Goal: Task Accomplishment & Management: Contribute content

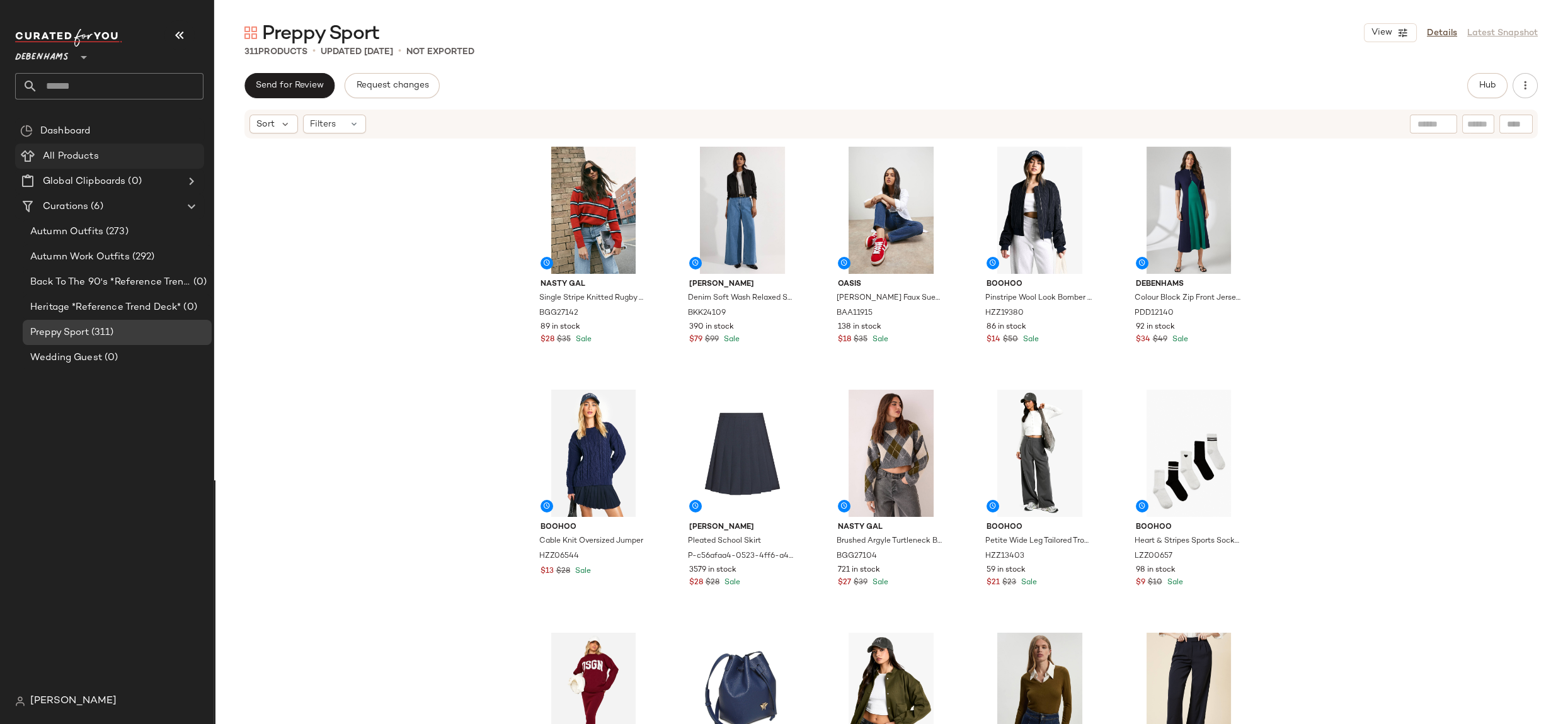
click at [165, 161] on div "All Products" at bounding box center [119, 156] width 160 height 14
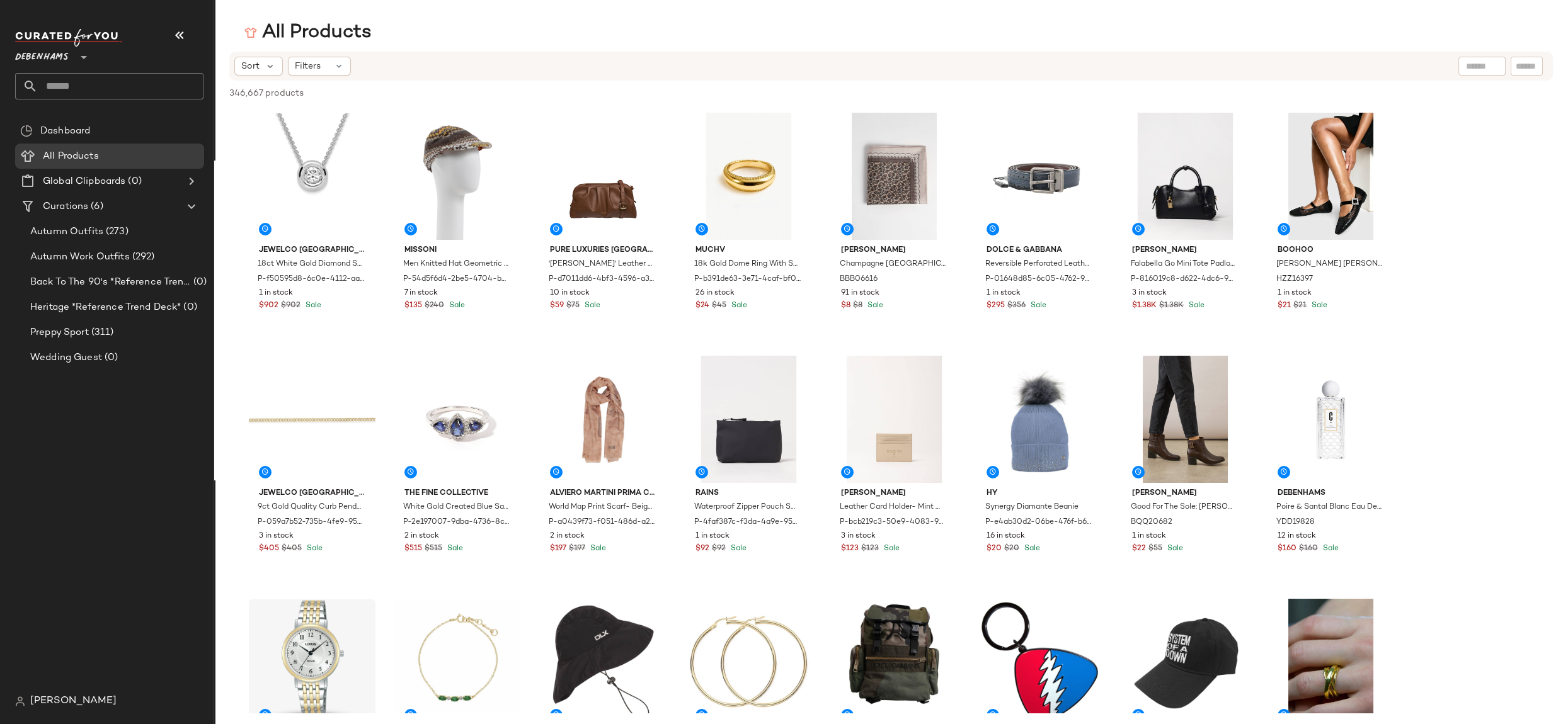
click at [1483, 72] on div at bounding box center [1482, 65] width 48 height 19
type input "**********"
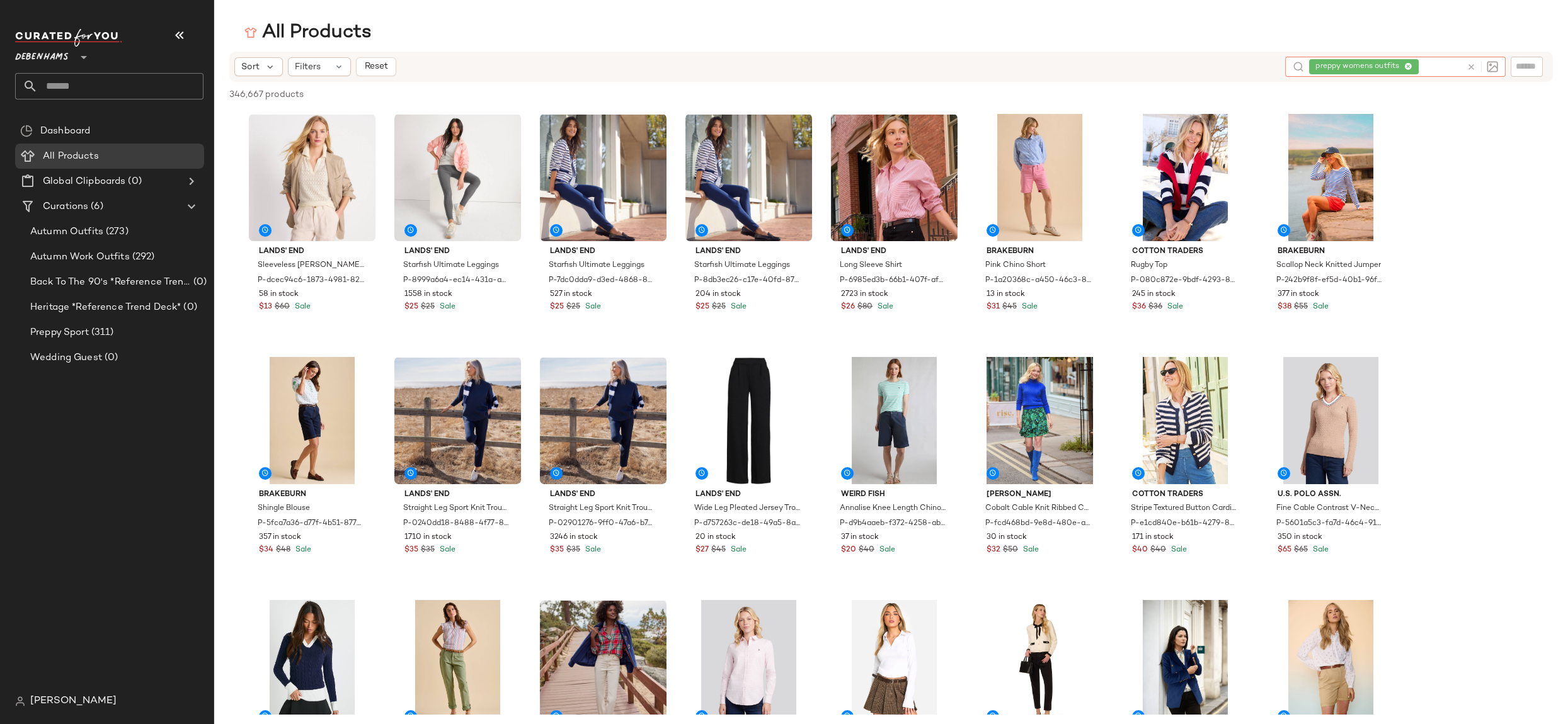
click at [1409, 66] on icon at bounding box center [1408, 67] width 8 height 8
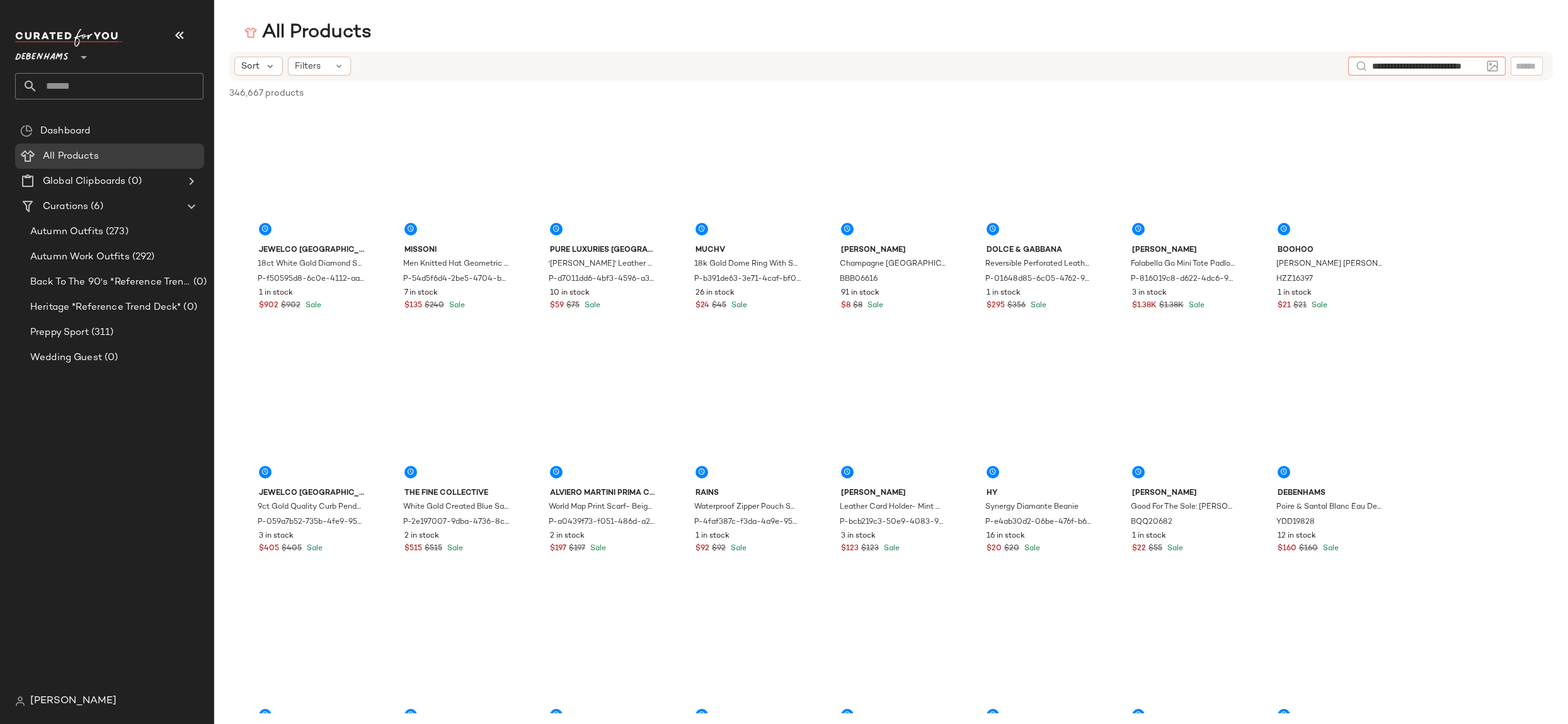
type input "**********"
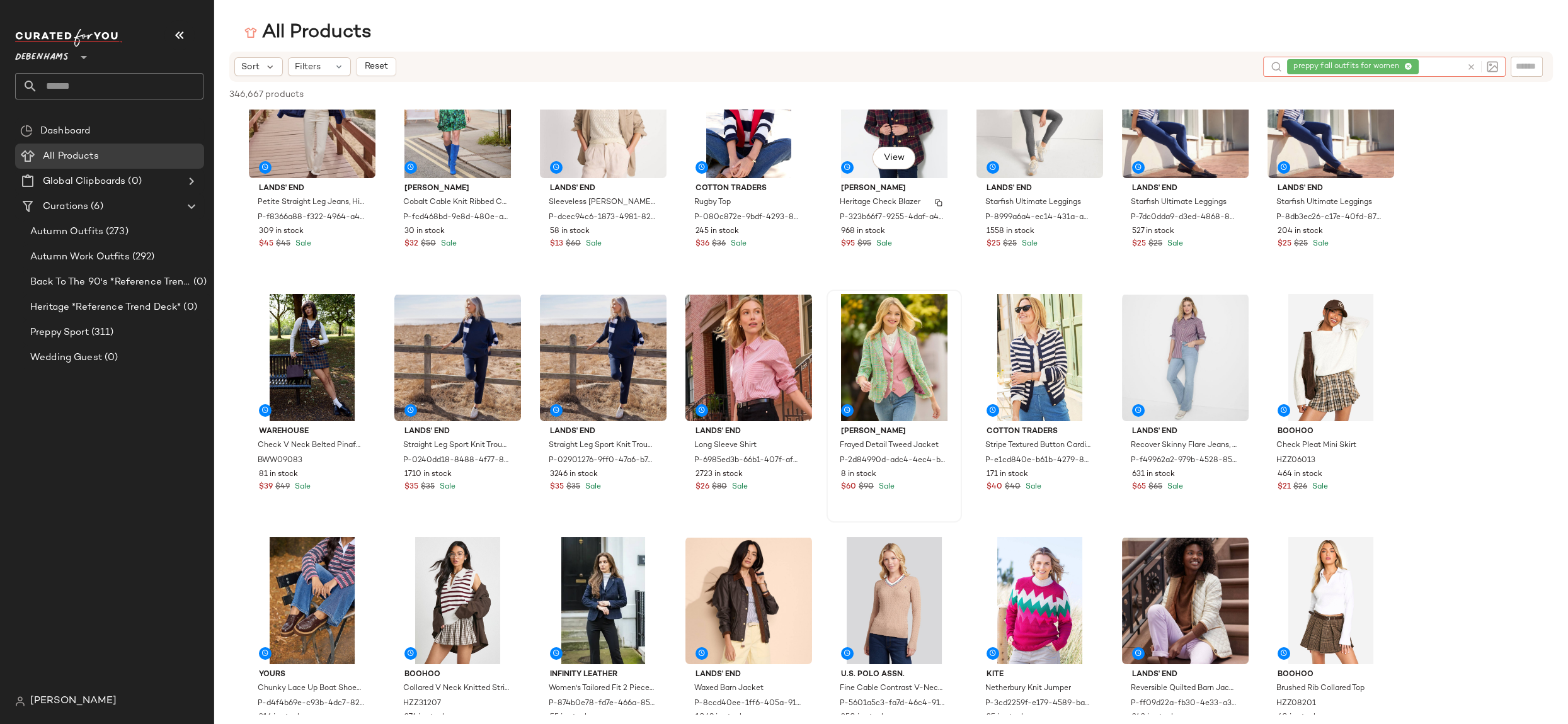
scroll to position [181, 0]
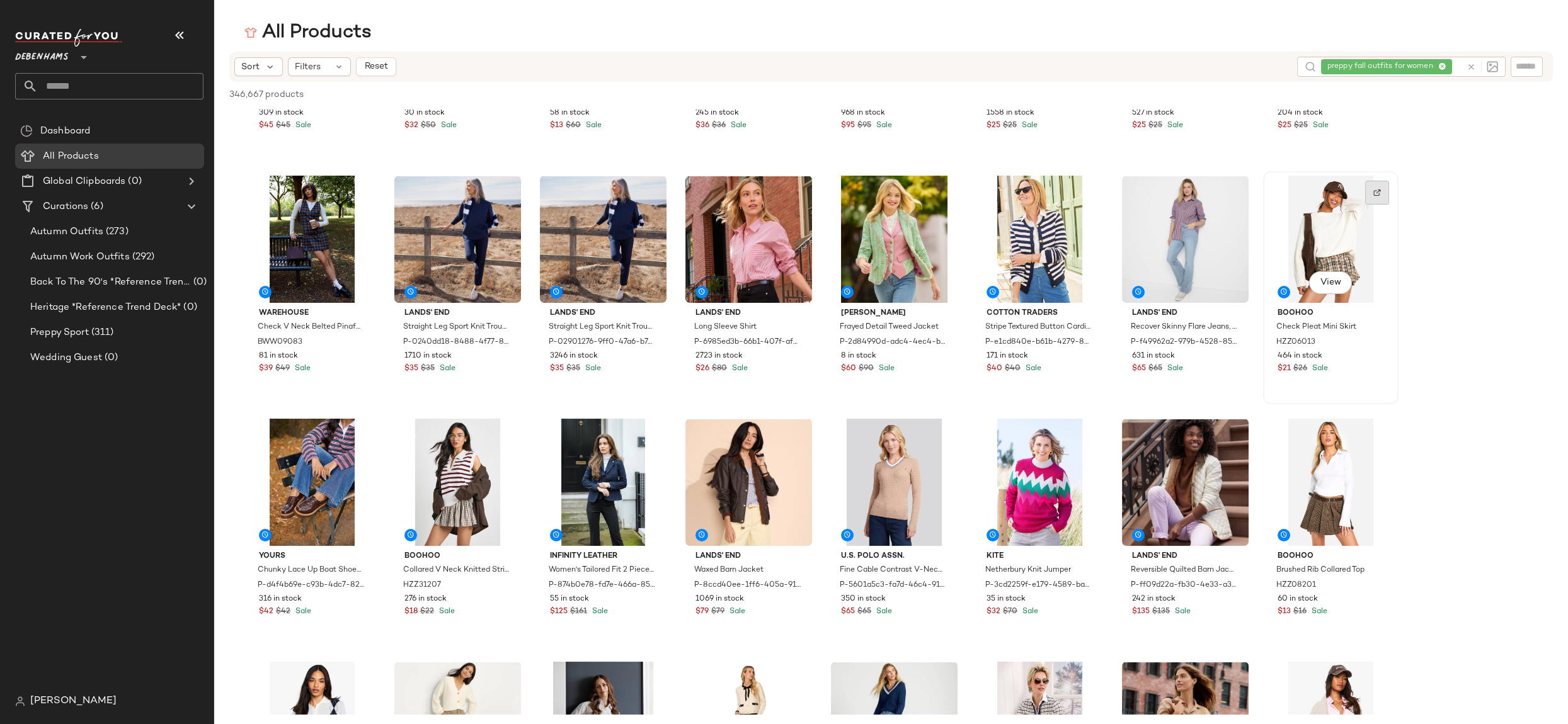
click at [1376, 193] on img at bounding box center [1377, 192] width 8 height 8
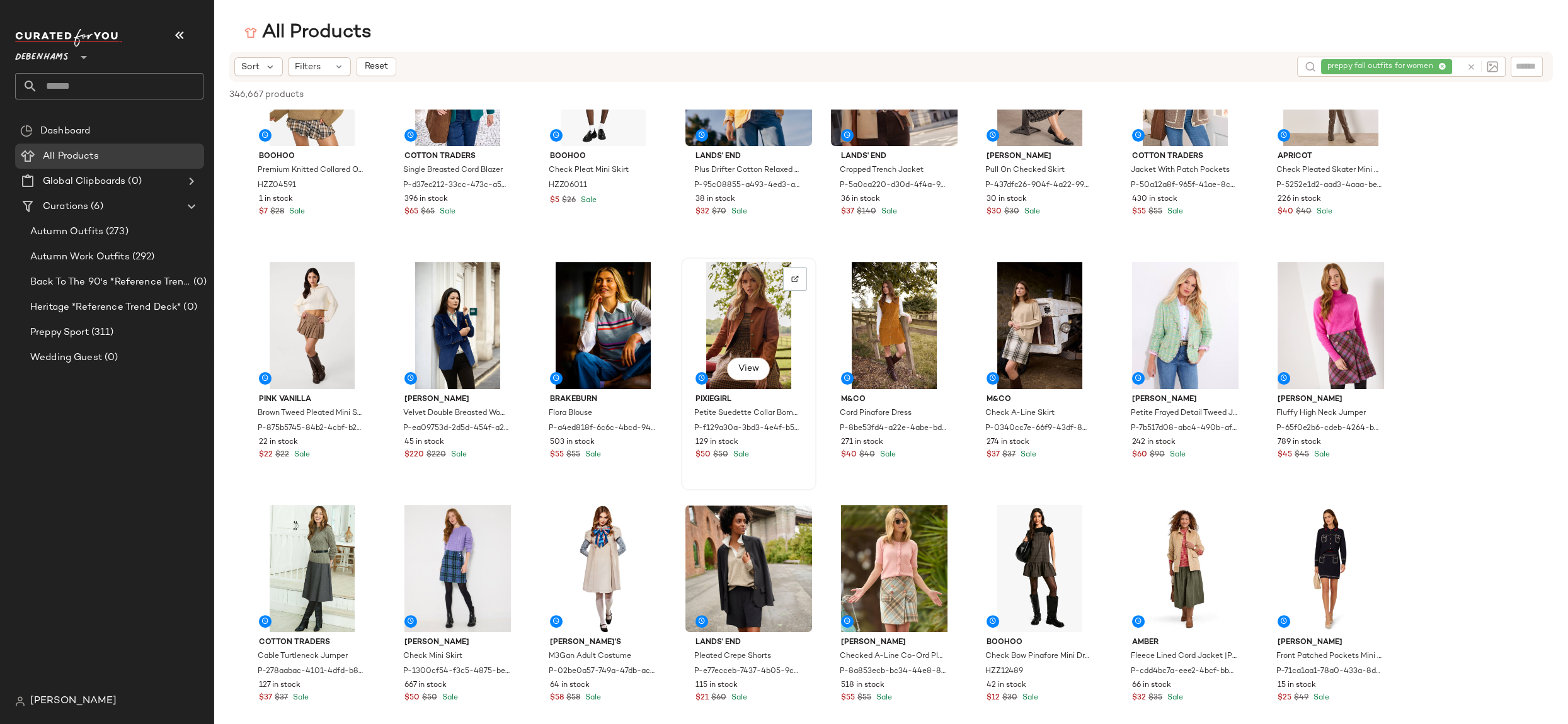
scroll to position [1326, 0]
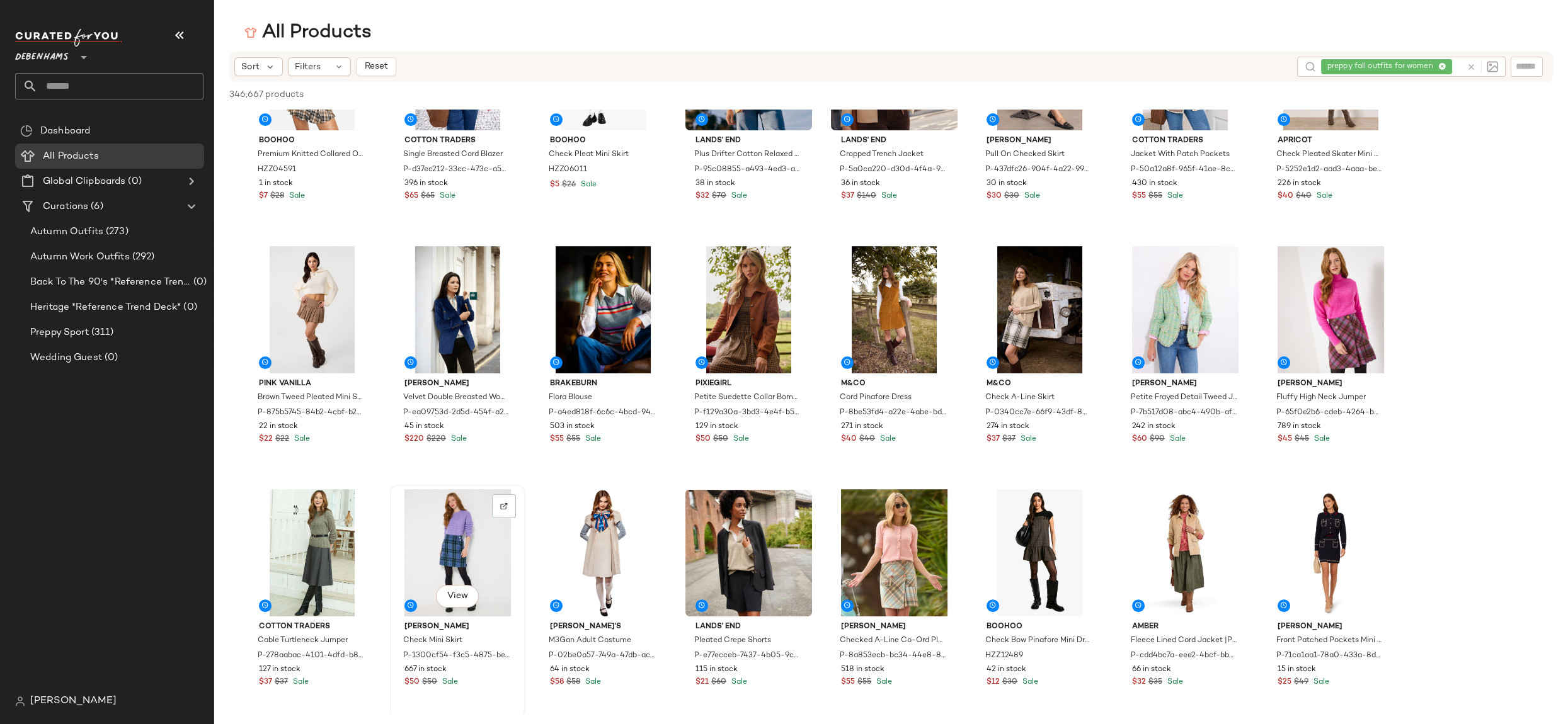
click at [444, 556] on div "View" at bounding box center [458, 552] width 127 height 127
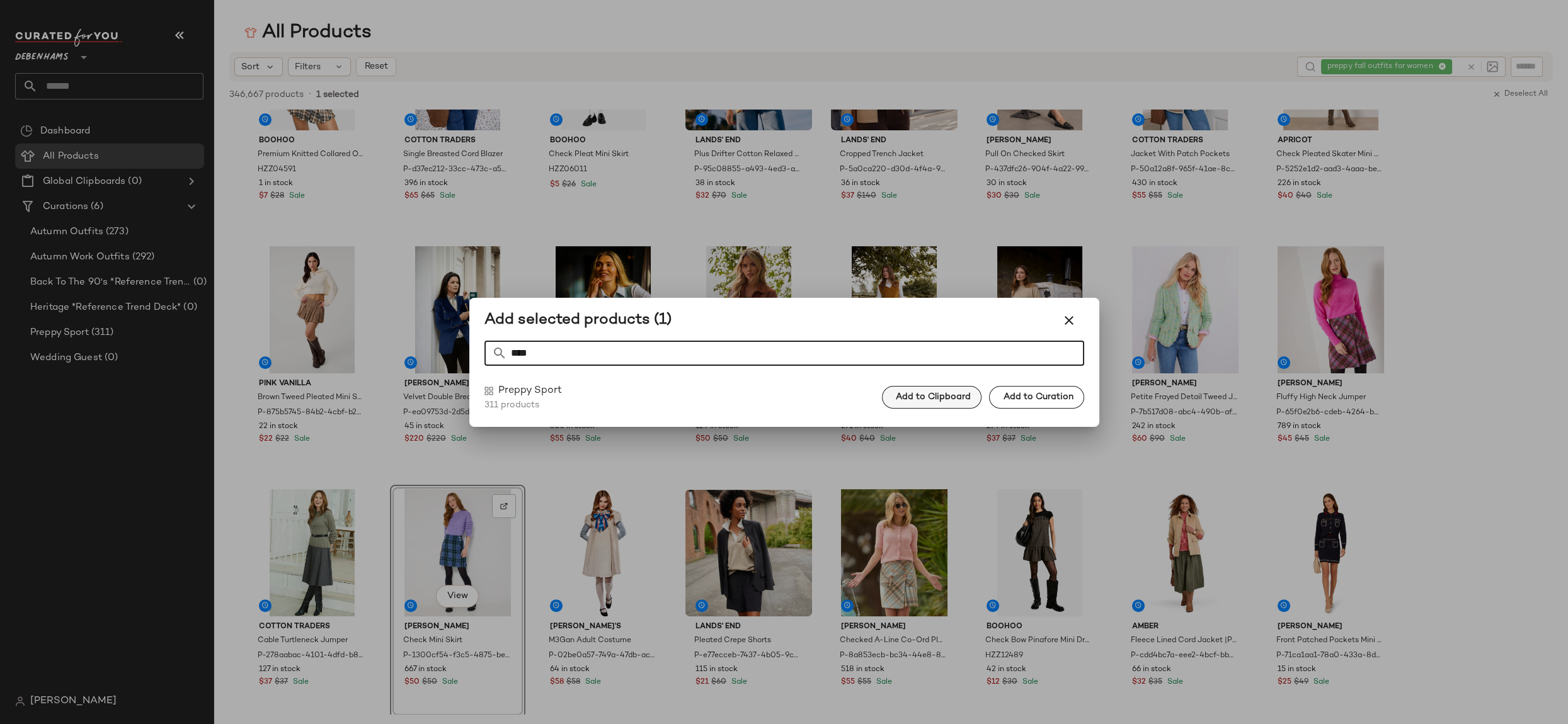
type input "****"
click at [928, 388] on button "Add to Clipboard" at bounding box center [932, 397] width 99 height 23
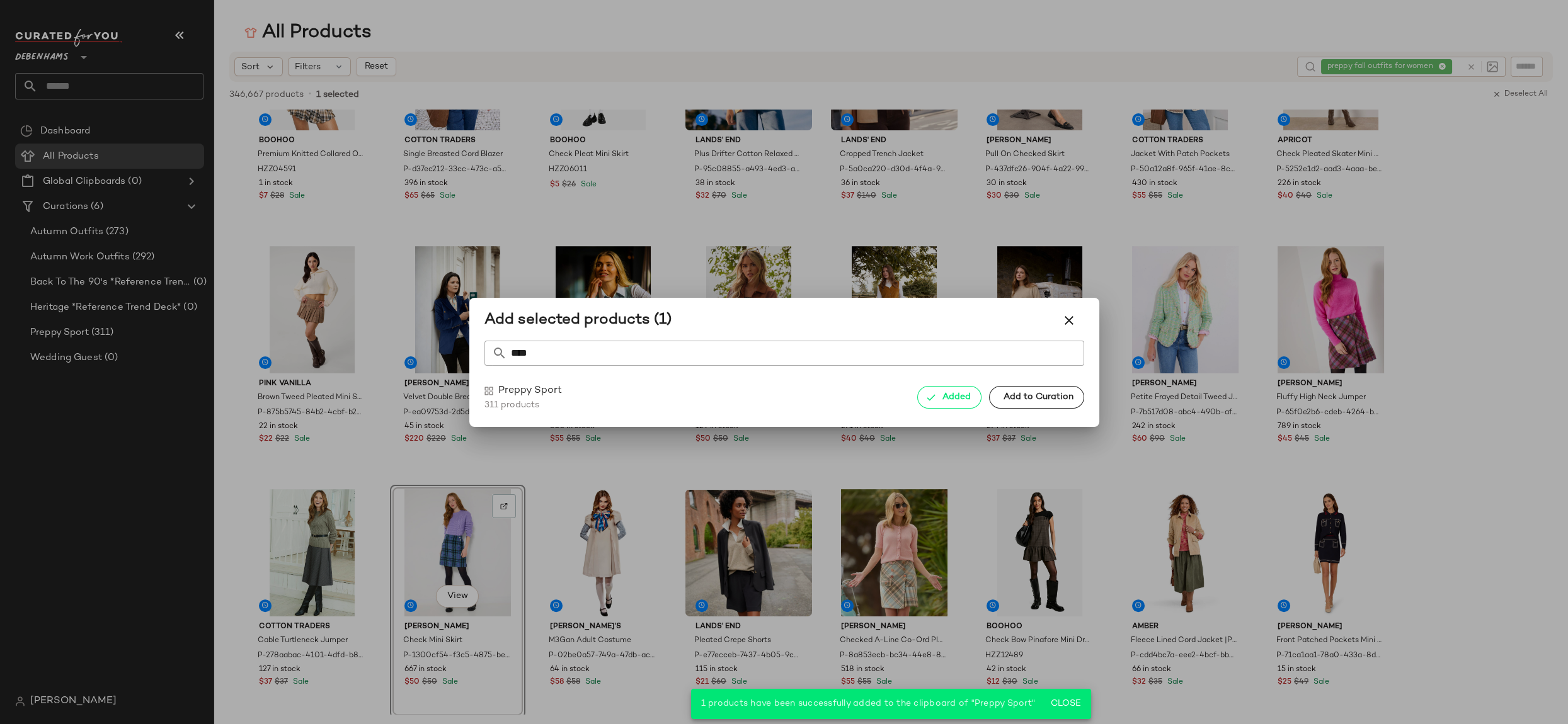
click at [1354, 304] on div at bounding box center [784, 362] width 1568 height 724
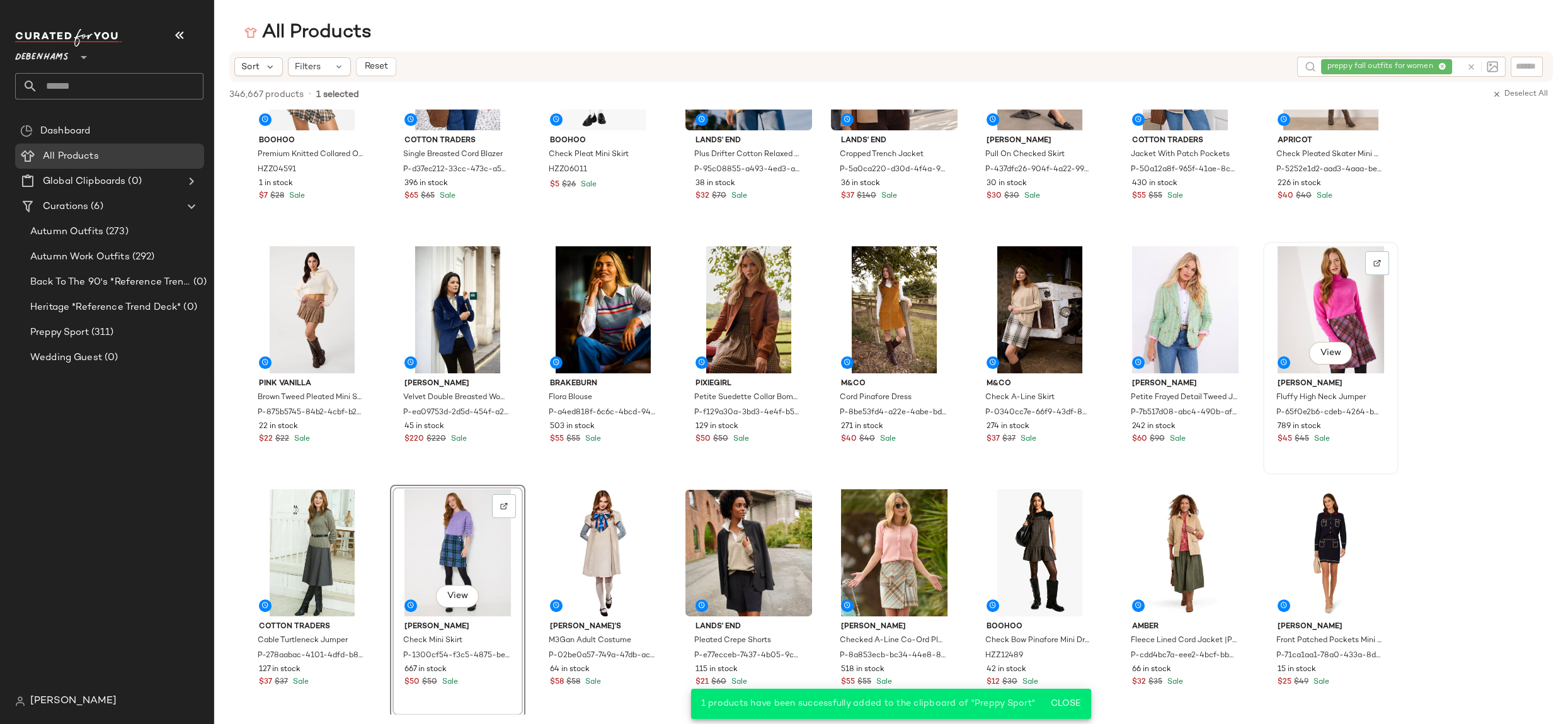
click at [1353, 304] on div "View" at bounding box center [1331, 309] width 127 height 127
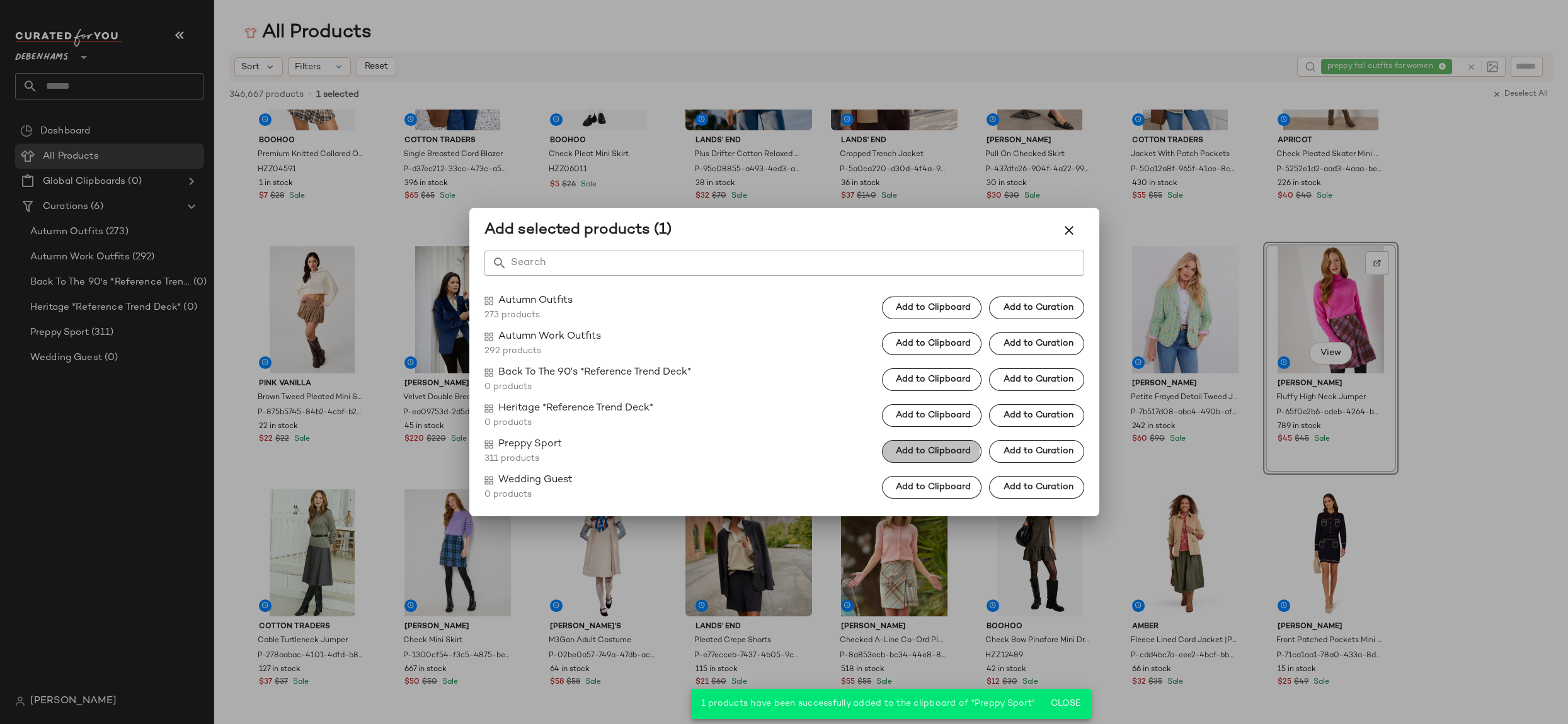
click at [919, 456] on button "Add to Clipboard" at bounding box center [932, 451] width 99 height 23
click at [1480, 460] on div at bounding box center [784, 362] width 1568 height 724
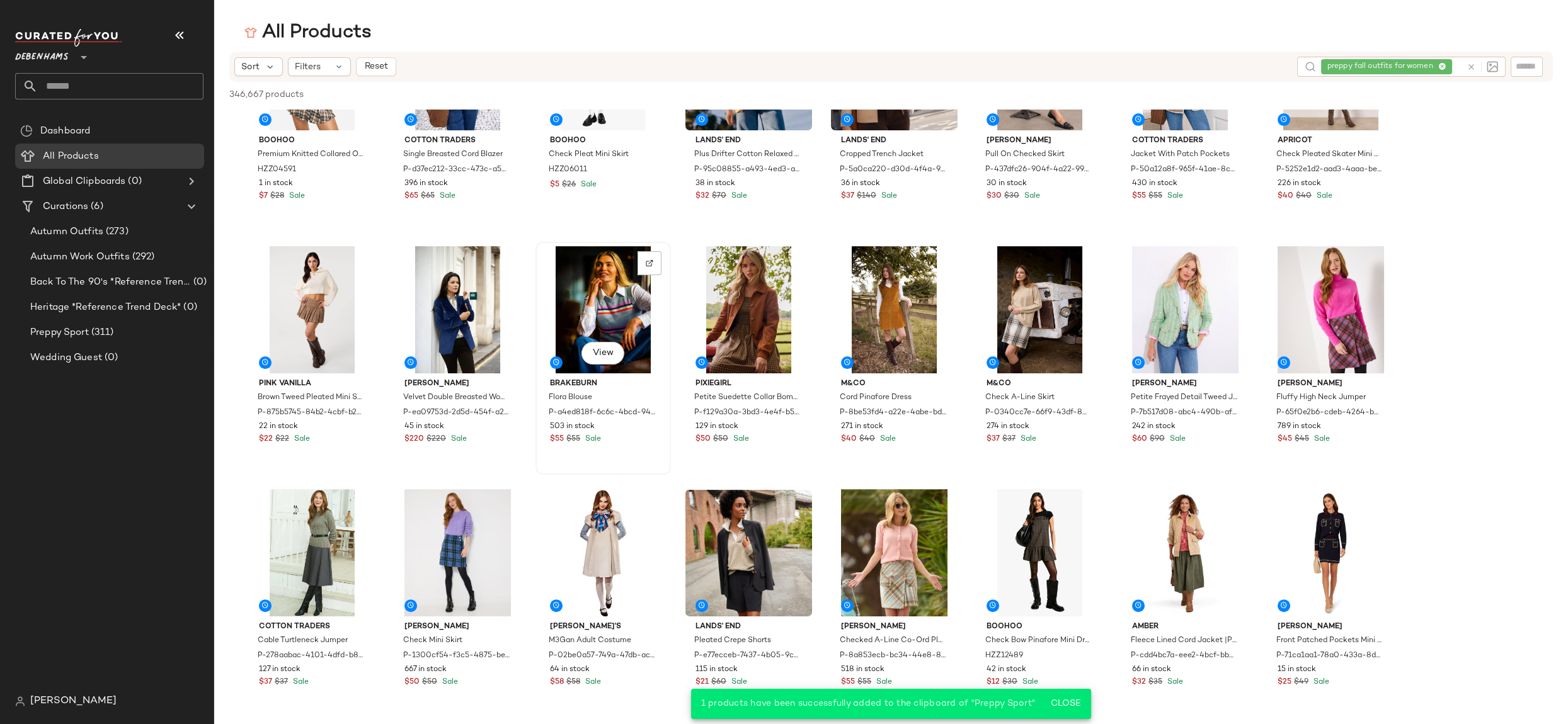
click at [603, 319] on div "View" at bounding box center [603, 309] width 127 height 127
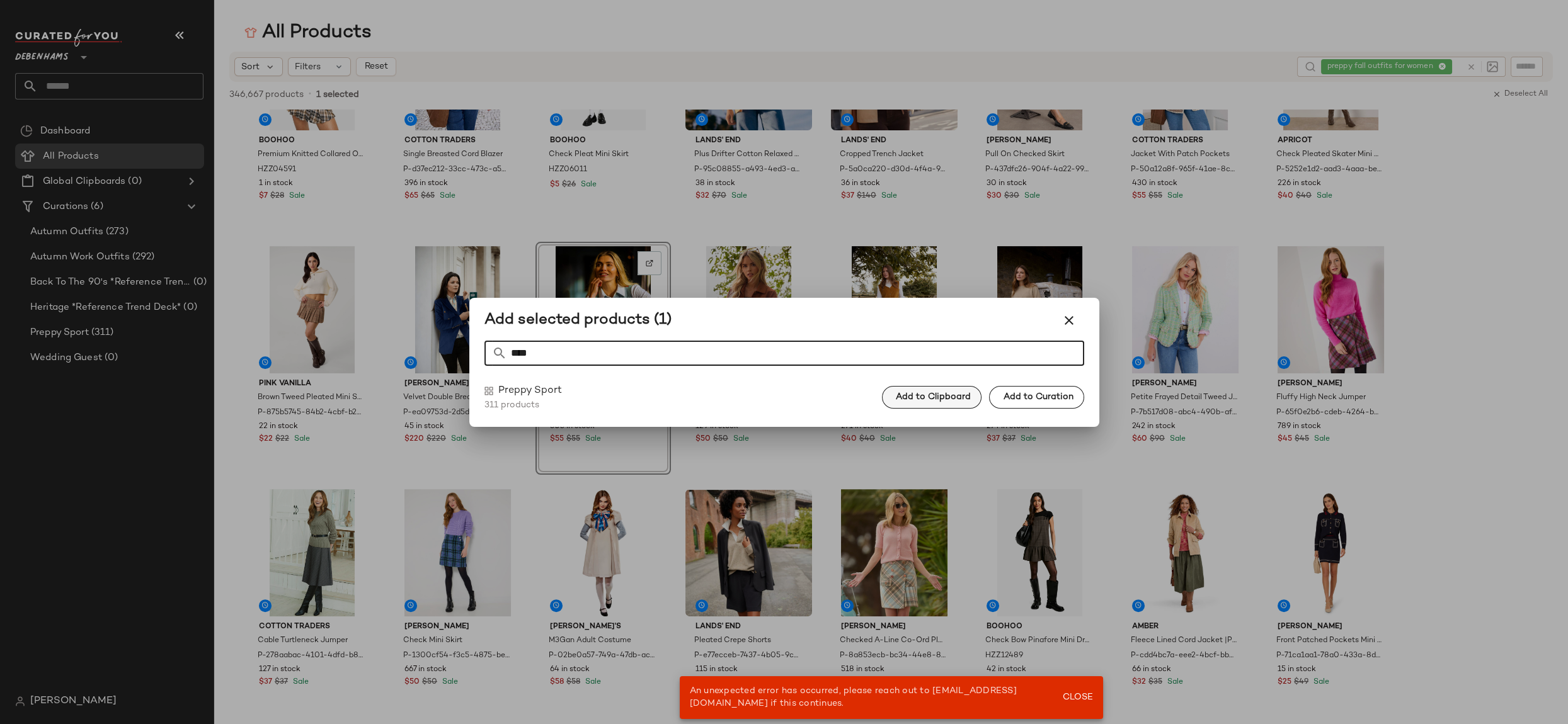
type input "****"
click at [970, 392] on span "Add to Clipboard" at bounding box center [933, 397] width 76 height 10
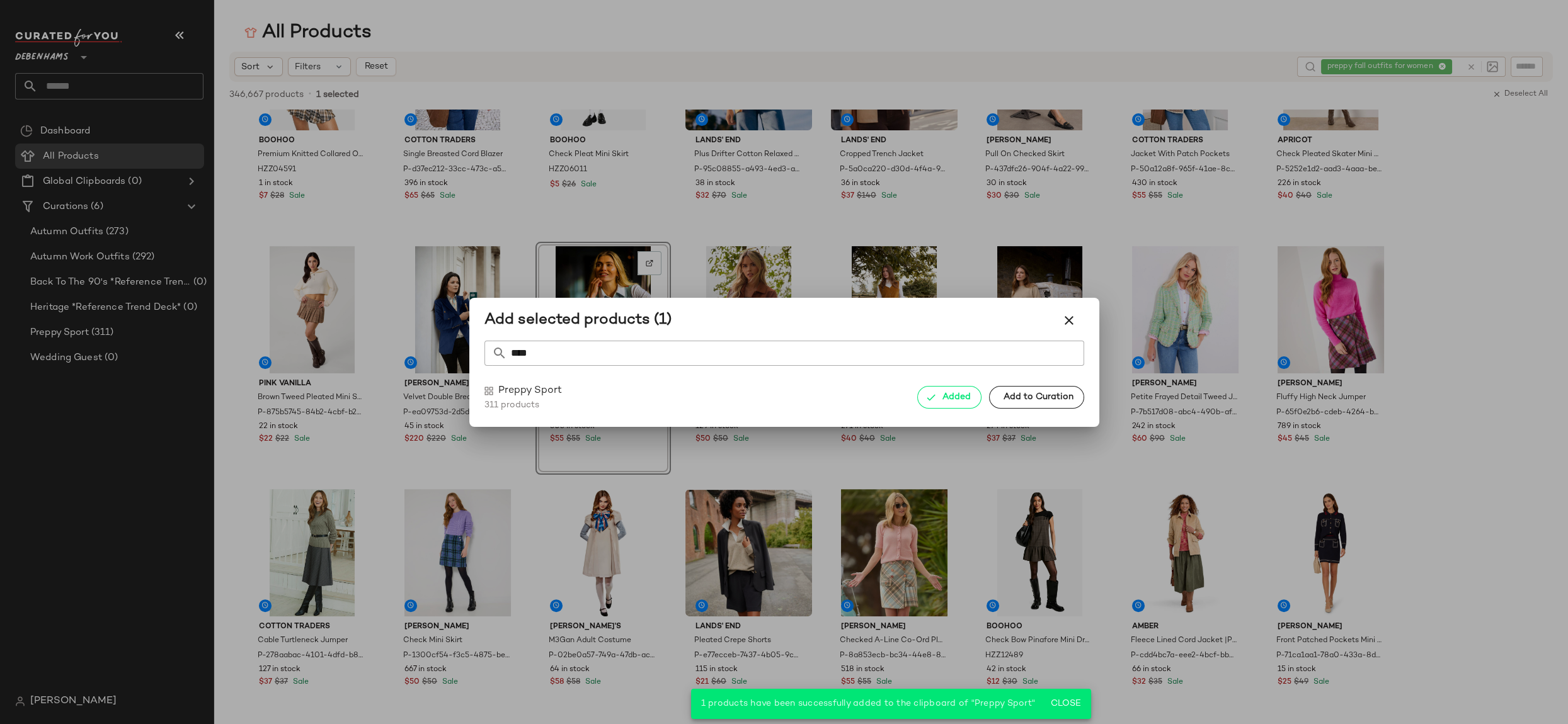
click at [1097, 475] on div at bounding box center [784, 362] width 1568 height 724
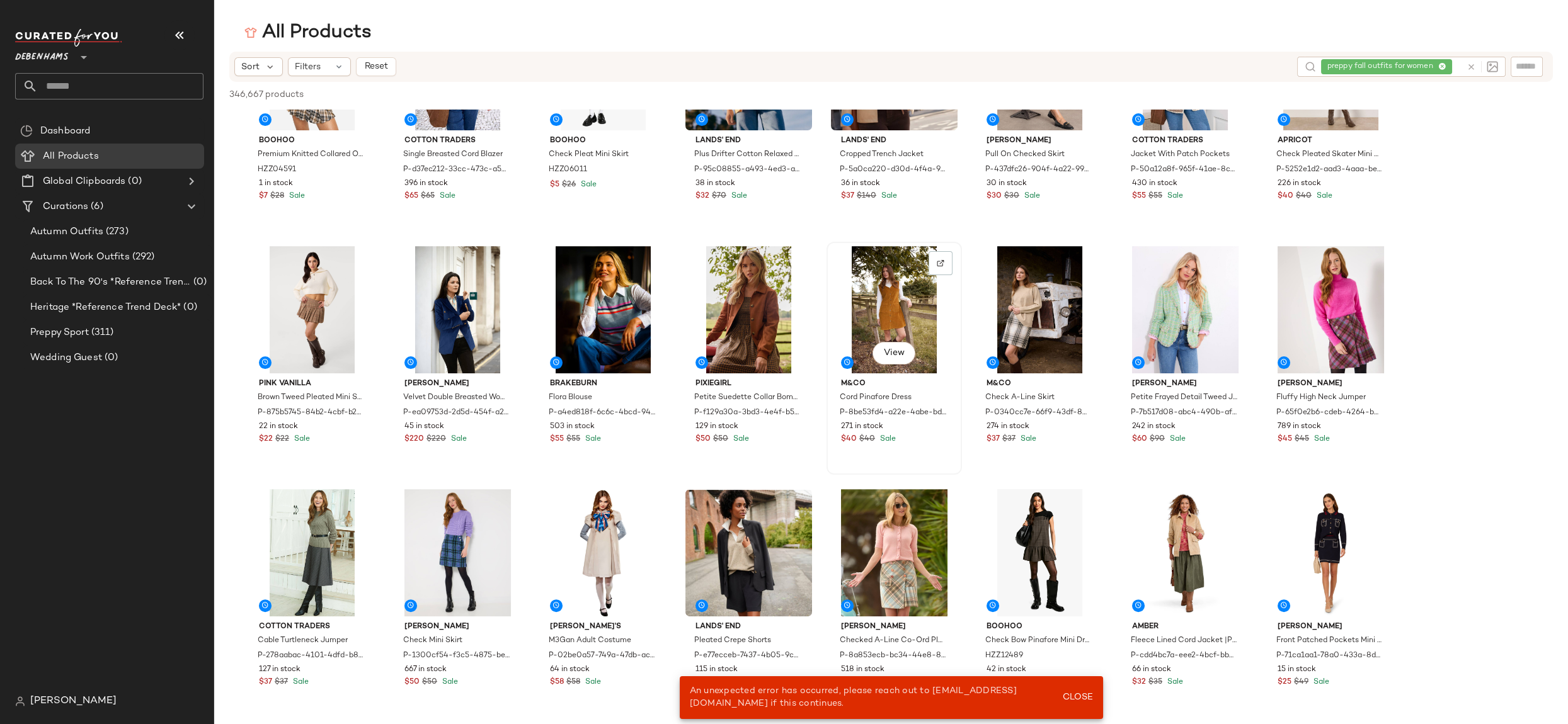
click at [876, 319] on div "View" at bounding box center [895, 309] width 127 height 127
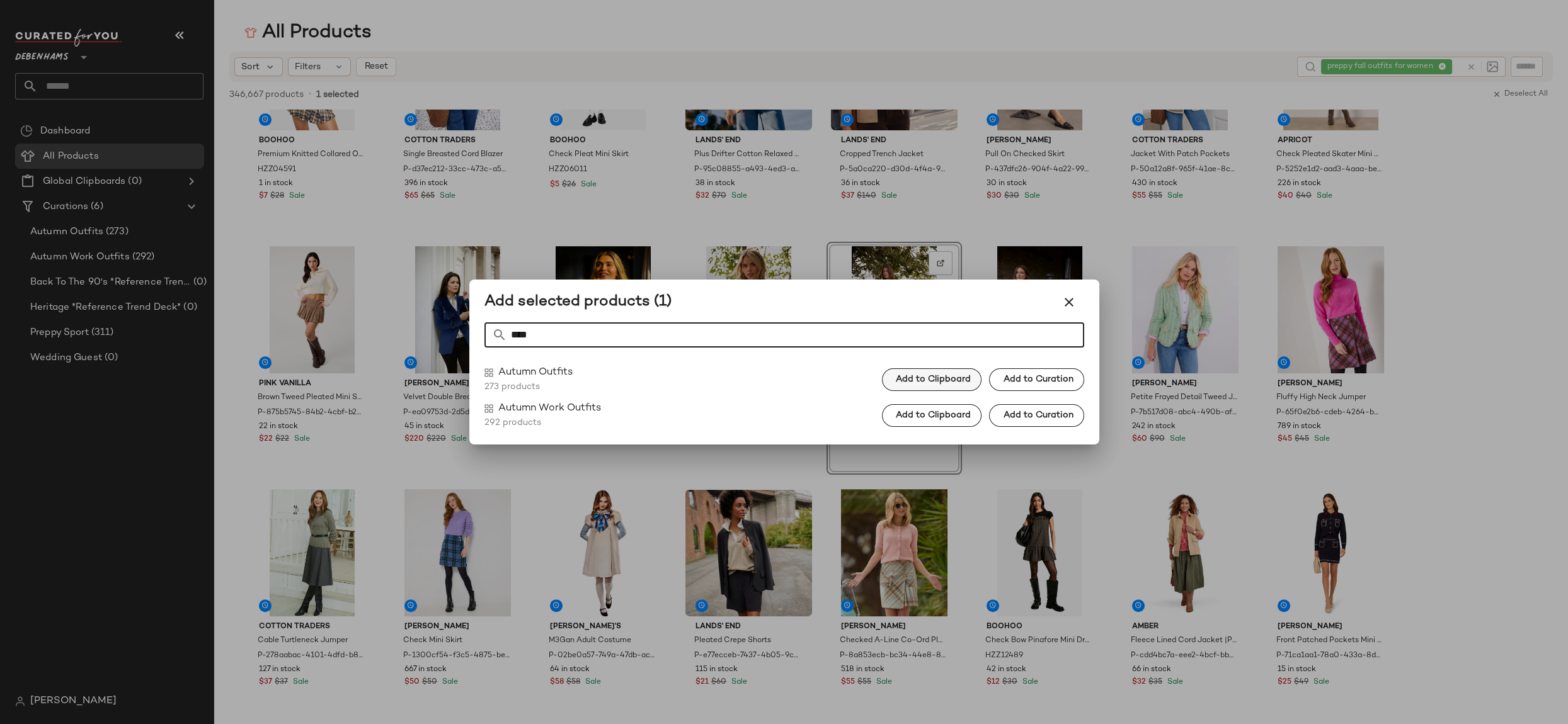
type input "****"
click at [935, 372] on button "Add to Clipboard" at bounding box center [932, 380] width 99 height 23
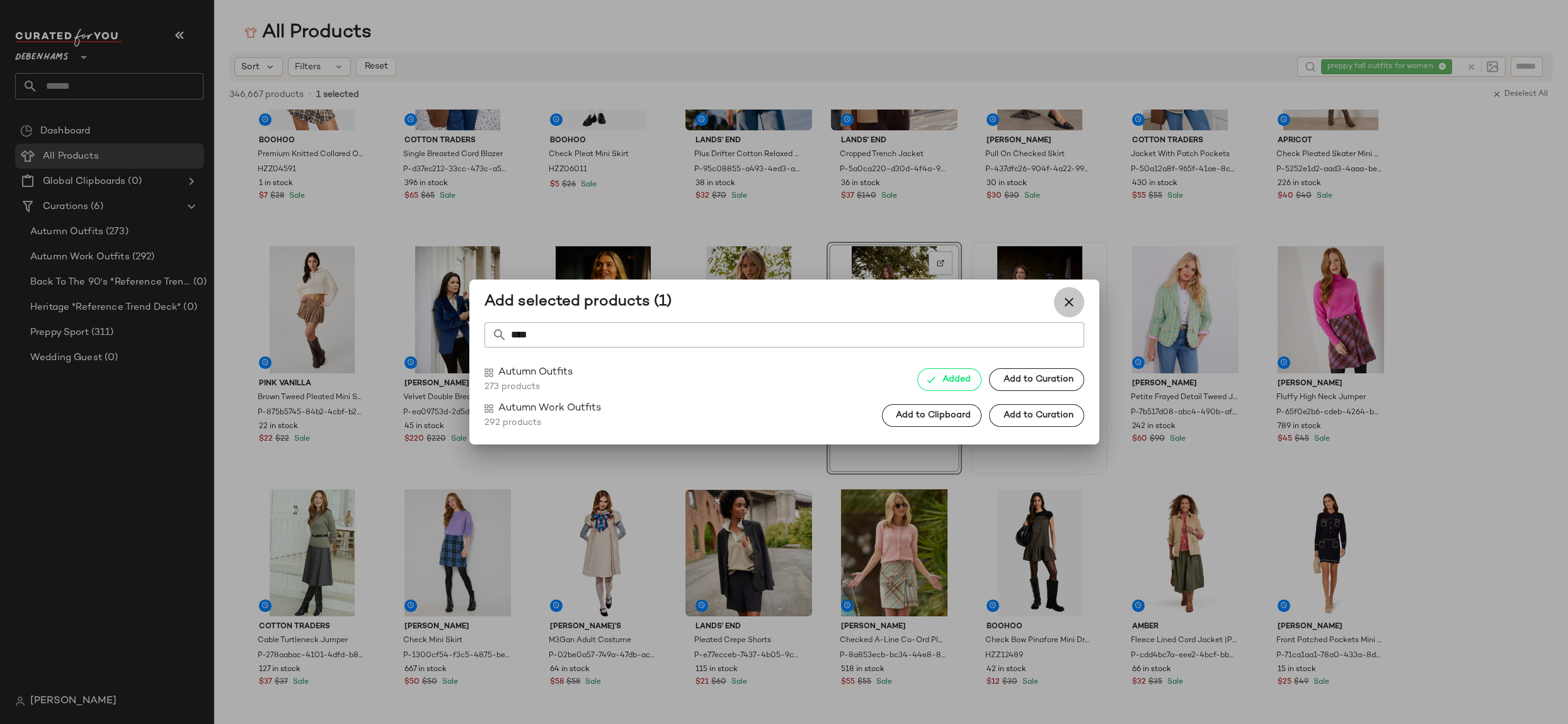
drag, startPoint x: 1070, startPoint y: 303, endPoint x: 1037, endPoint y: 326, distance: 40.2
click at [1070, 304] on icon "button" at bounding box center [1069, 302] width 15 height 15
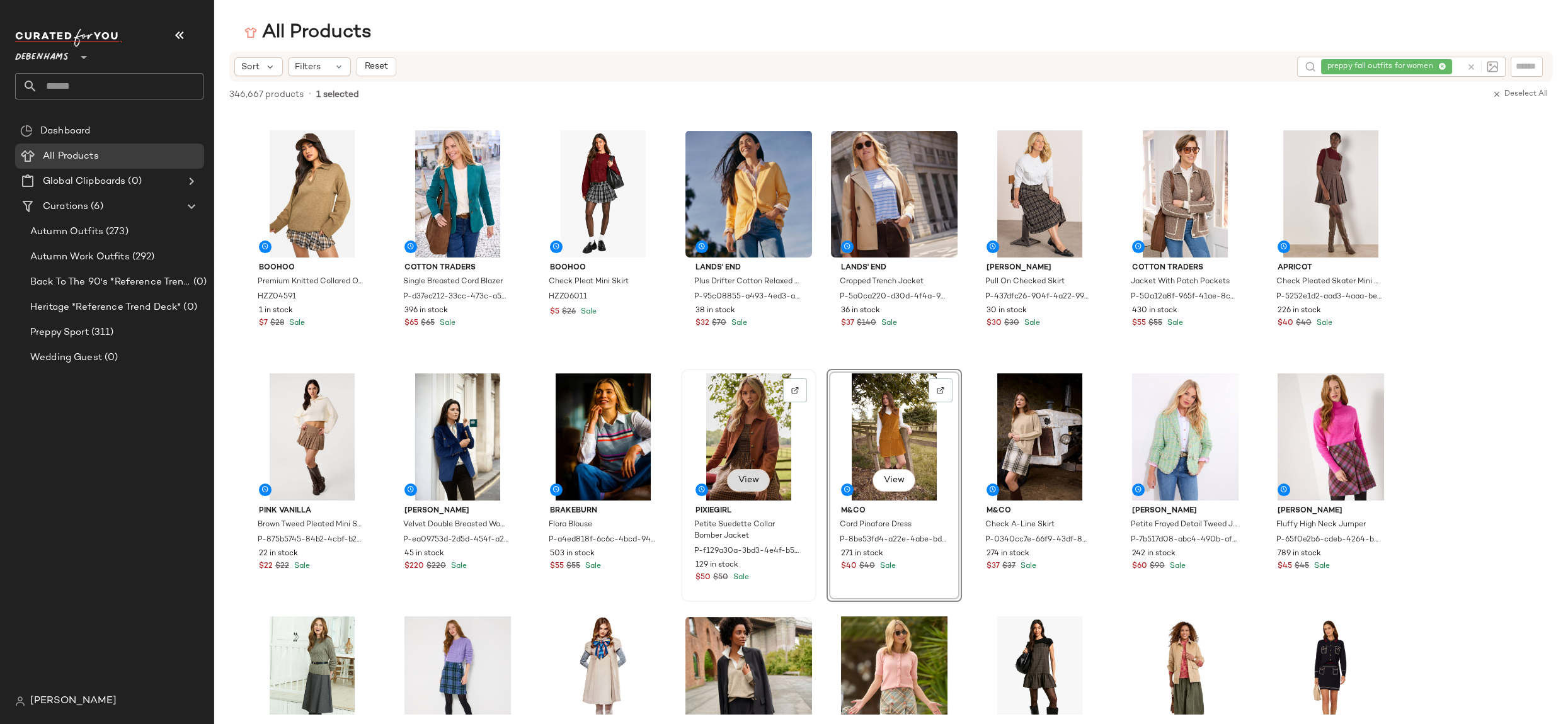
scroll to position [1050, 0]
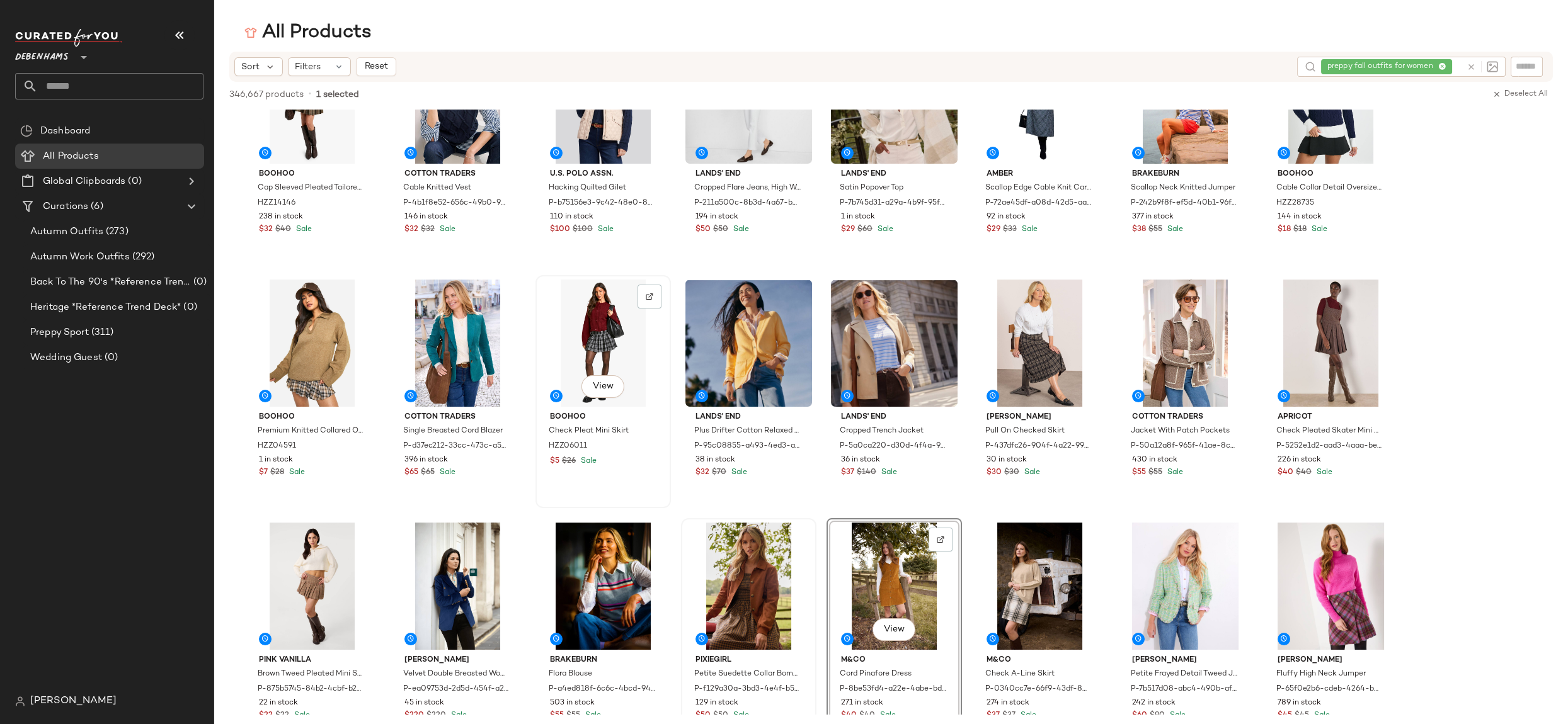
click at [590, 322] on div "View" at bounding box center [603, 343] width 127 height 127
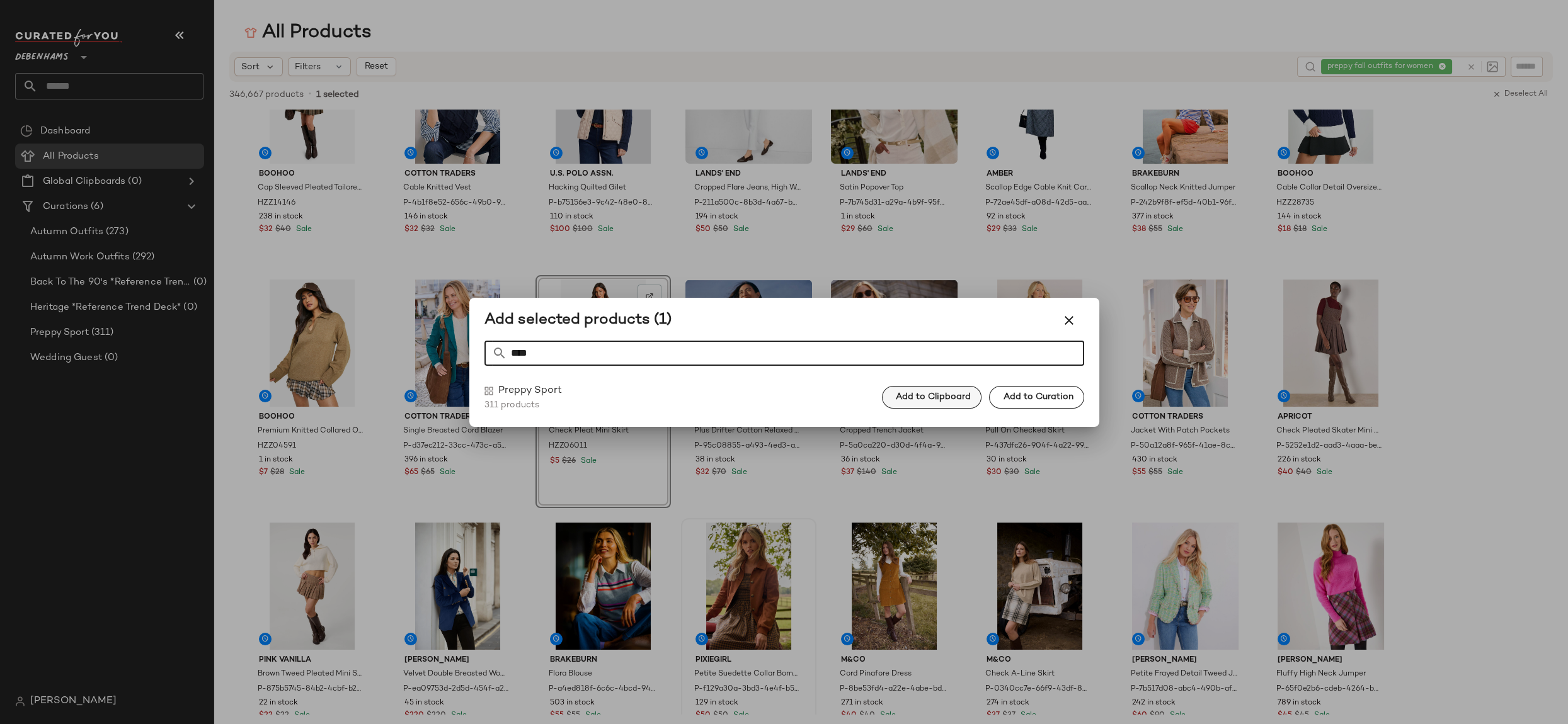
type input "****"
click at [912, 388] on button "Add to Clipboard" at bounding box center [932, 397] width 99 height 23
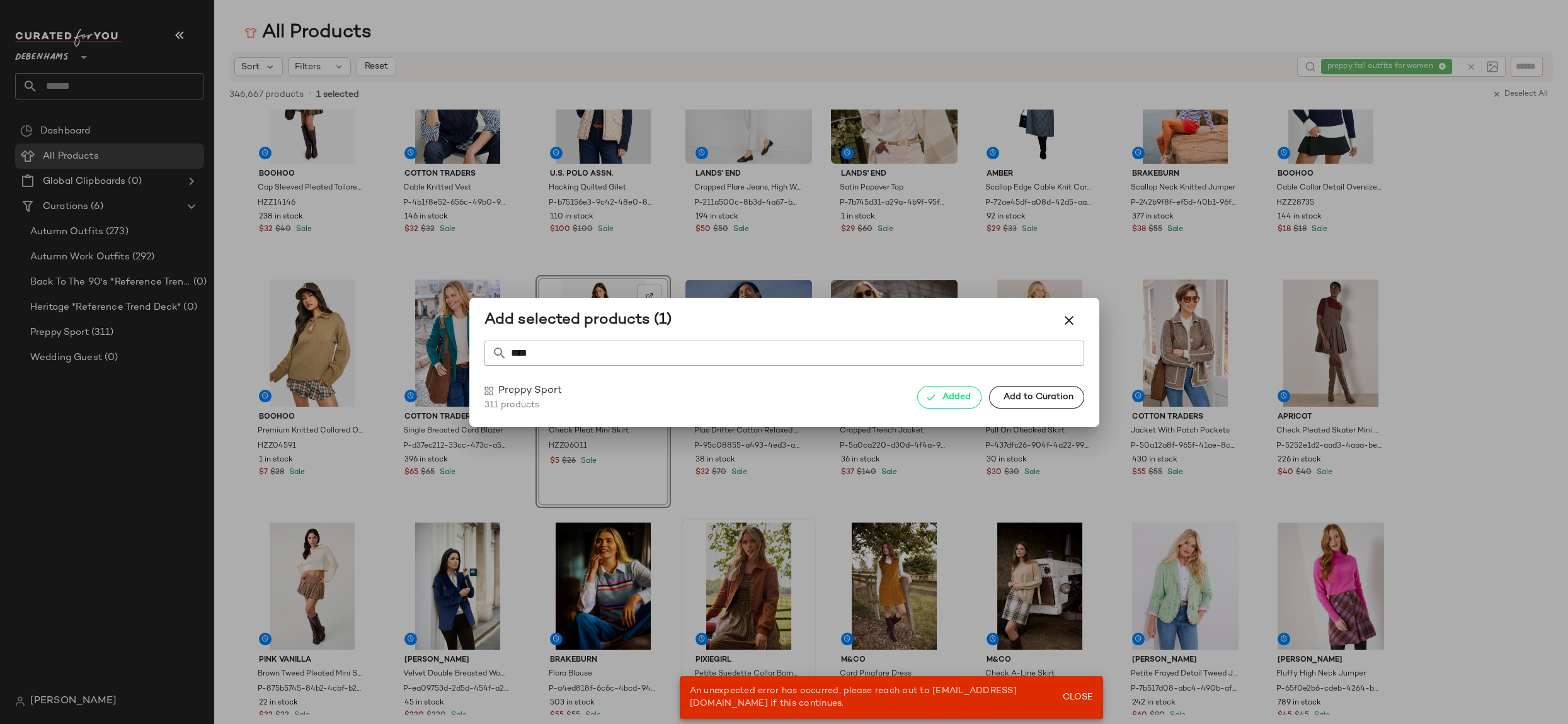
click at [289, 338] on div at bounding box center [784, 362] width 1568 height 724
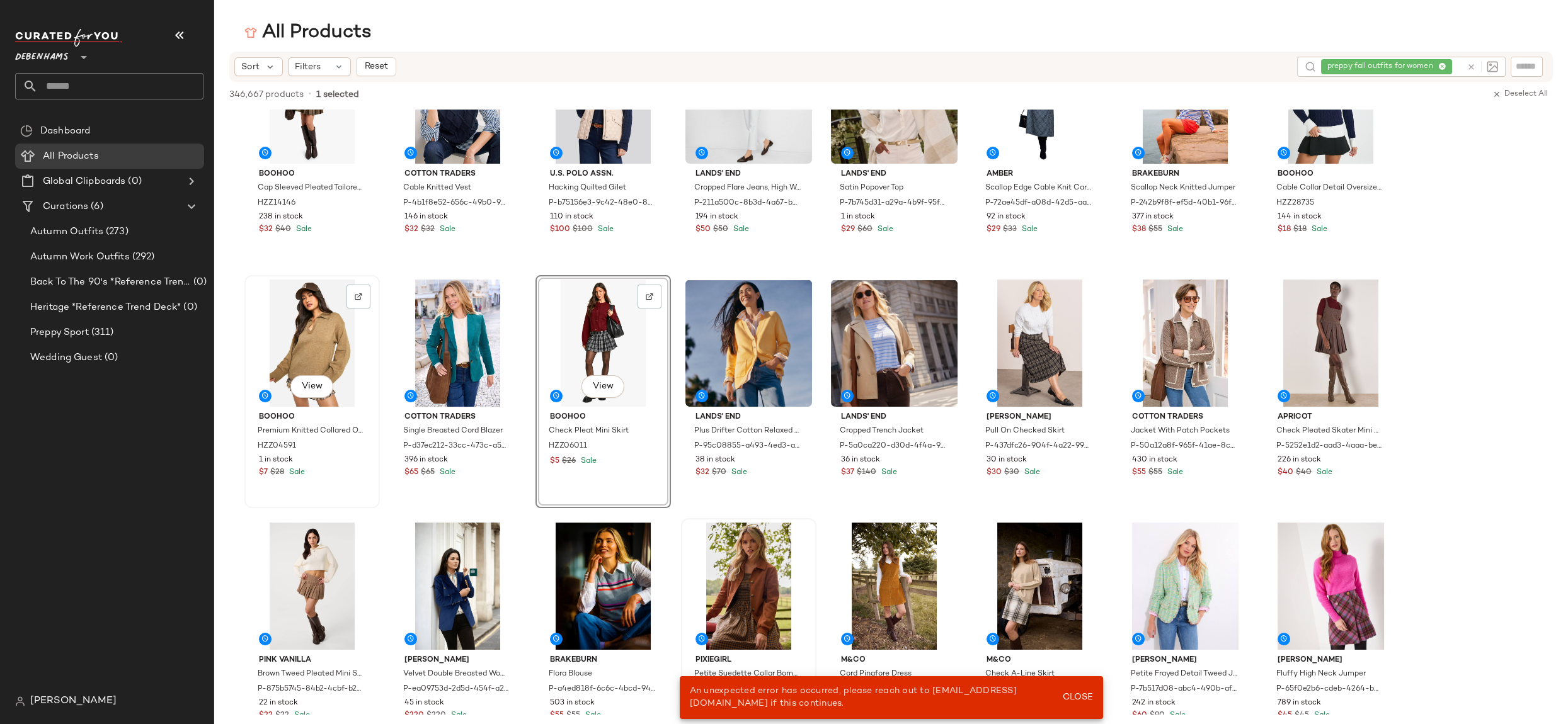
click at [296, 341] on div "View" at bounding box center [312, 343] width 127 height 127
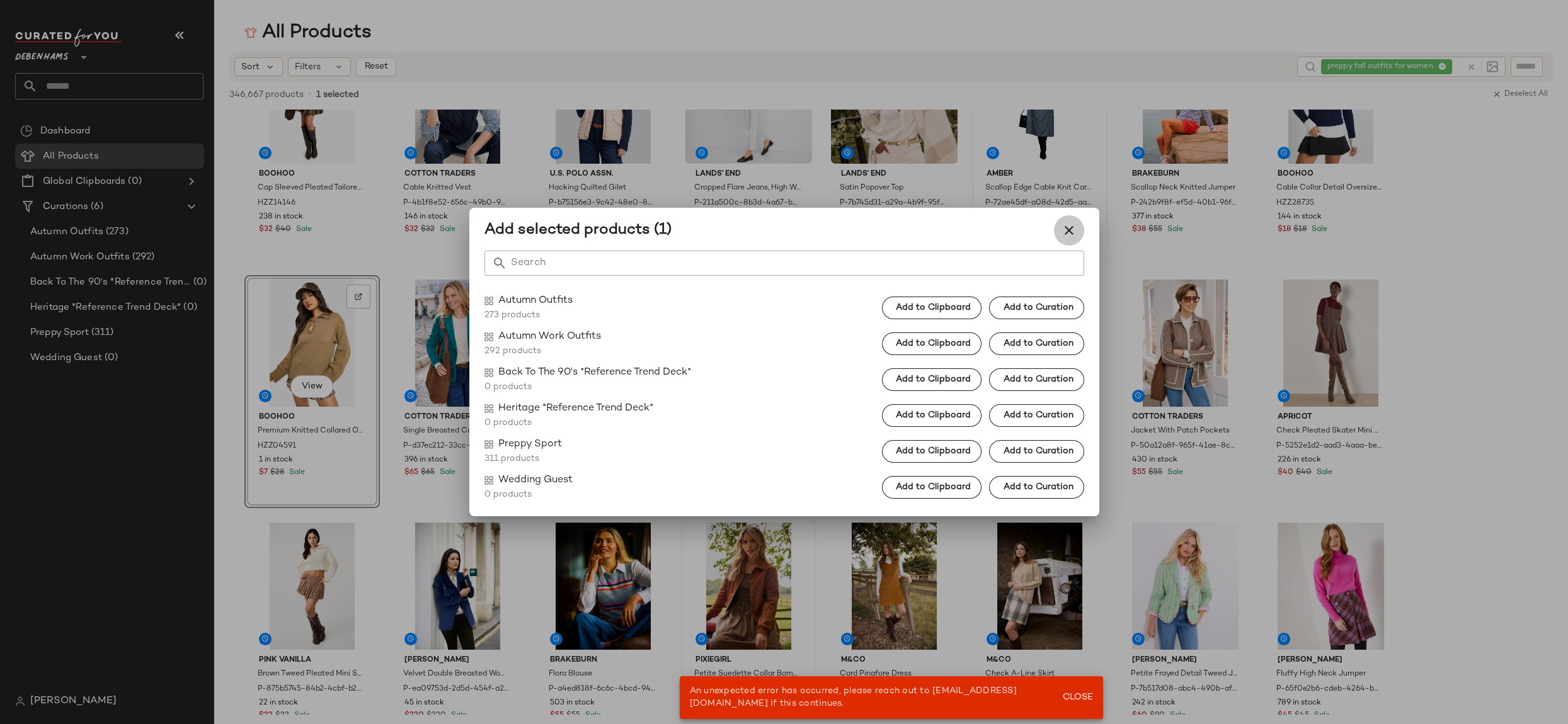
drag, startPoint x: 1069, startPoint y: 231, endPoint x: 1060, endPoint y: 240, distance: 12.7
click at [1069, 231] on icon "button" at bounding box center [1069, 231] width 15 height 15
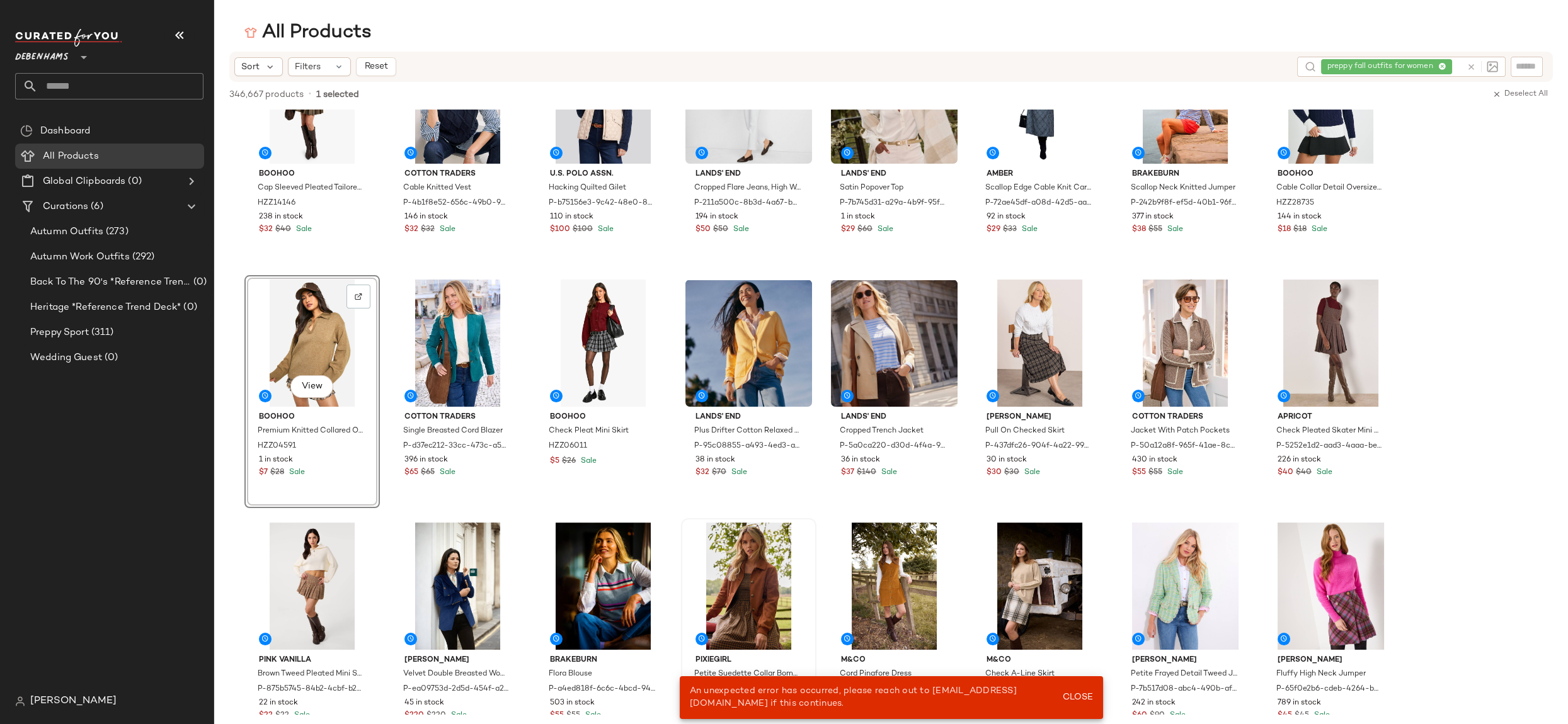
click at [293, 344] on div "View" at bounding box center [312, 343] width 127 height 127
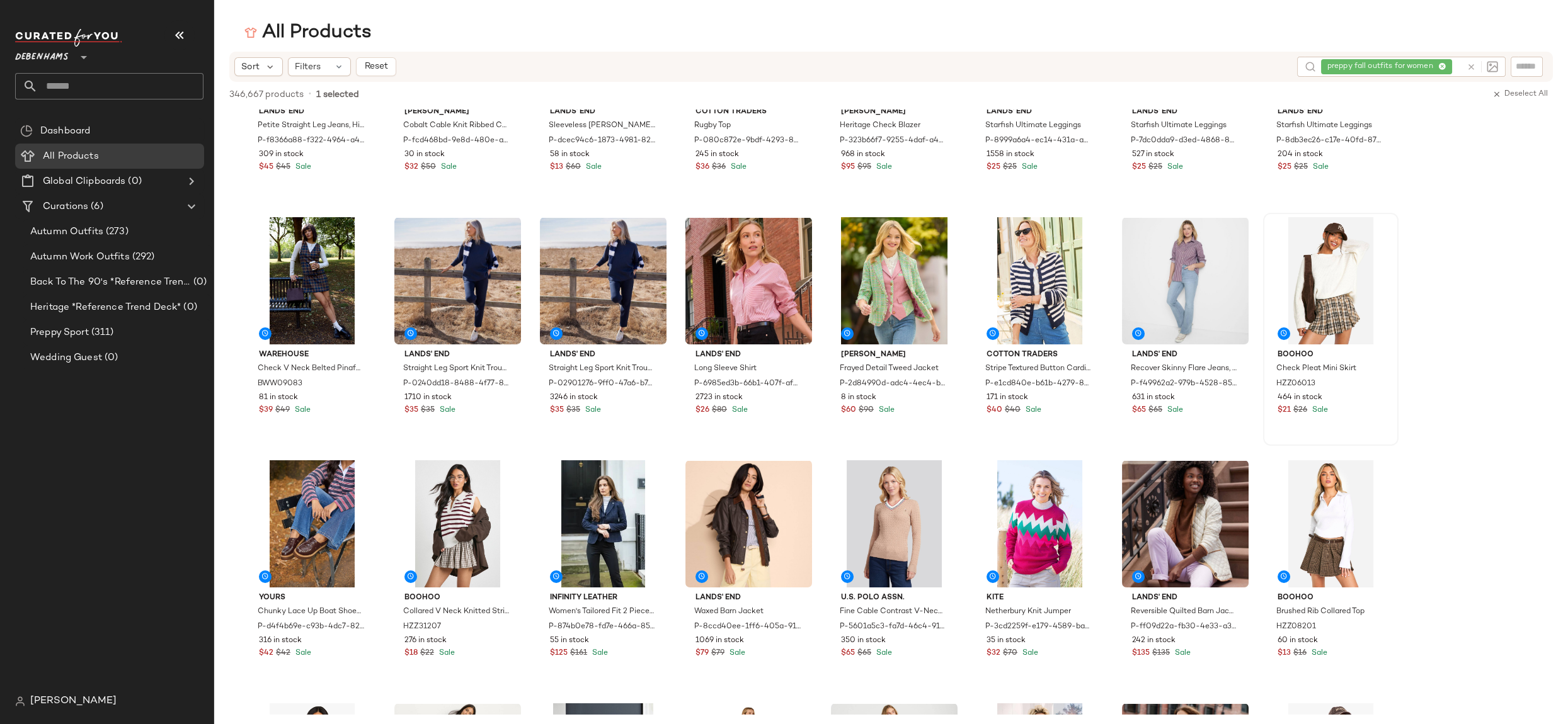
scroll to position [68, 0]
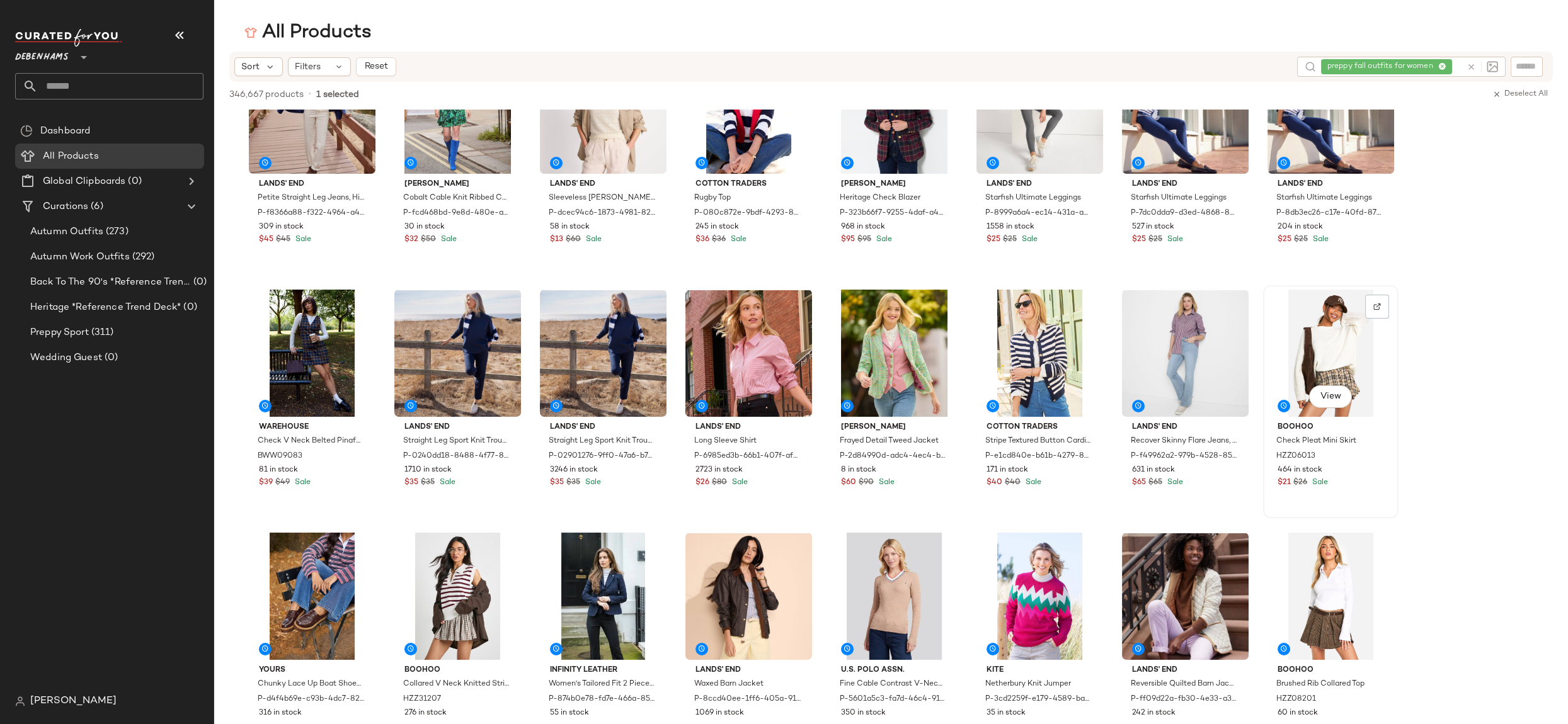
click at [1298, 351] on div "View" at bounding box center [1331, 353] width 127 height 127
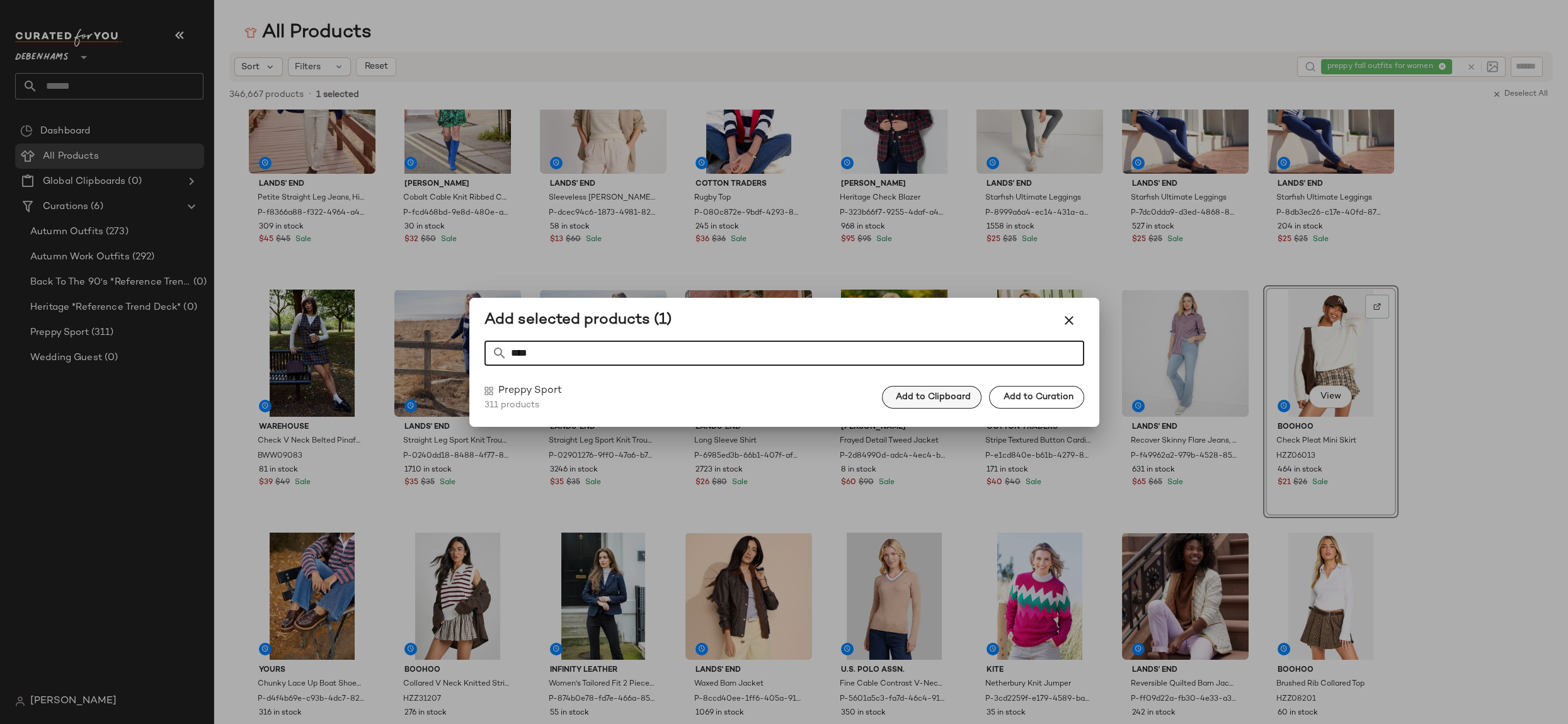
type input "****"
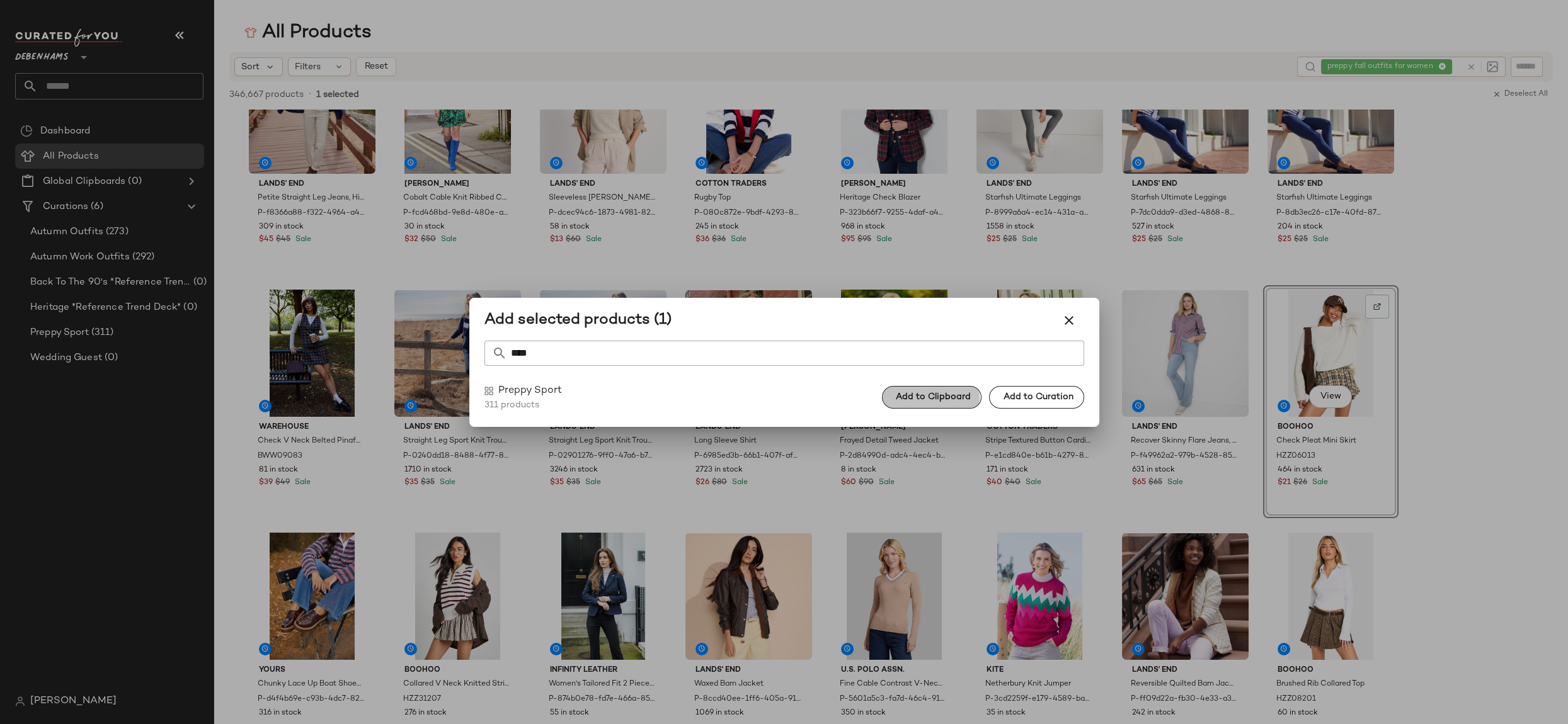
click at [914, 395] on span "Add to Clipboard" at bounding box center [933, 397] width 76 height 10
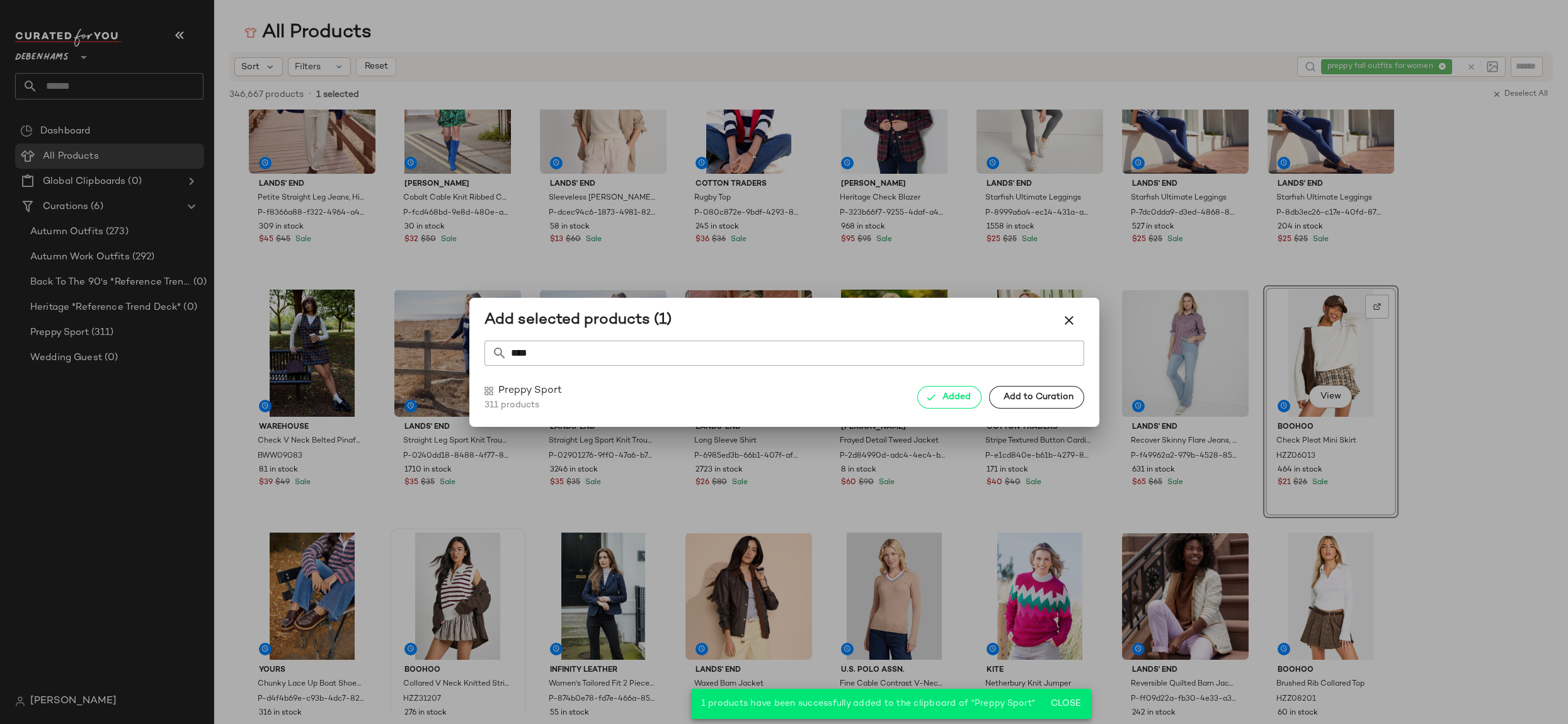
drag, startPoint x: 416, startPoint y: 580, endPoint x: 440, endPoint y: 577, distance: 24.2
click at [416, 581] on div at bounding box center [784, 362] width 1568 height 724
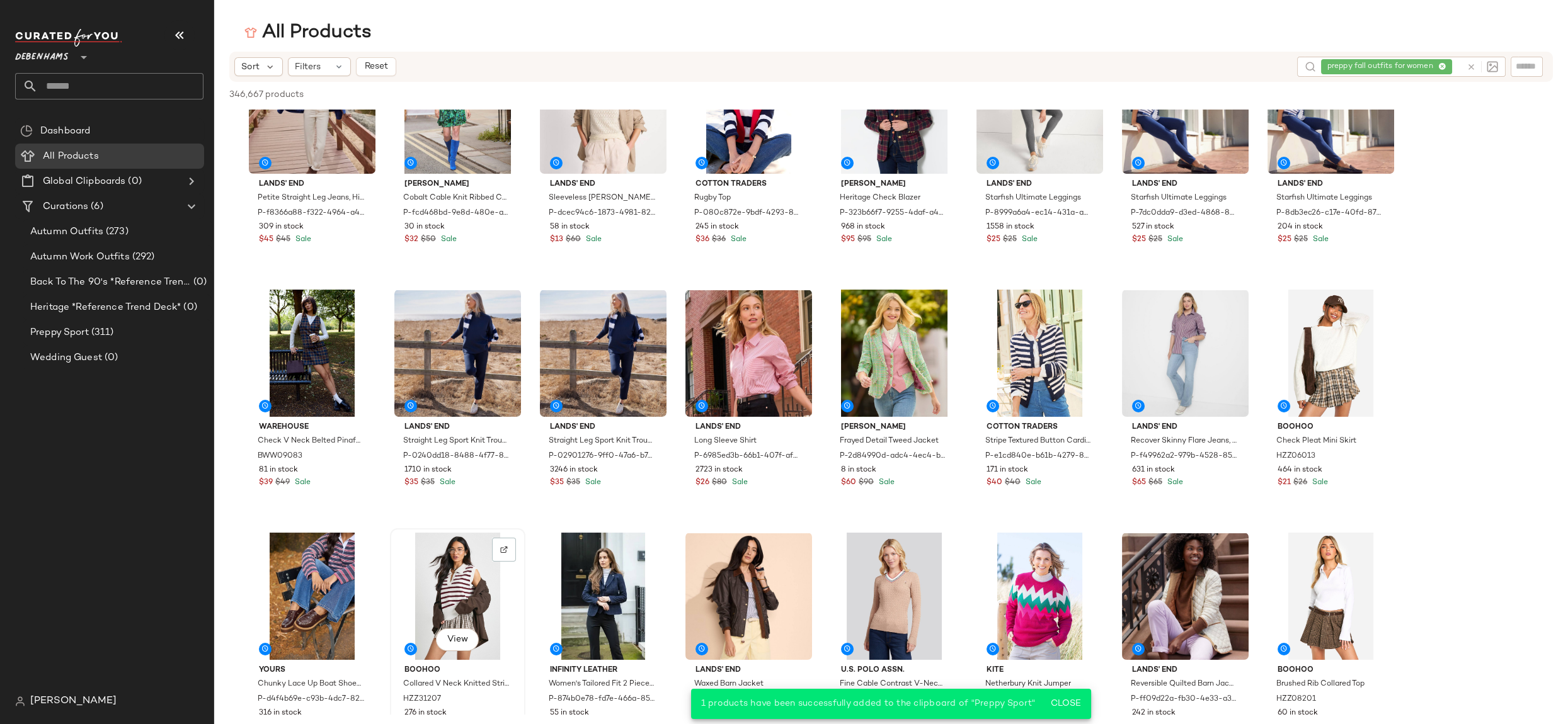
click at [444, 577] on div "View" at bounding box center [458, 596] width 127 height 127
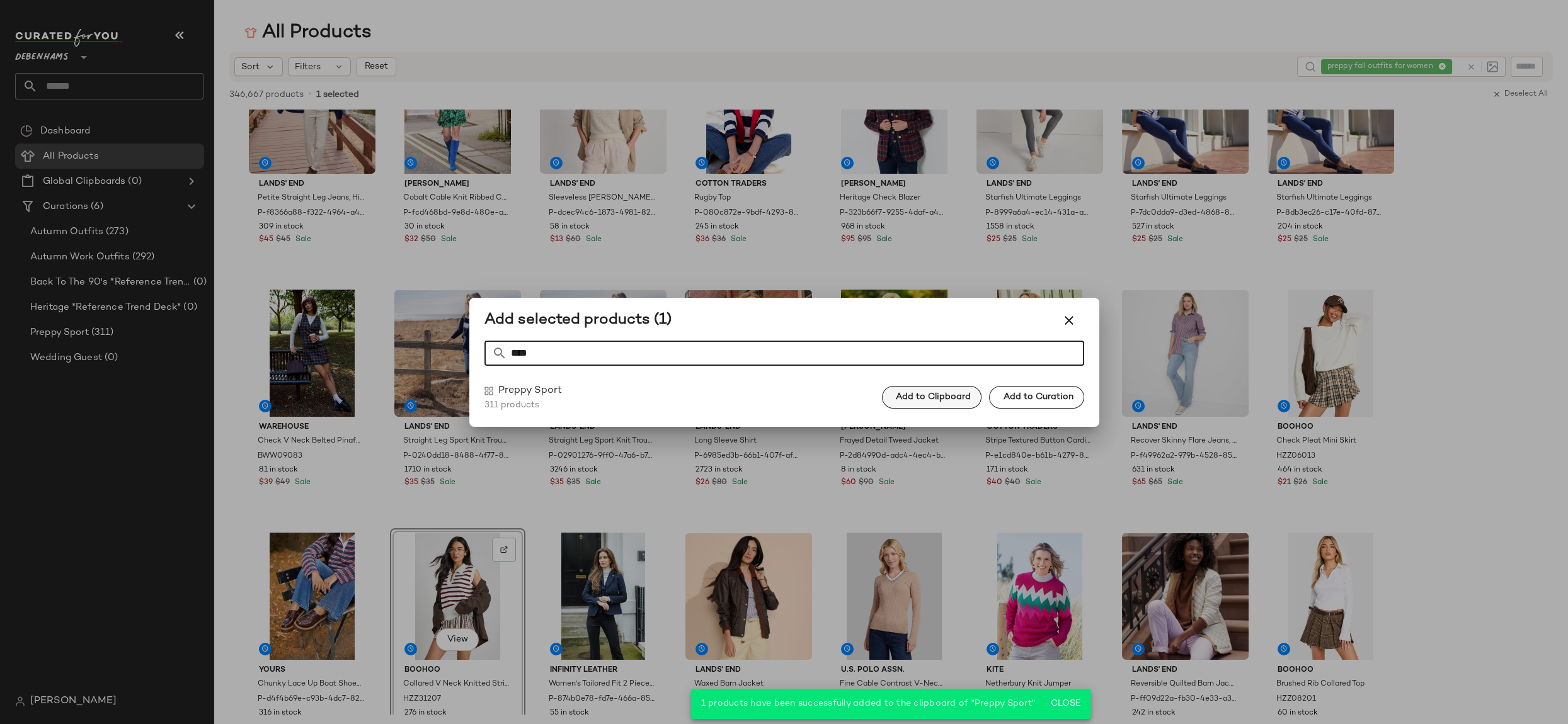
type input "****"
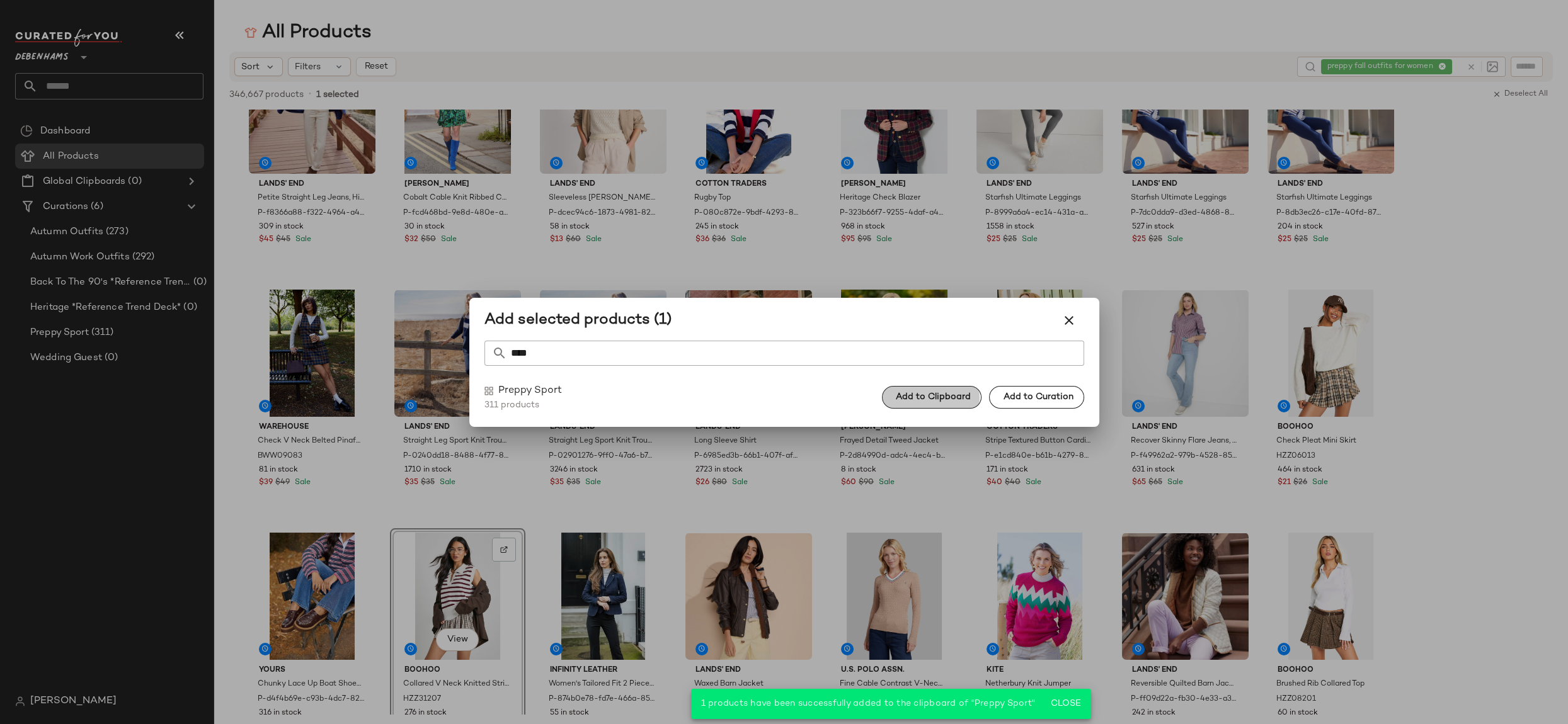
drag, startPoint x: 950, startPoint y: 389, endPoint x: 1036, endPoint y: 375, distance: 87.1
click at [950, 389] on button "Add to Clipboard" at bounding box center [932, 397] width 99 height 23
click at [1074, 324] on icon "button" at bounding box center [1069, 320] width 15 height 15
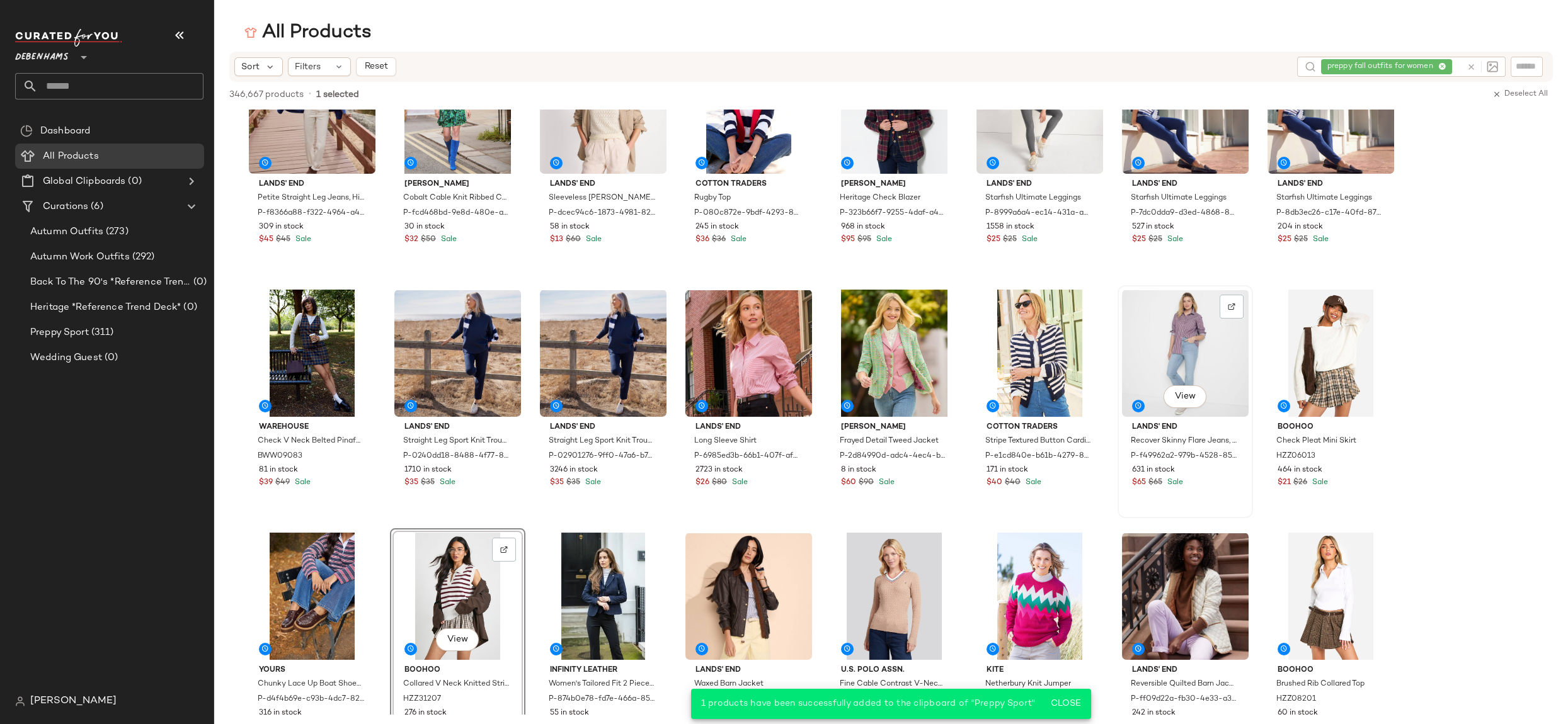
scroll to position [0, 0]
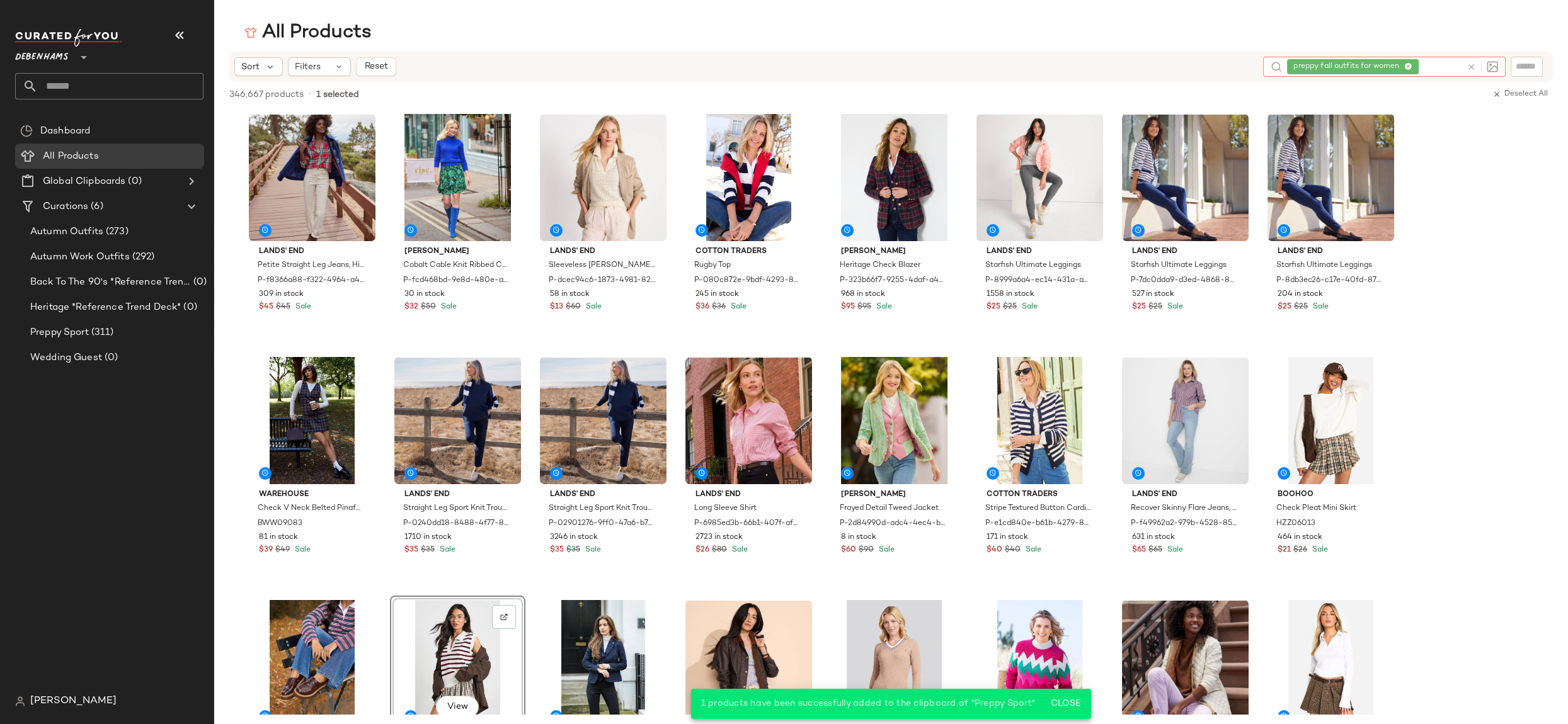
click at [1443, 68] on div "preppy fall outfits for women" at bounding box center [1374, 66] width 174 height 20
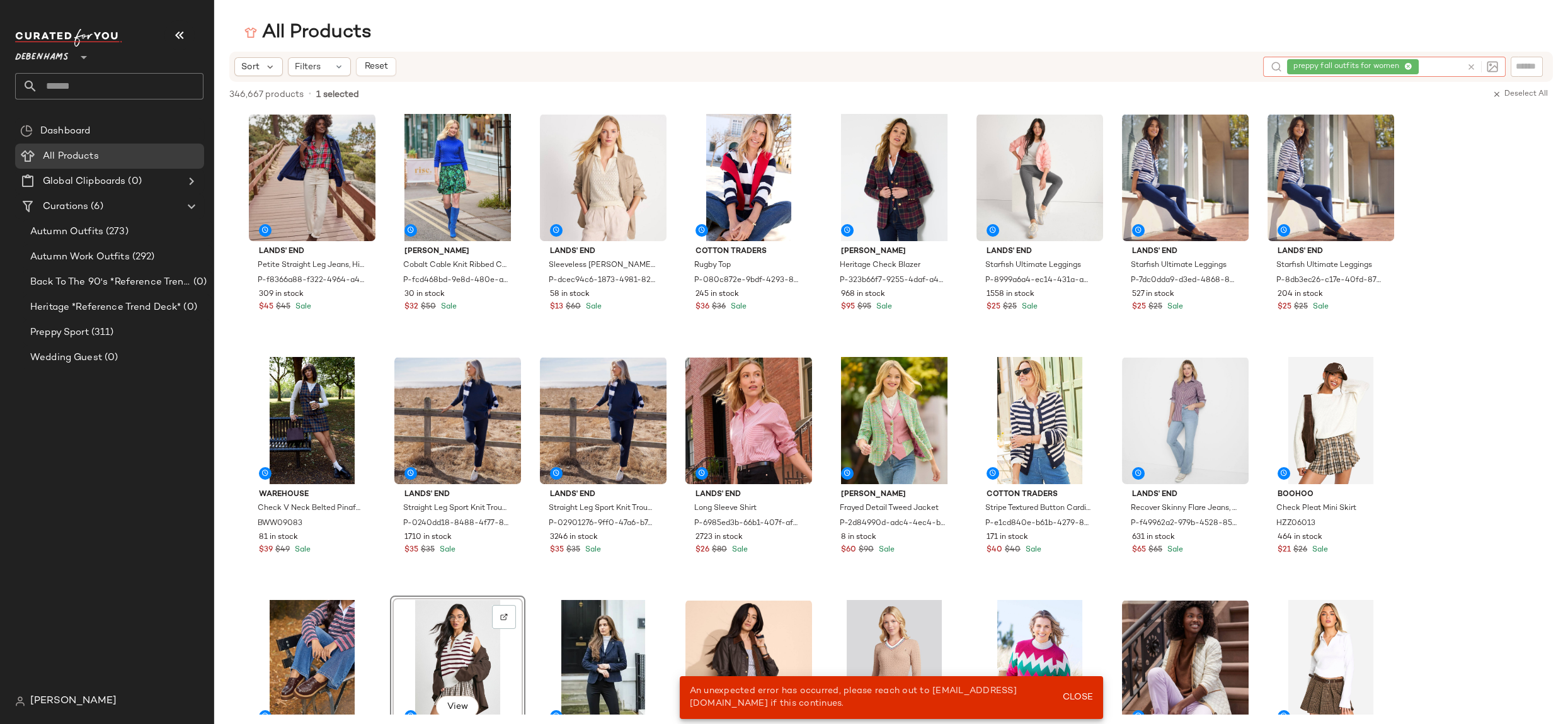
click at [1409, 65] on icon at bounding box center [1408, 67] width 8 height 8
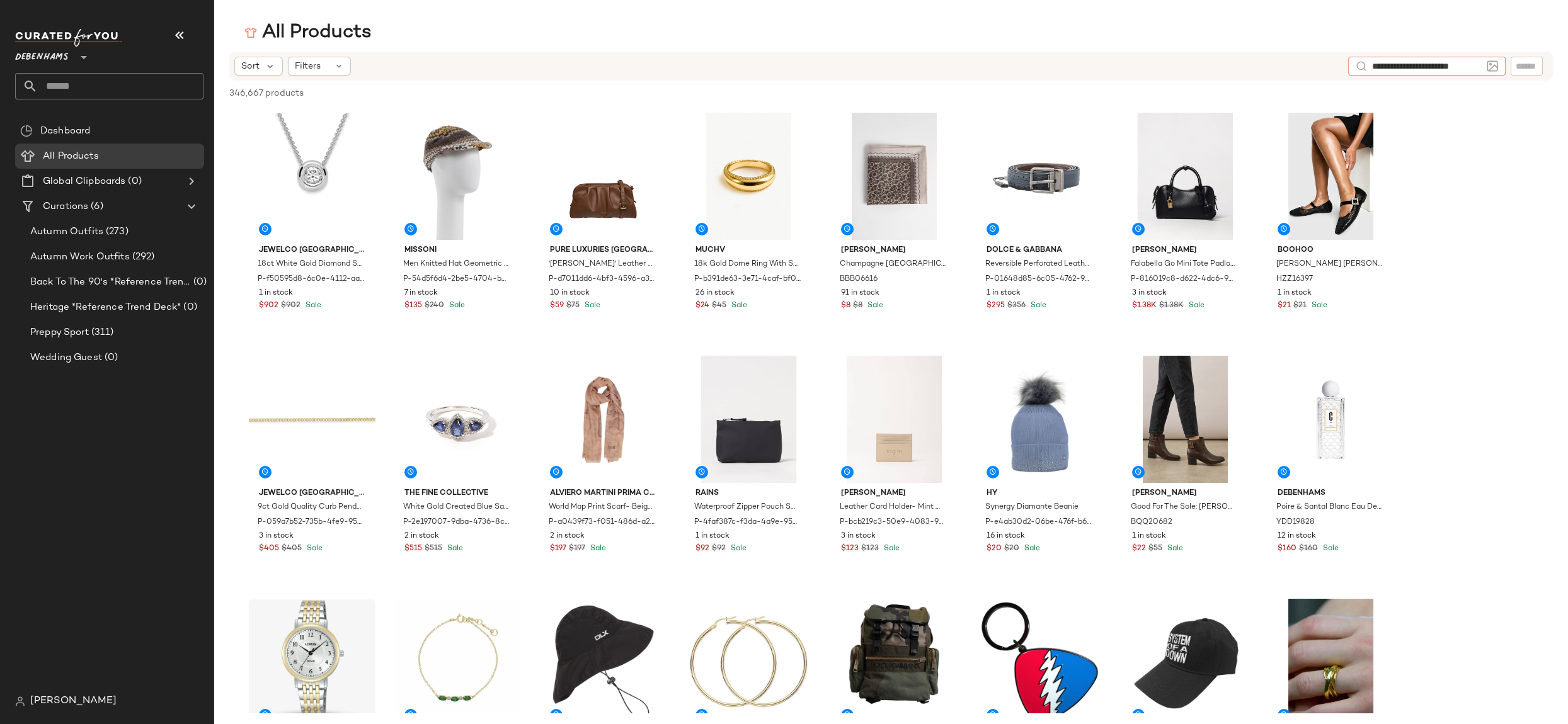
type input "**********"
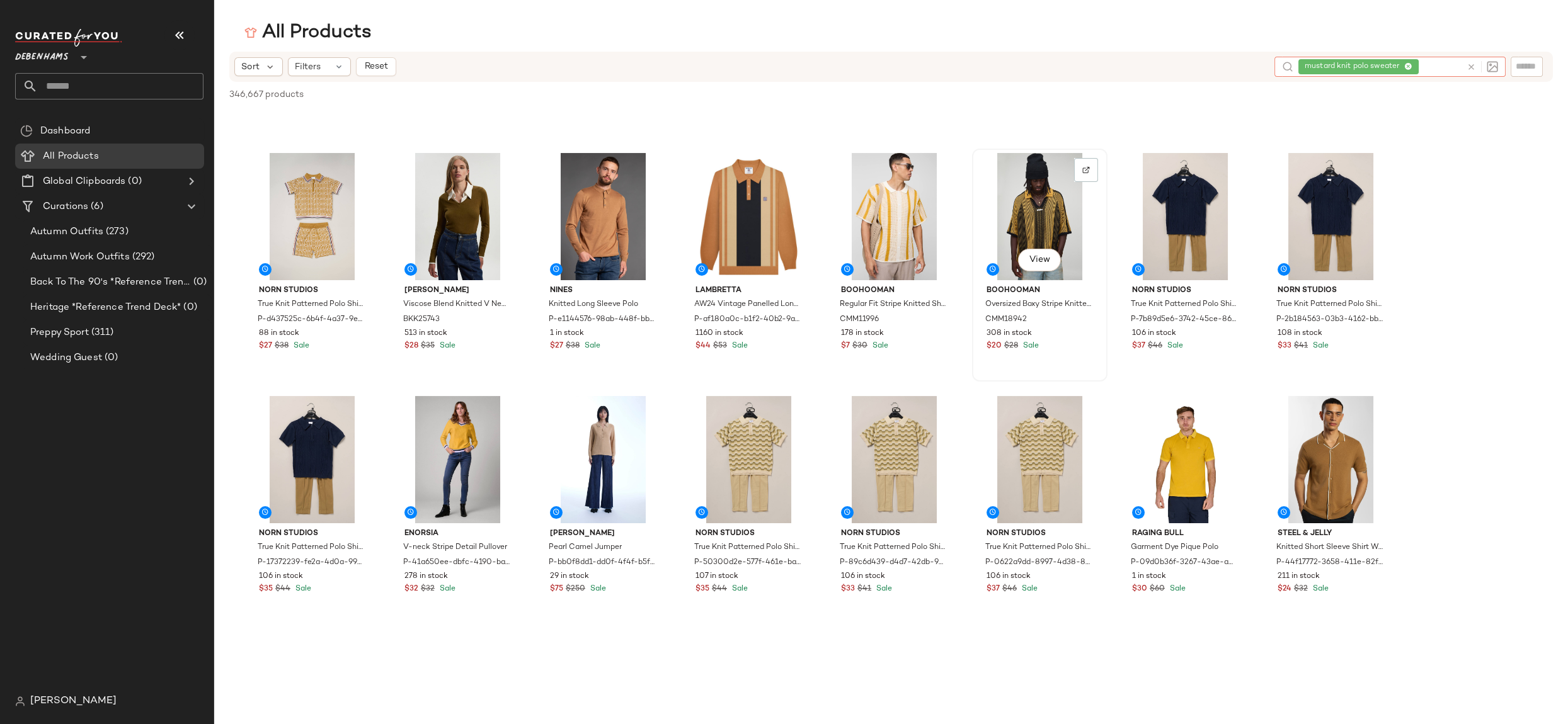
scroll to position [455, 0]
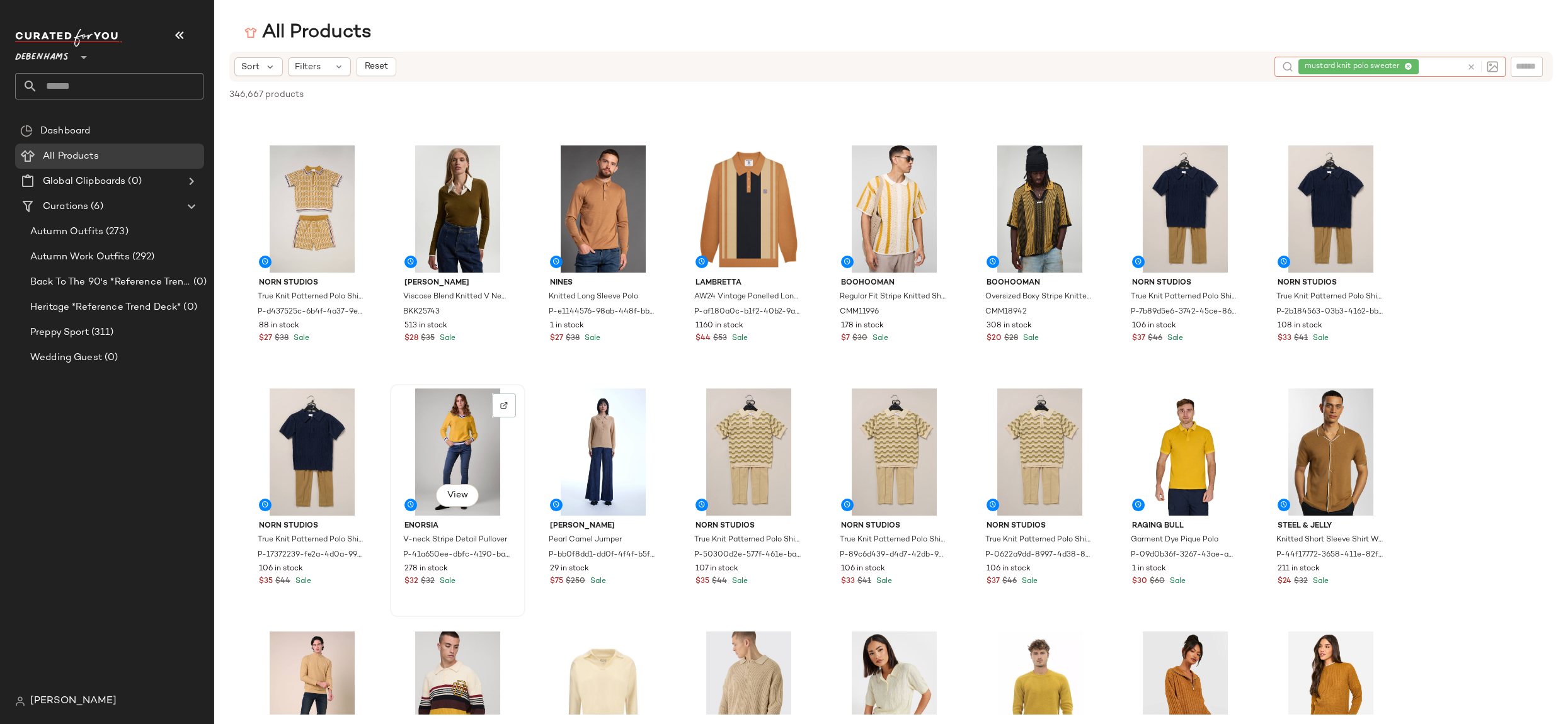
click at [403, 424] on div "View" at bounding box center [458, 452] width 127 height 127
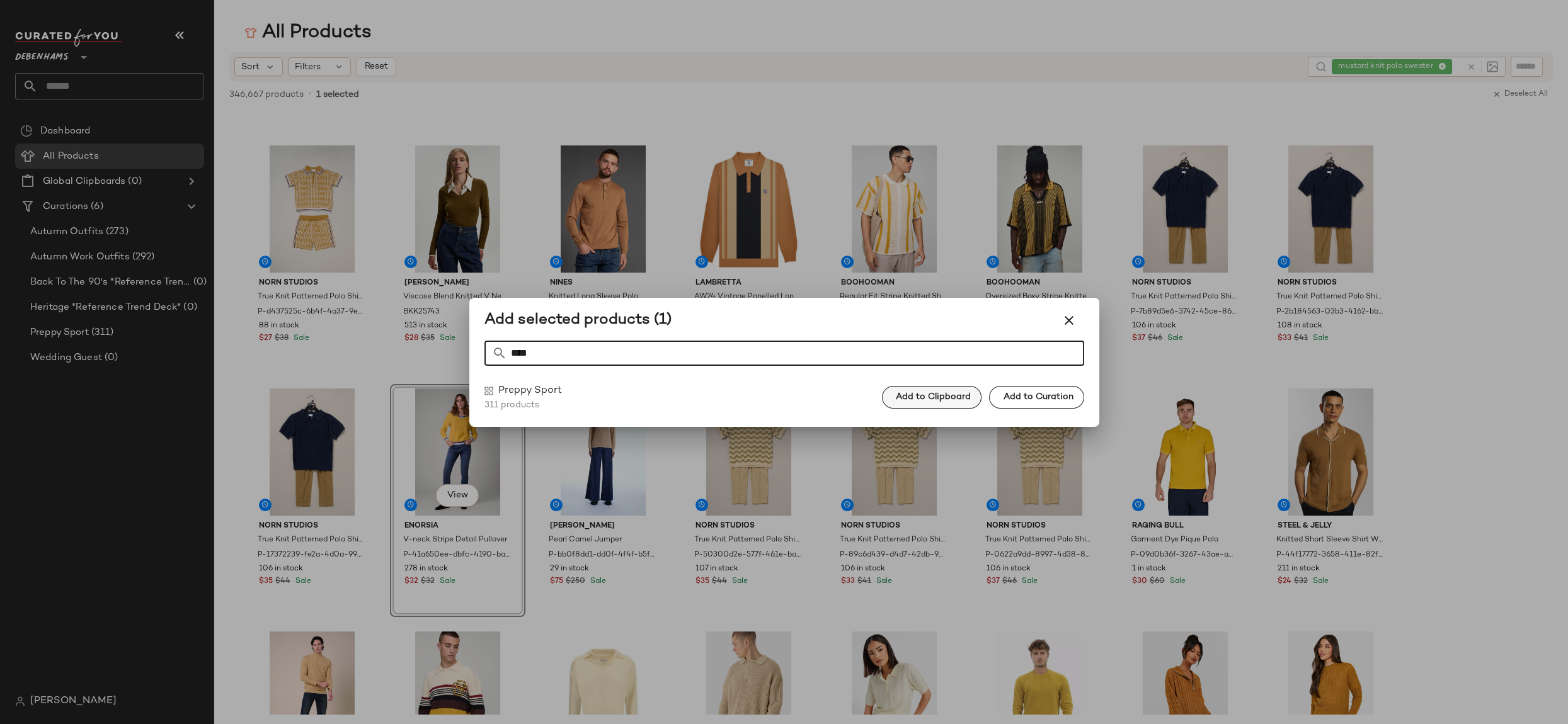
type input "****"
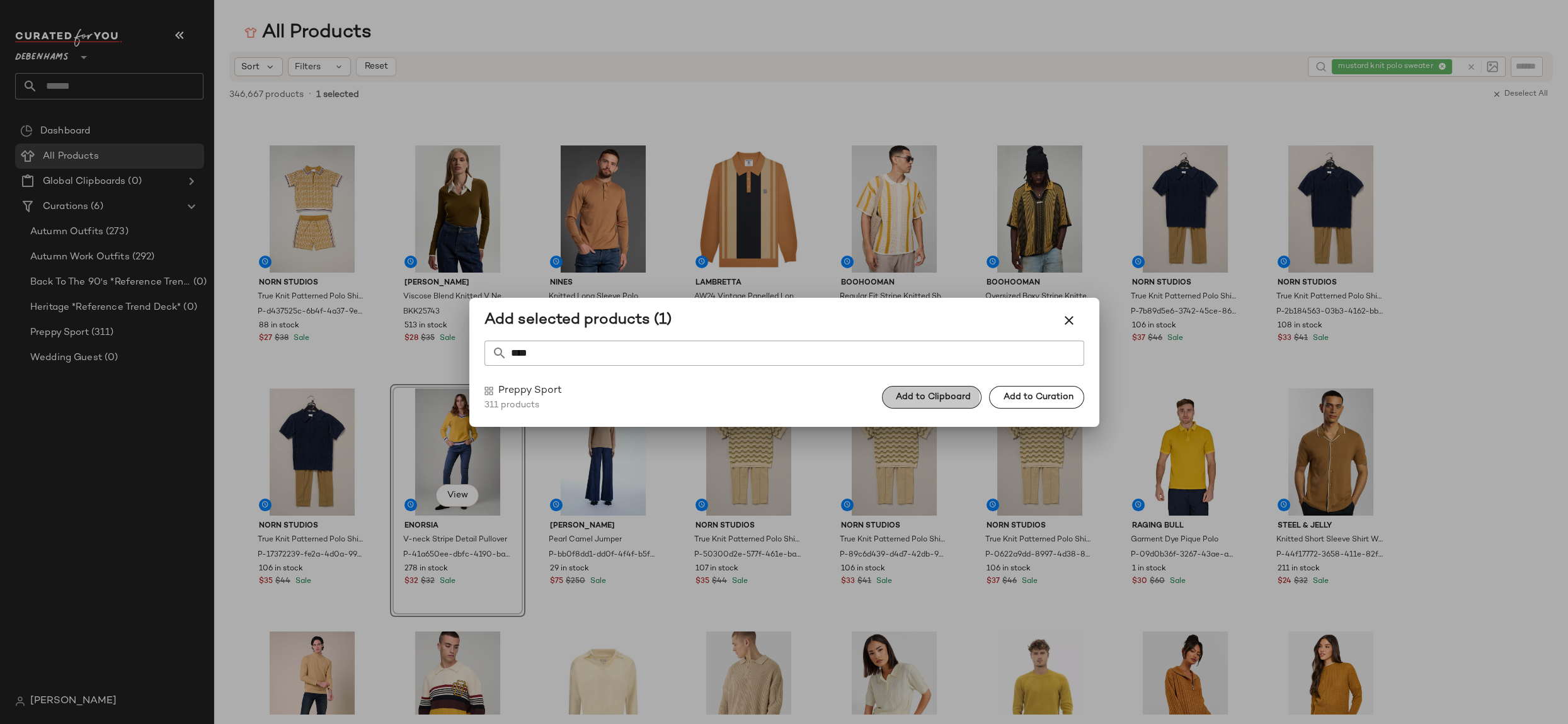
drag, startPoint x: 931, startPoint y: 400, endPoint x: 1039, endPoint y: 362, distance: 114.5
click at [932, 400] on span "Add to Clipboard" at bounding box center [933, 397] width 76 height 10
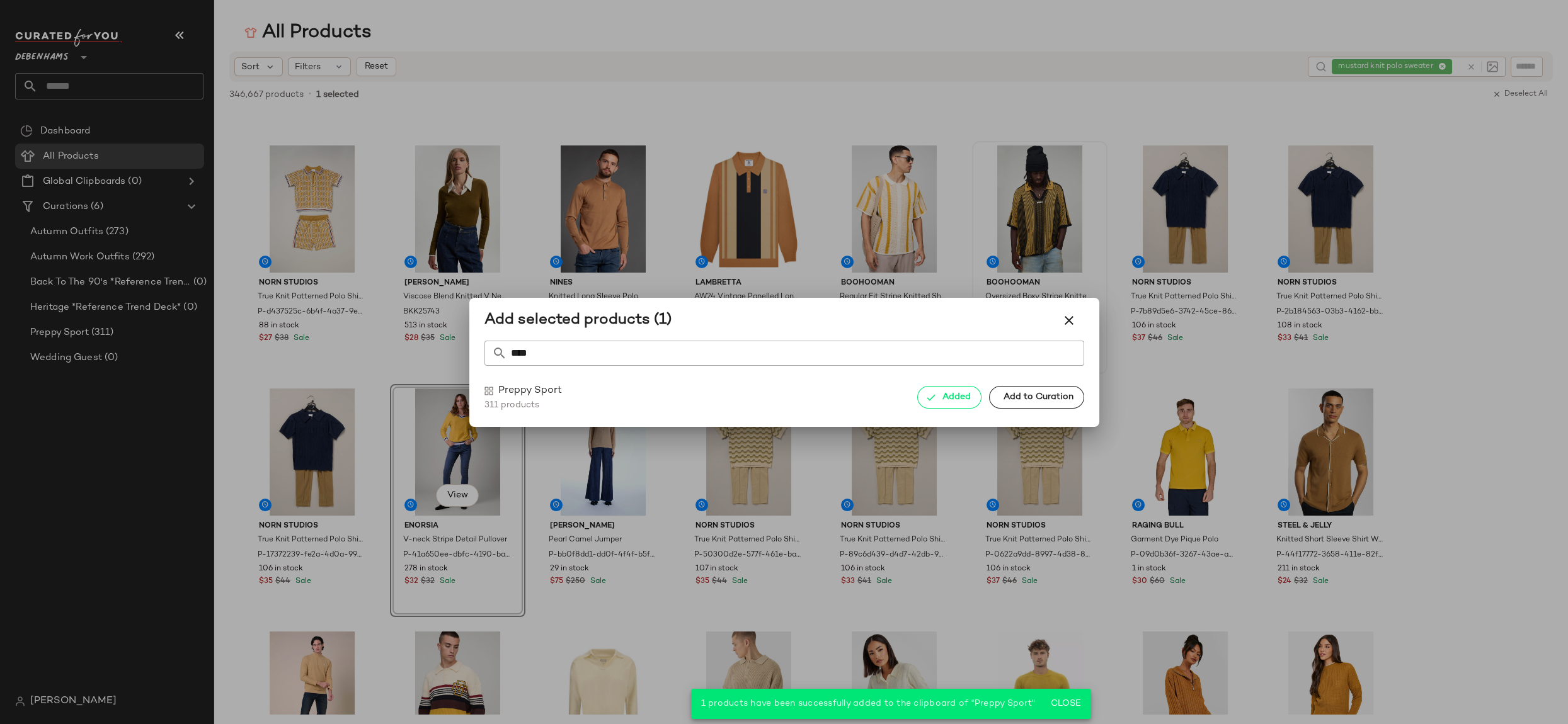
drag, startPoint x: 1071, startPoint y: 328, endPoint x: 1068, endPoint y: 335, distance: 7.6
click at [1071, 327] on button "button" at bounding box center [1069, 320] width 30 height 30
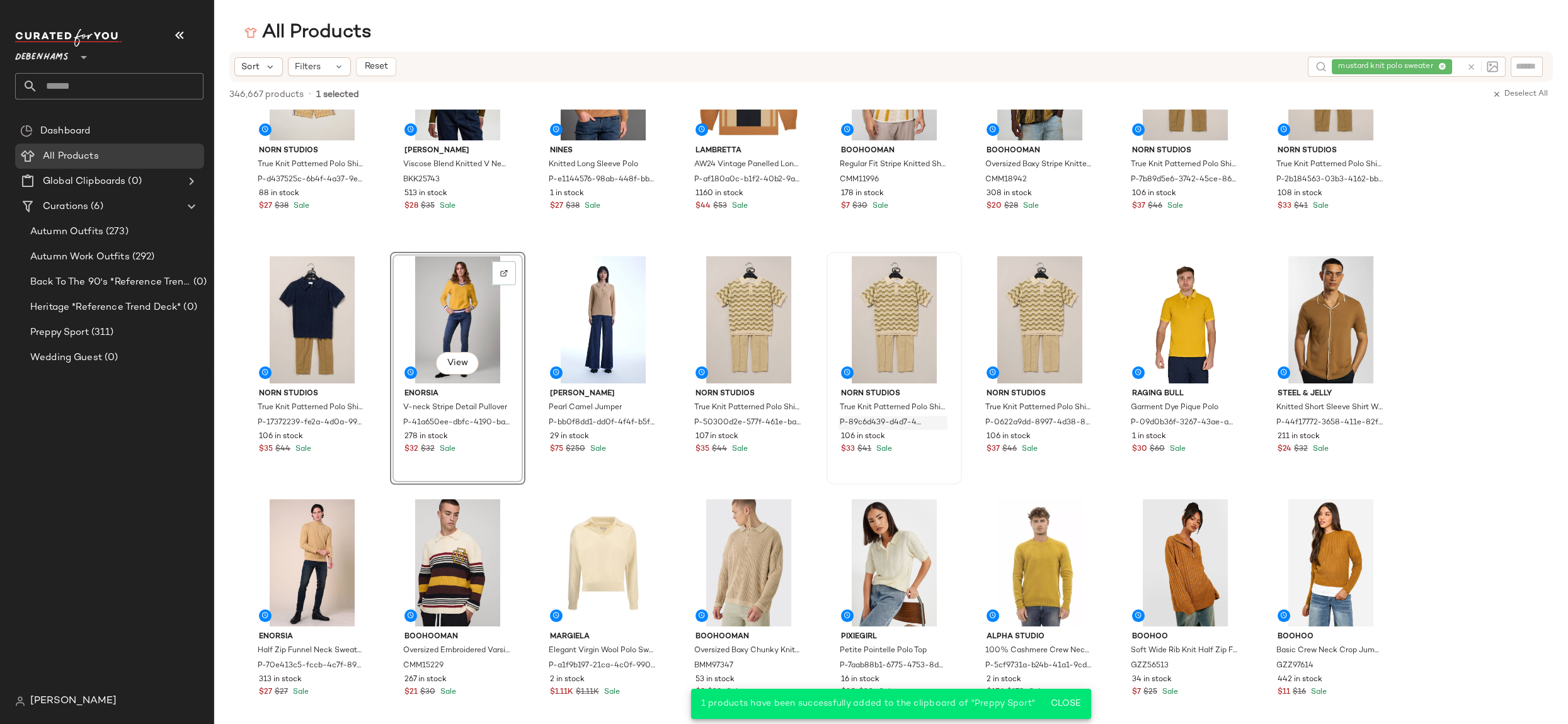
scroll to position [506, 0]
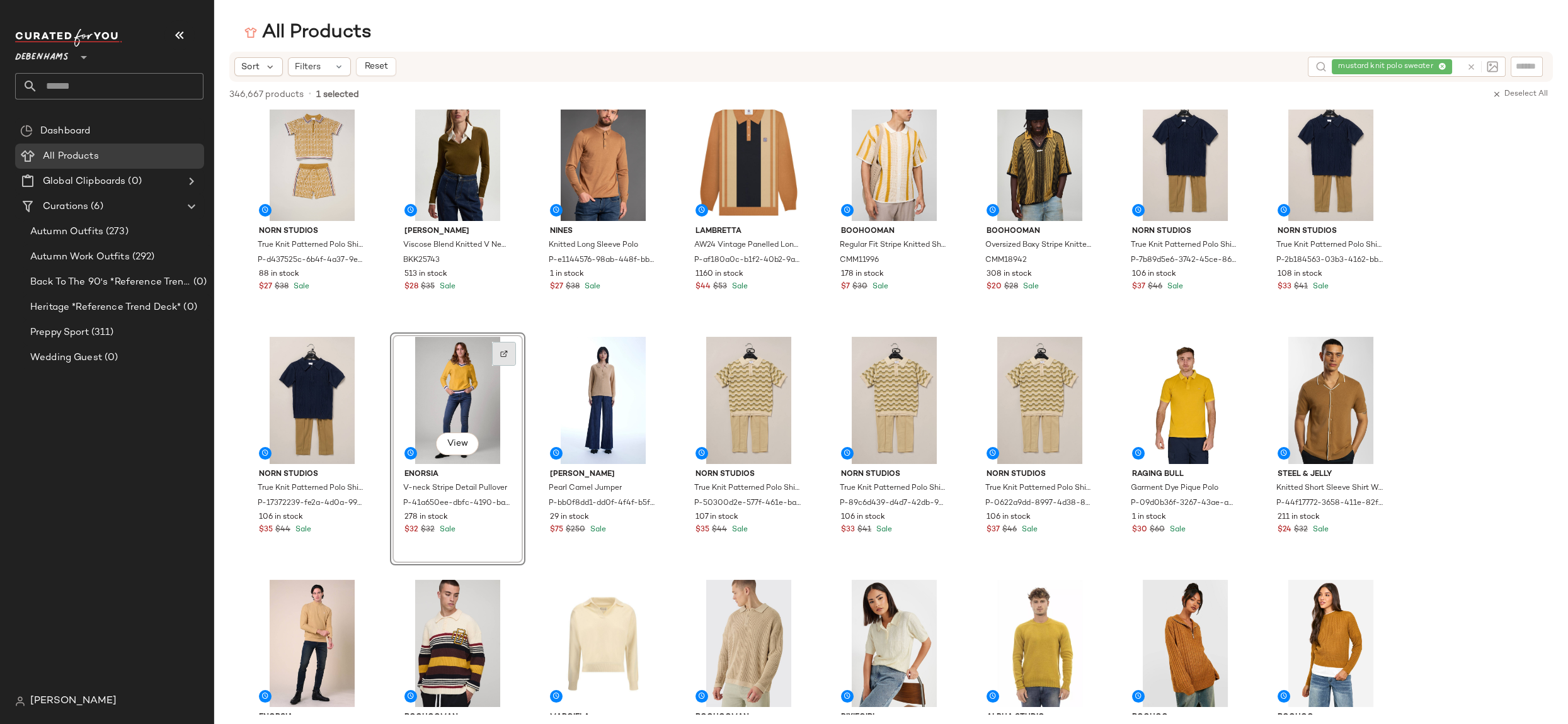
click at [507, 350] on img at bounding box center [504, 353] width 8 height 8
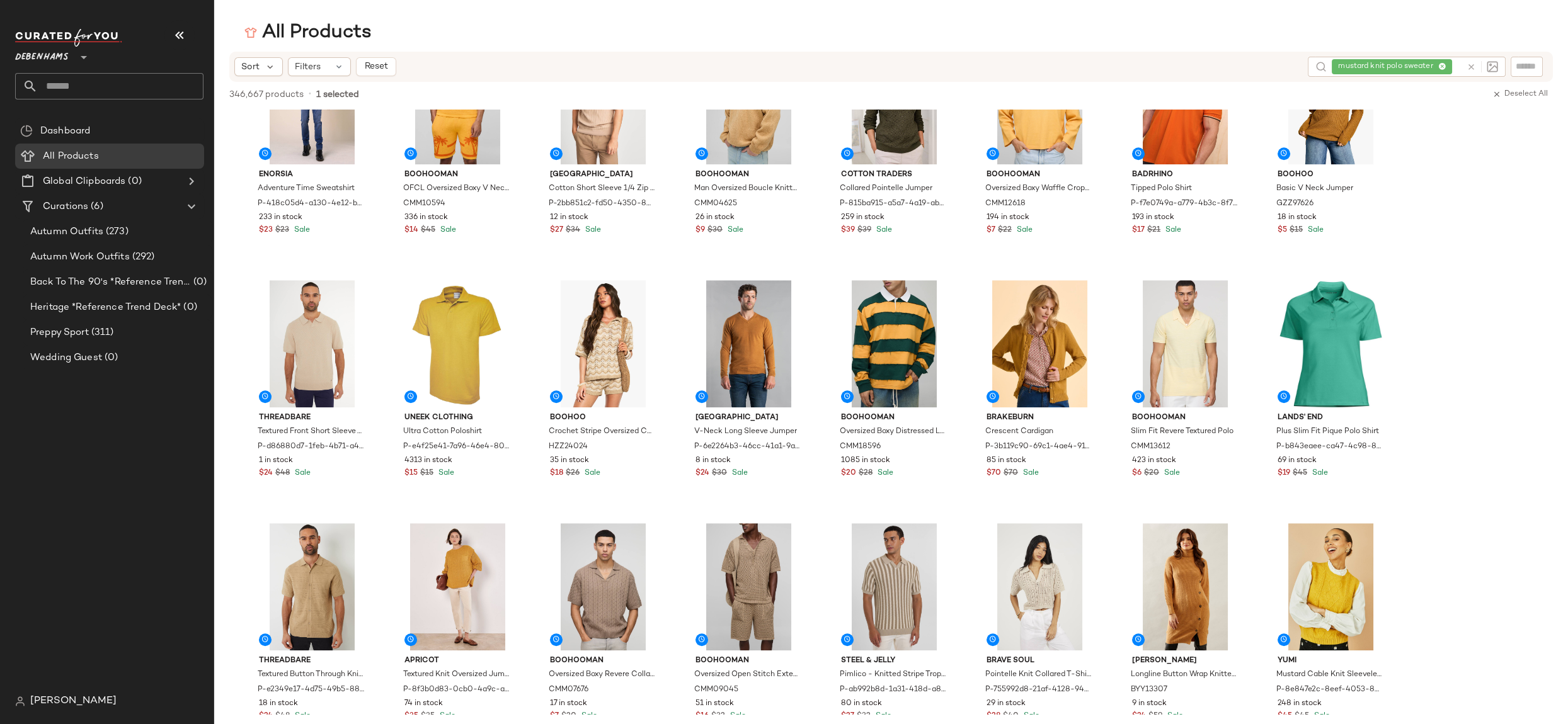
scroll to position [3617, 0]
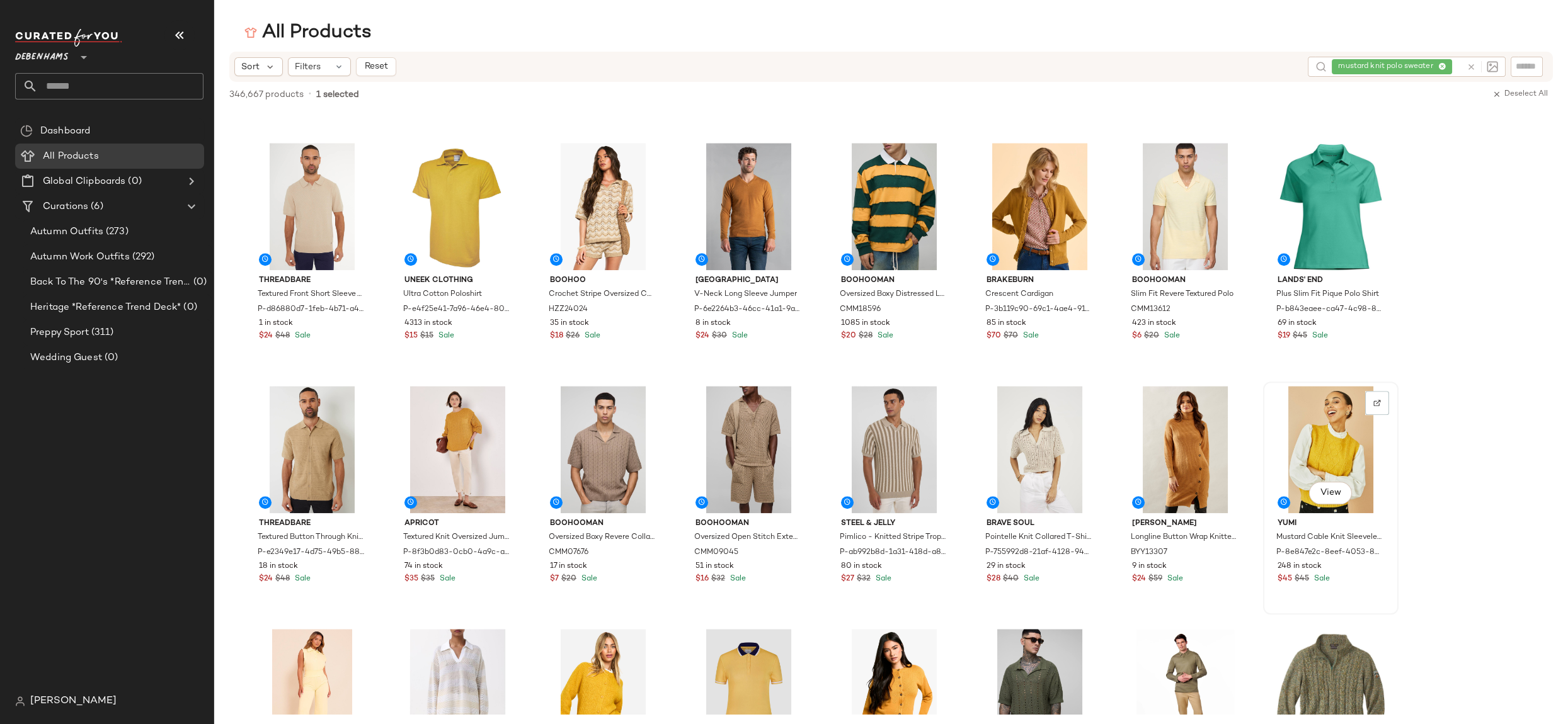
click at [1335, 457] on div "View" at bounding box center [1331, 449] width 127 height 127
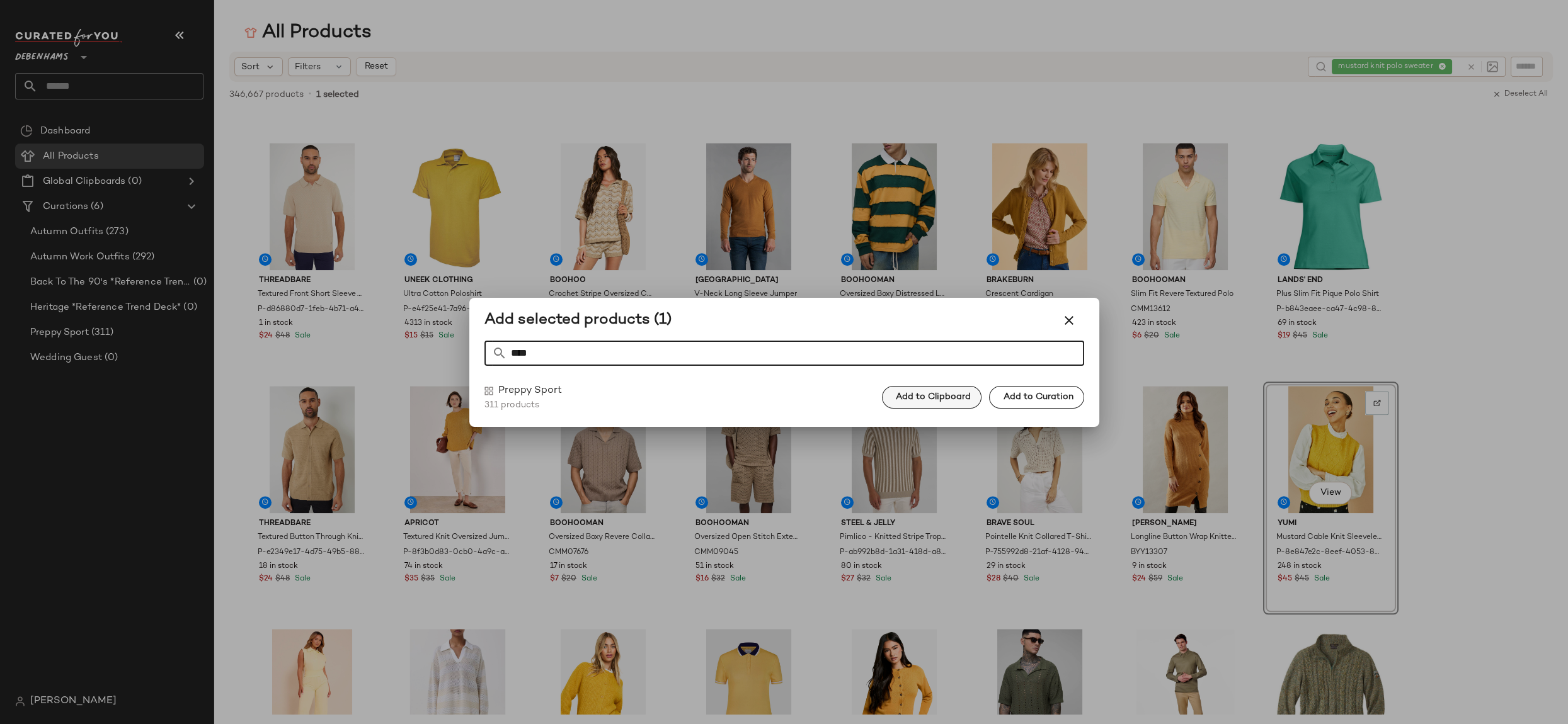
type input "****"
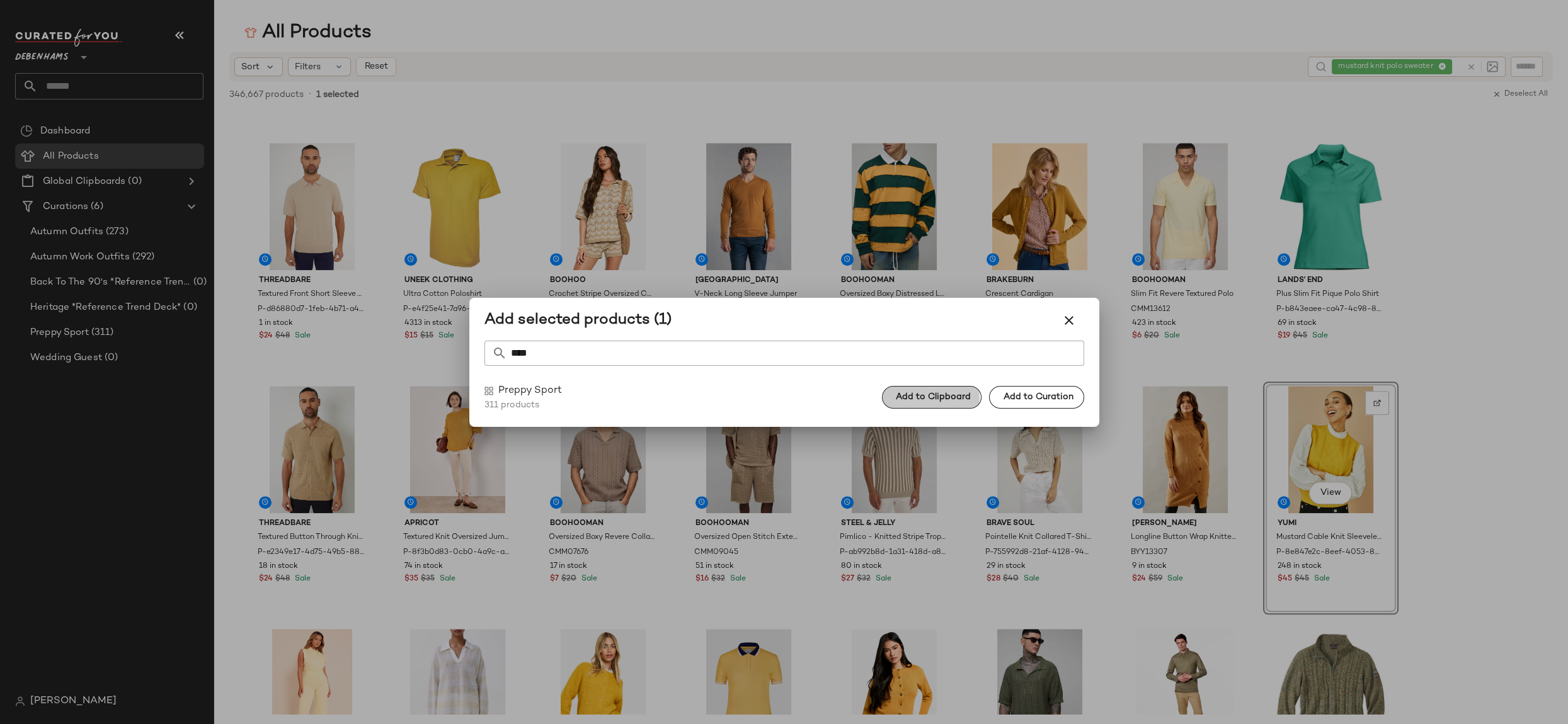
drag, startPoint x: 953, startPoint y: 395, endPoint x: 960, endPoint y: 393, distance: 7.3
click at [953, 395] on span "Add to Clipboard" at bounding box center [933, 397] width 76 height 10
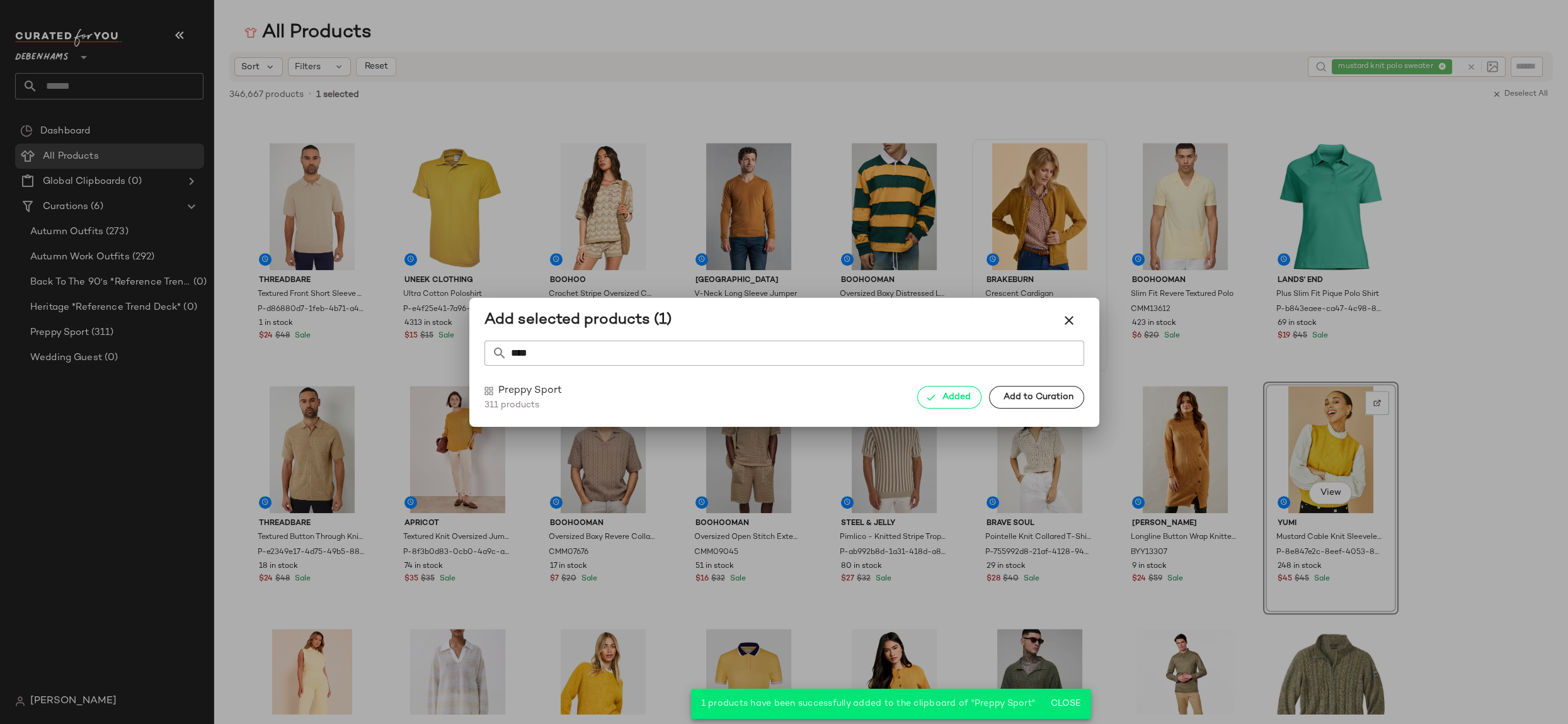
drag, startPoint x: 1073, startPoint y: 326, endPoint x: 1072, endPoint y: 338, distance: 12.0
click at [1073, 326] on icon "button" at bounding box center [1069, 320] width 15 height 15
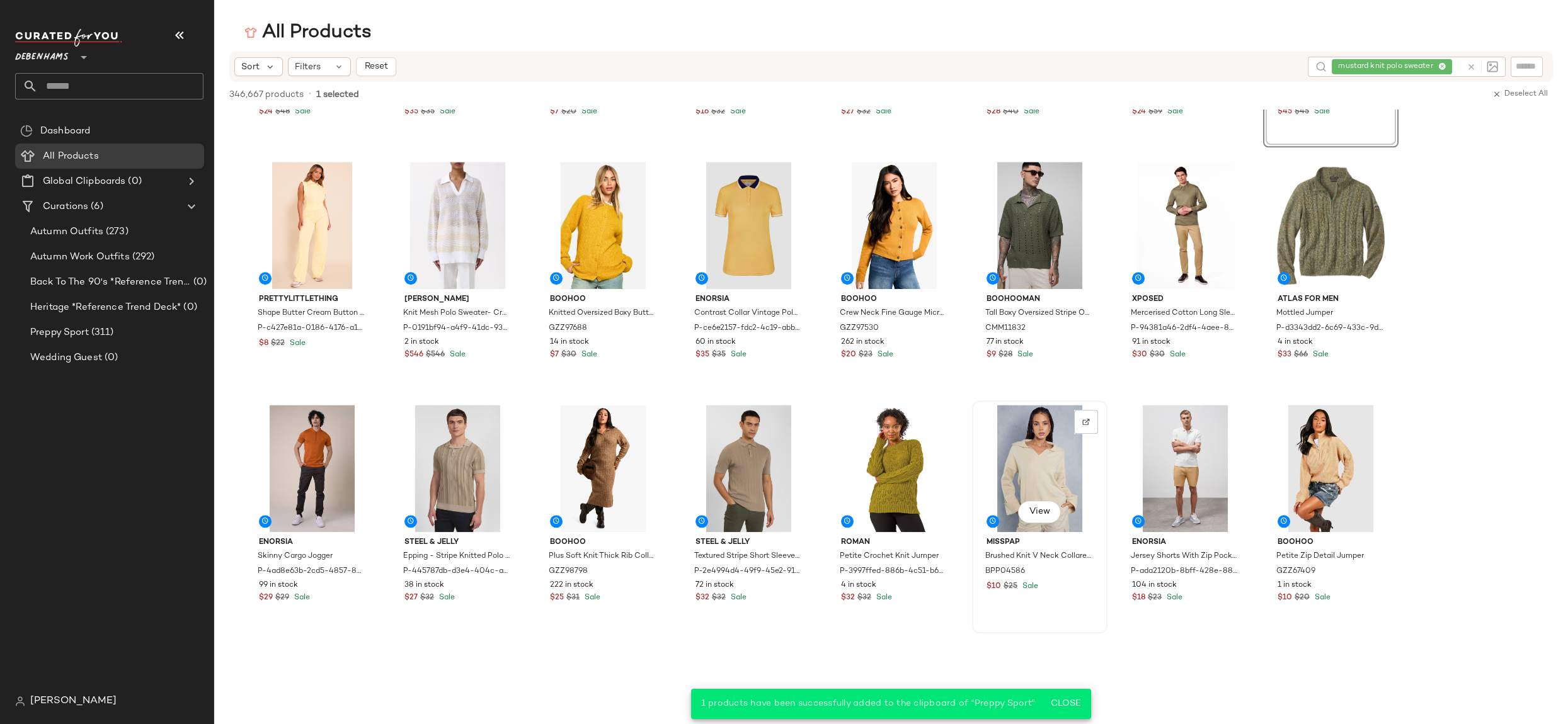
scroll to position [4334, 0]
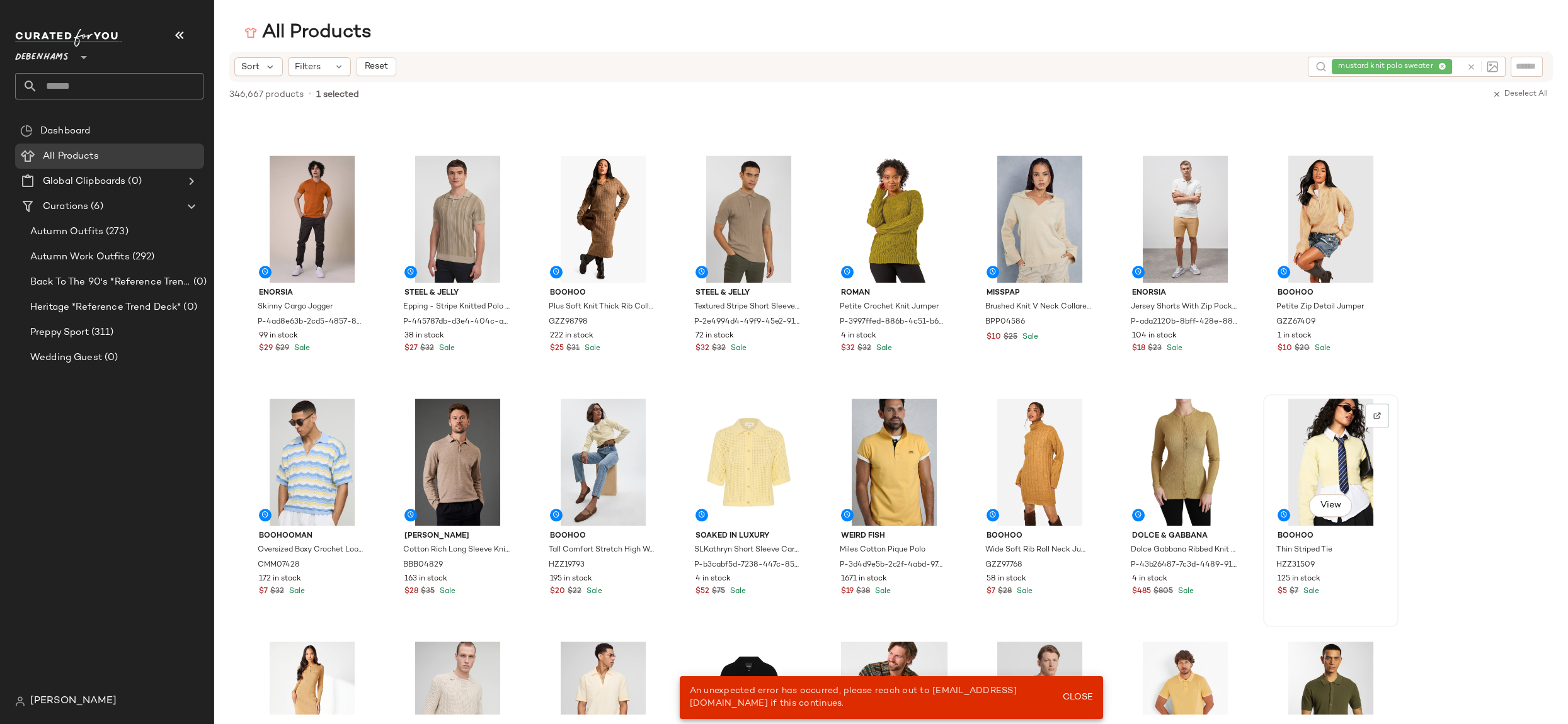
click at [1323, 444] on div "View" at bounding box center [1331, 462] width 127 height 127
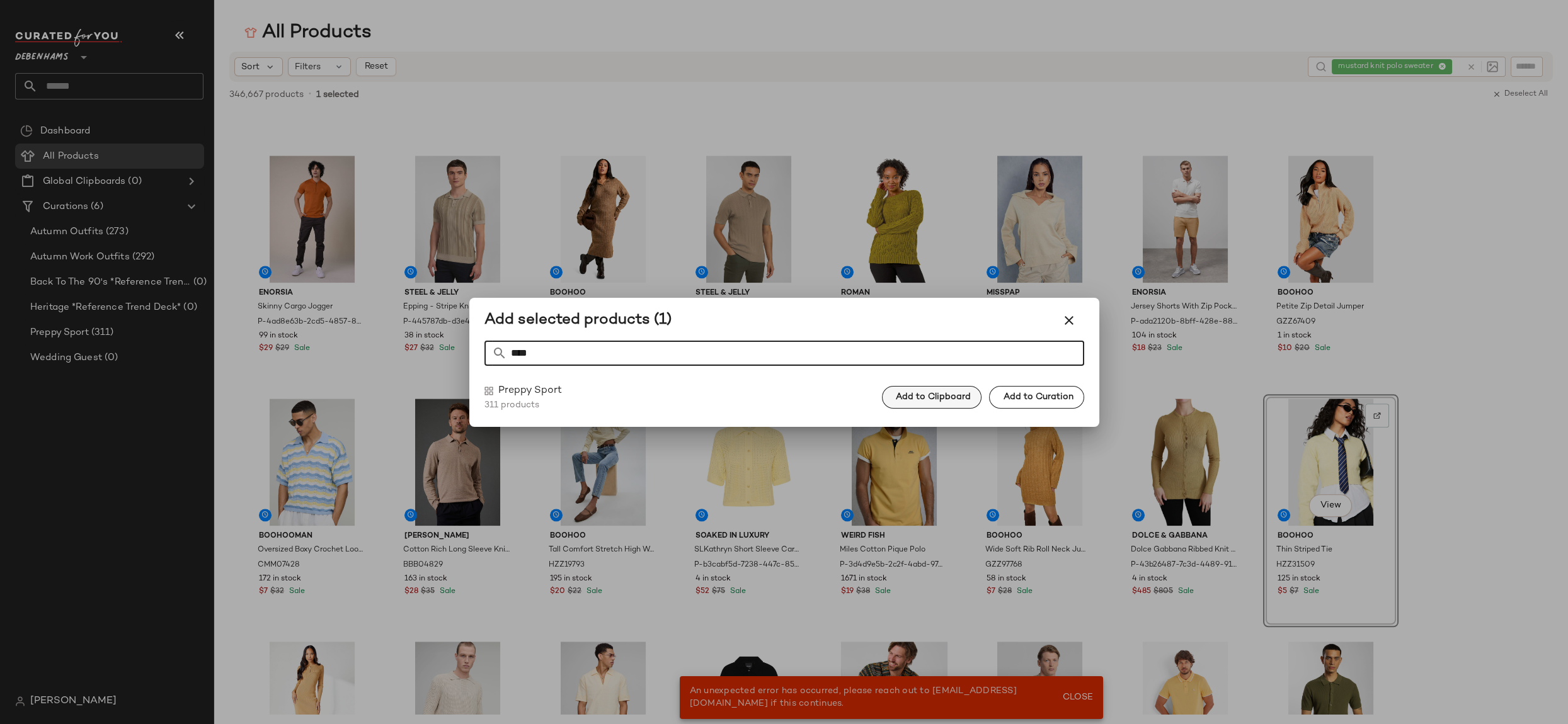
type input "****"
click at [957, 400] on span "Add to Clipboard" at bounding box center [933, 397] width 76 height 10
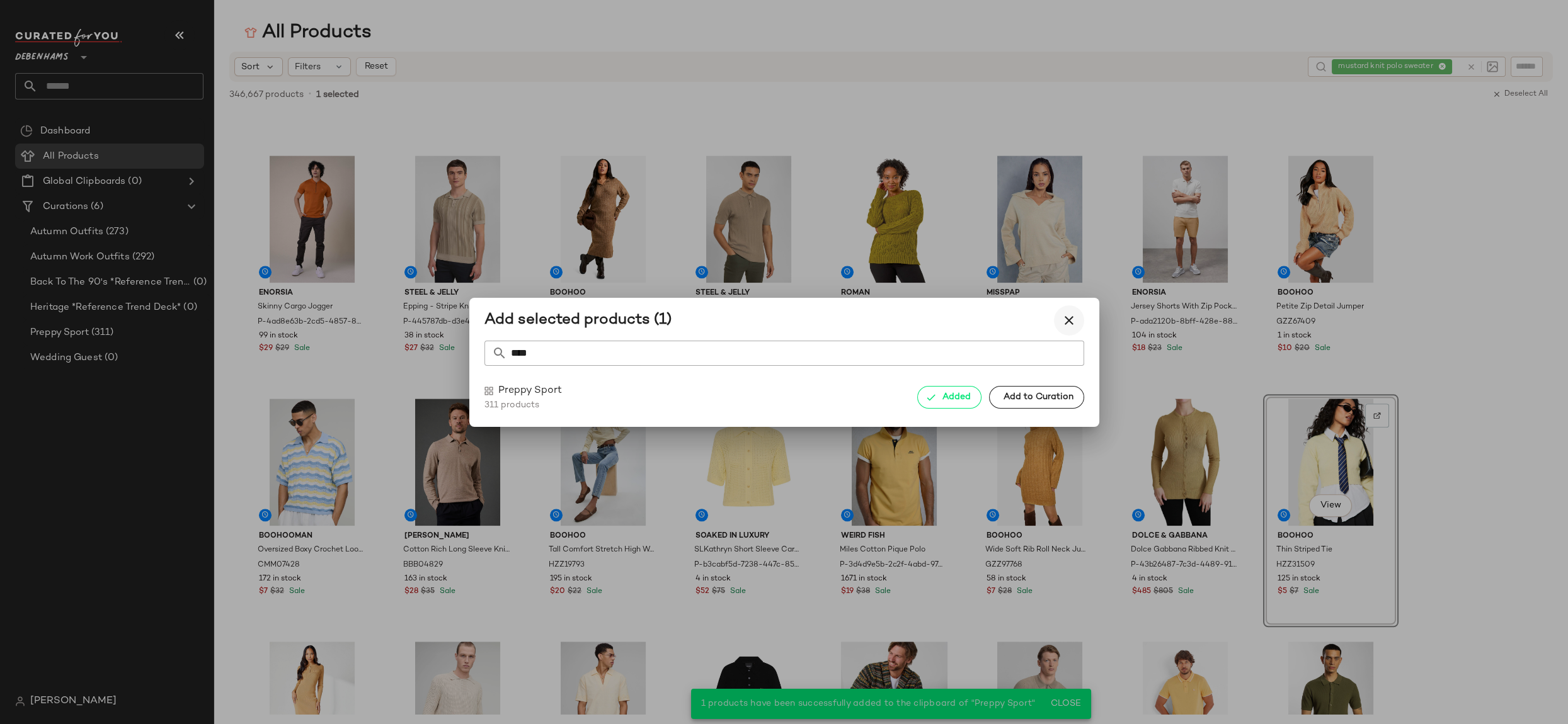
click at [1065, 313] on icon "button" at bounding box center [1069, 320] width 15 height 15
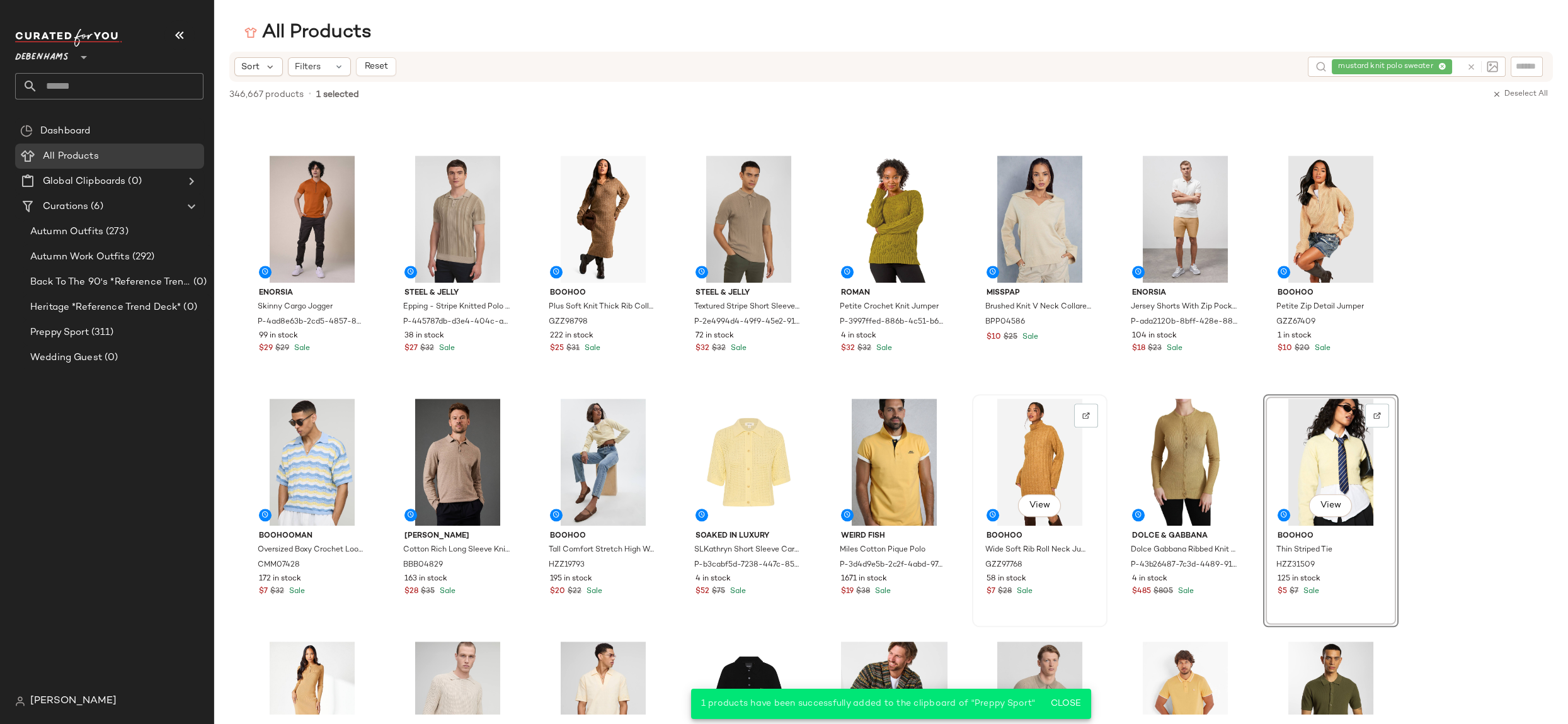
click at [1041, 439] on div "View" at bounding box center [1040, 462] width 127 height 127
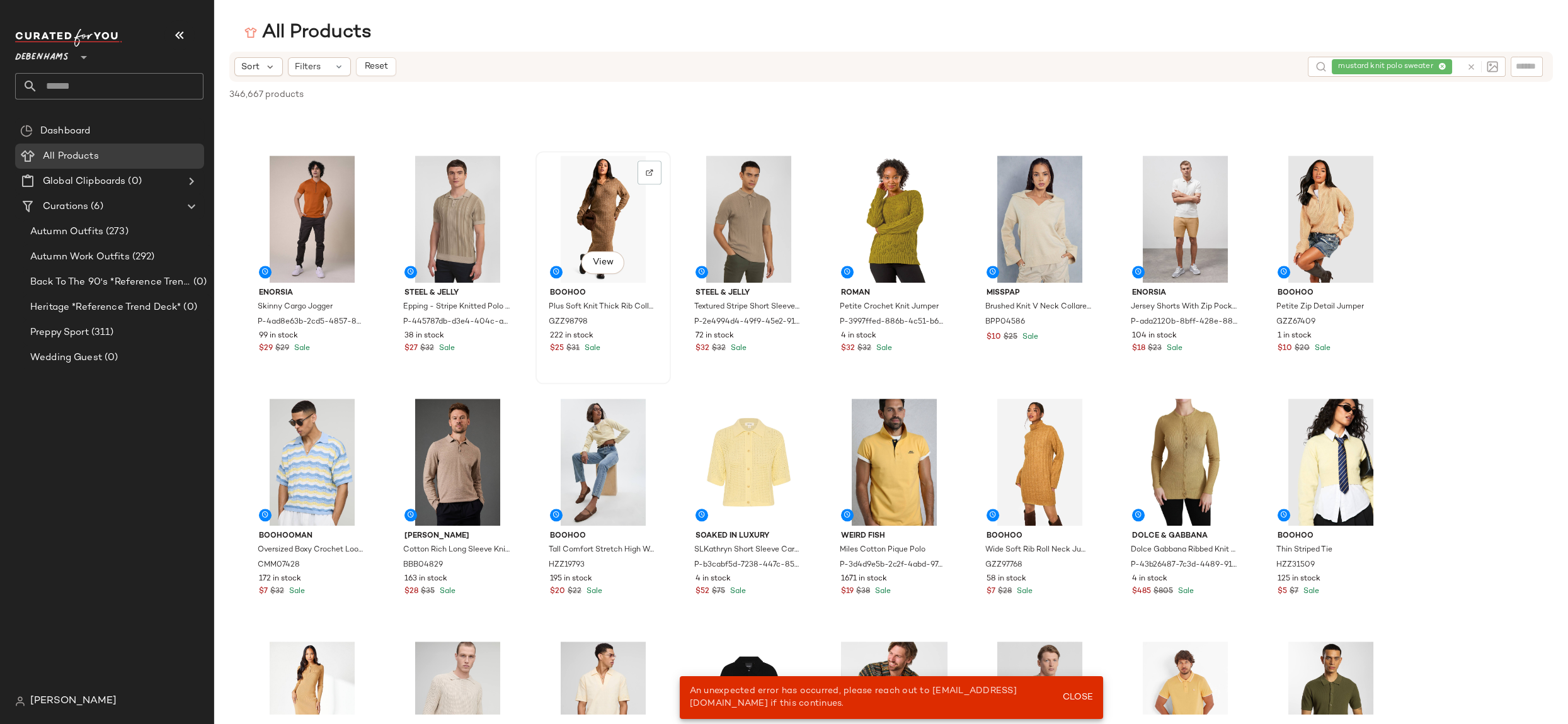
click at [606, 190] on div "View" at bounding box center [603, 219] width 127 height 127
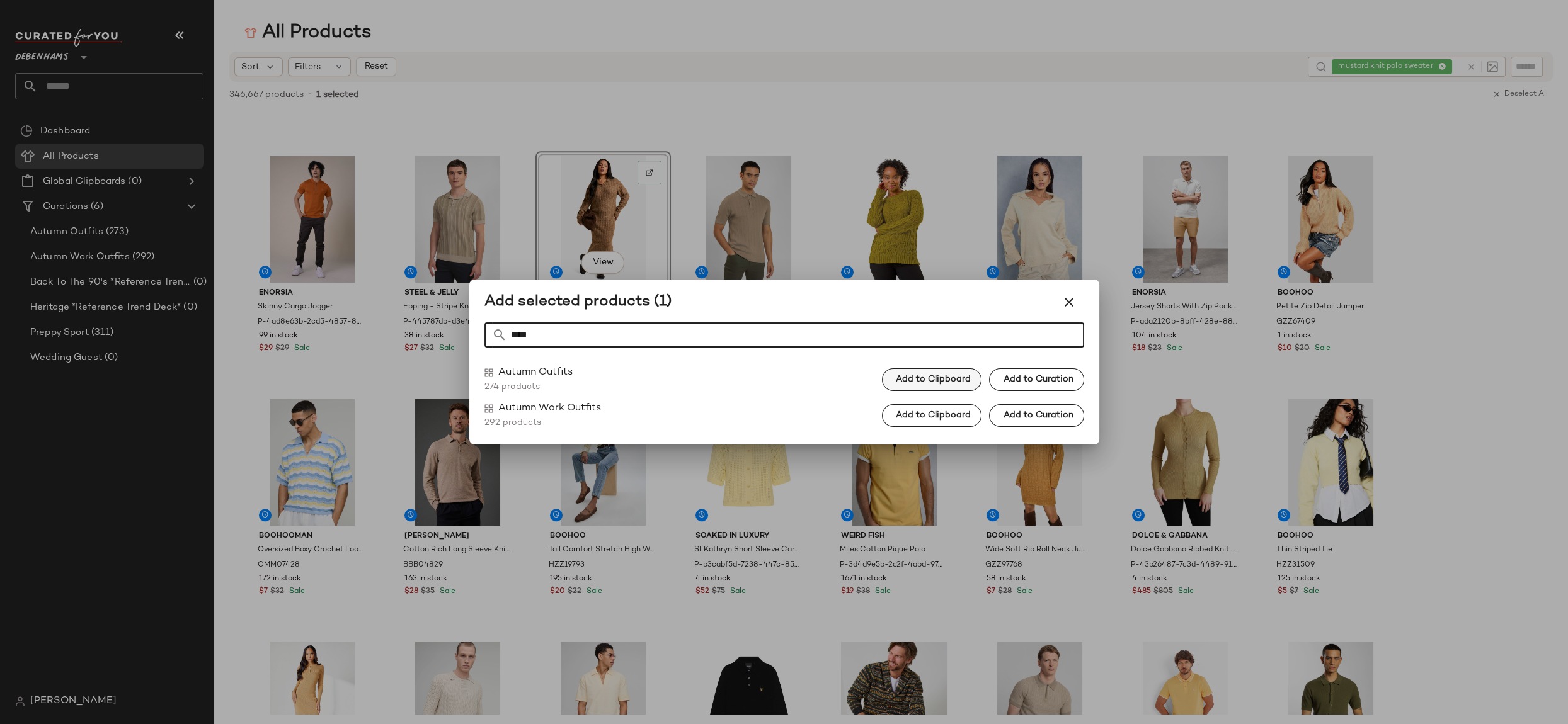
type input "****"
click at [957, 378] on span "Add to Clipboard" at bounding box center [933, 380] width 76 height 10
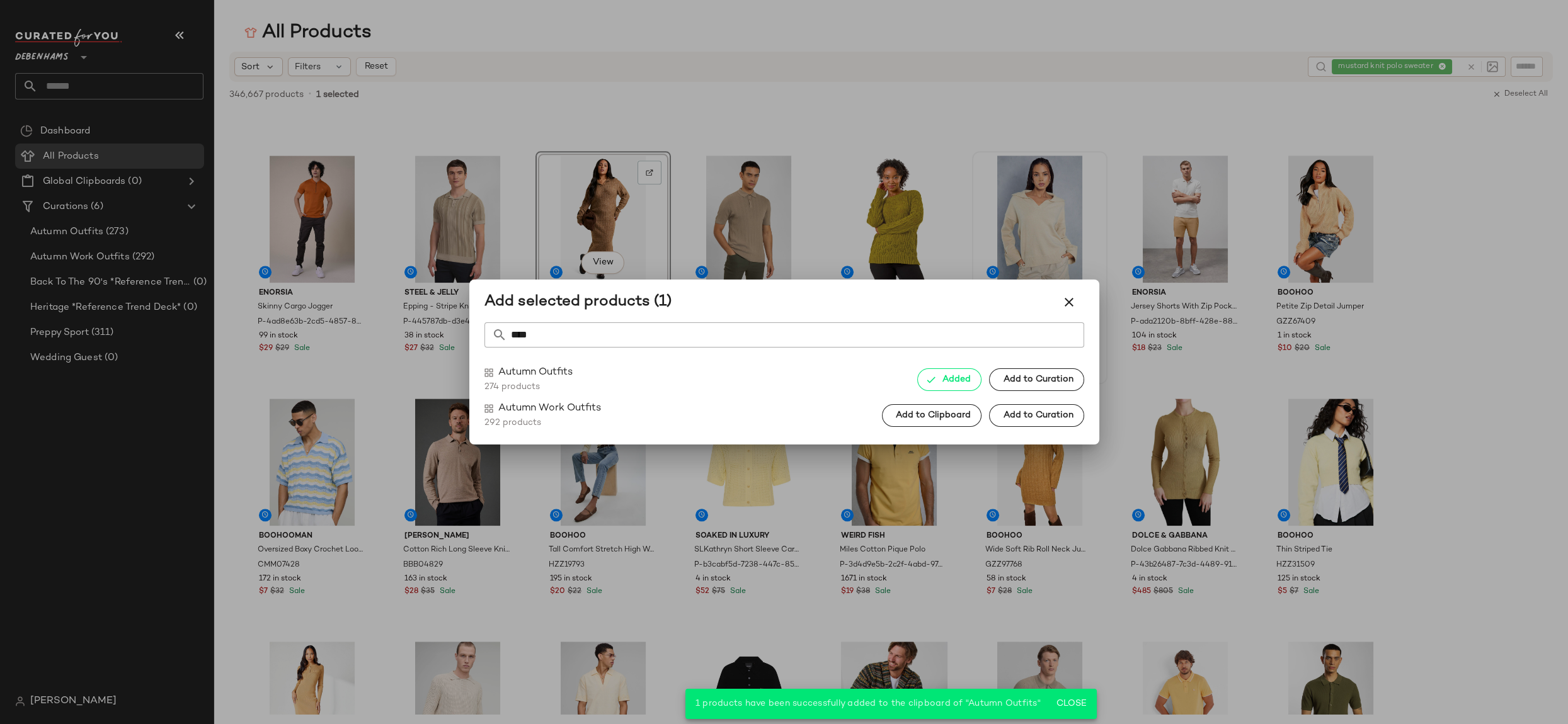
drag, startPoint x: 1072, startPoint y: 300, endPoint x: 1089, endPoint y: 295, distance: 17.7
click at [1072, 300] on icon "button" at bounding box center [1069, 302] width 15 height 15
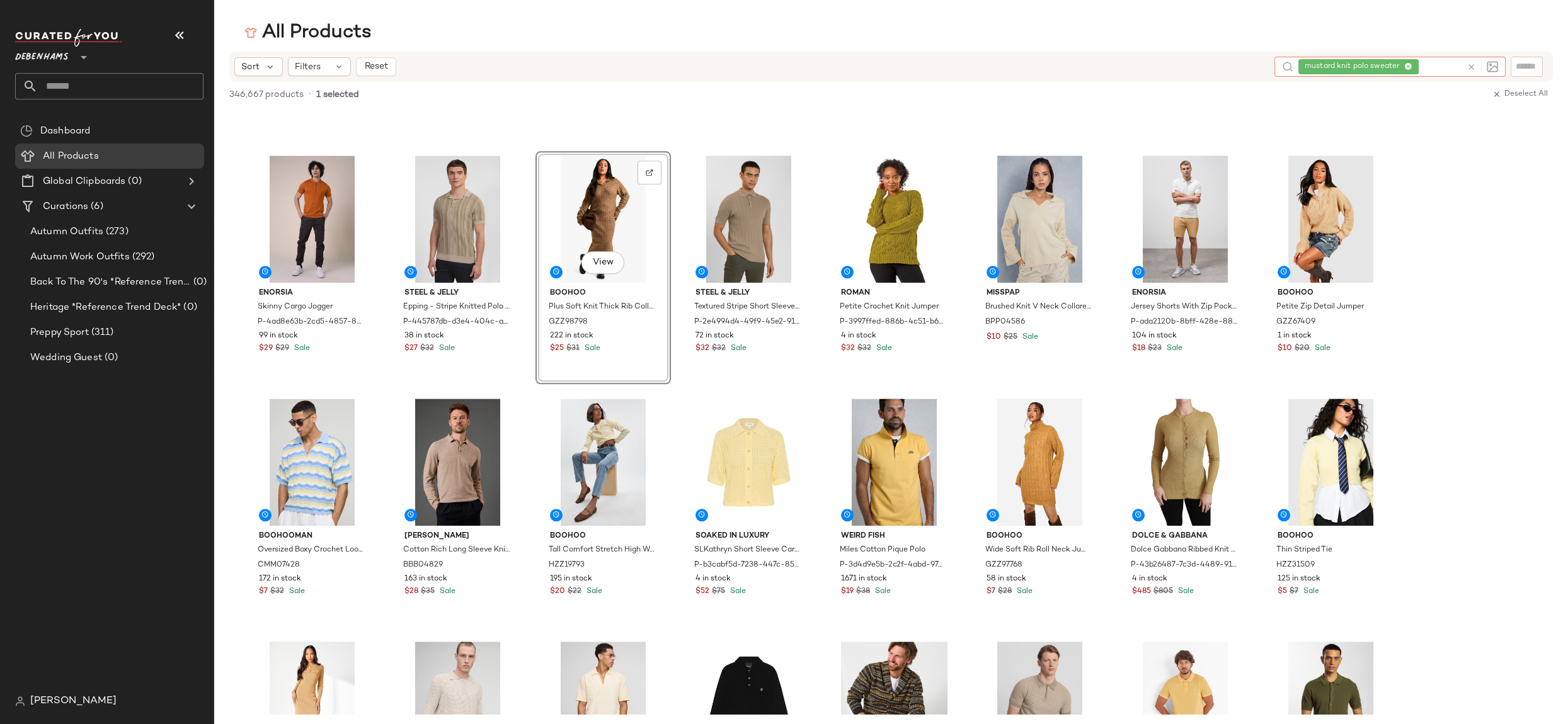
click at [1442, 67] on div "mustard knit polo sweater" at bounding box center [1380, 66] width 163 height 20
click at [1412, 65] on icon at bounding box center [1408, 67] width 8 height 8
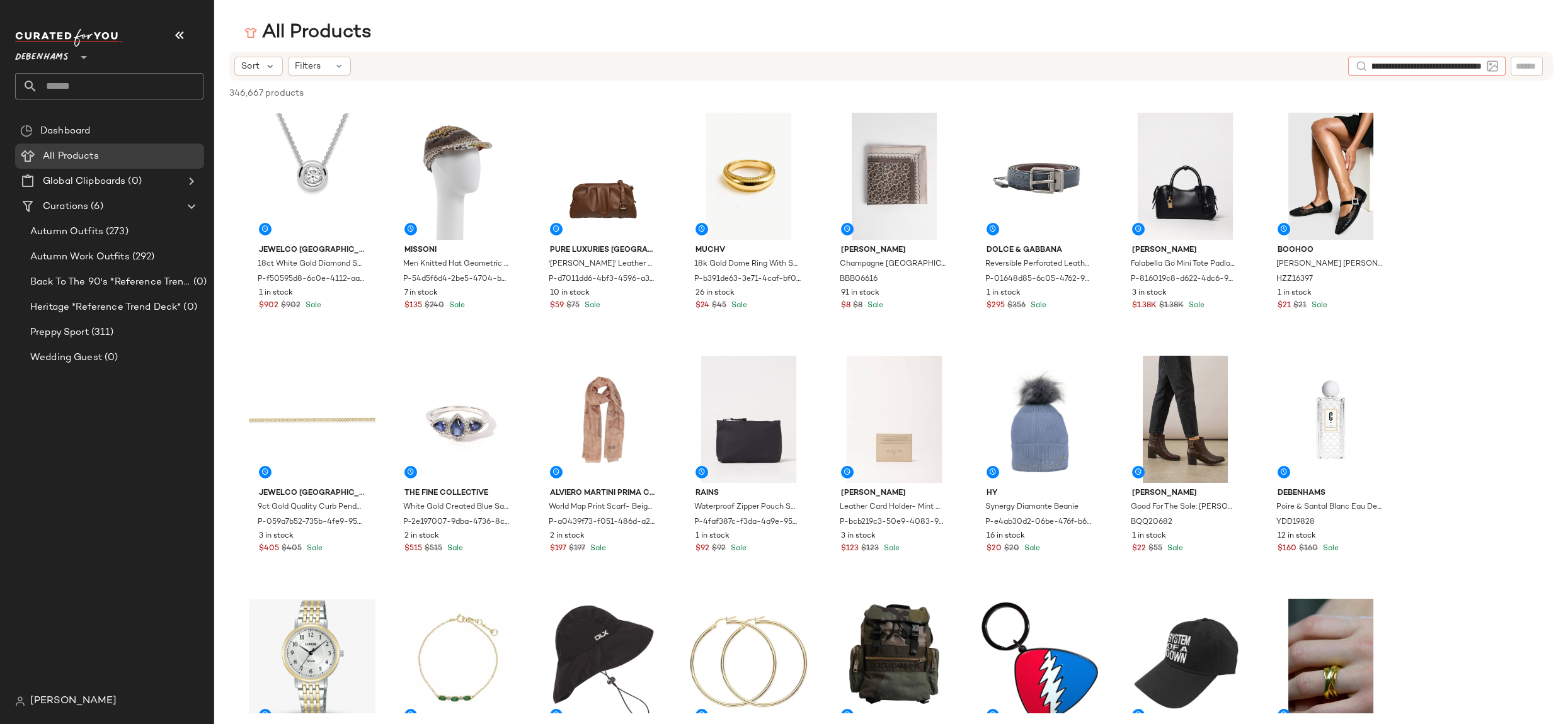
type input "**********"
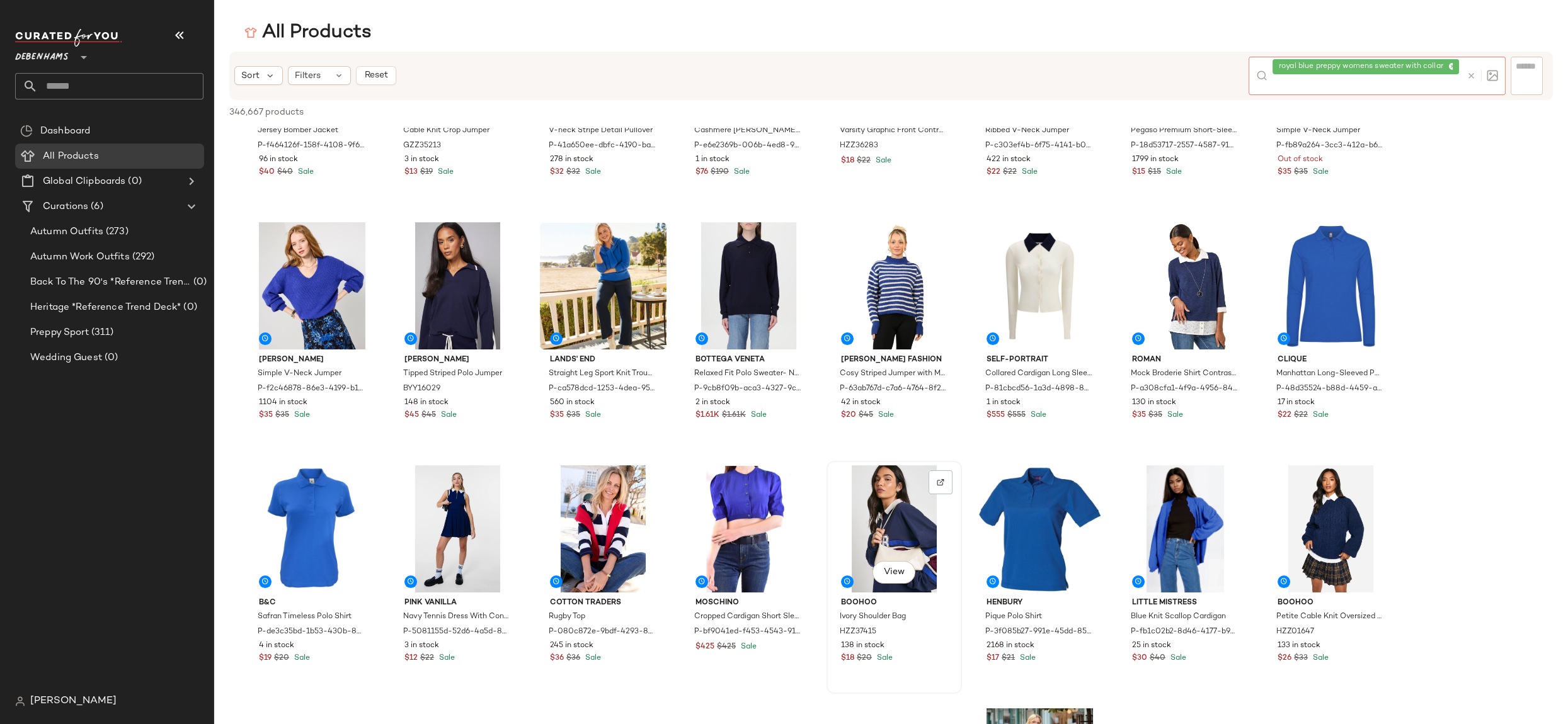
scroll to position [883, 0]
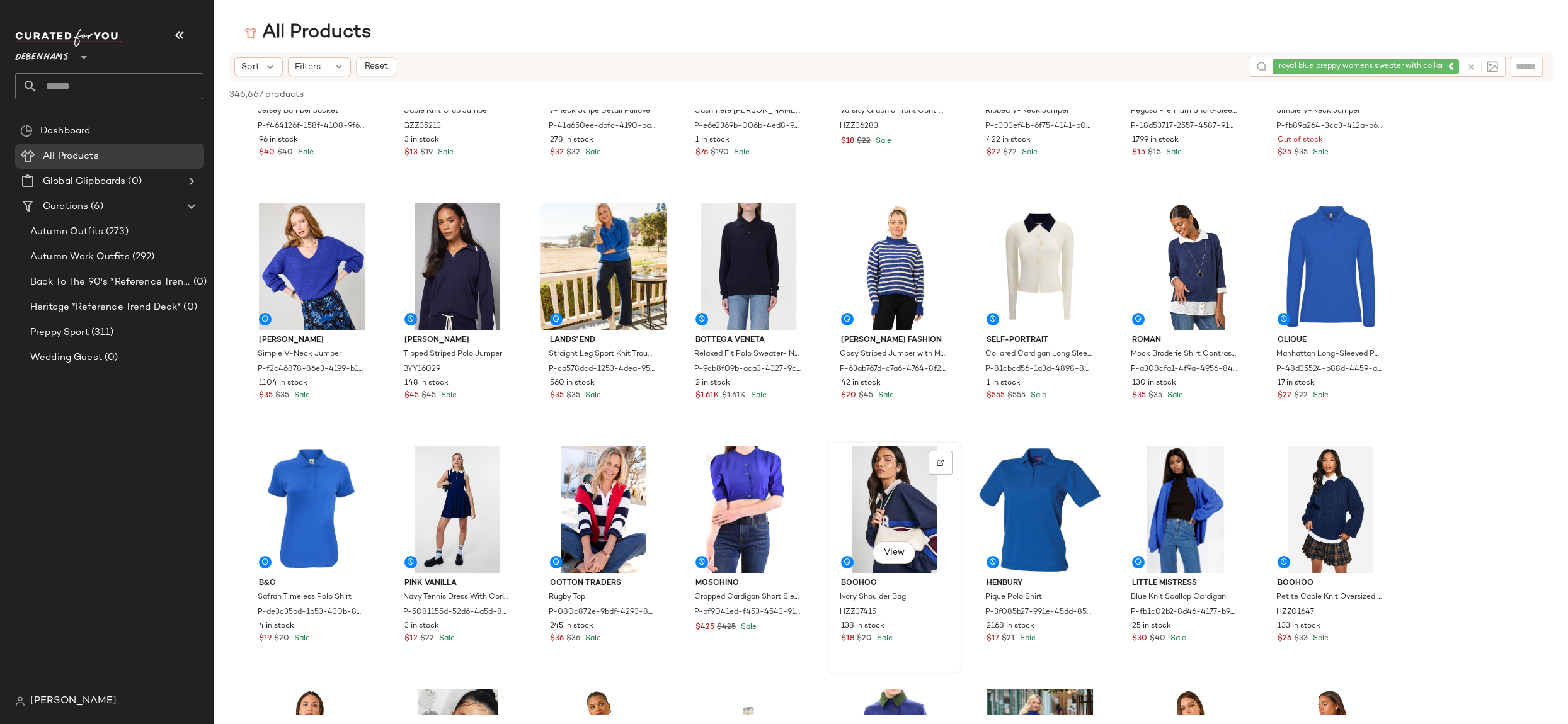
click at [859, 504] on div "View" at bounding box center [895, 509] width 127 height 127
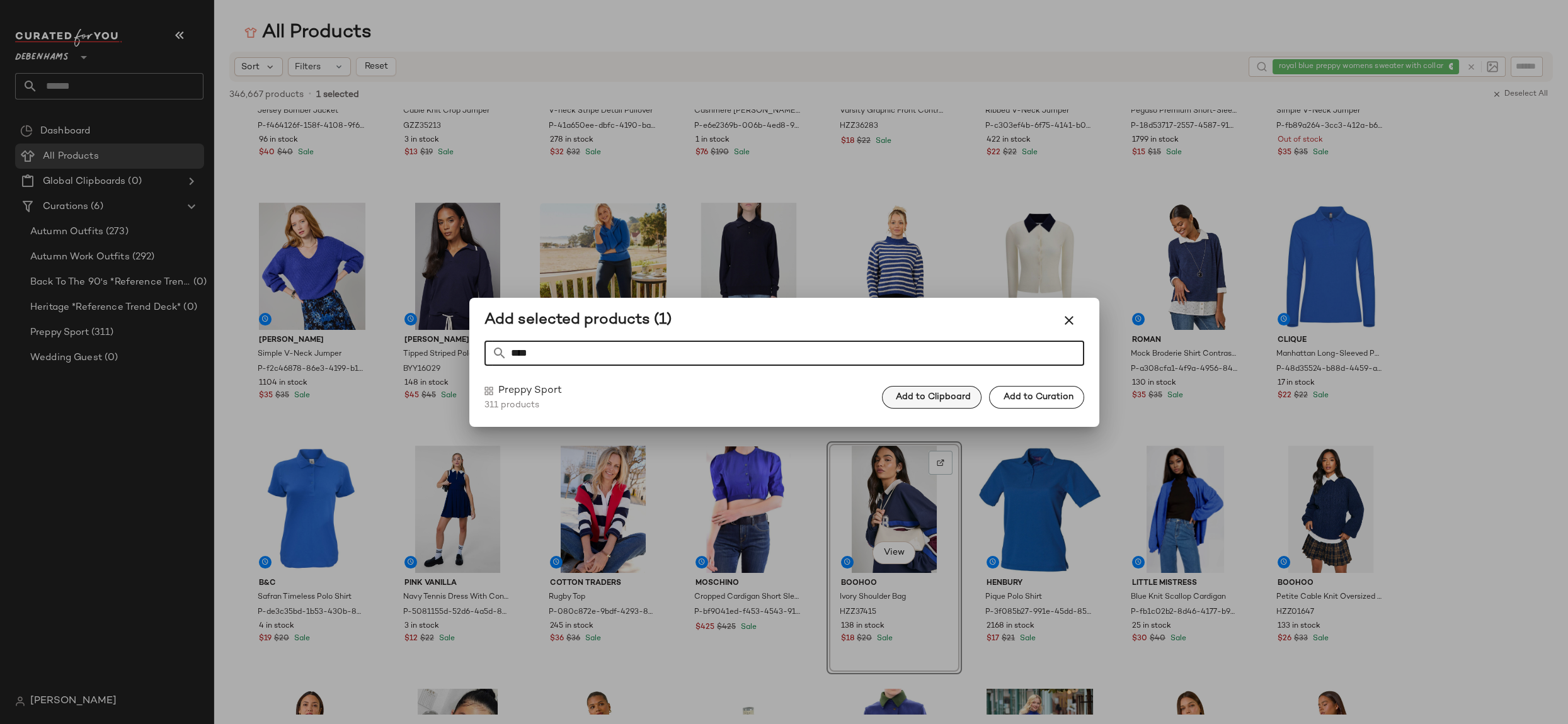
type input "****"
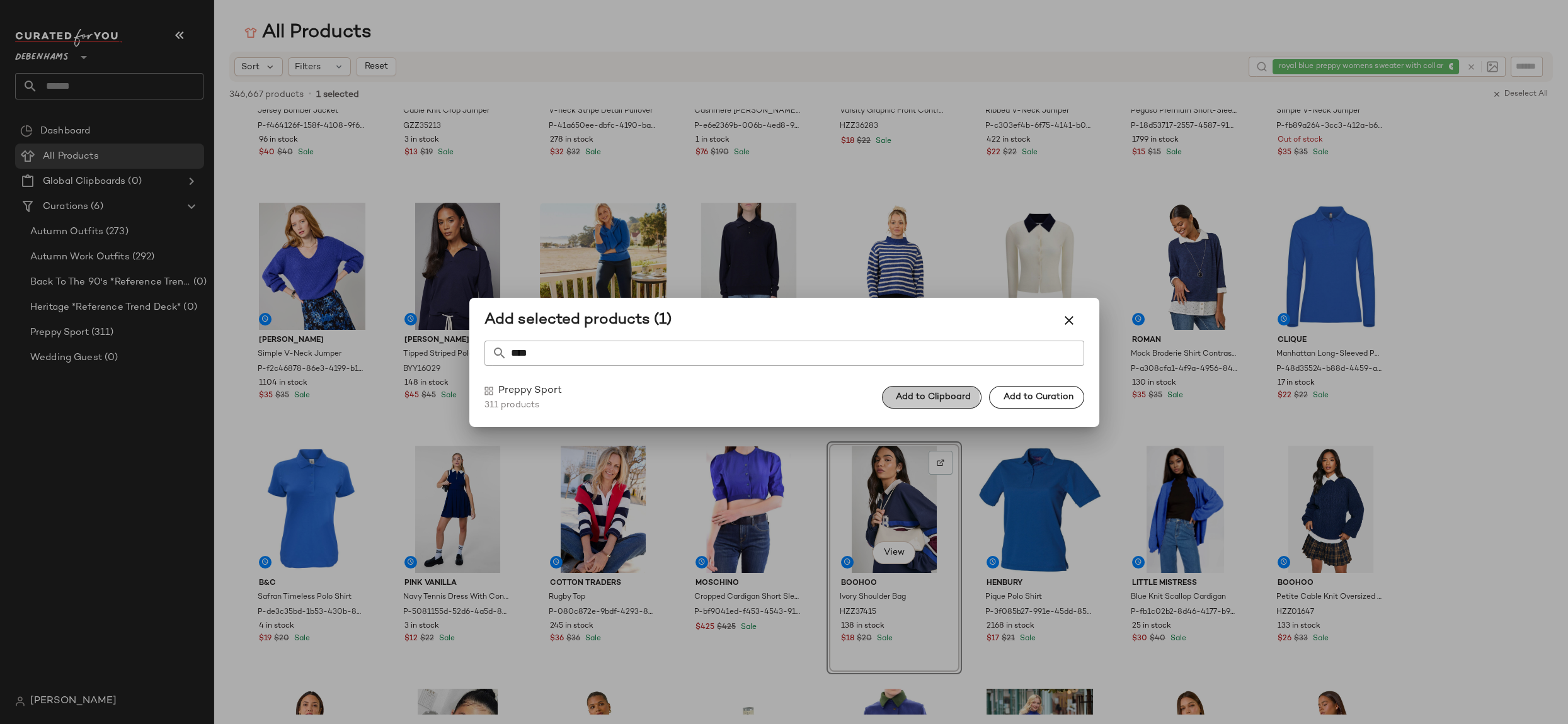
click at [957, 401] on span "Add to Clipboard" at bounding box center [933, 397] width 76 height 10
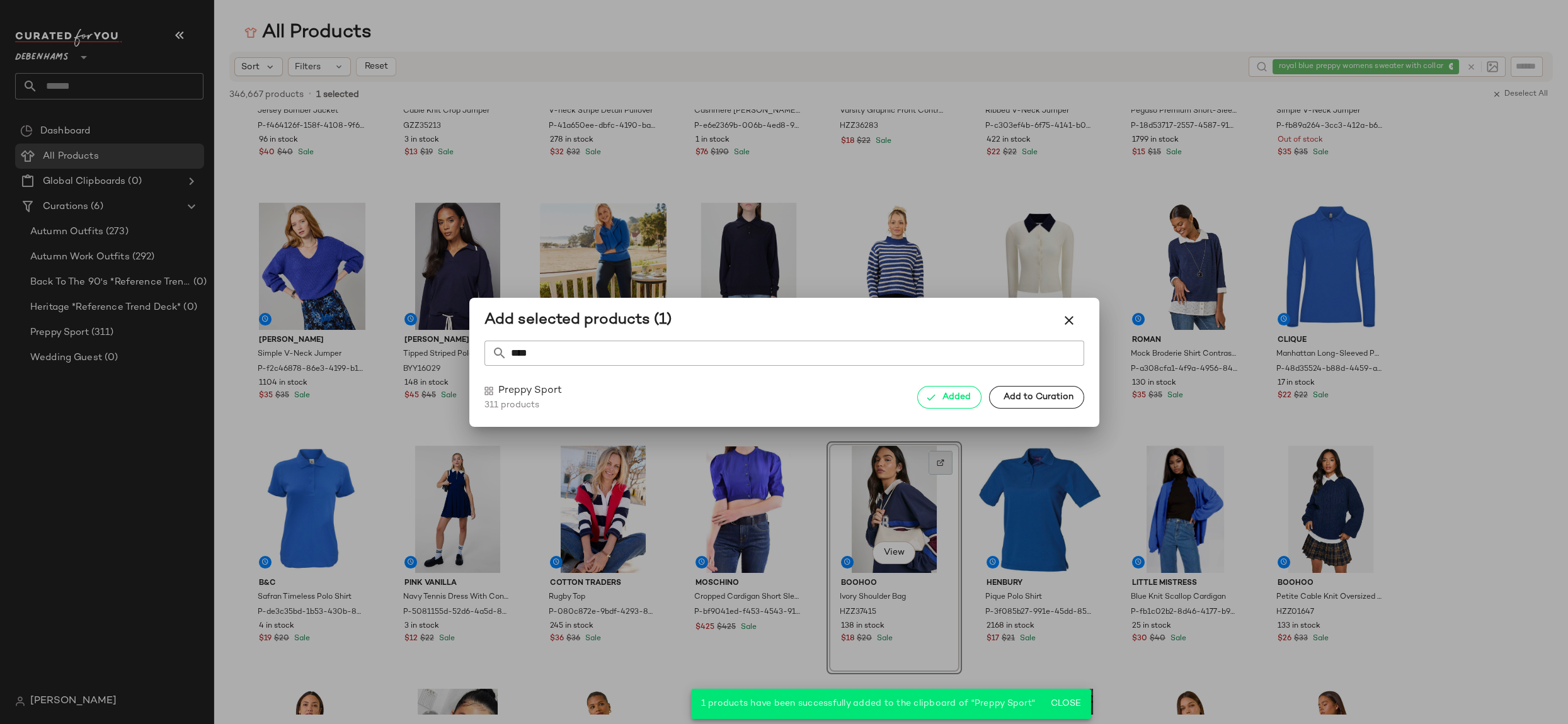
click at [941, 464] on div at bounding box center [784, 362] width 1568 height 724
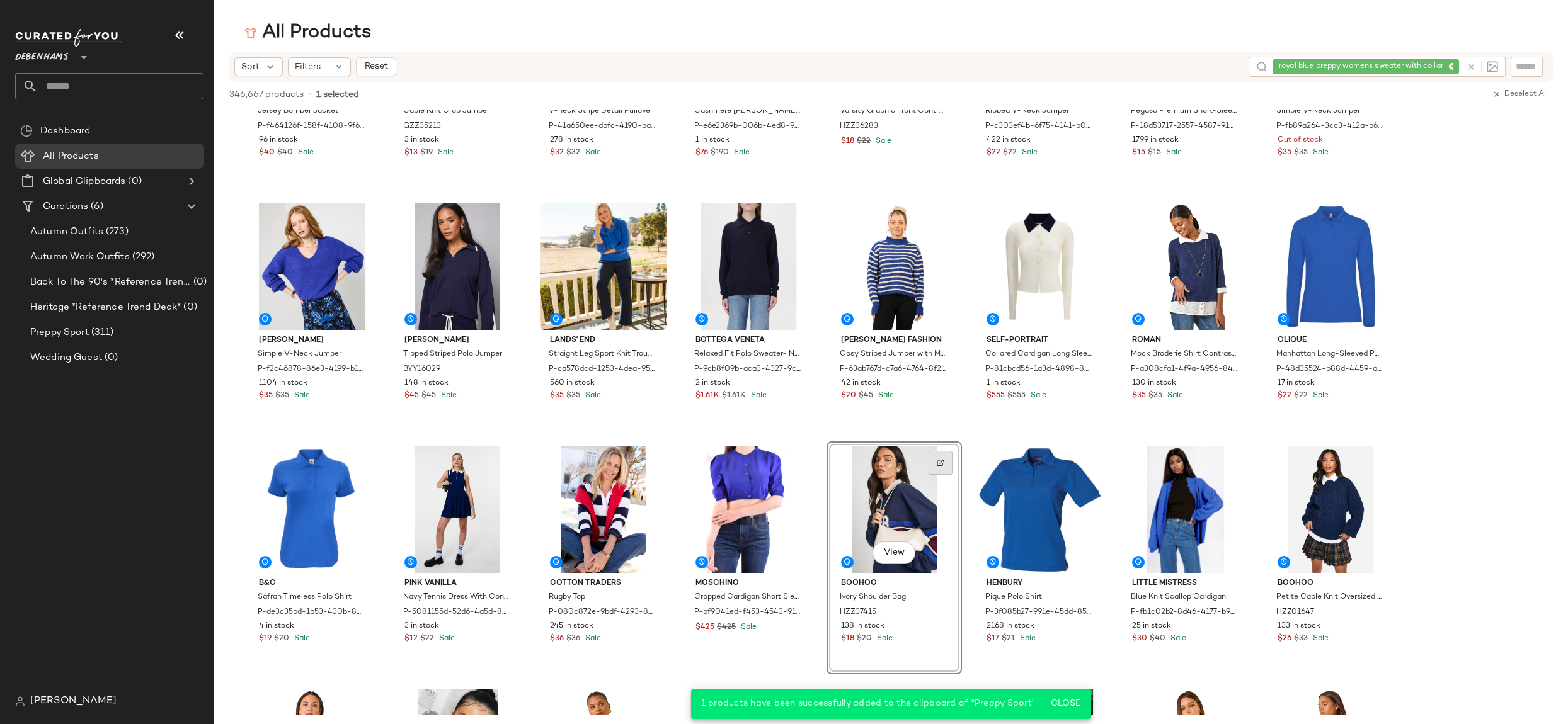
click at [946, 464] on div at bounding box center [940, 462] width 24 height 24
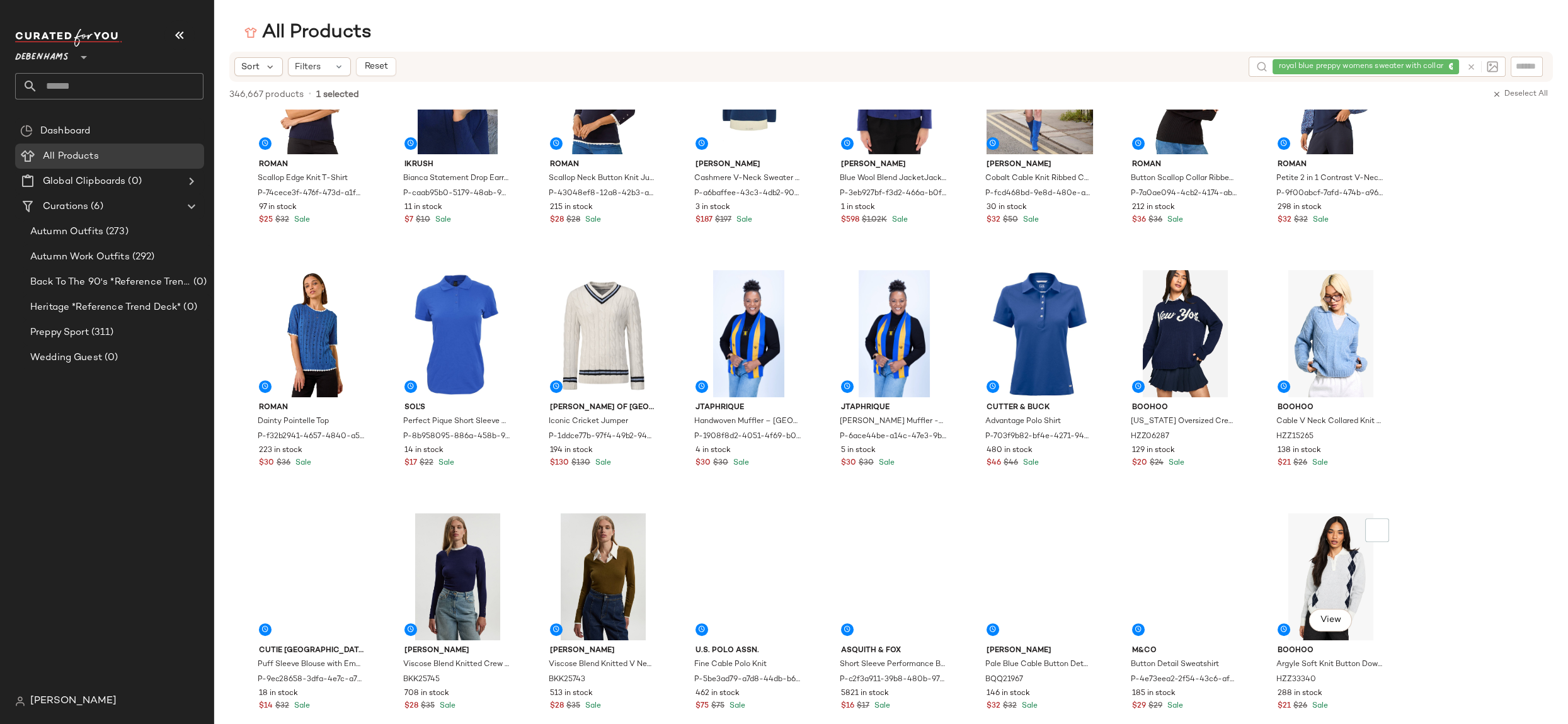
scroll to position [1581, 0]
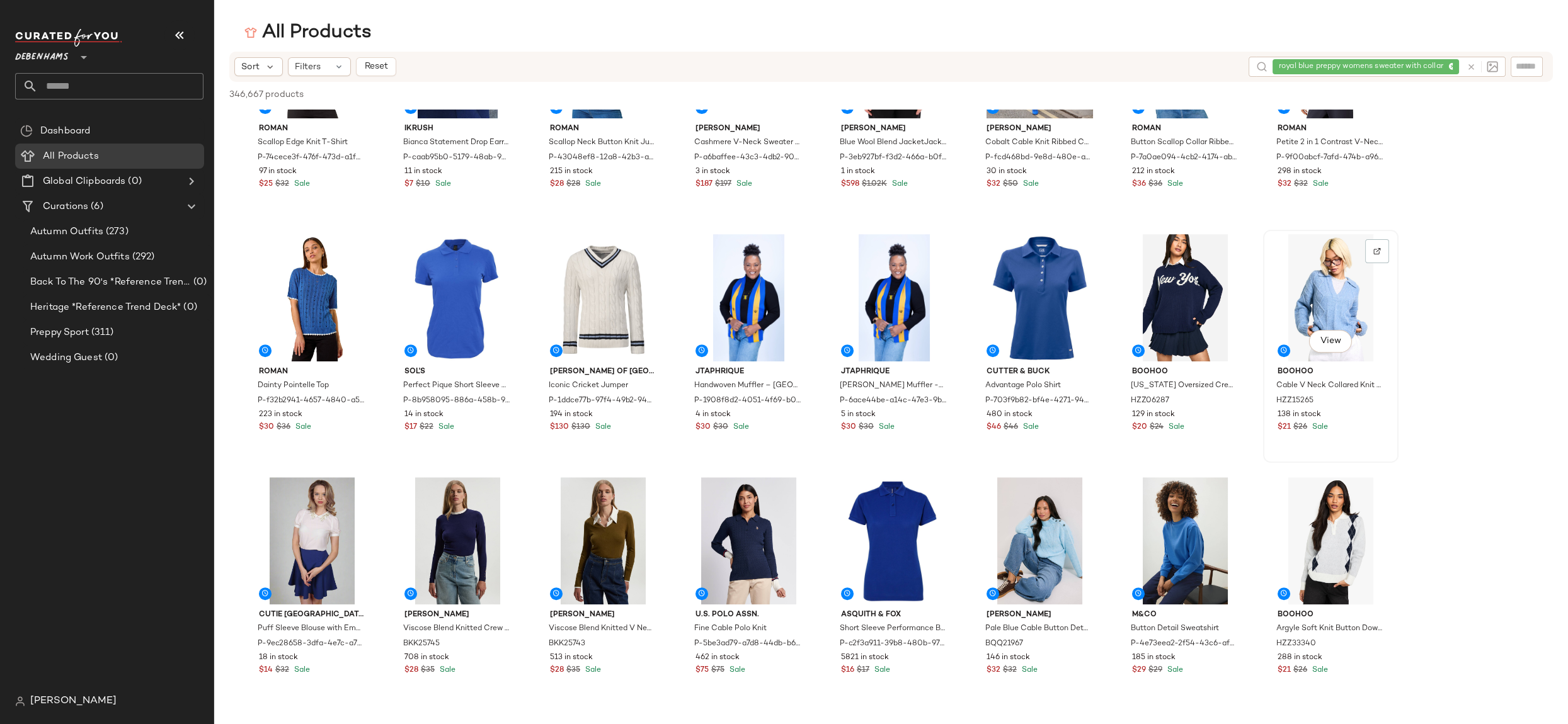
click at [1319, 283] on div "View" at bounding box center [1331, 298] width 127 height 127
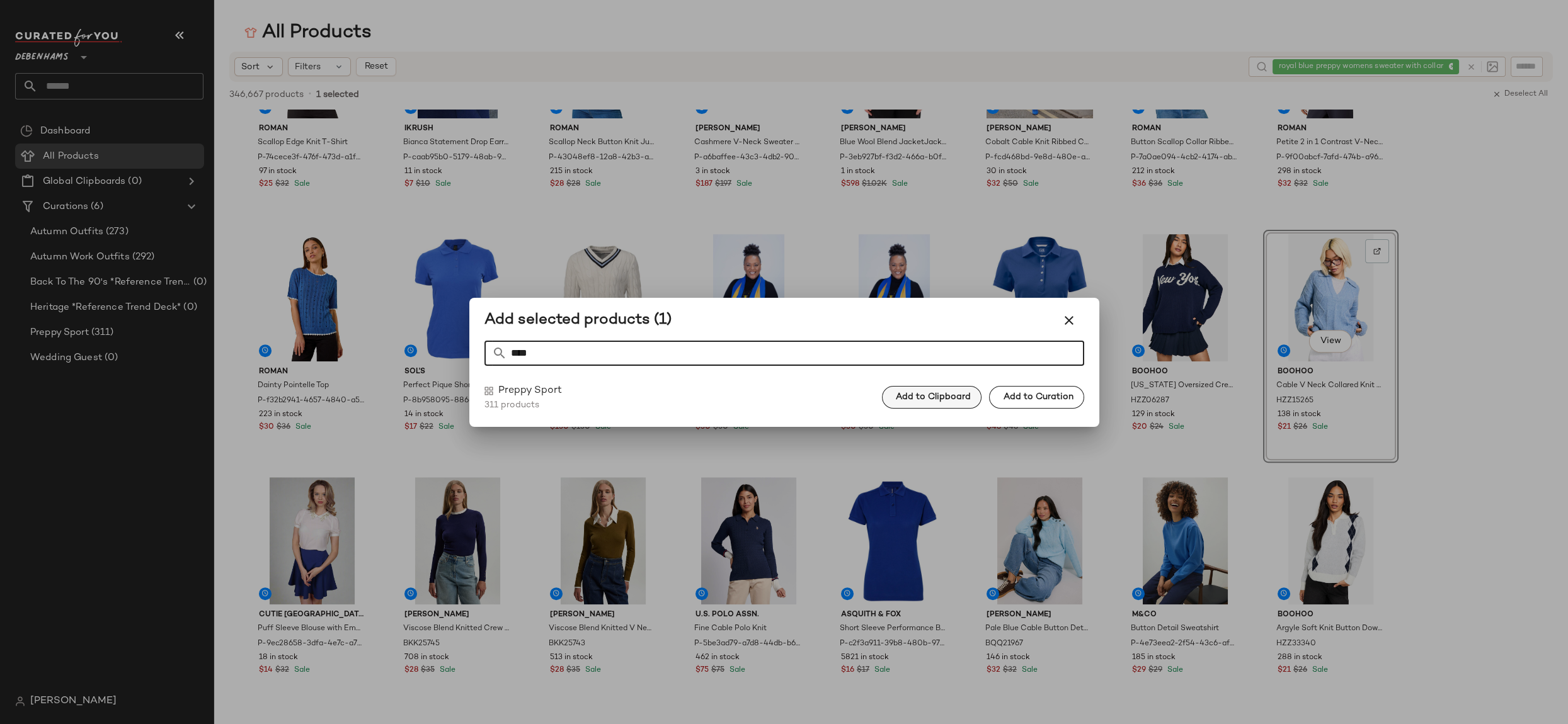
type input "****"
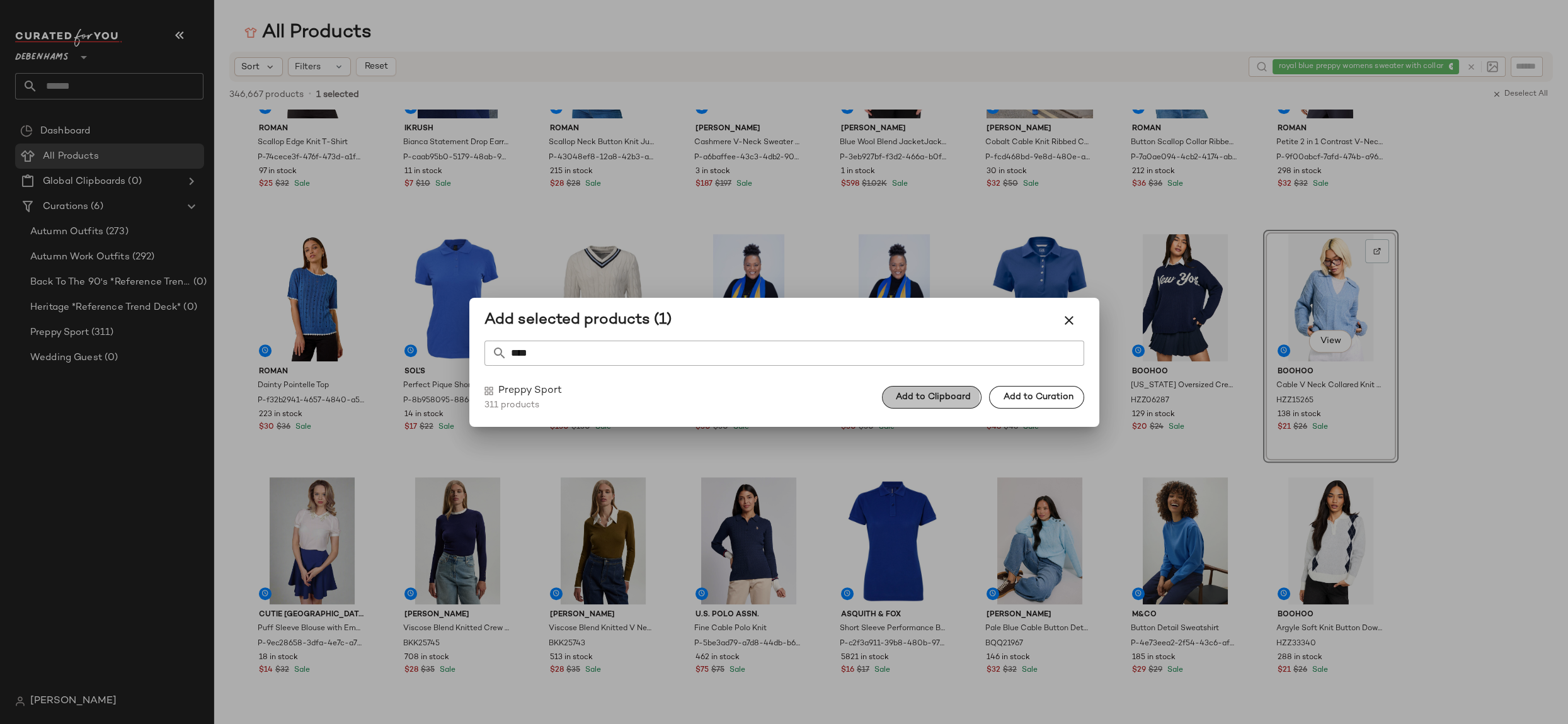
click at [971, 395] on span "Add to Clipboard" at bounding box center [933, 397] width 76 height 10
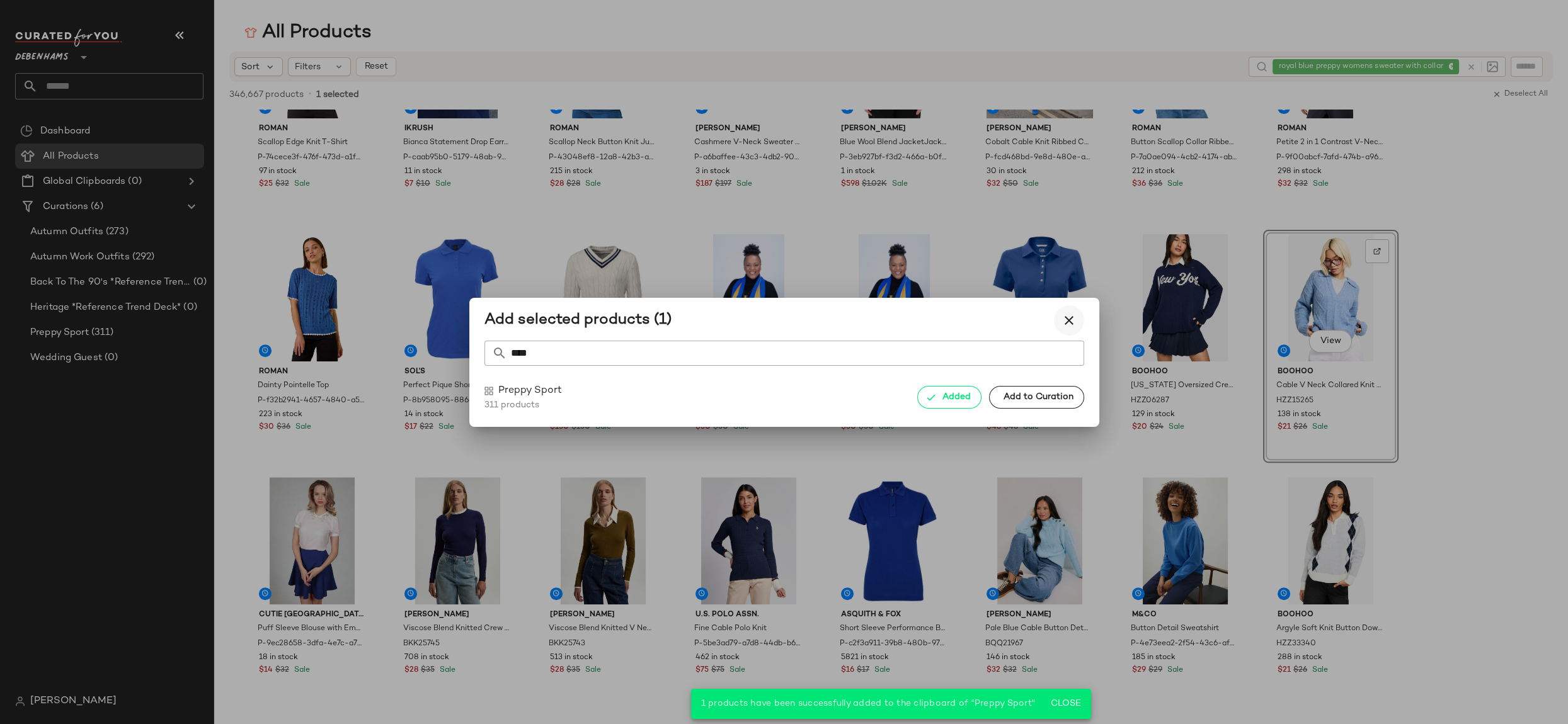
click at [1079, 325] on button "button" at bounding box center [1069, 320] width 30 height 30
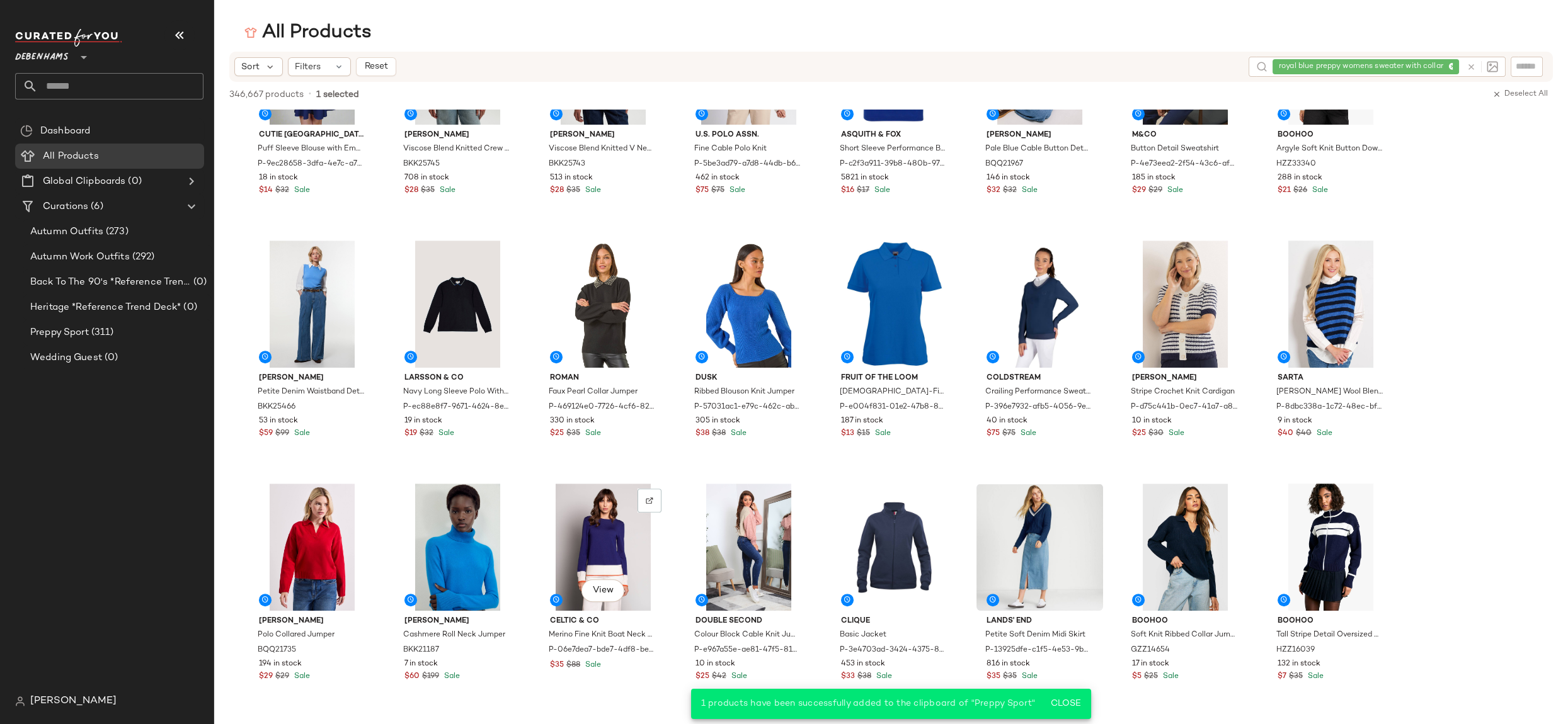
scroll to position [2015, 0]
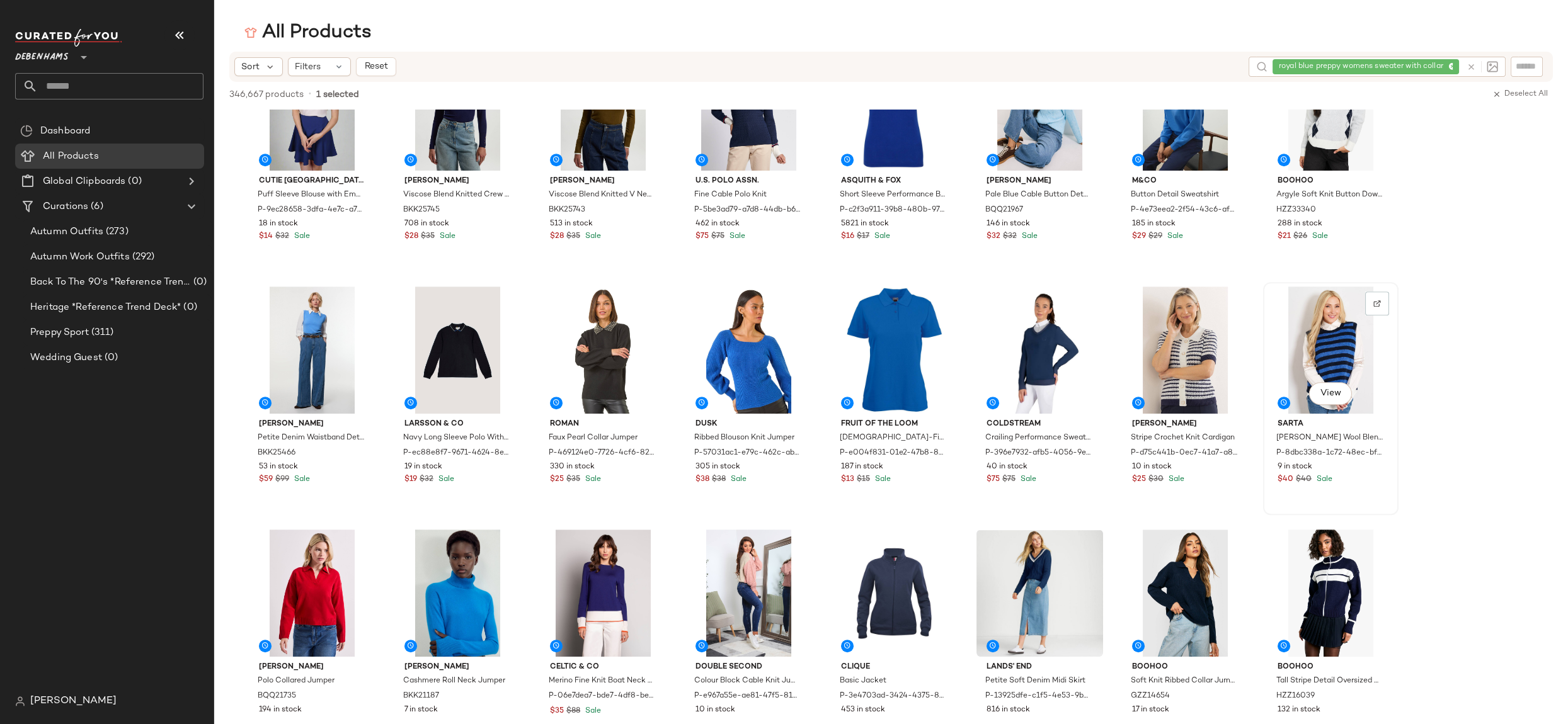
click at [1298, 299] on div "View" at bounding box center [1331, 350] width 127 height 127
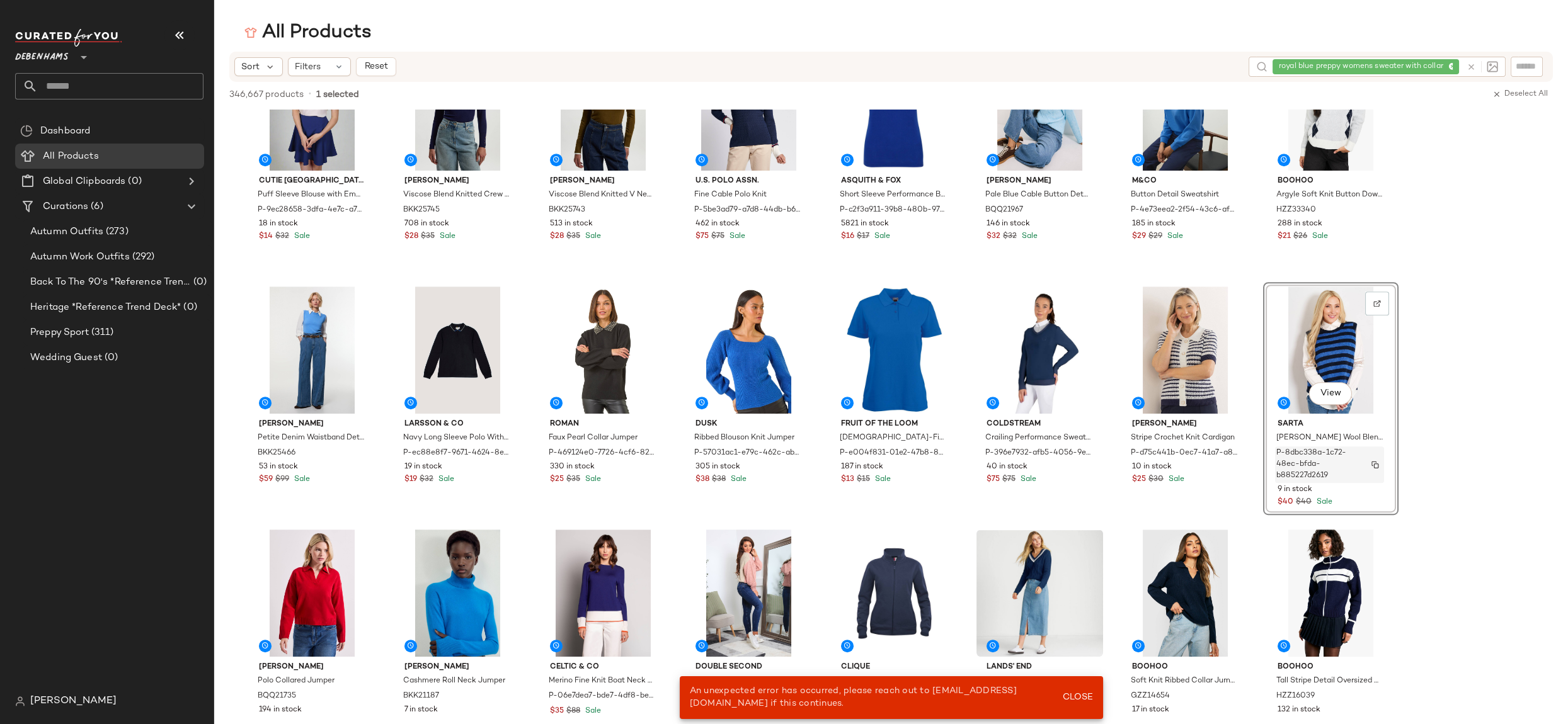
click at [1380, 465] on button "button" at bounding box center [1376, 464] width 18 height 11
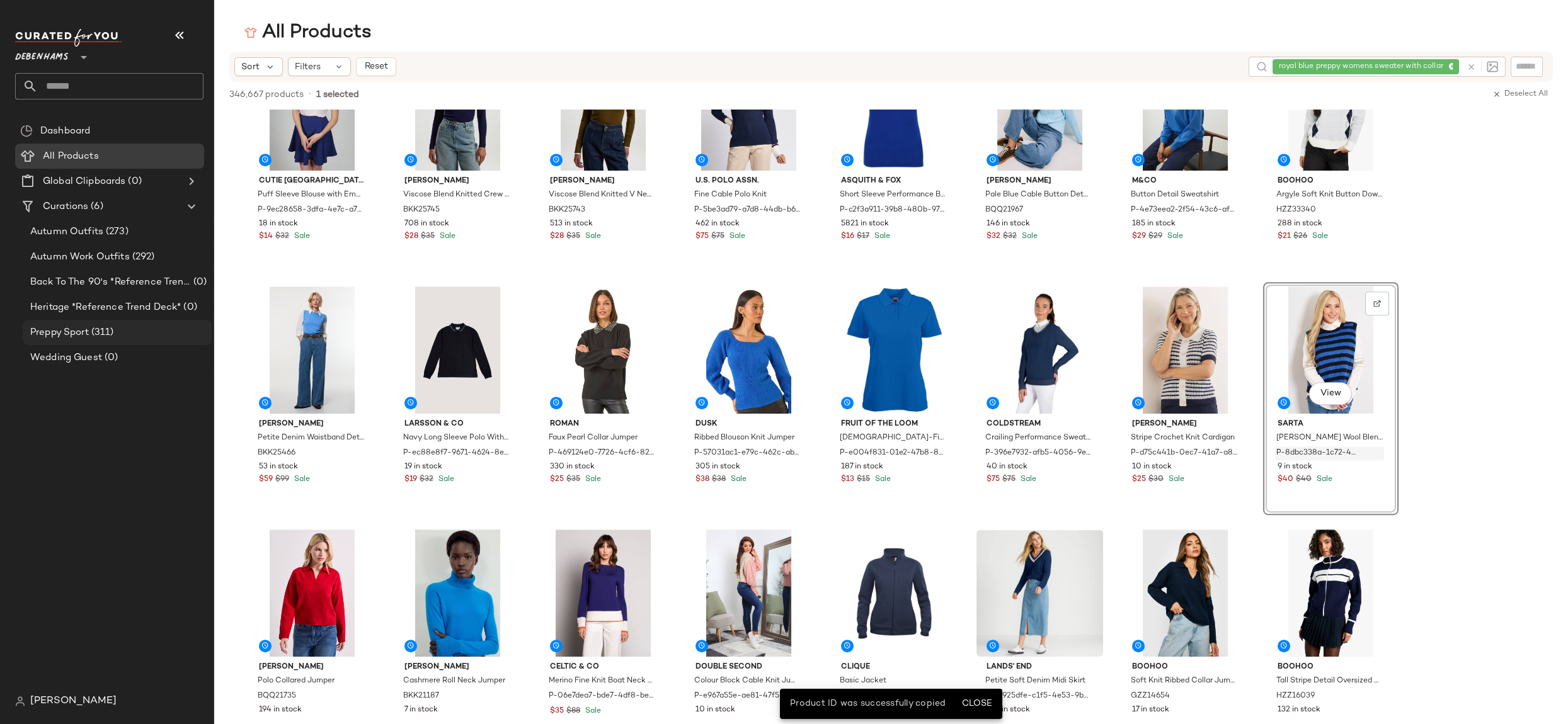
click at [158, 333] on div "Preppy Sport (311)" at bounding box center [116, 333] width 180 height 14
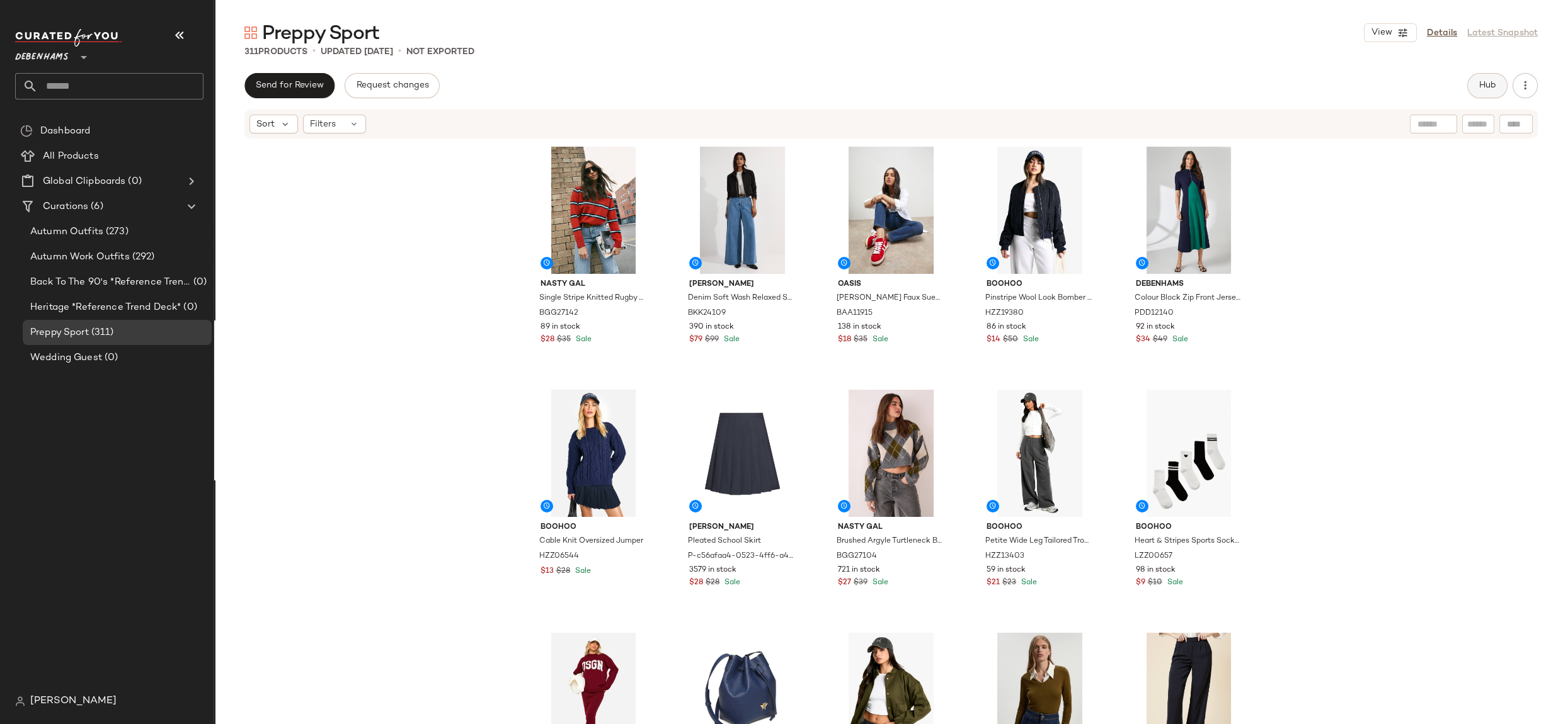
click at [1480, 83] on span "Hub" at bounding box center [1487, 85] width 18 height 10
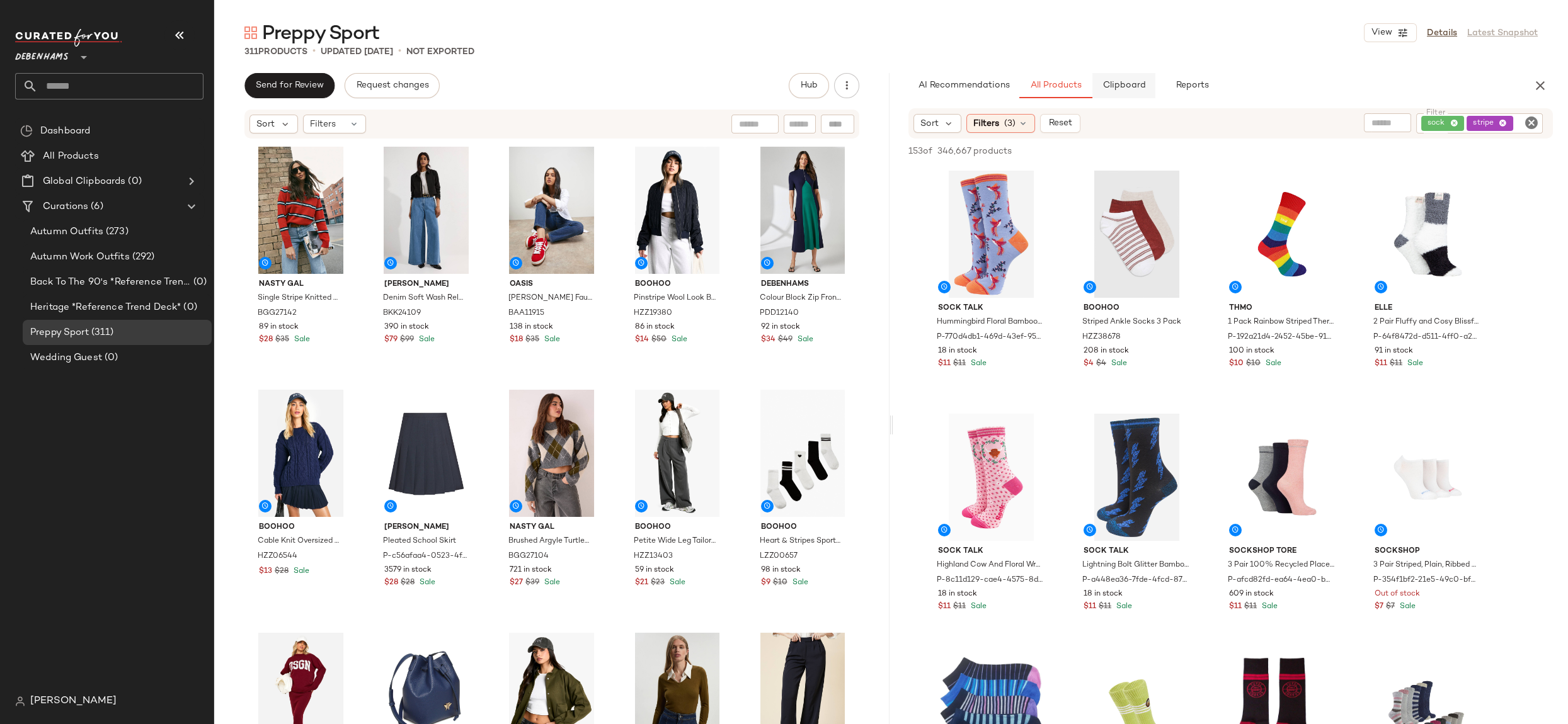
click at [1130, 85] on span "Clipboard" at bounding box center [1123, 85] width 43 height 10
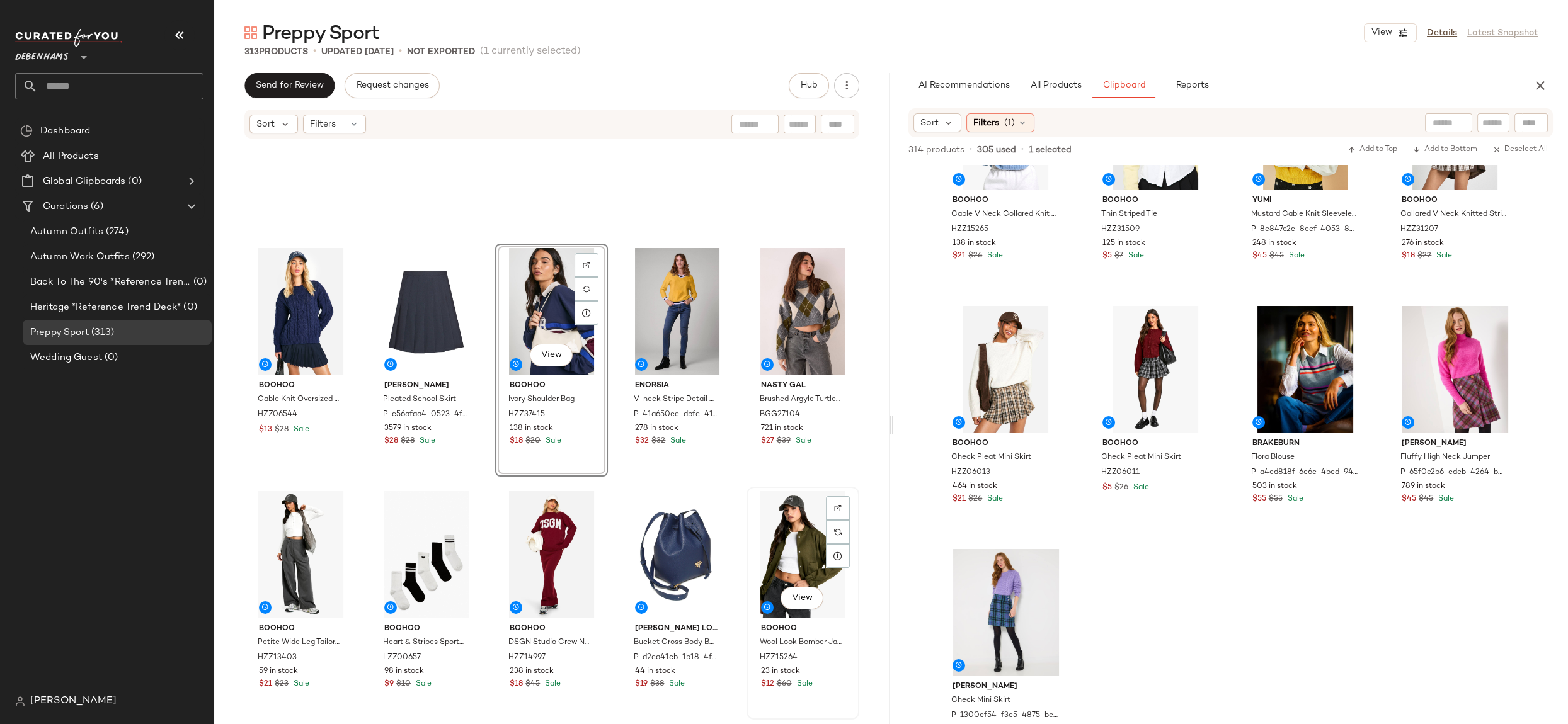
scroll to position [477, 0]
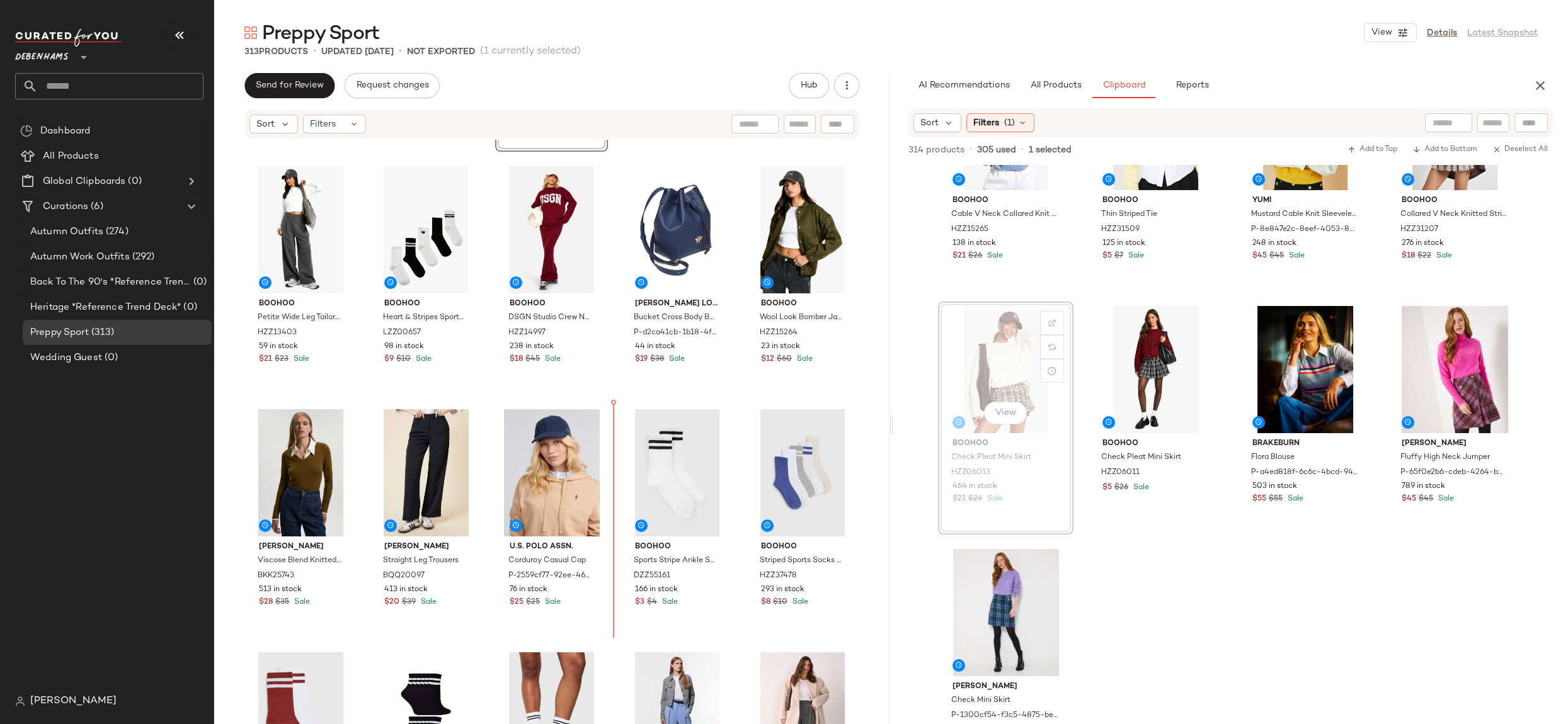
drag, startPoint x: 994, startPoint y: 363, endPoint x: 981, endPoint y: 371, distance: 15.3
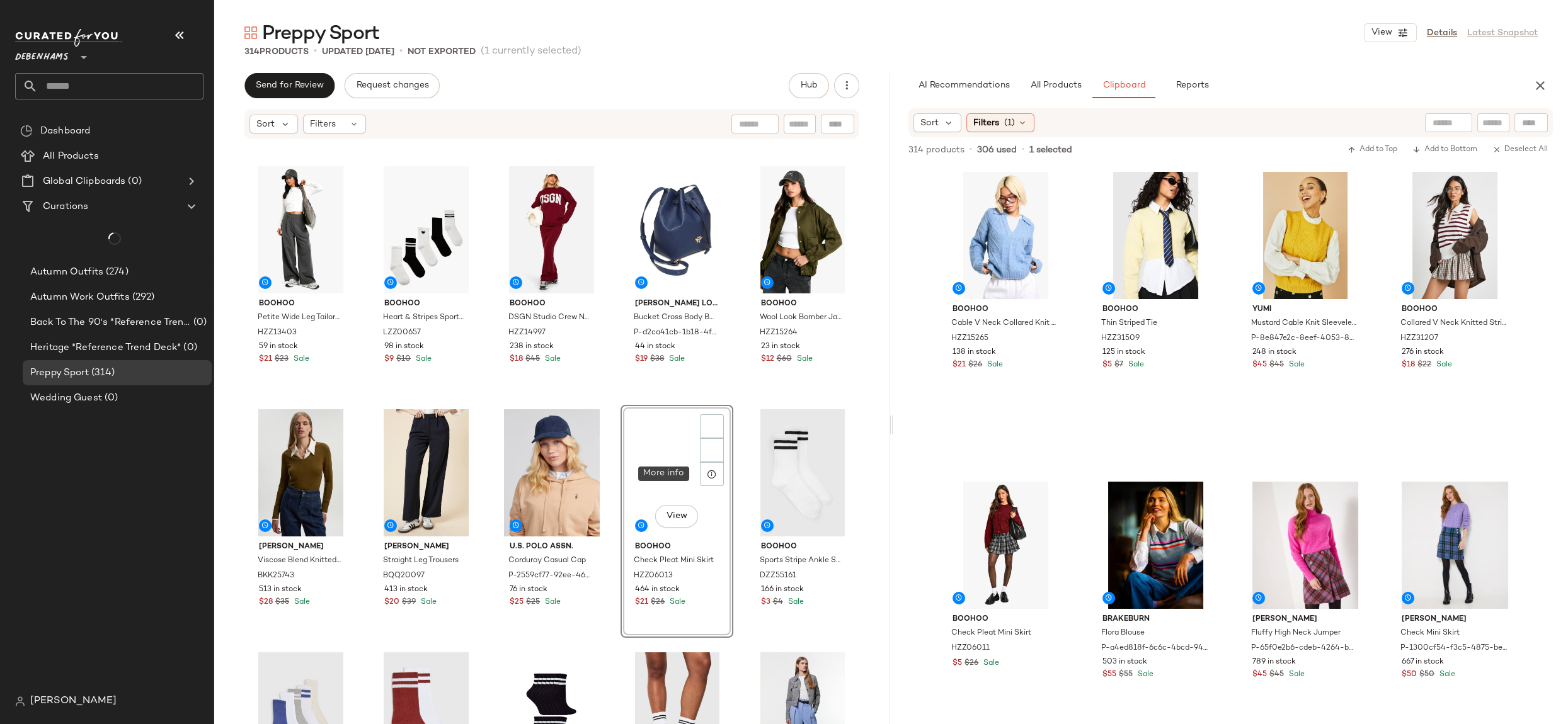
scroll to position [0, 0]
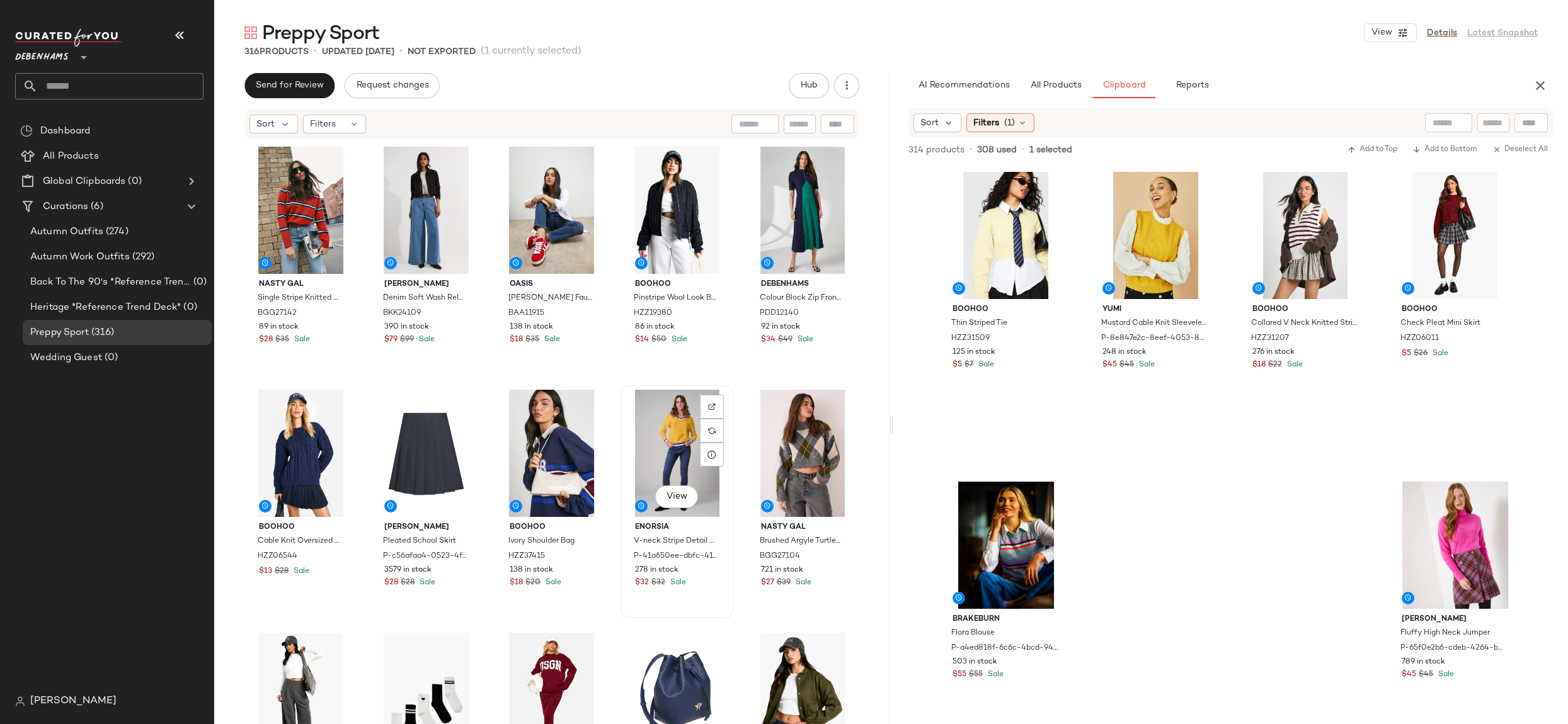
click at [669, 459] on div "View" at bounding box center [677, 453] width 104 height 127
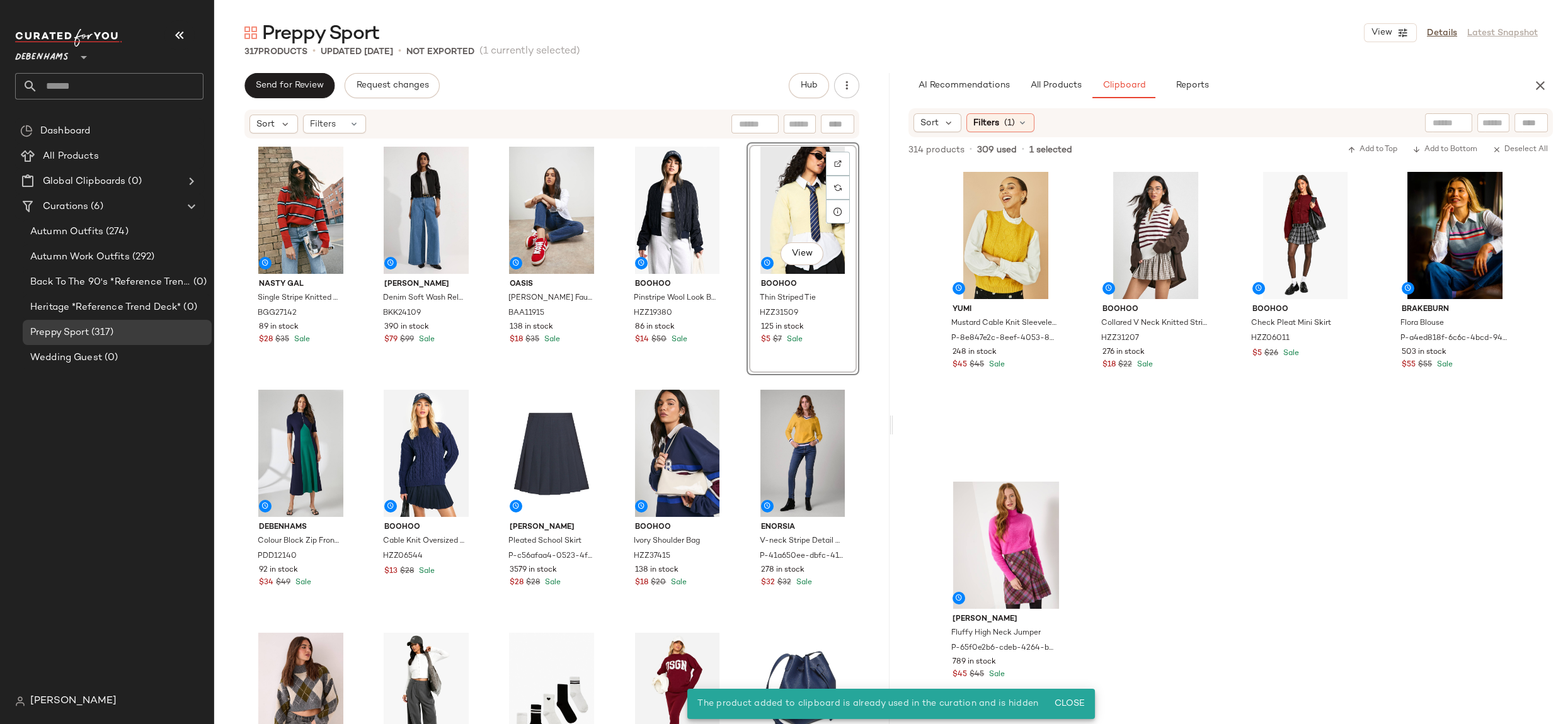
click at [779, 231] on div "View" at bounding box center [803, 210] width 104 height 127
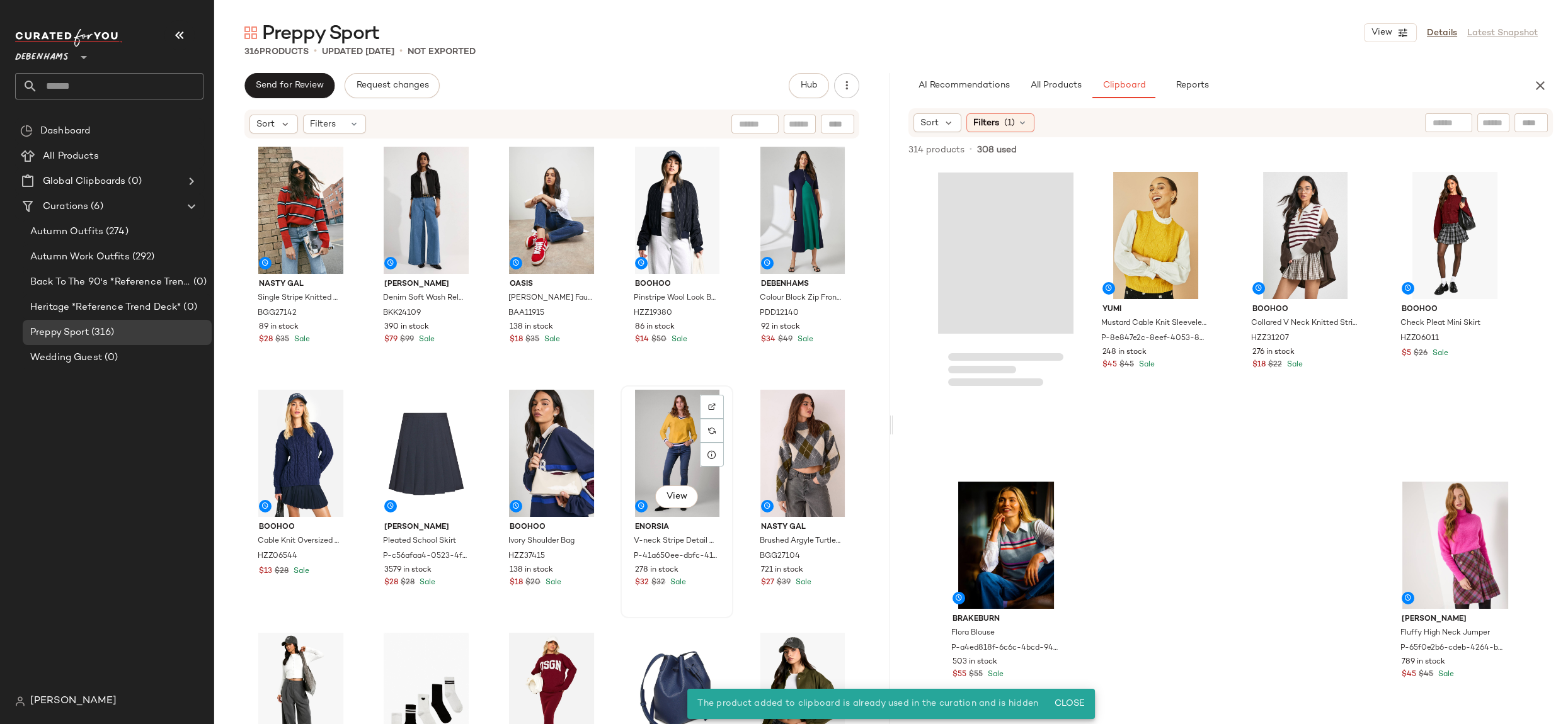
click at [668, 414] on div "View" at bounding box center [677, 453] width 104 height 127
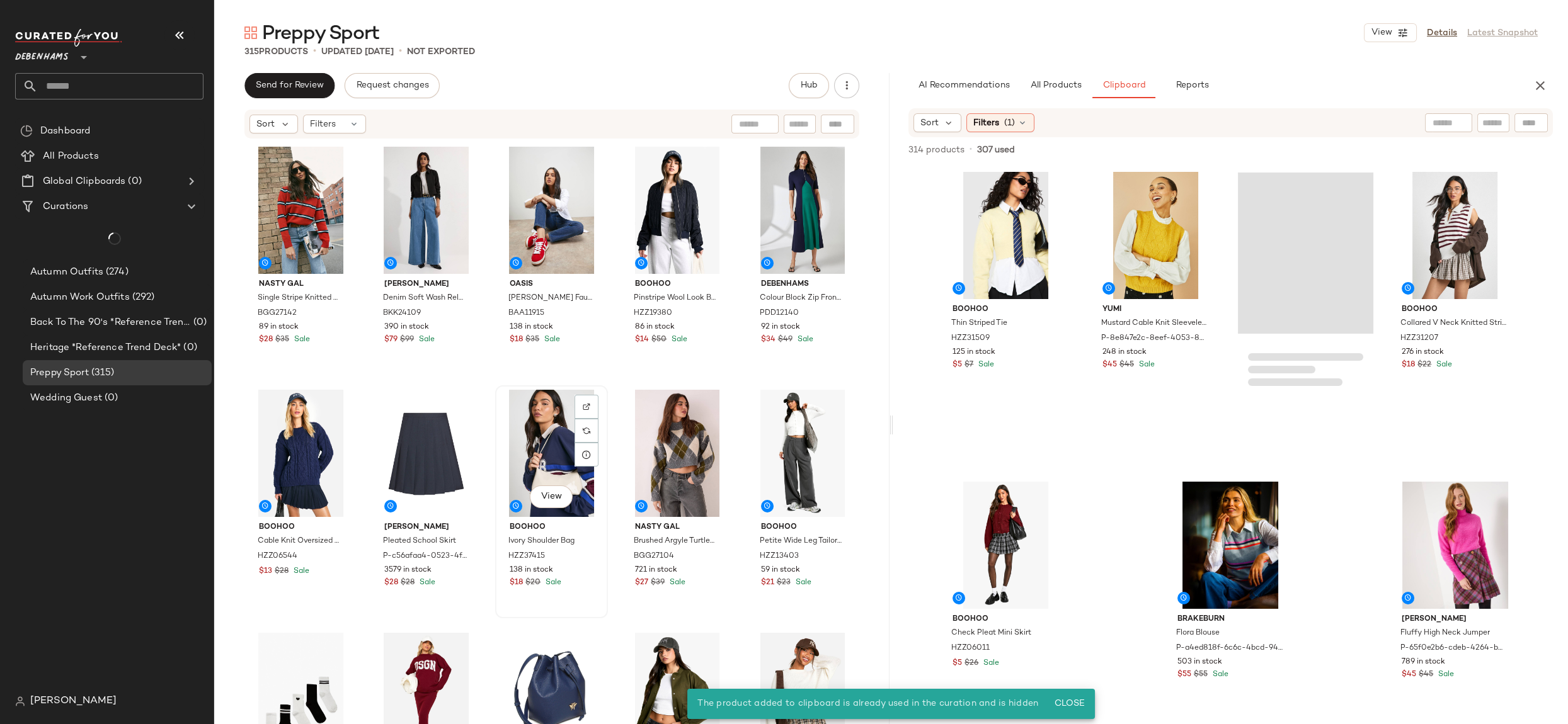
click at [544, 413] on div "View" at bounding box center [551, 453] width 104 height 127
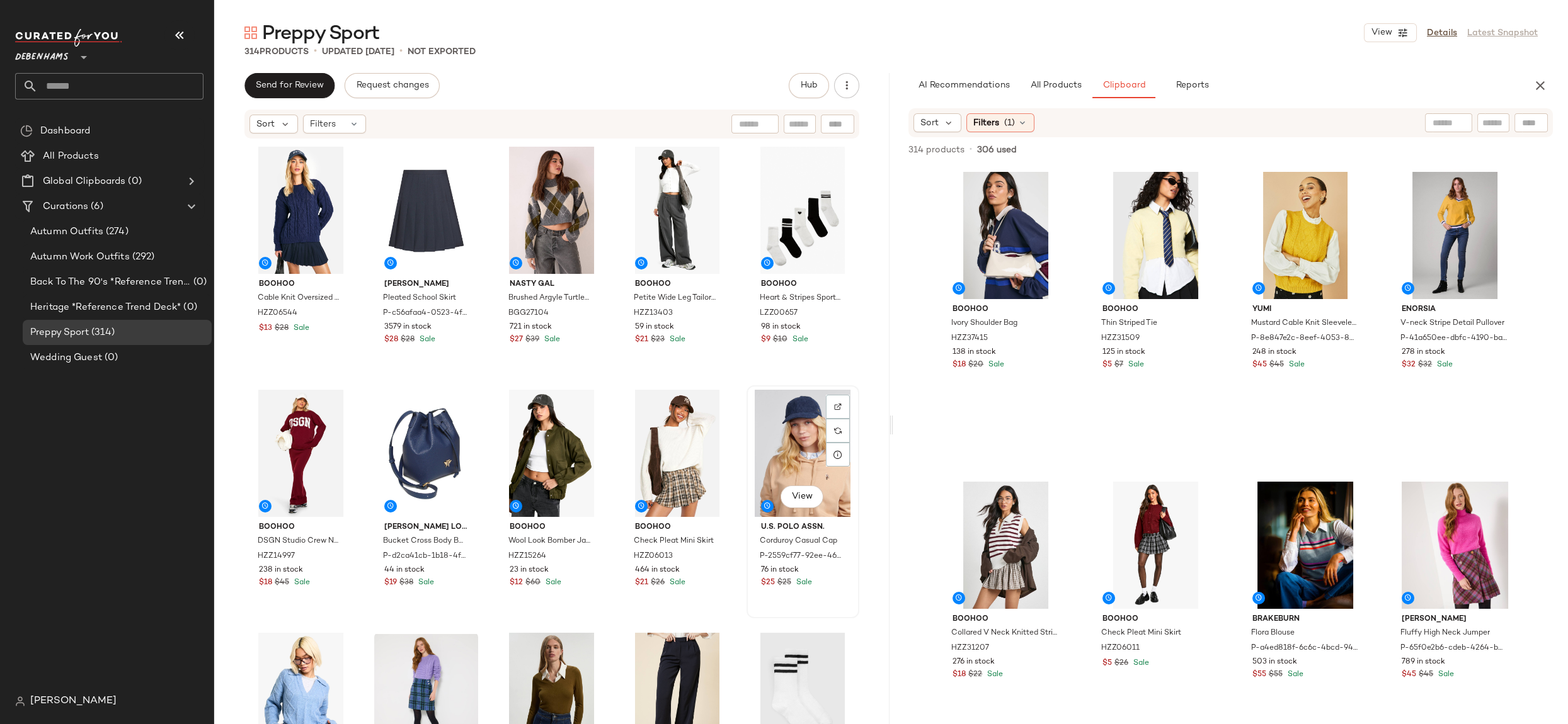
scroll to position [388, 0]
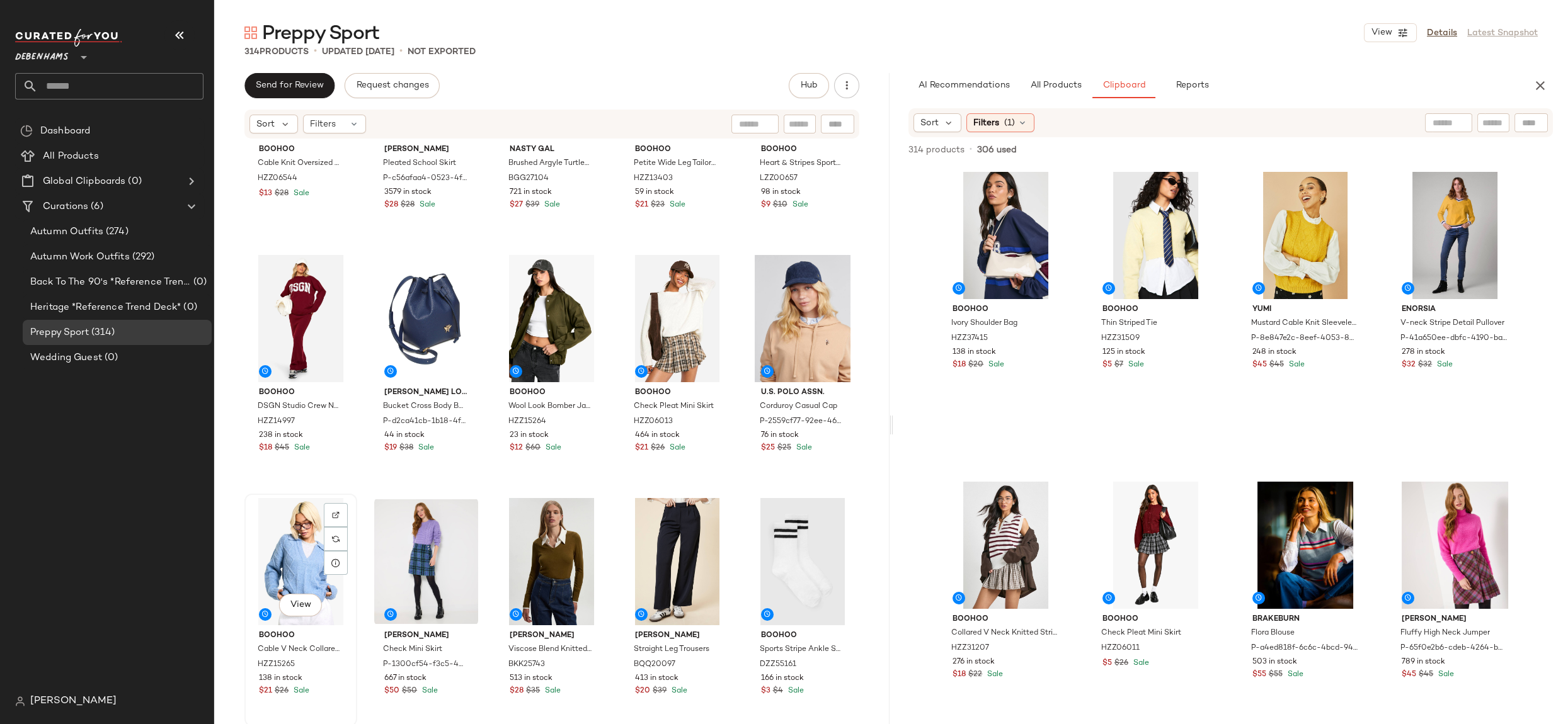
click at [294, 541] on div "View" at bounding box center [301, 561] width 104 height 127
click at [500, 530] on div at bounding box center [551, 561] width 104 height 127
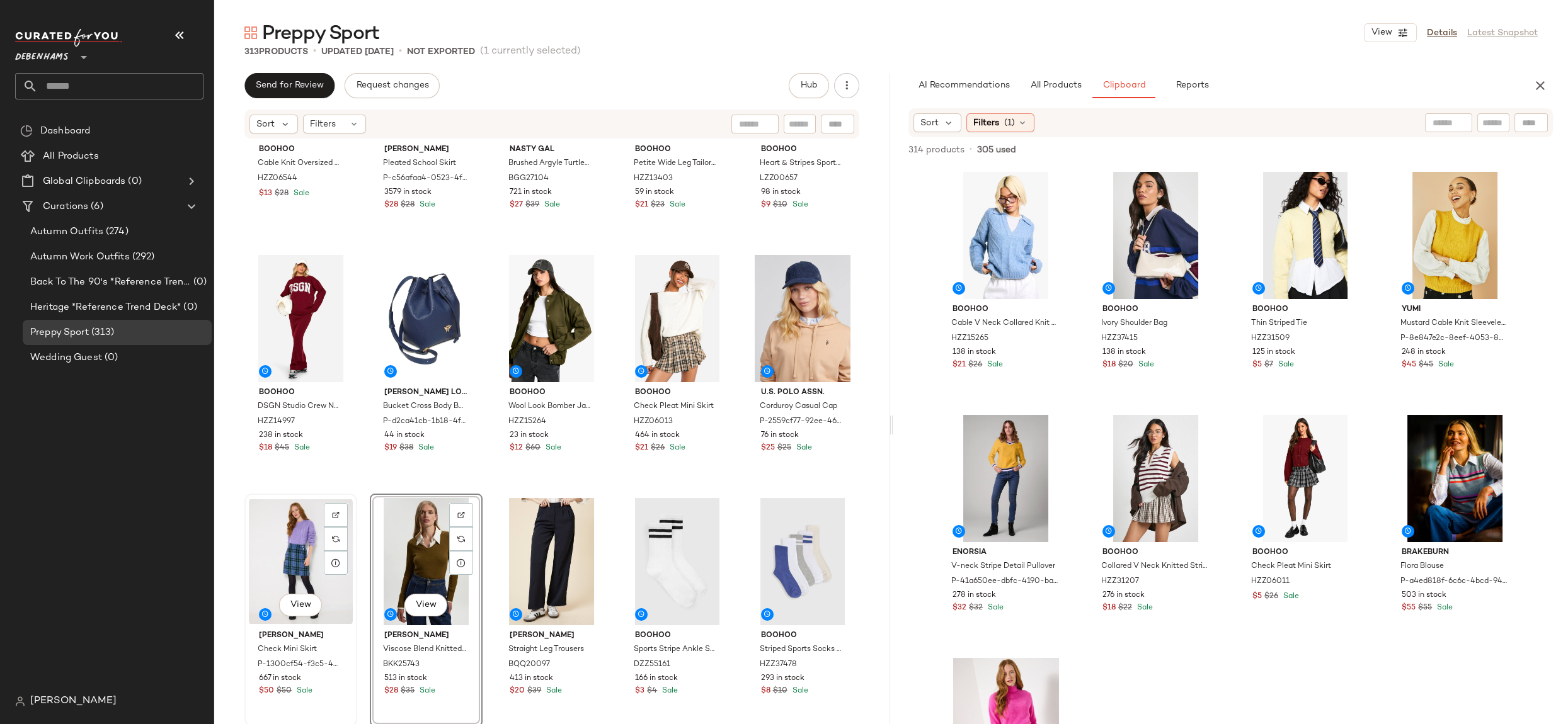
click at [283, 524] on div "View" at bounding box center [301, 561] width 104 height 127
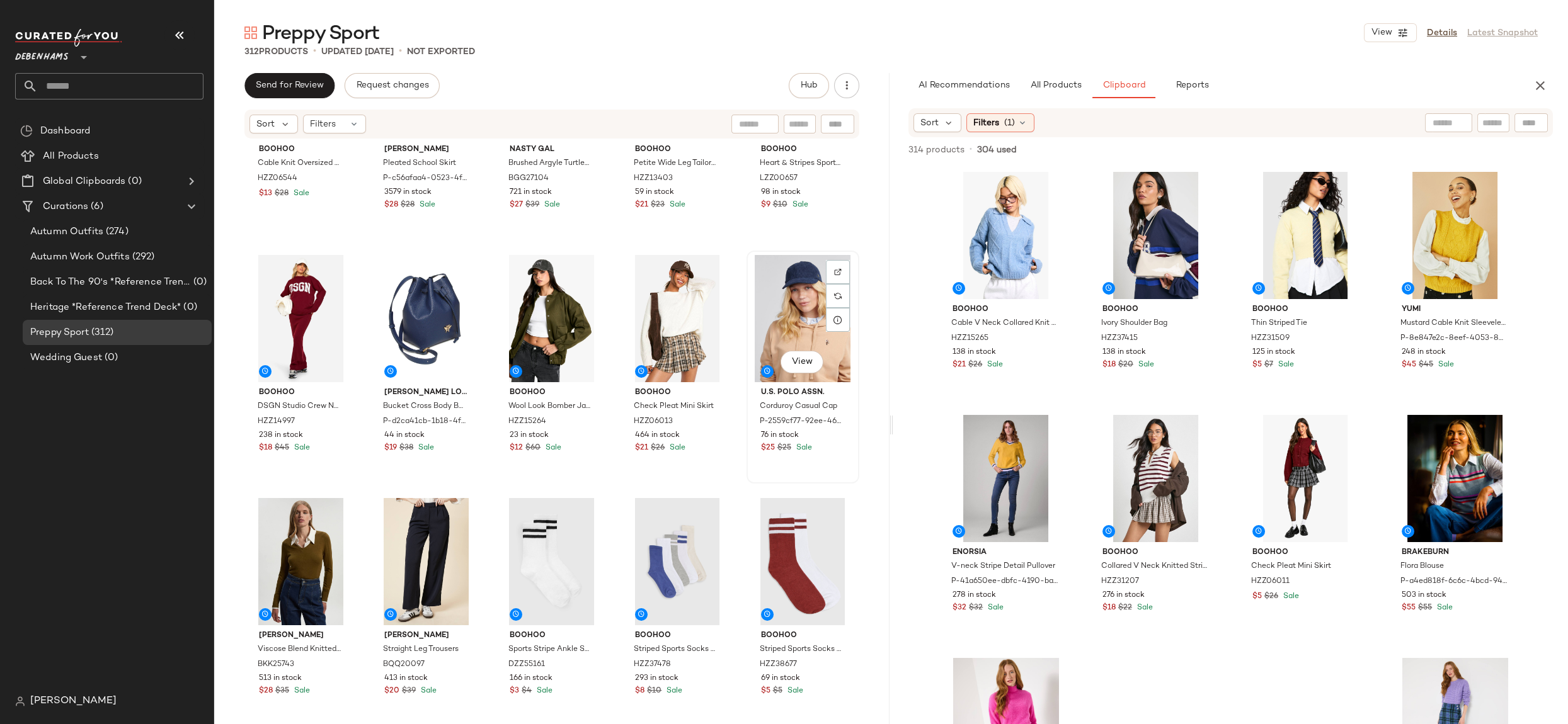
click at [772, 333] on div "View" at bounding box center [803, 318] width 104 height 127
click at [673, 321] on div "View" at bounding box center [677, 318] width 104 height 127
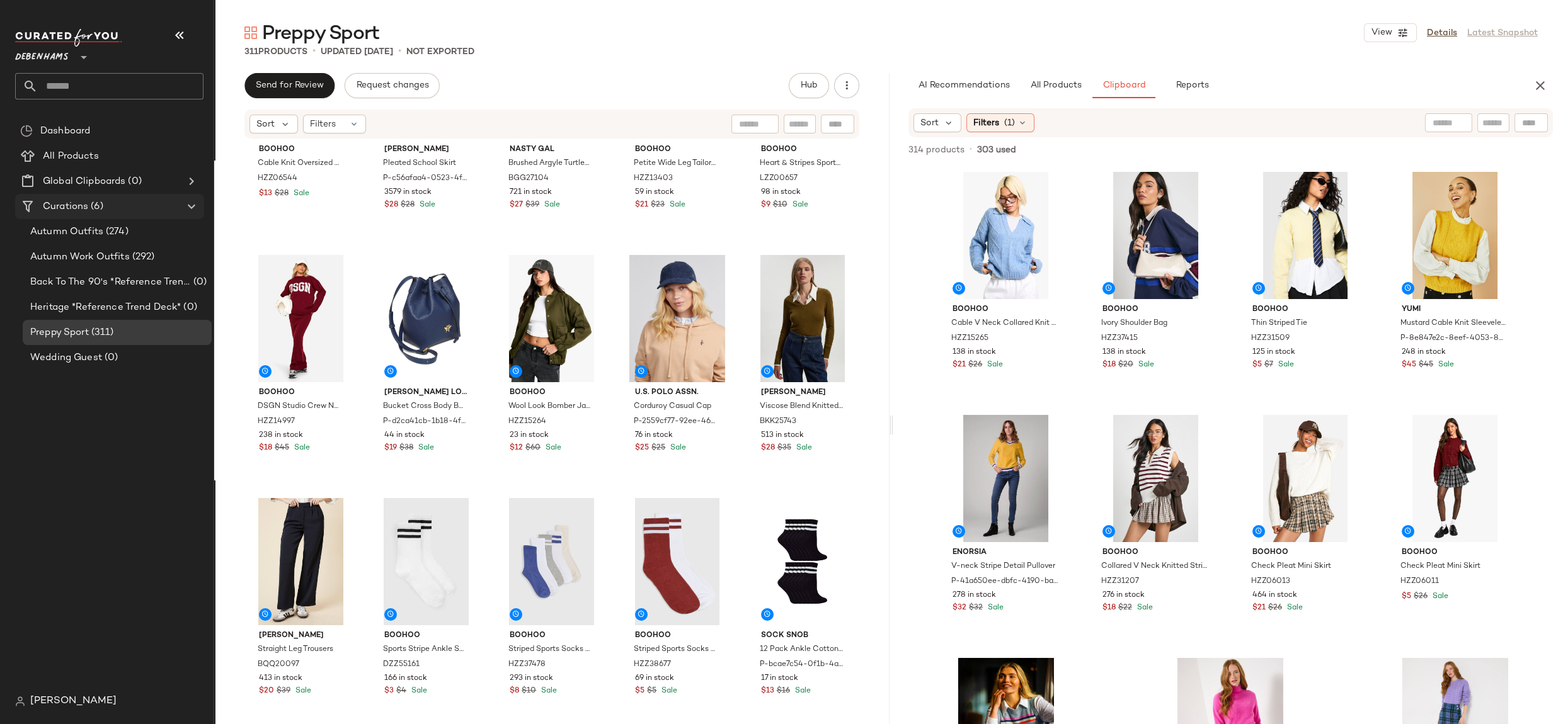
click at [119, 207] on div "Curations (6)" at bounding box center [110, 207] width 143 height 14
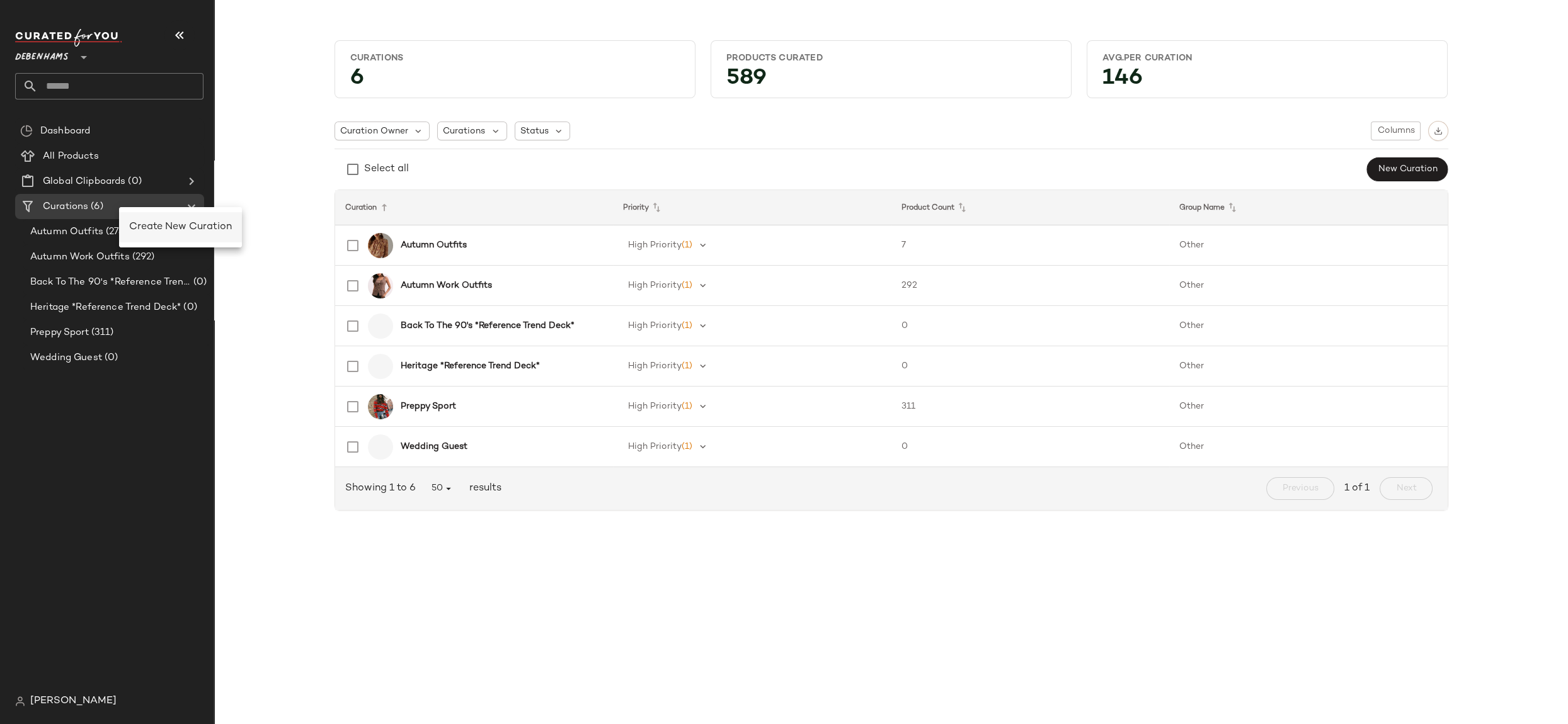
click at [150, 231] on span "Create New Curation" at bounding box center [180, 227] width 103 height 11
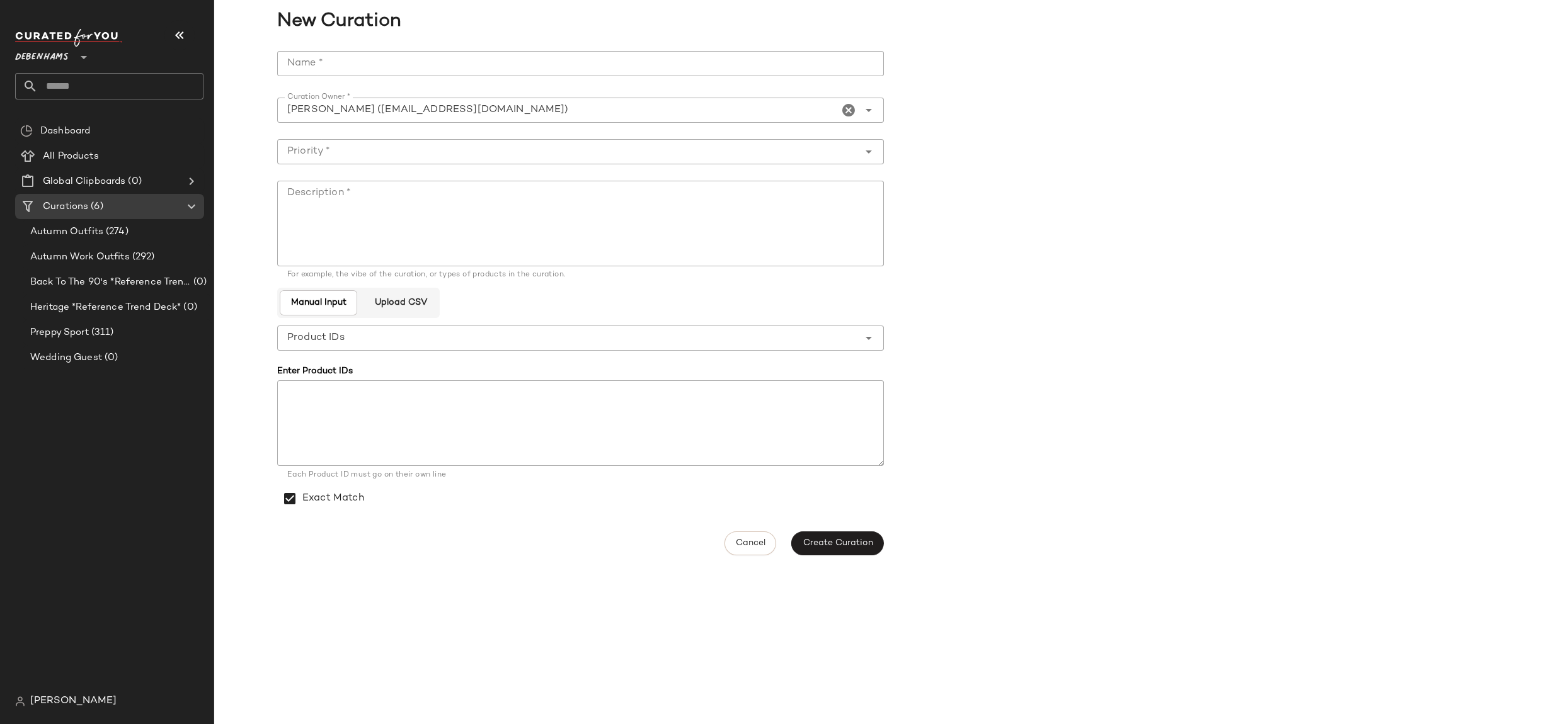
click at [389, 70] on input "Name *" at bounding box center [580, 63] width 607 height 25
type input "**********"
click at [398, 145] on input "Priority *" at bounding box center [568, 152] width 582 height 15
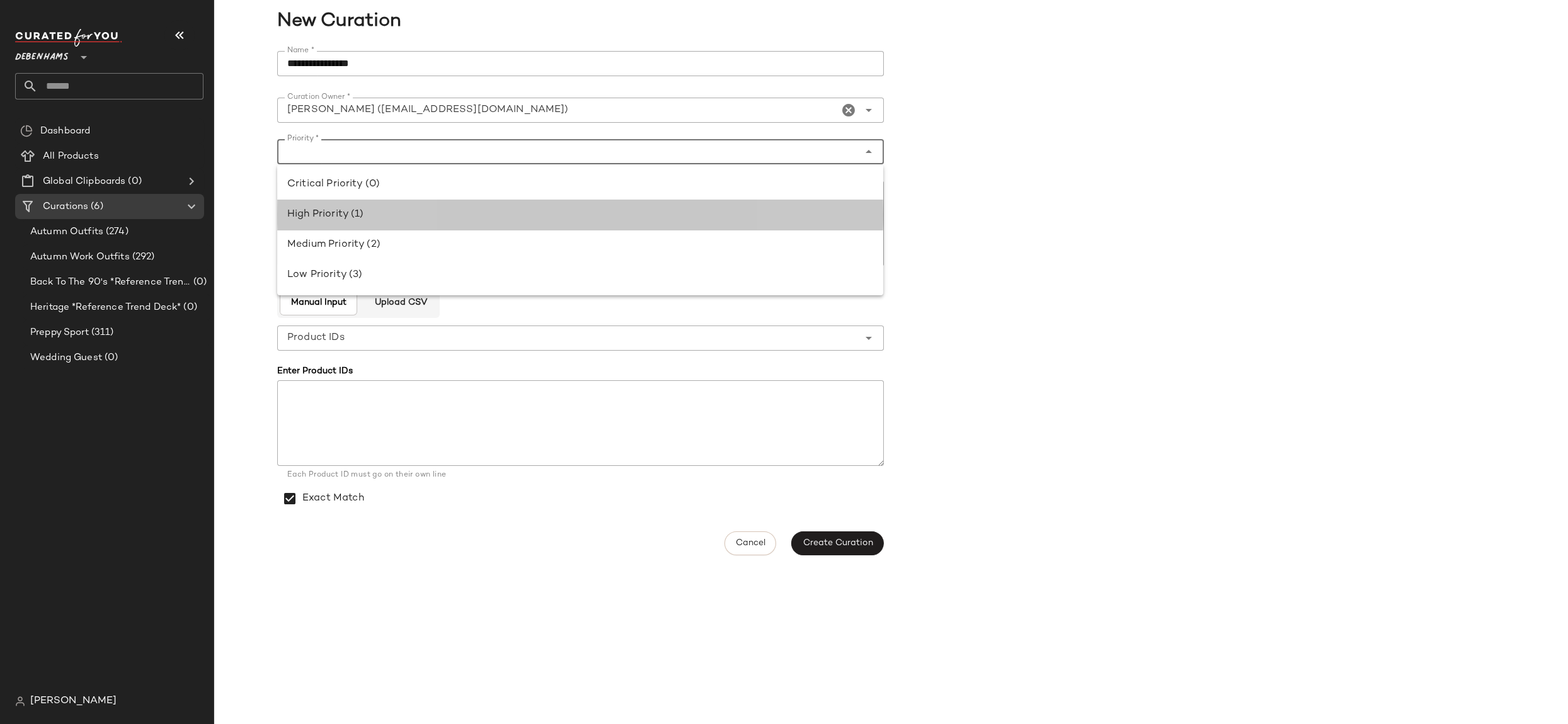
click at [389, 224] on div "High Priority (1)" at bounding box center [580, 215] width 606 height 30
type input "**********"
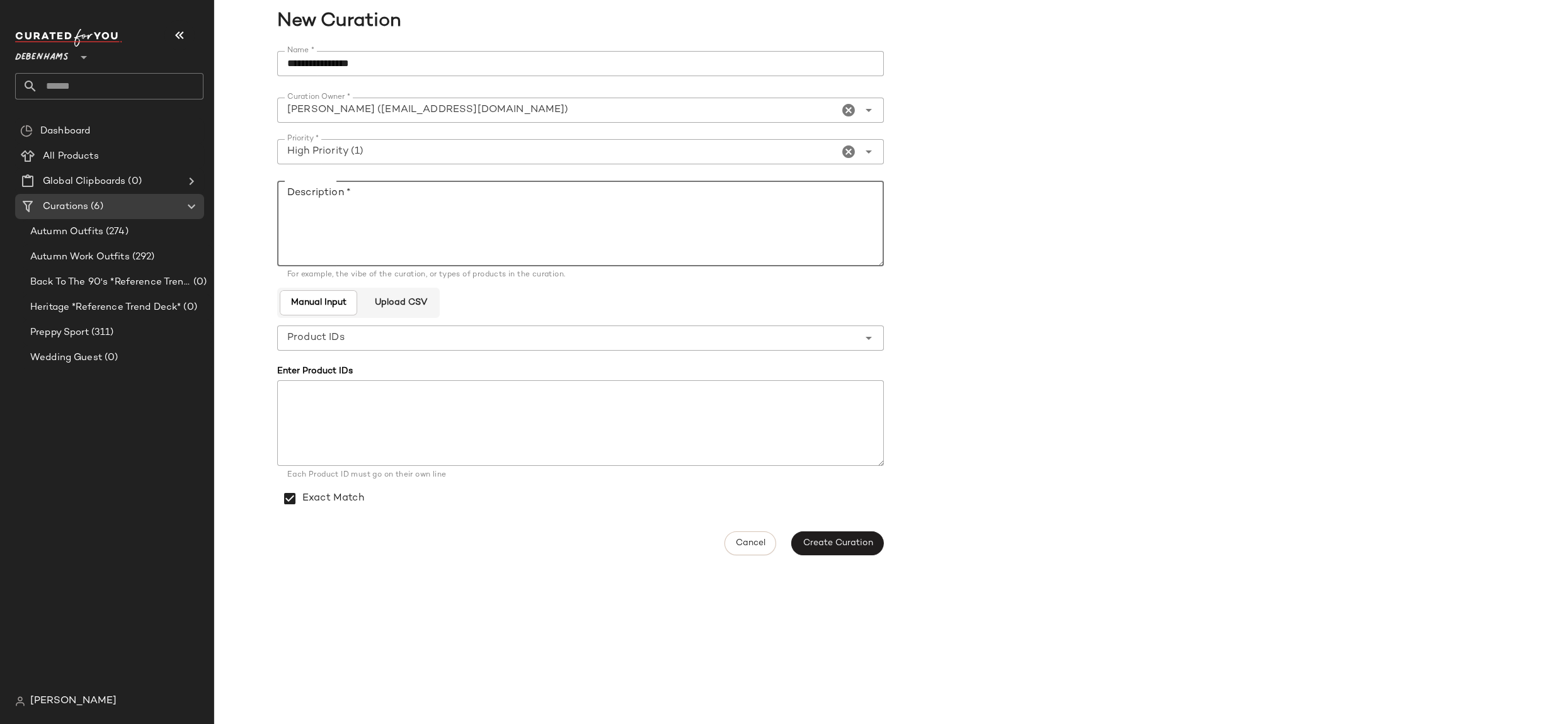
click at [389, 225] on textarea "Description *" at bounding box center [580, 223] width 607 height 85
click at [369, 68] on input "**********" at bounding box center [580, 63] width 607 height 25
click at [386, 223] on textarea "Description *" at bounding box center [580, 223] width 607 height 85
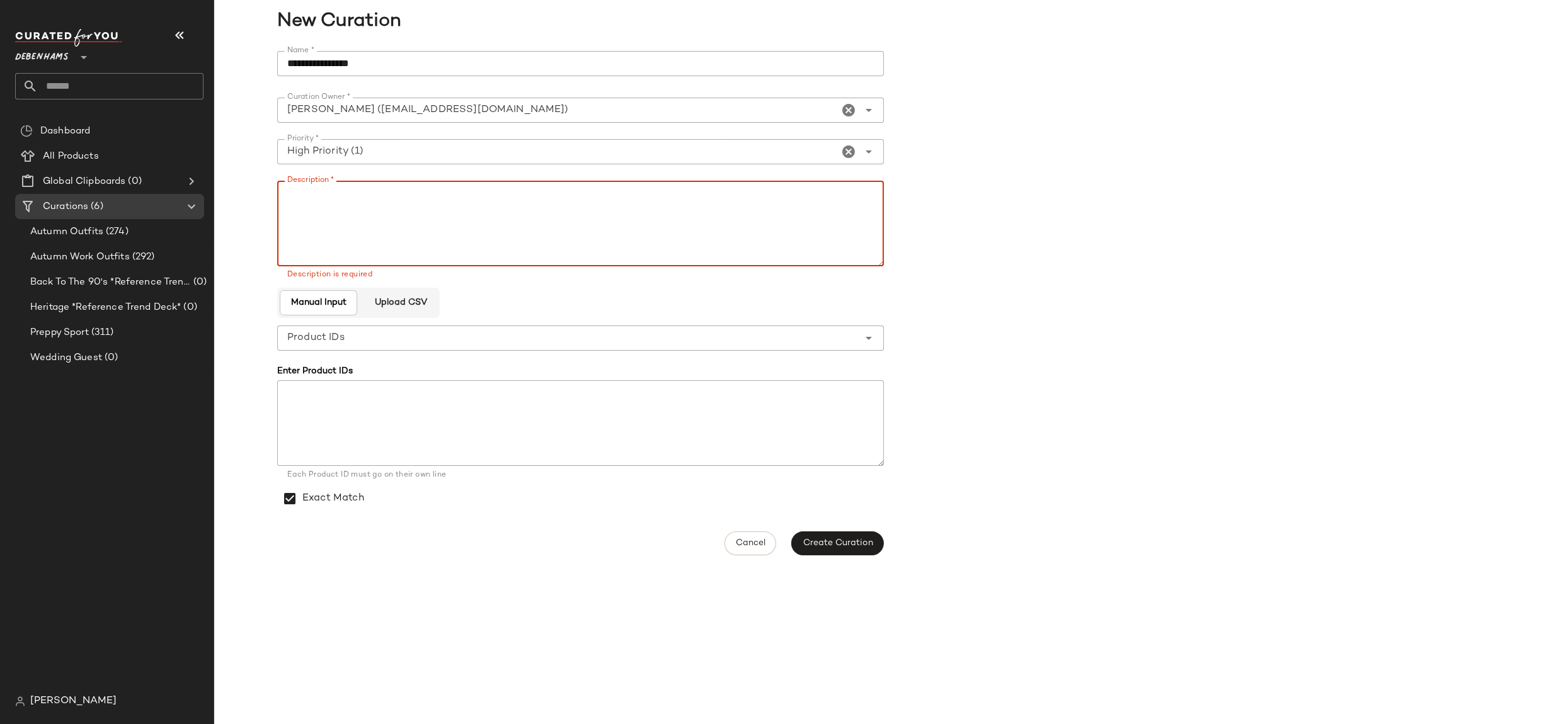
paste textarea "**********"
type textarea "**********"
click at [839, 540] on span "Create Curation" at bounding box center [837, 544] width 70 height 10
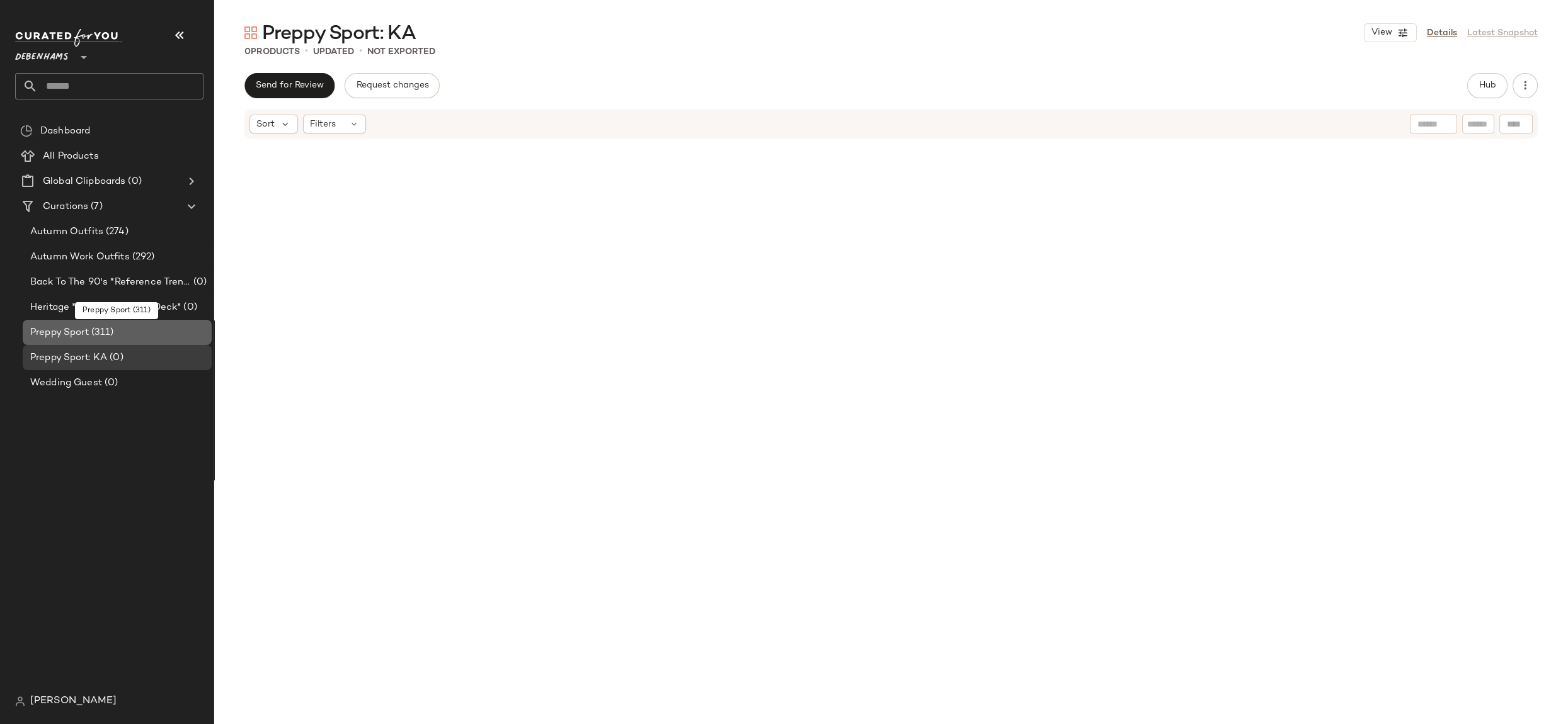
click at [134, 331] on div "Preppy Sport (311)" at bounding box center [116, 333] width 180 height 14
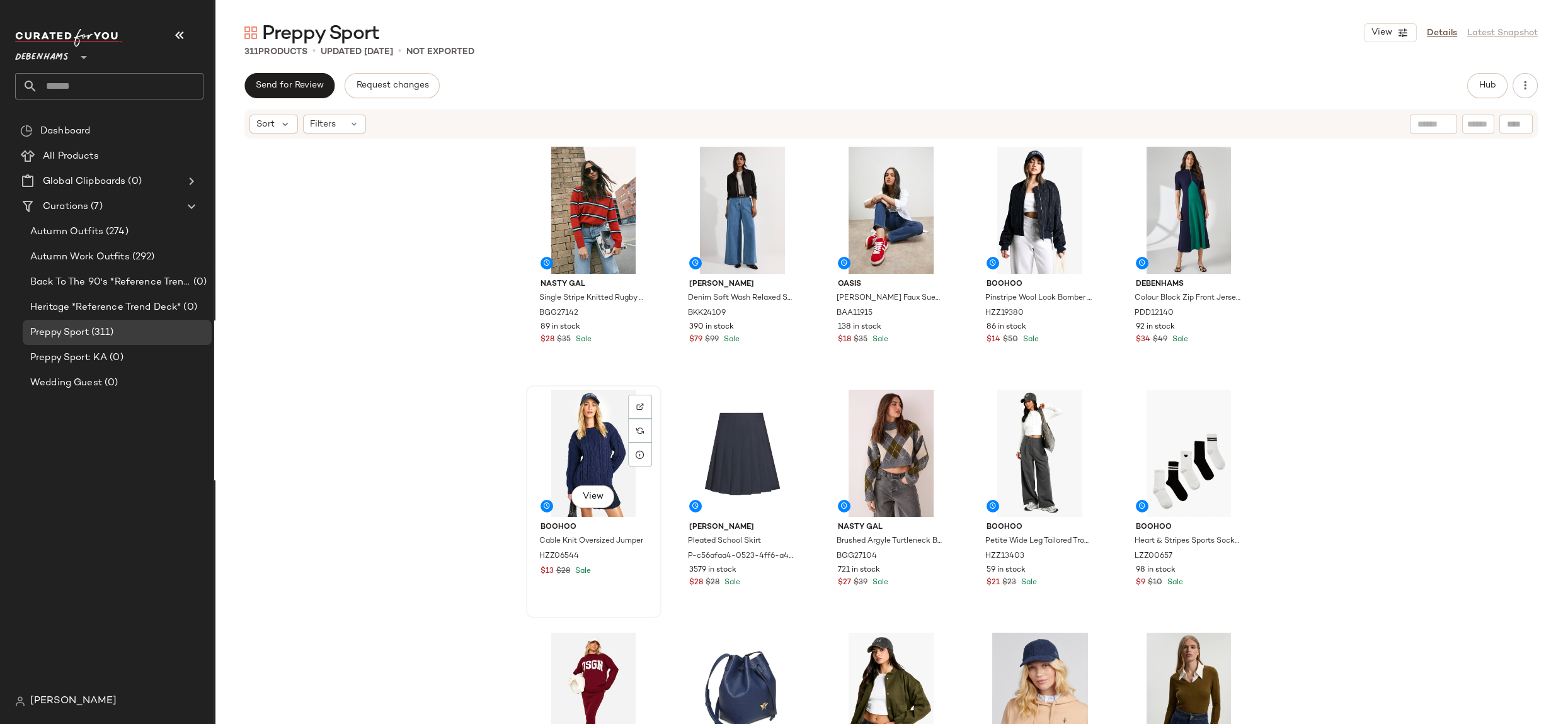
drag, startPoint x: 599, startPoint y: 468, endPoint x: 612, endPoint y: 465, distance: 13.3
click at [599, 468] on div "View" at bounding box center [594, 453] width 127 height 127
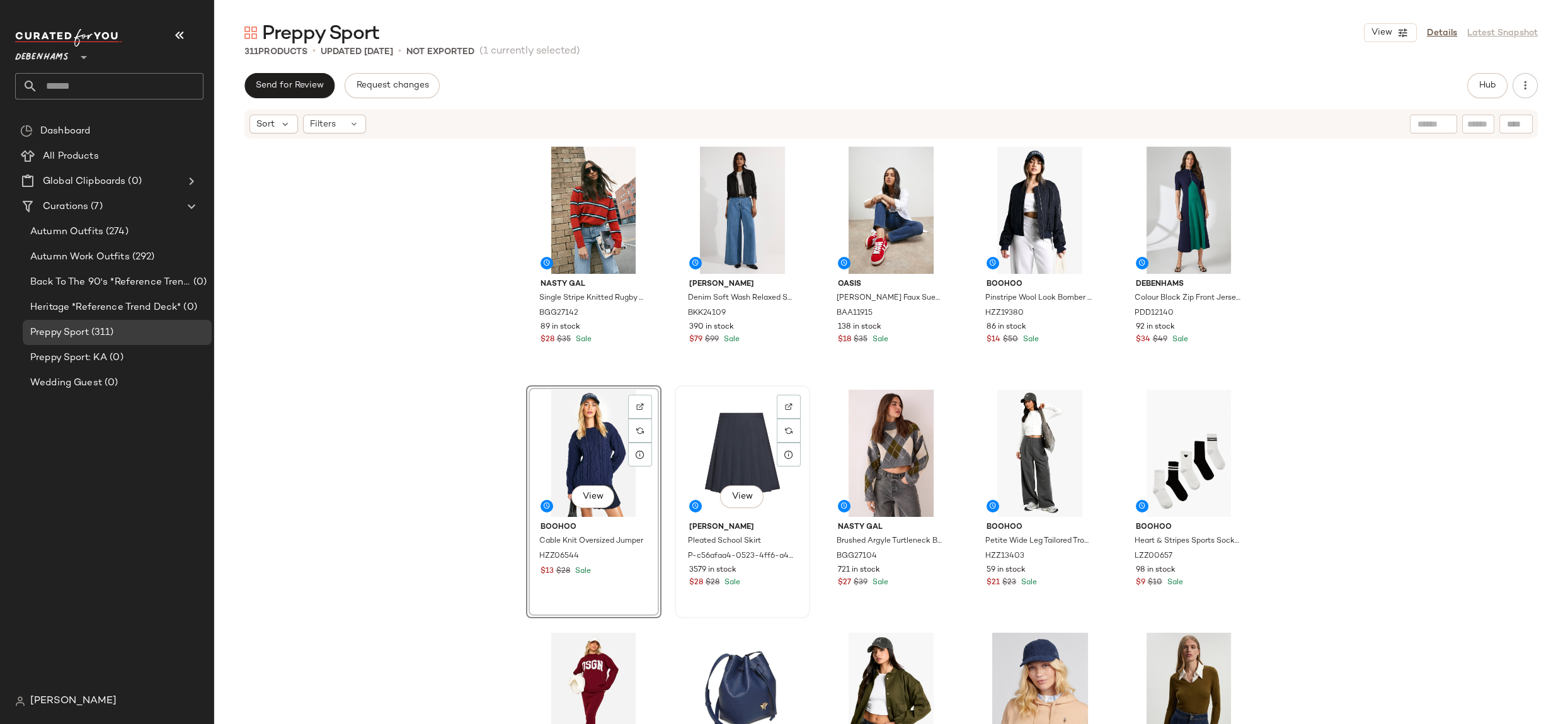
click at [738, 449] on div "View" at bounding box center [742, 453] width 127 height 127
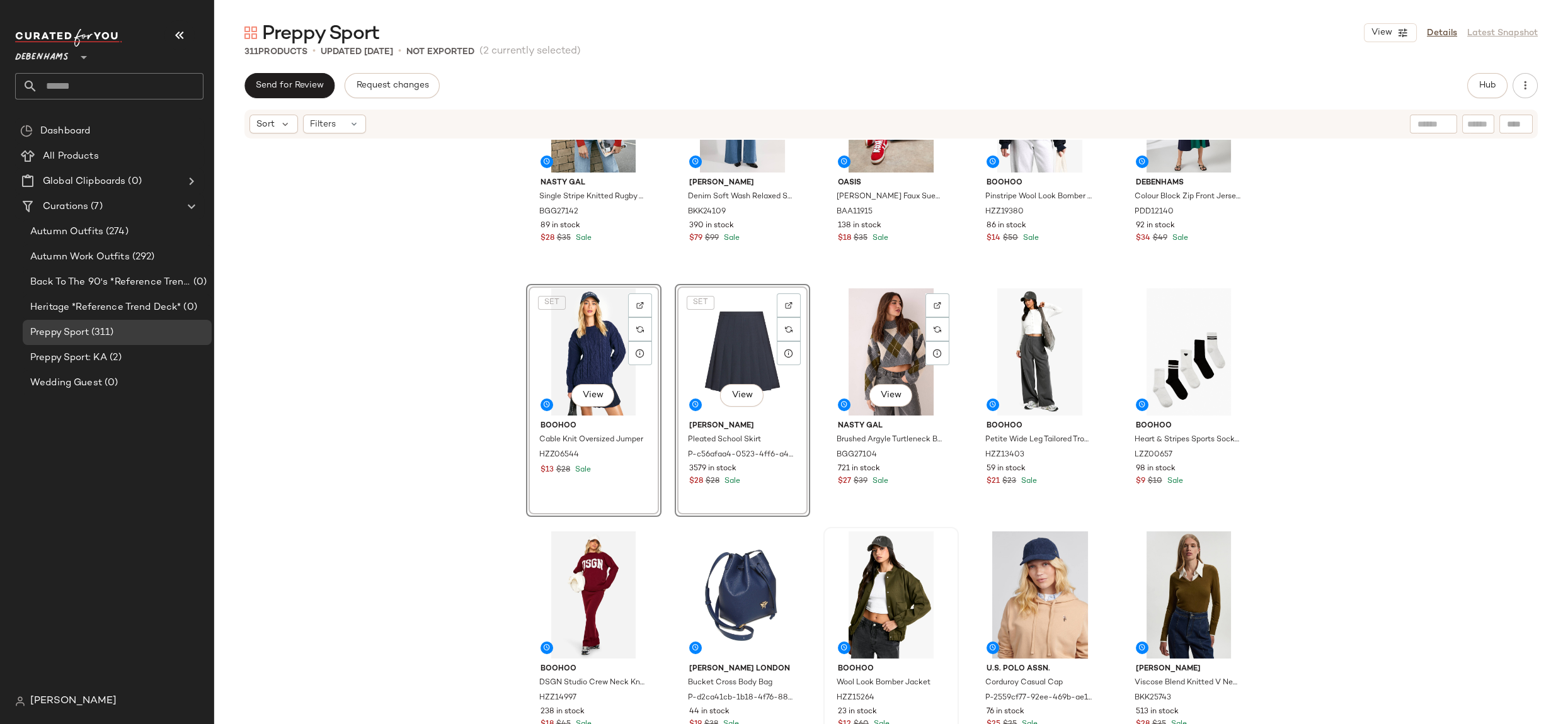
scroll to position [180, 0]
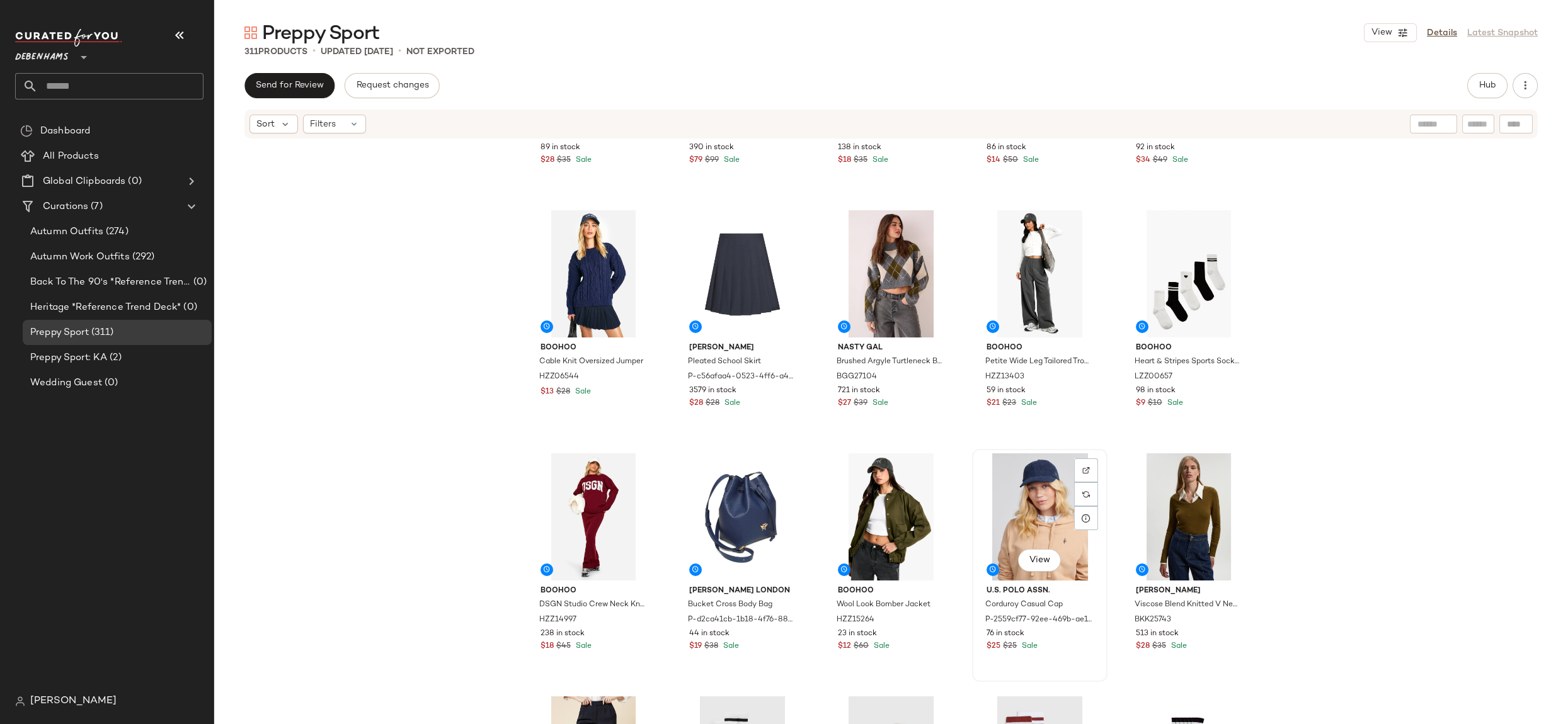
click at [1013, 482] on div "View" at bounding box center [1040, 517] width 127 height 127
click at [871, 486] on div "View" at bounding box center [891, 517] width 127 height 127
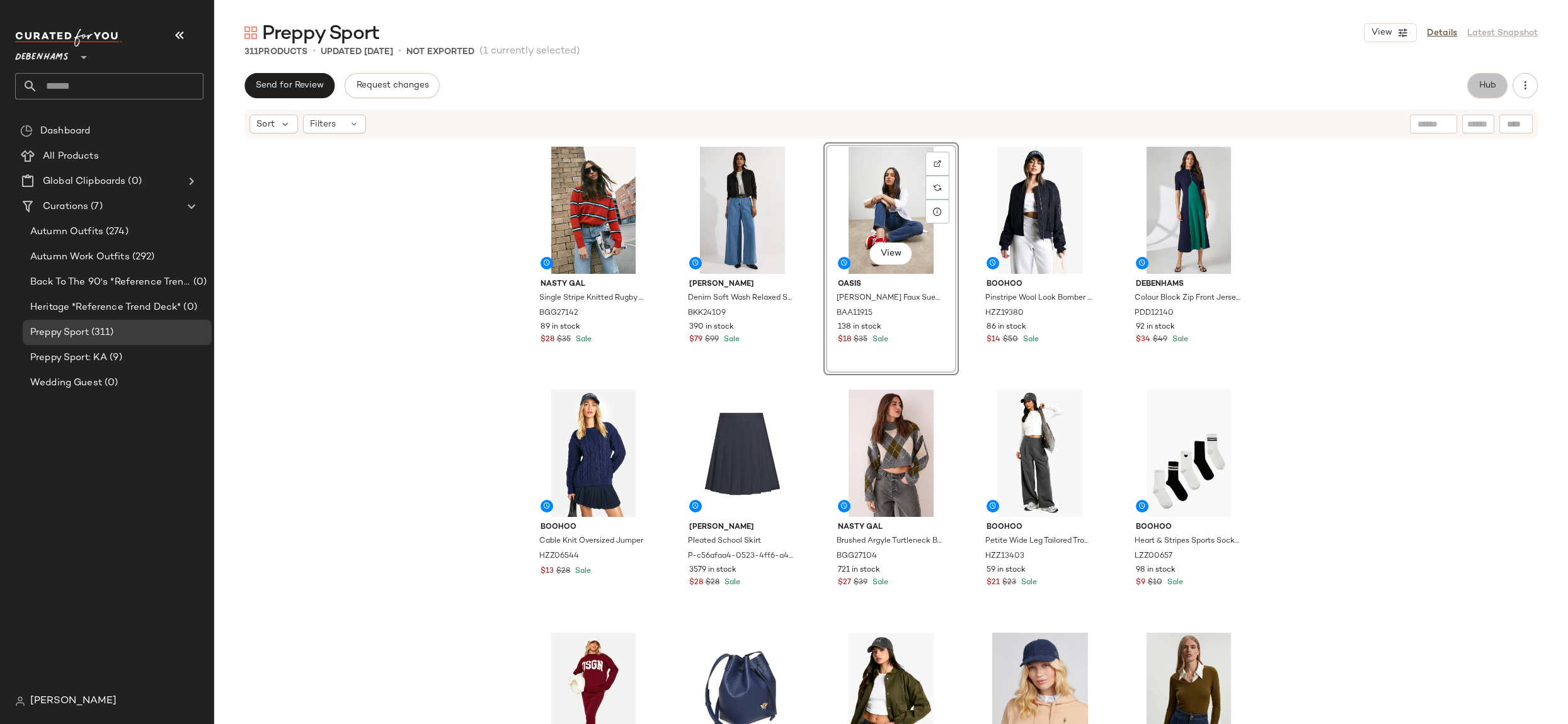
click at [1483, 87] on span "Hub" at bounding box center [1487, 85] width 18 height 10
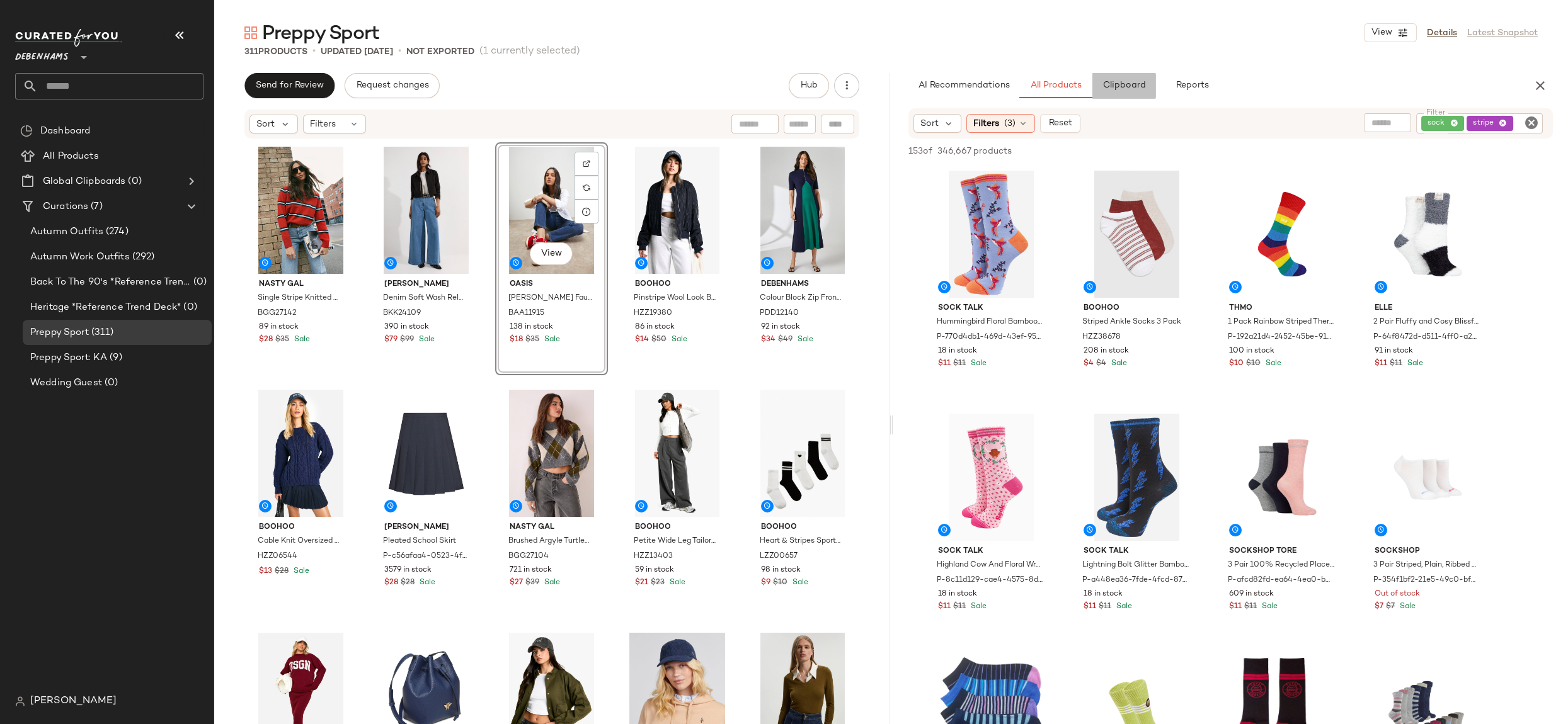
click at [1141, 87] on span "Clipboard" at bounding box center [1123, 85] width 43 height 10
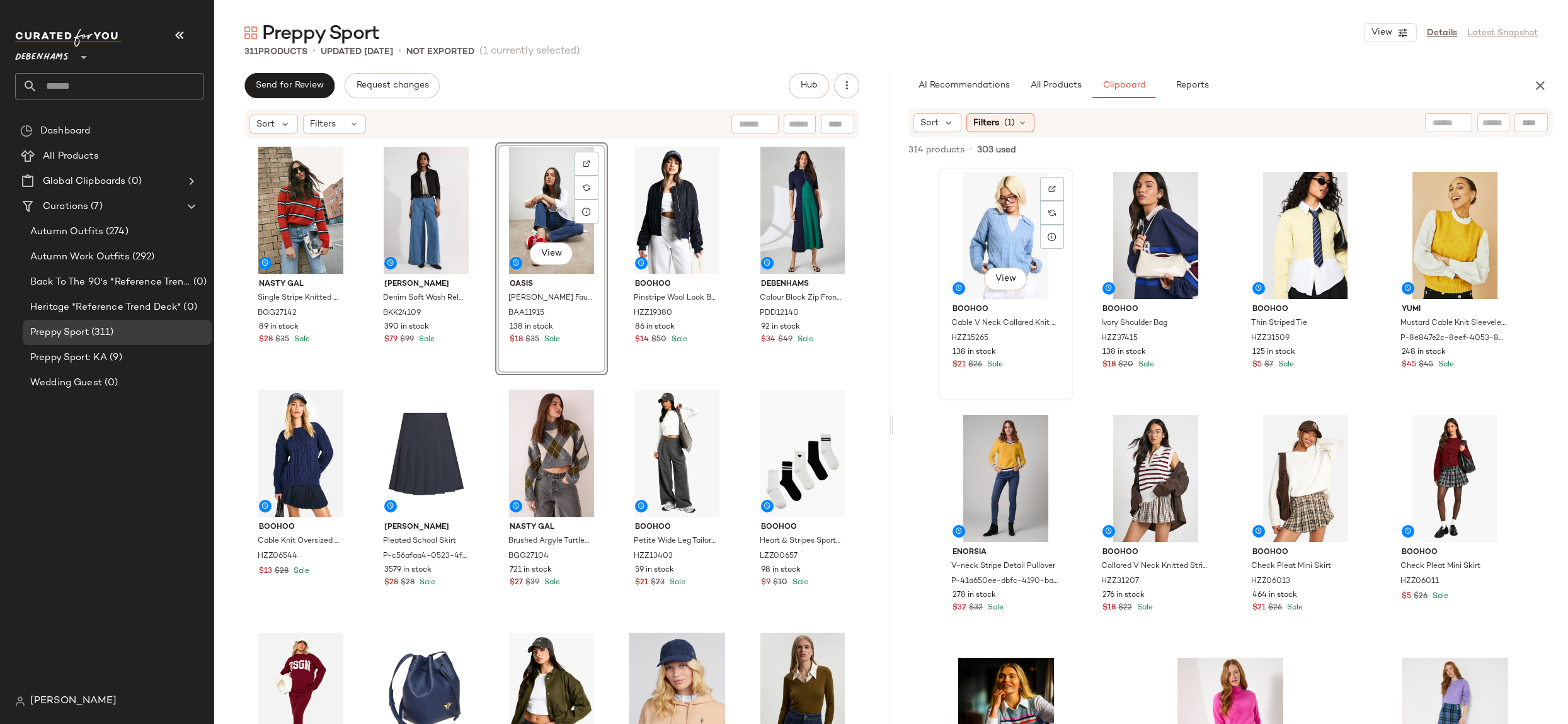
click at [957, 240] on div "View" at bounding box center [1006, 236] width 127 height 127
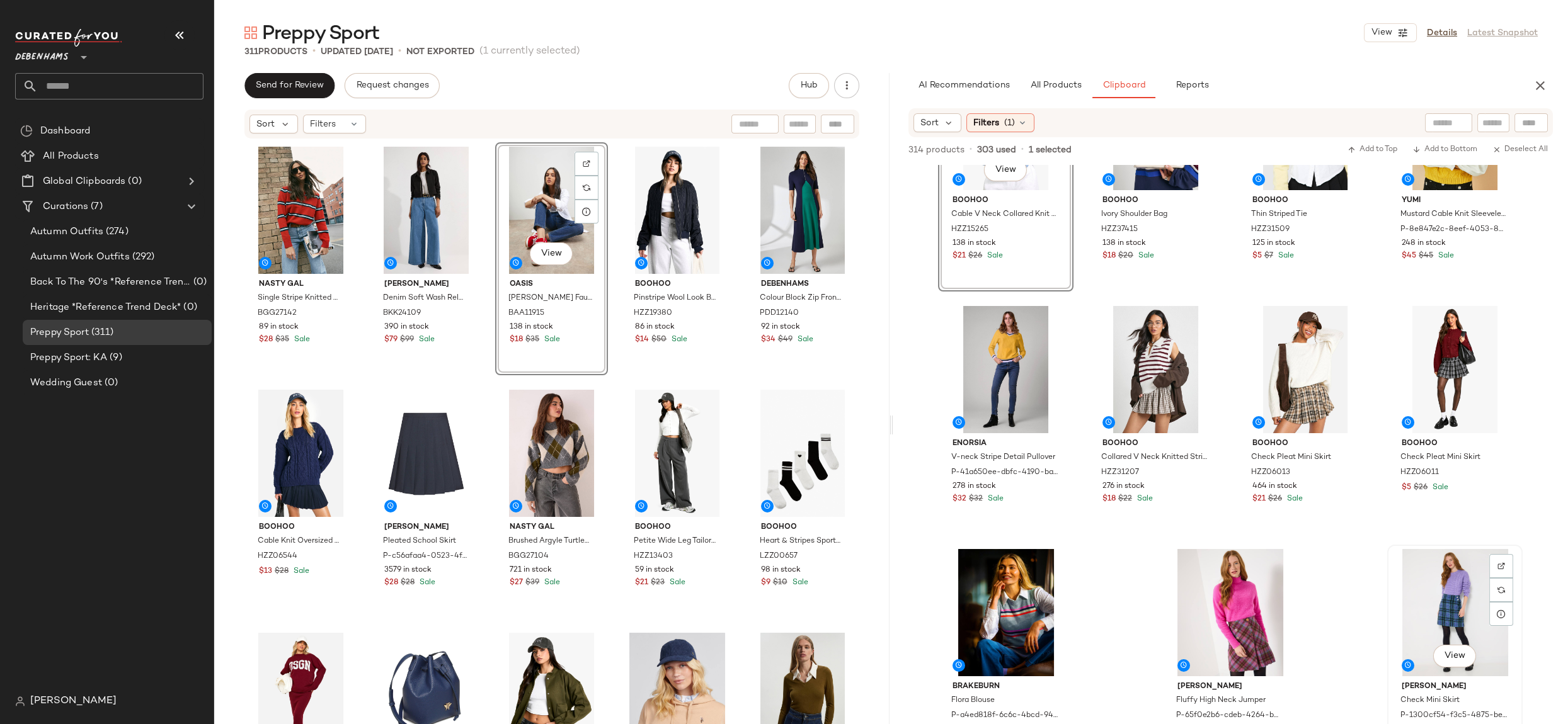
click at [1422, 591] on div "View" at bounding box center [1455, 612] width 127 height 127
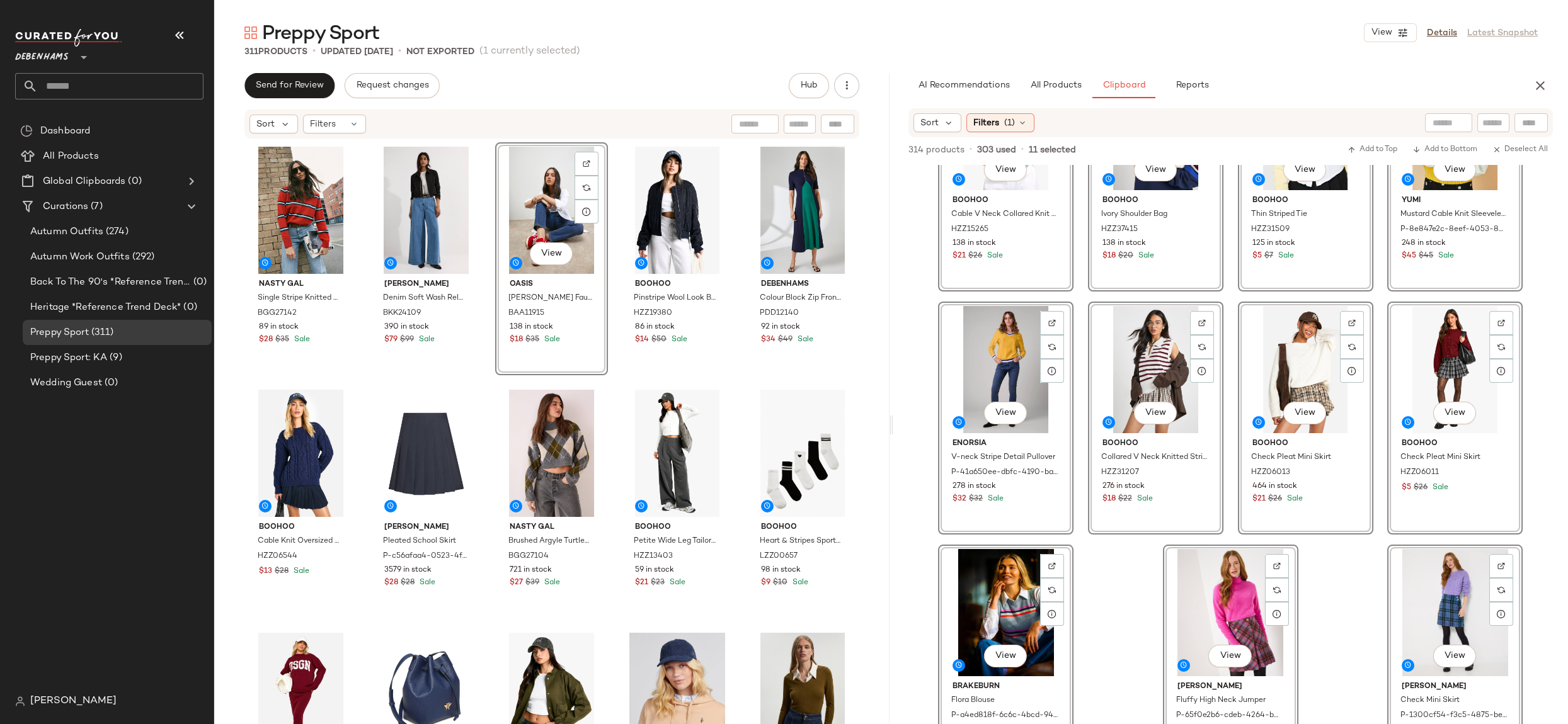
scroll to position [0, 0]
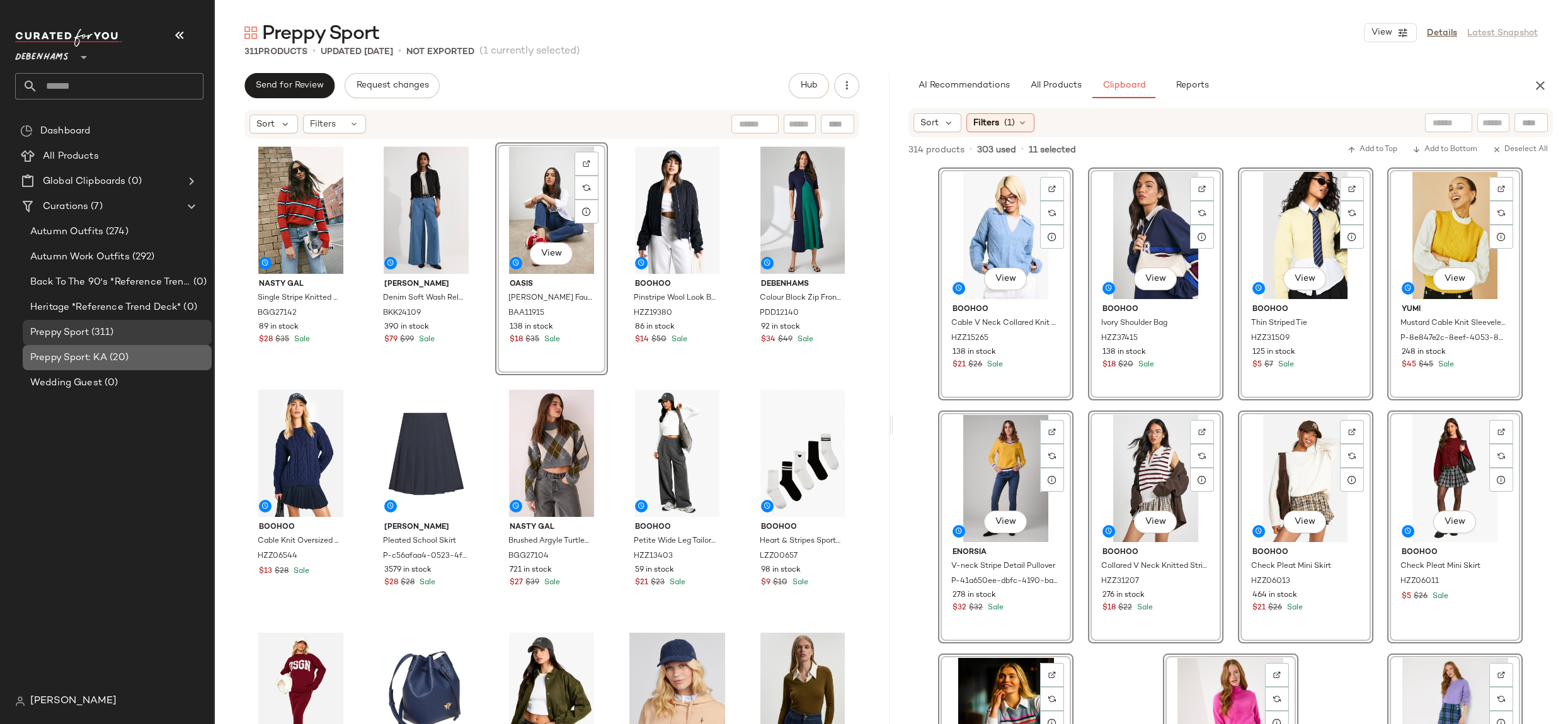
click at [143, 360] on div "Preppy Sport: KA (20)" at bounding box center [116, 358] width 180 height 14
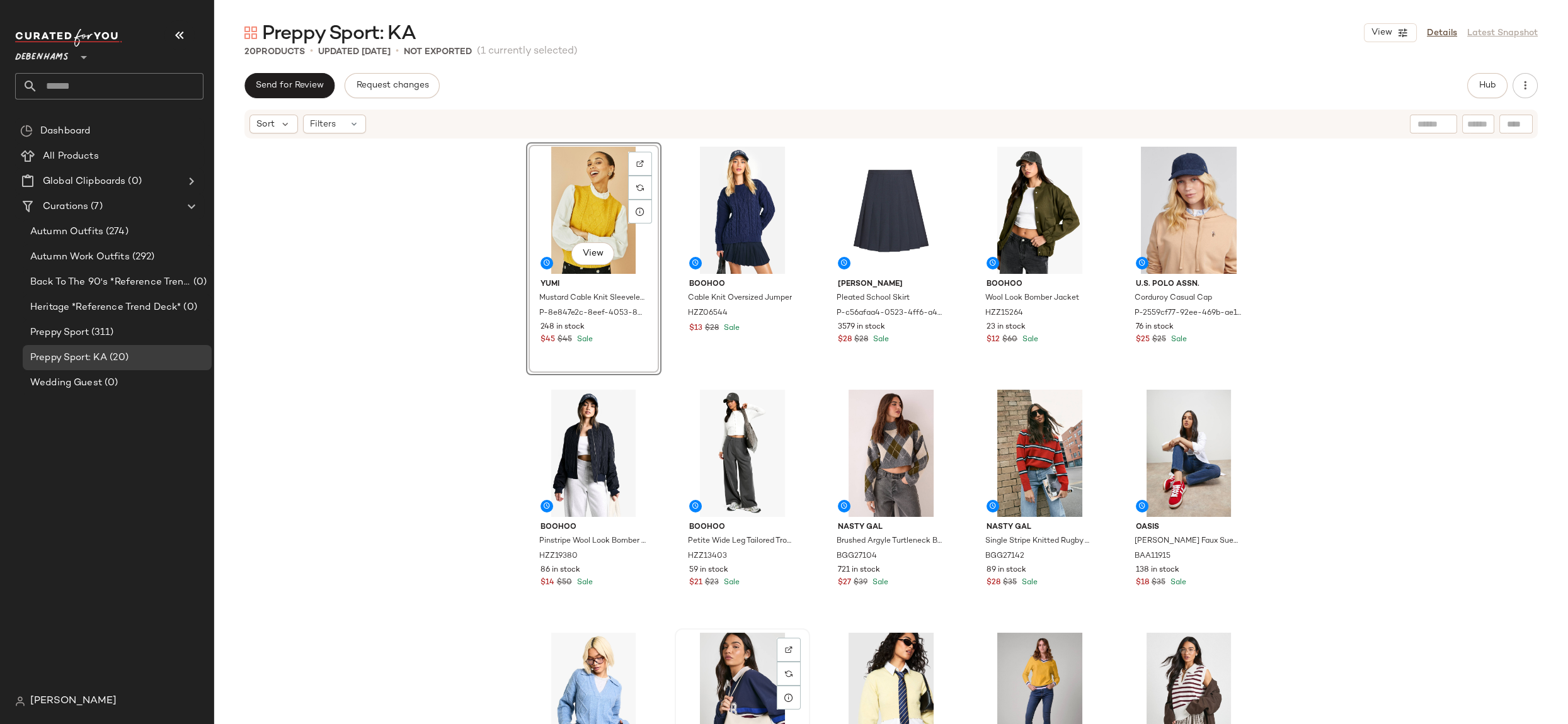
scroll to position [1, 0]
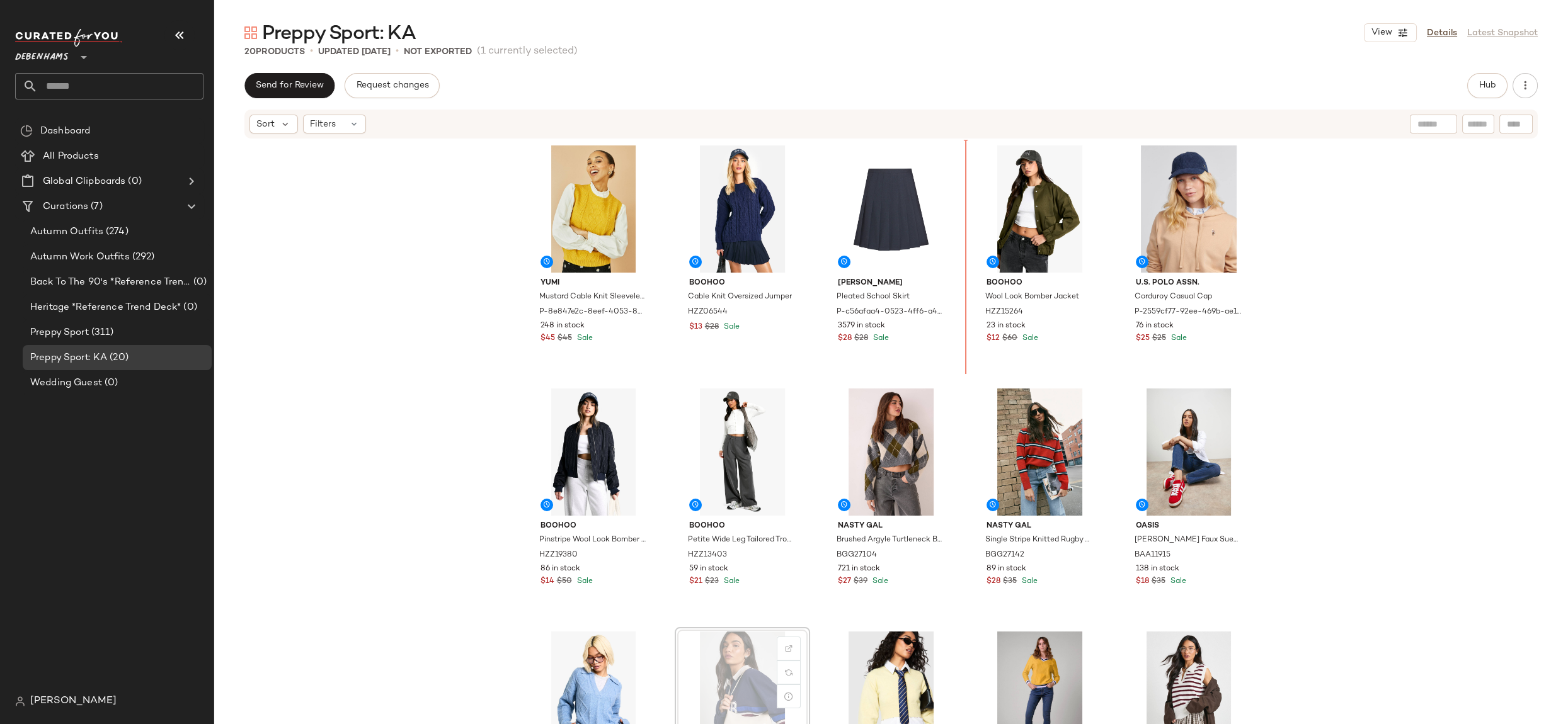
drag, startPoint x: 742, startPoint y: 690, endPoint x: 752, endPoint y: 678, distance: 15.6
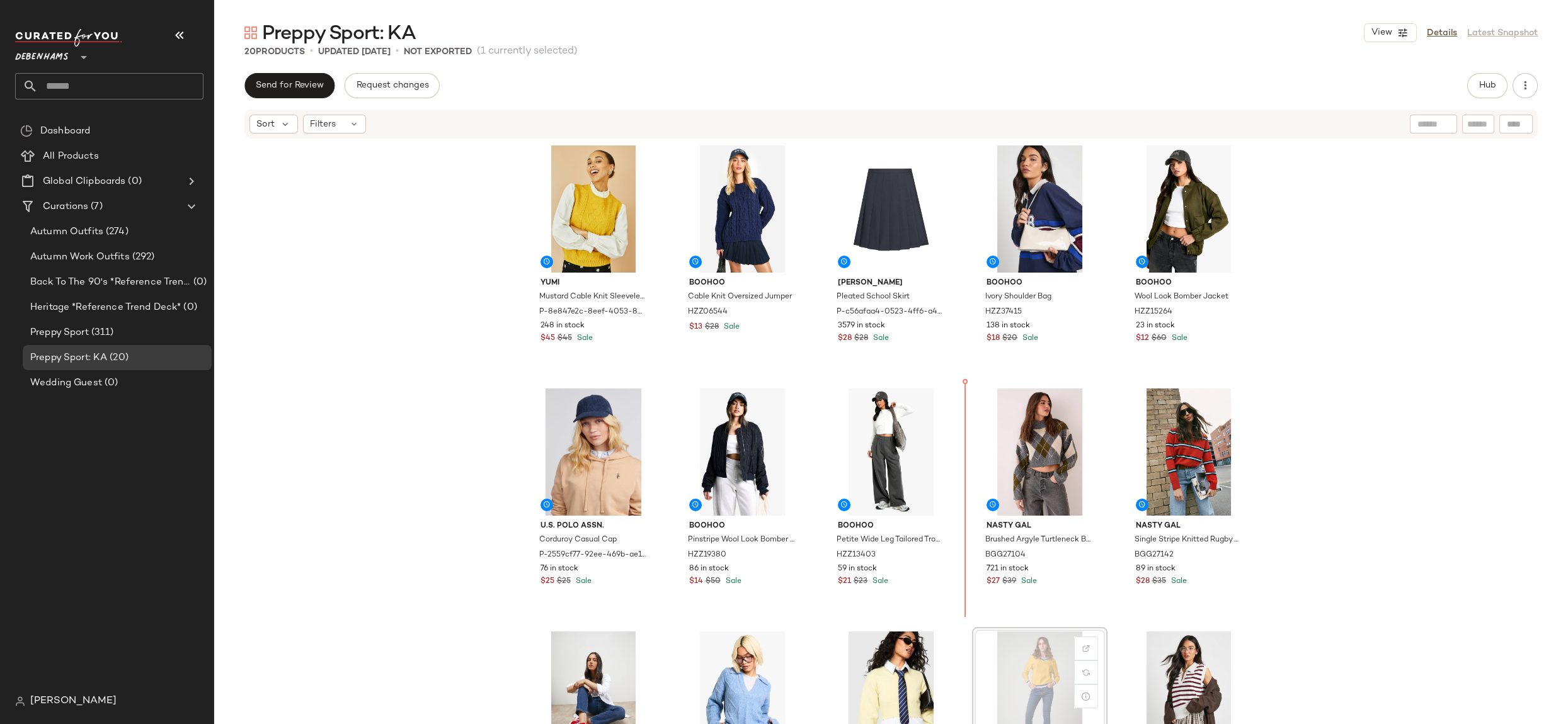
scroll to position [4, 0]
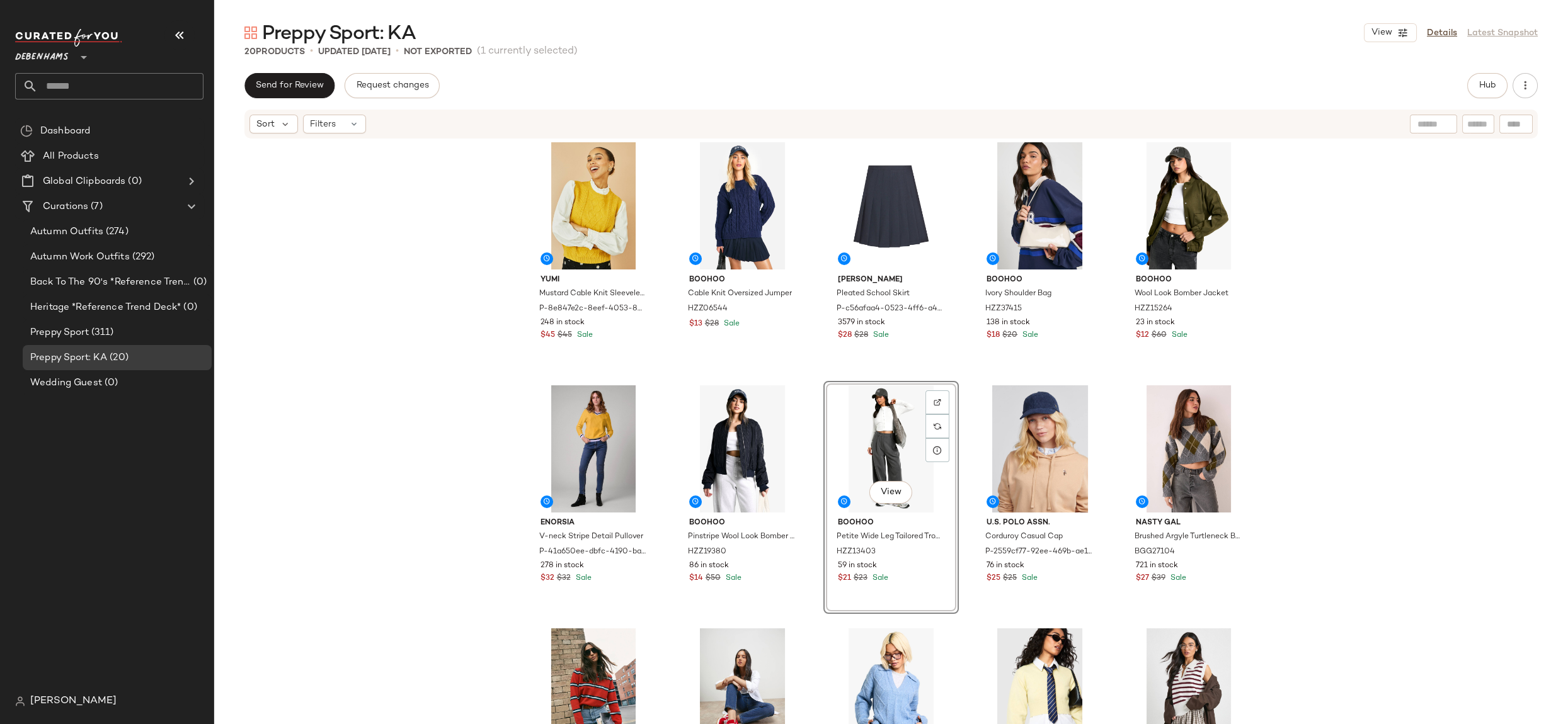
click at [1419, 444] on div "Yumi Mustard Cable Knit Sleeveless Jumper P-8e847e2c-8eef-4053-8c34-e4211fb1762…" at bounding box center [891, 451] width 1354 height 622
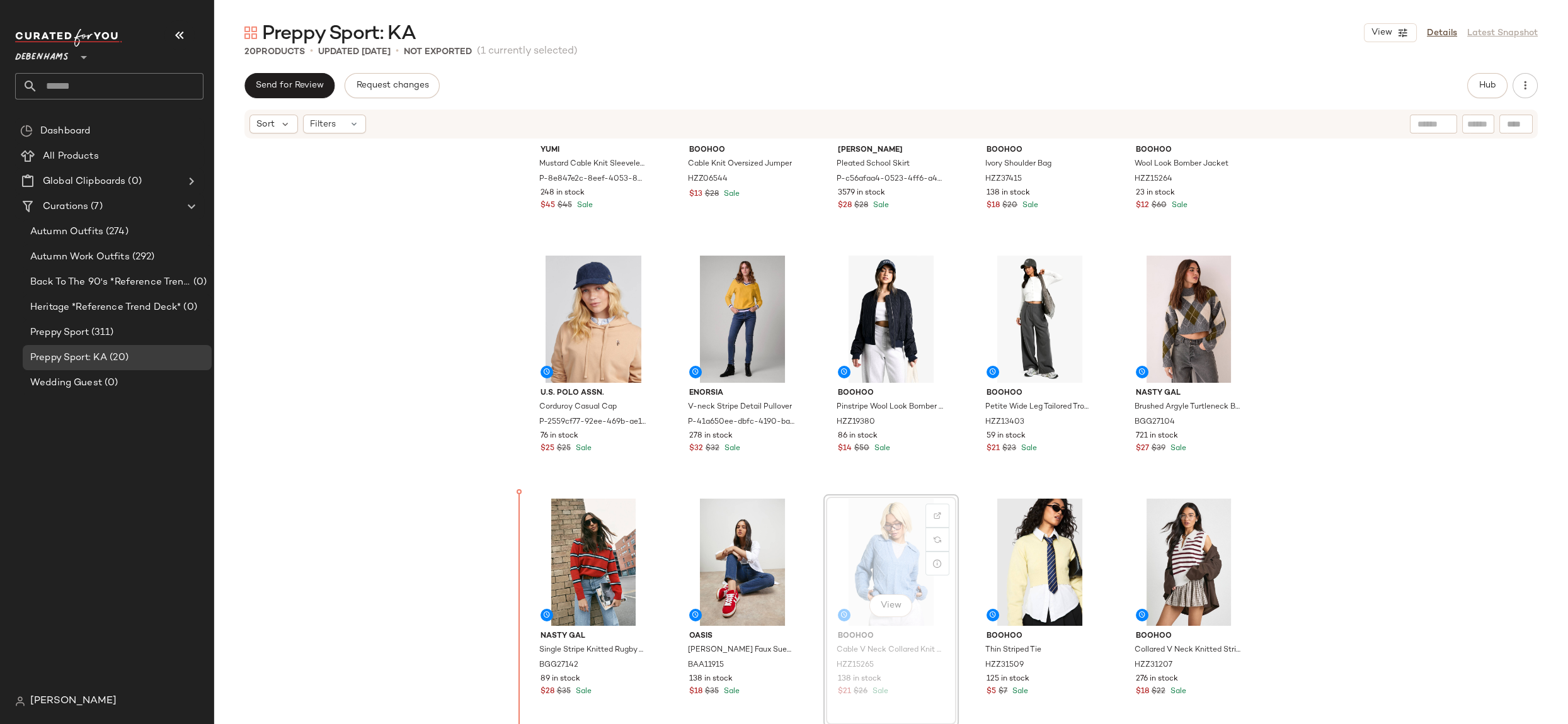
scroll to position [136, 0]
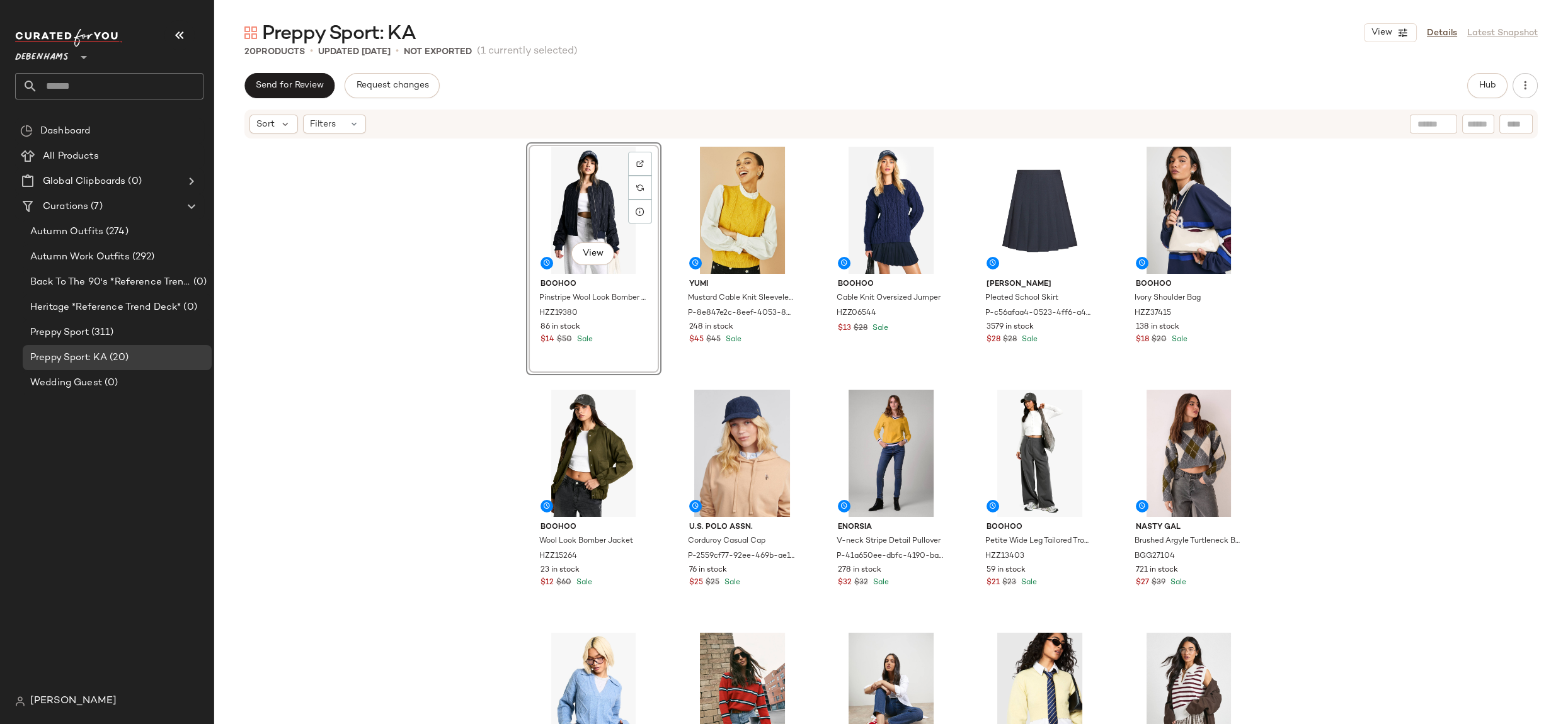
click at [407, 251] on div "View boohoo Pinstripe Wool Look Bomber Jacket HZZ19380 86 in stock $14 $50 Sale…" at bounding box center [891, 451] width 1354 height 622
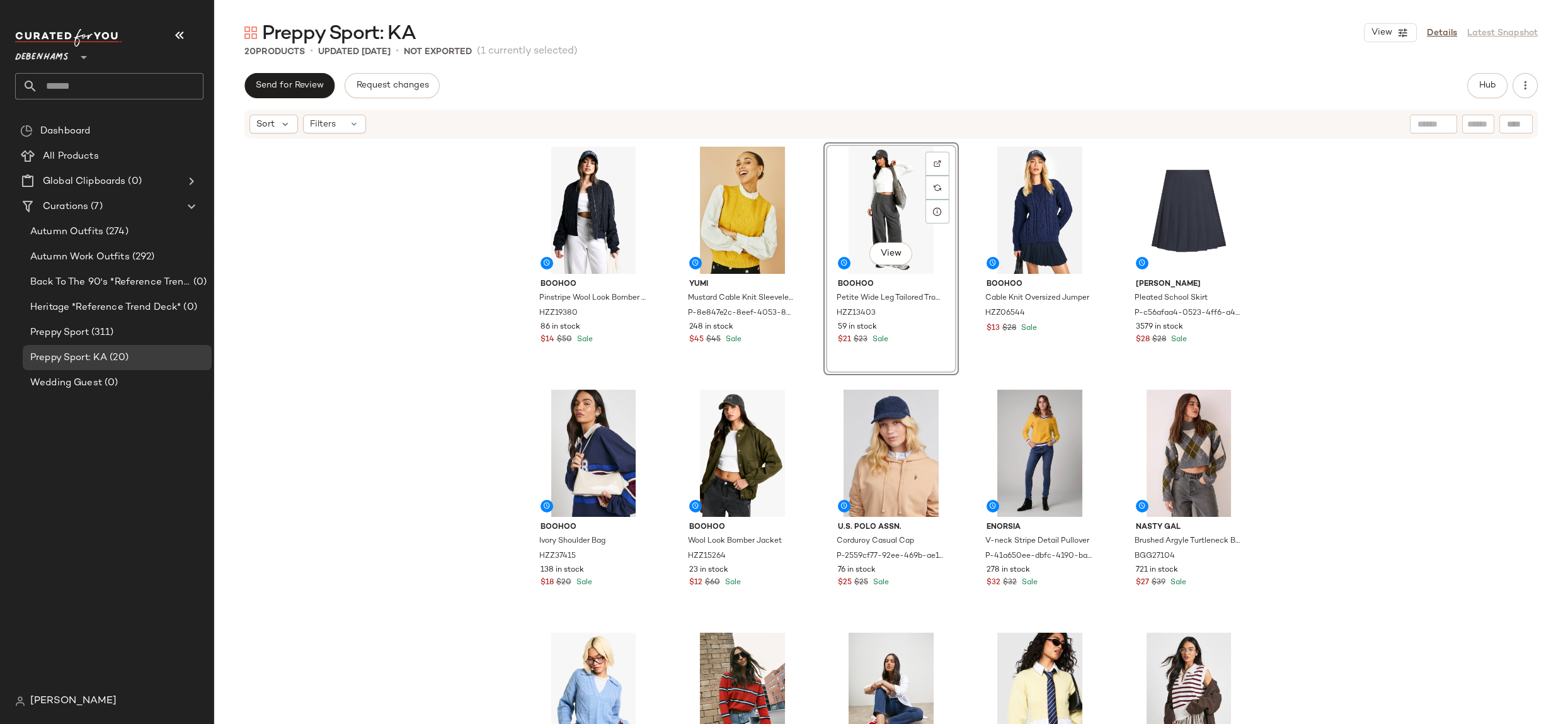
click at [1358, 307] on div "boohoo Pinstripe Wool Look Bomber Jacket HZZ19380 86 in stock $14 $50 Sale Yumi…" at bounding box center [891, 451] width 1354 height 622
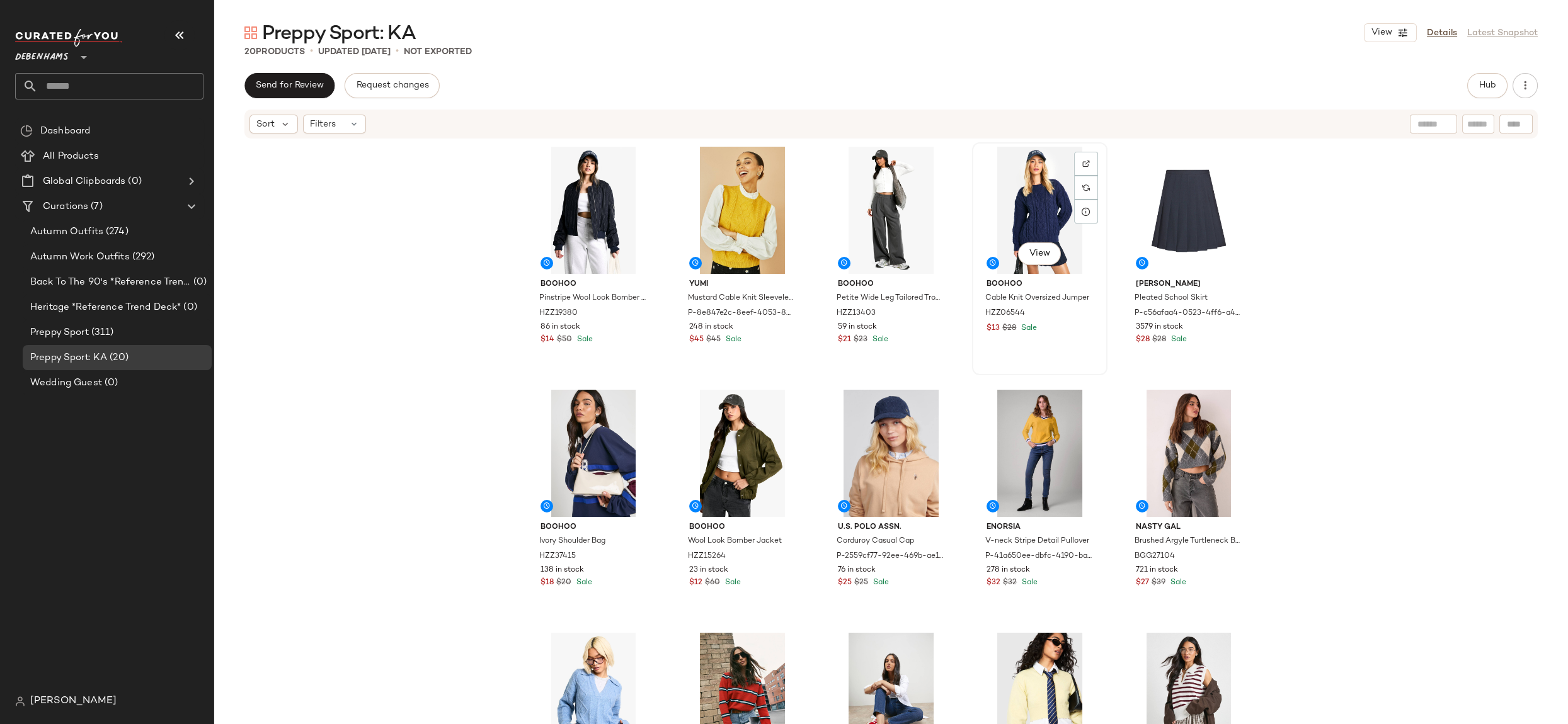
click at [1020, 230] on div "View" at bounding box center [1040, 210] width 127 height 127
click at [1158, 219] on div "View" at bounding box center [1189, 210] width 127 height 127
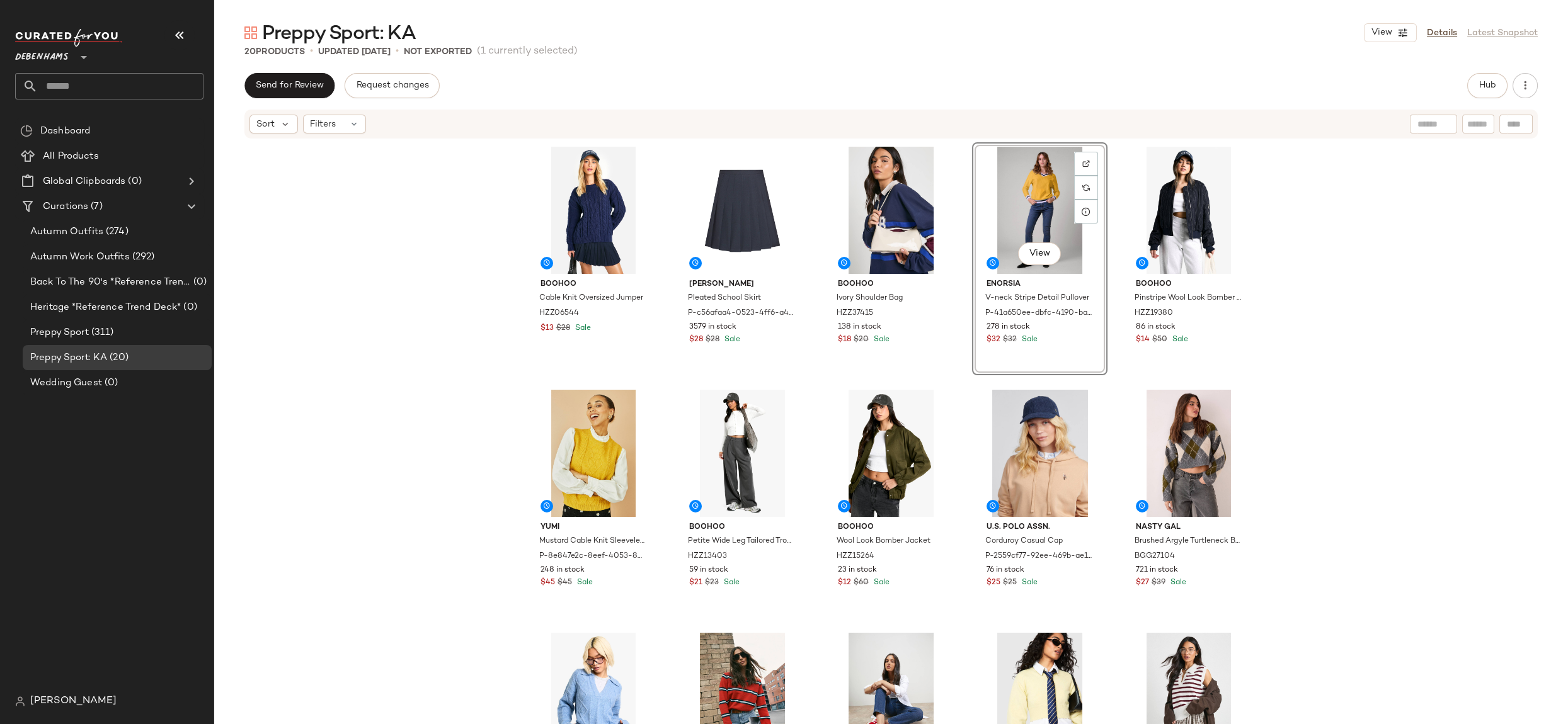
click at [1418, 376] on div "boohoo Cable Knit Oversized Jumper HZZ06544 $13 $28 Sale [PERSON_NAME] Pleated …" at bounding box center [891, 451] width 1354 height 622
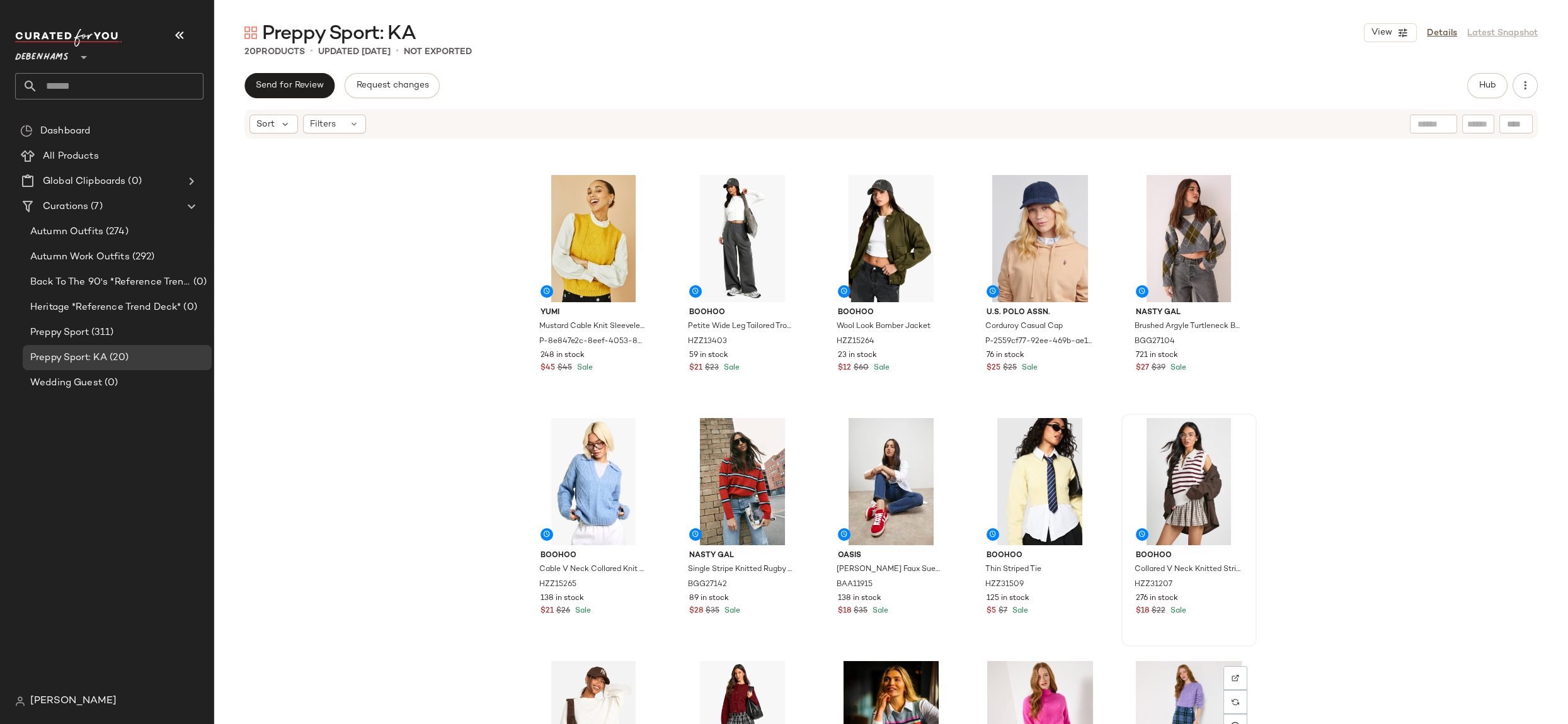
scroll to position [334, 0]
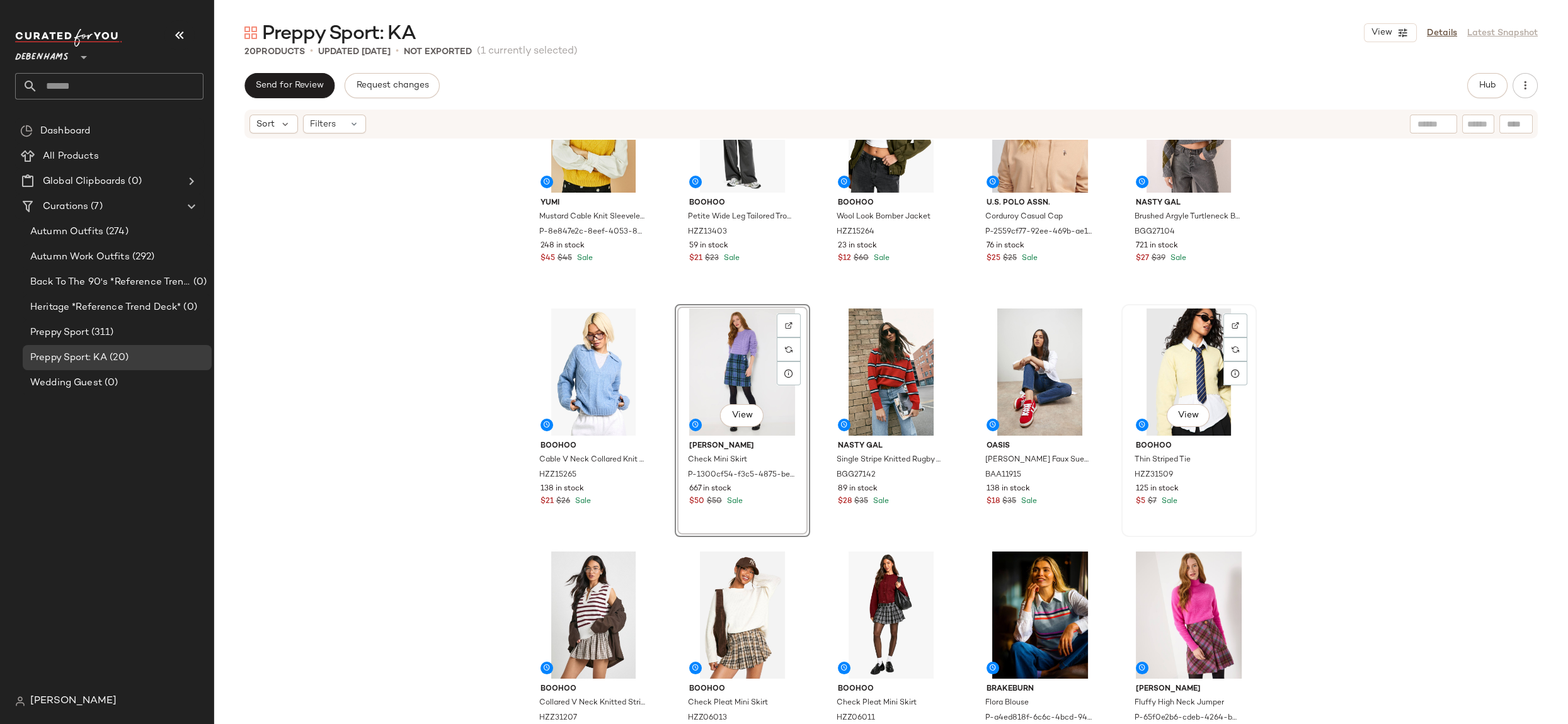
click at [1185, 349] on div "View" at bounding box center [1189, 372] width 127 height 127
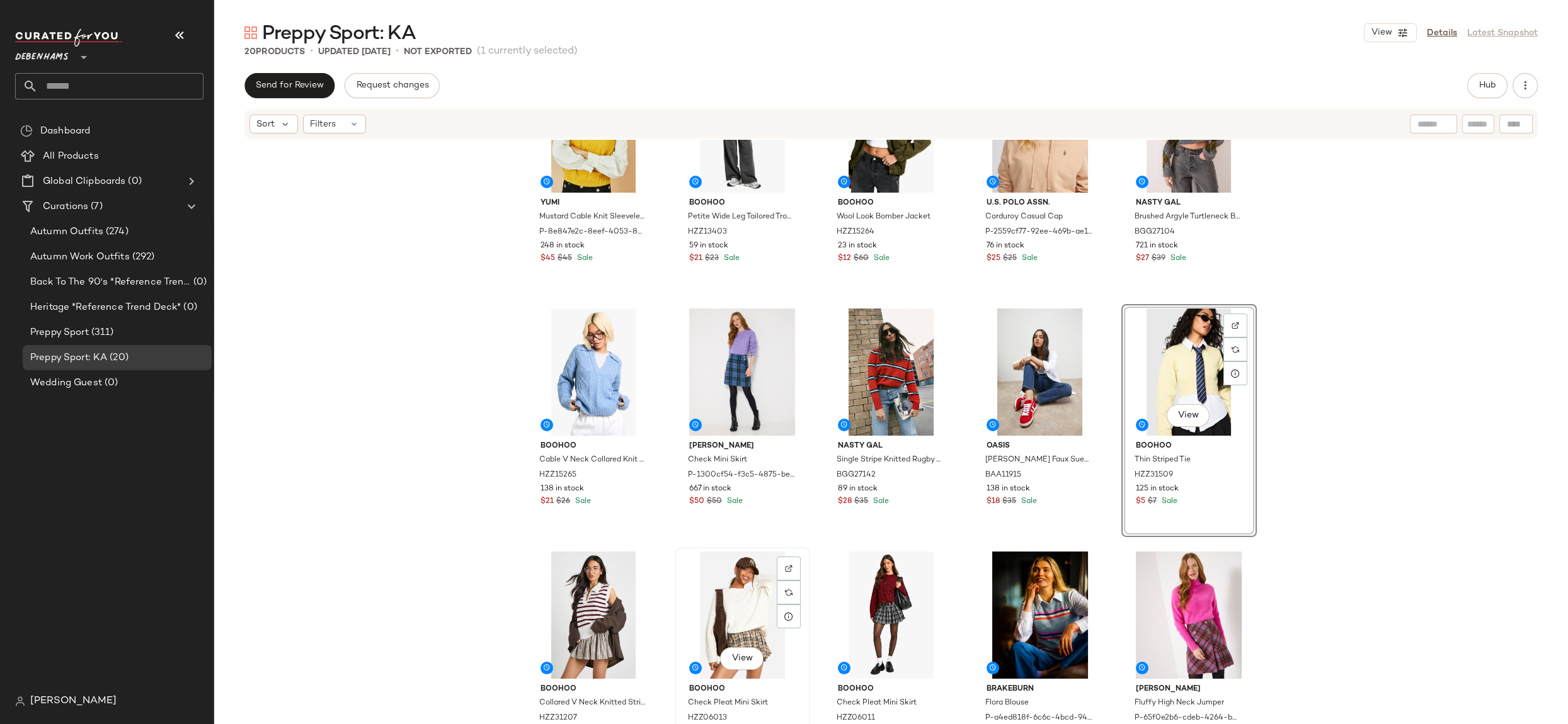
click at [707, 583] on div "View" at bounding box center [742, 615] width 127 height 127
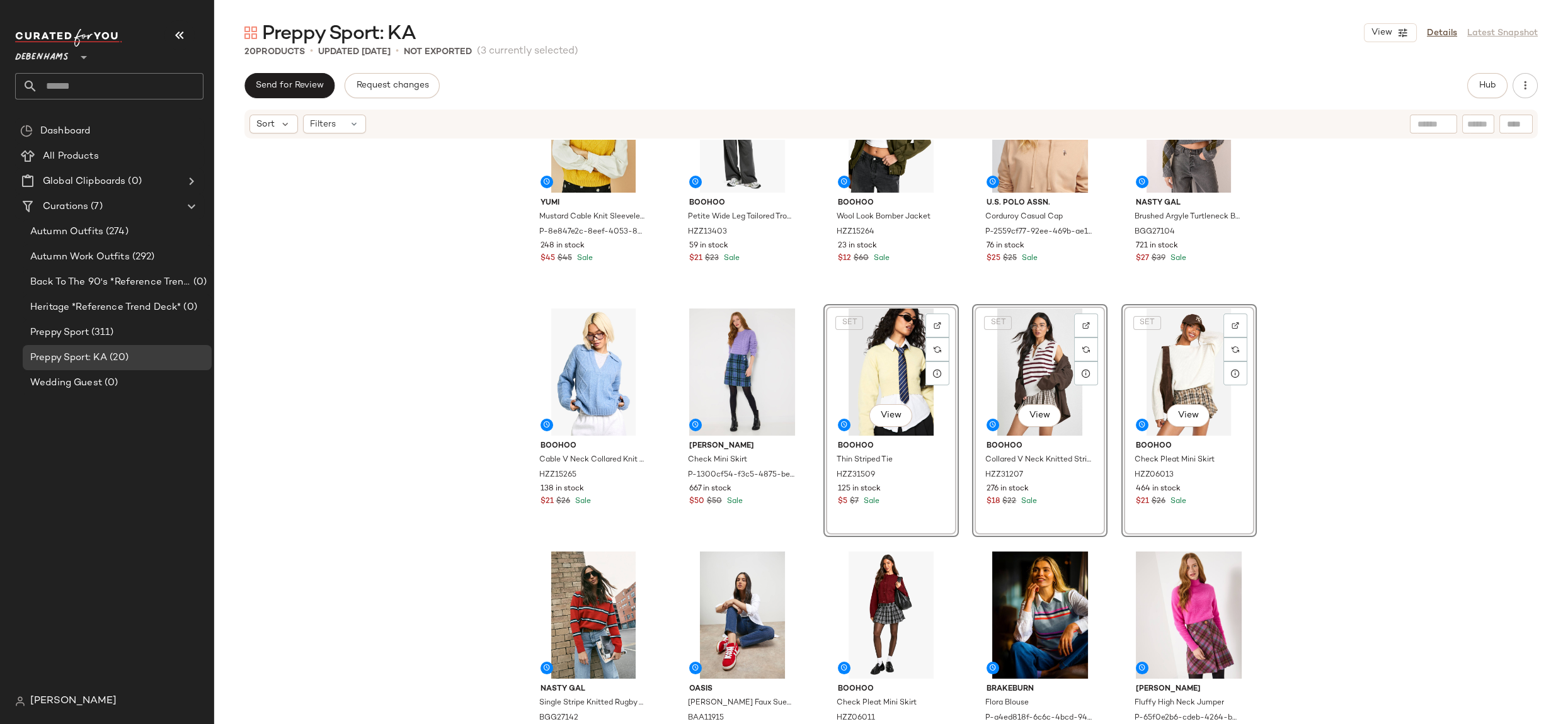
click at [1342, 388] on div "Yumi Mustard Cable Knit Sleeveless Jumper P-8e847e2c-8eef-4053-8c34-e4211fb1762…" at bounding box center [891, 451] width 1354 height 622
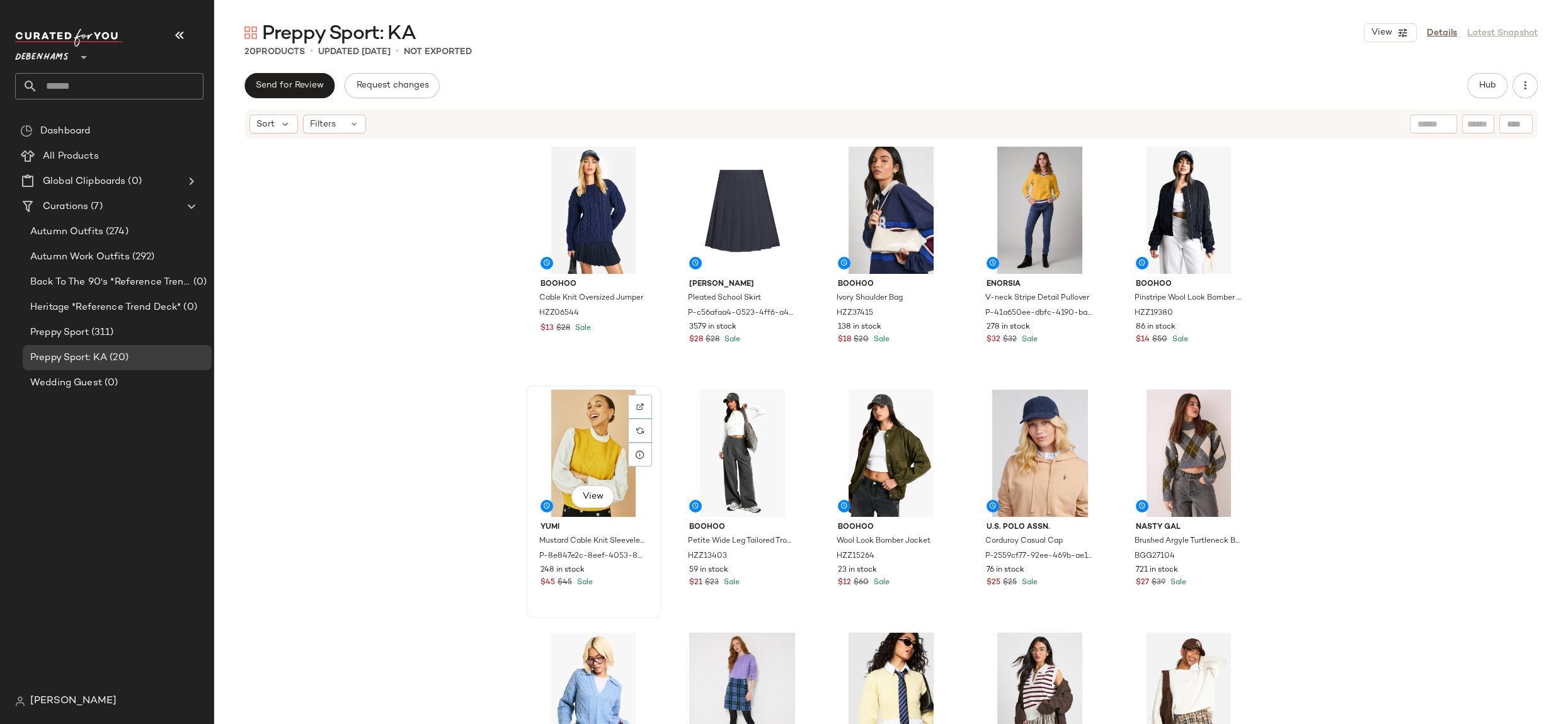
click at [538, 421] on div "View" at bounding box center [594, 453] width 127 height 127
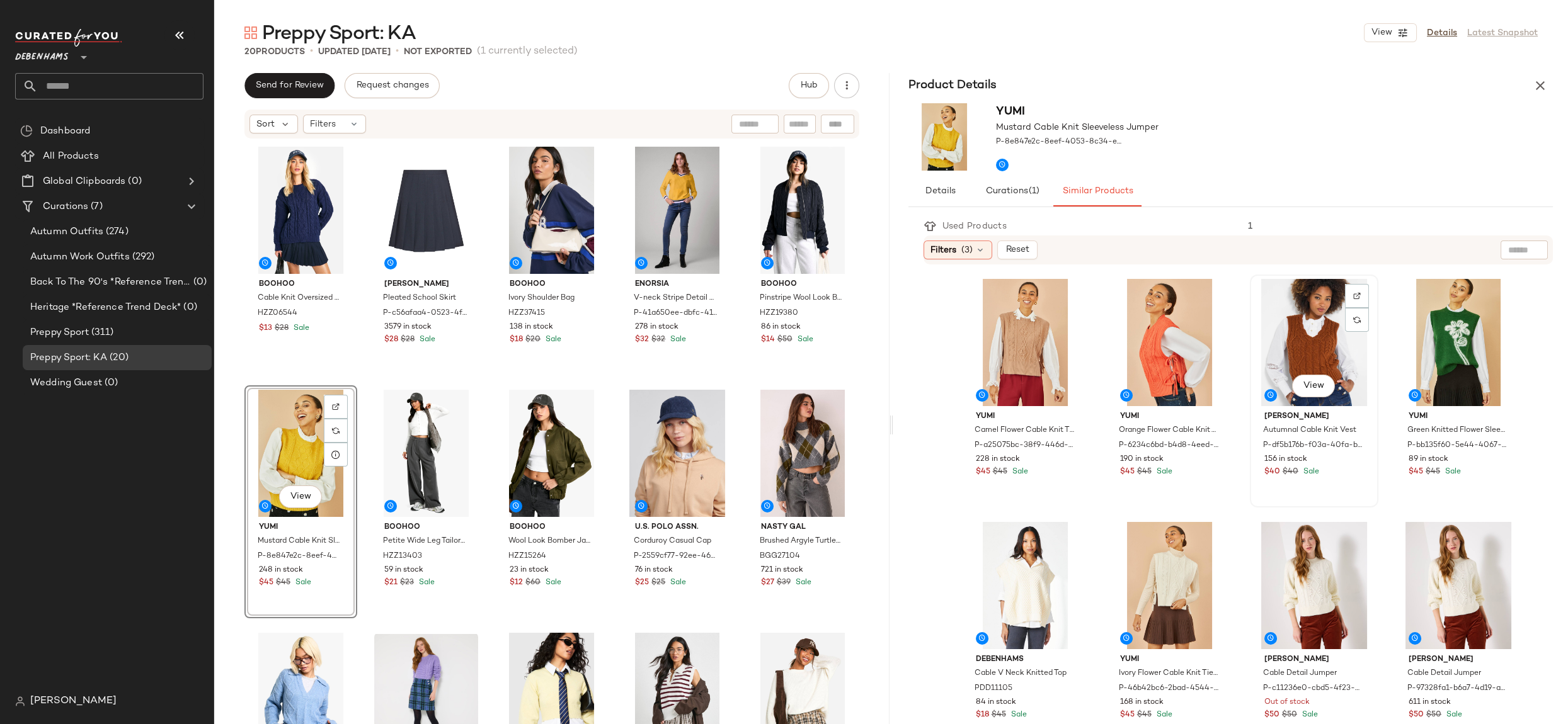
click at [1296, 329] on div "View" at bounding box center [1314, 342] width 120 height 127
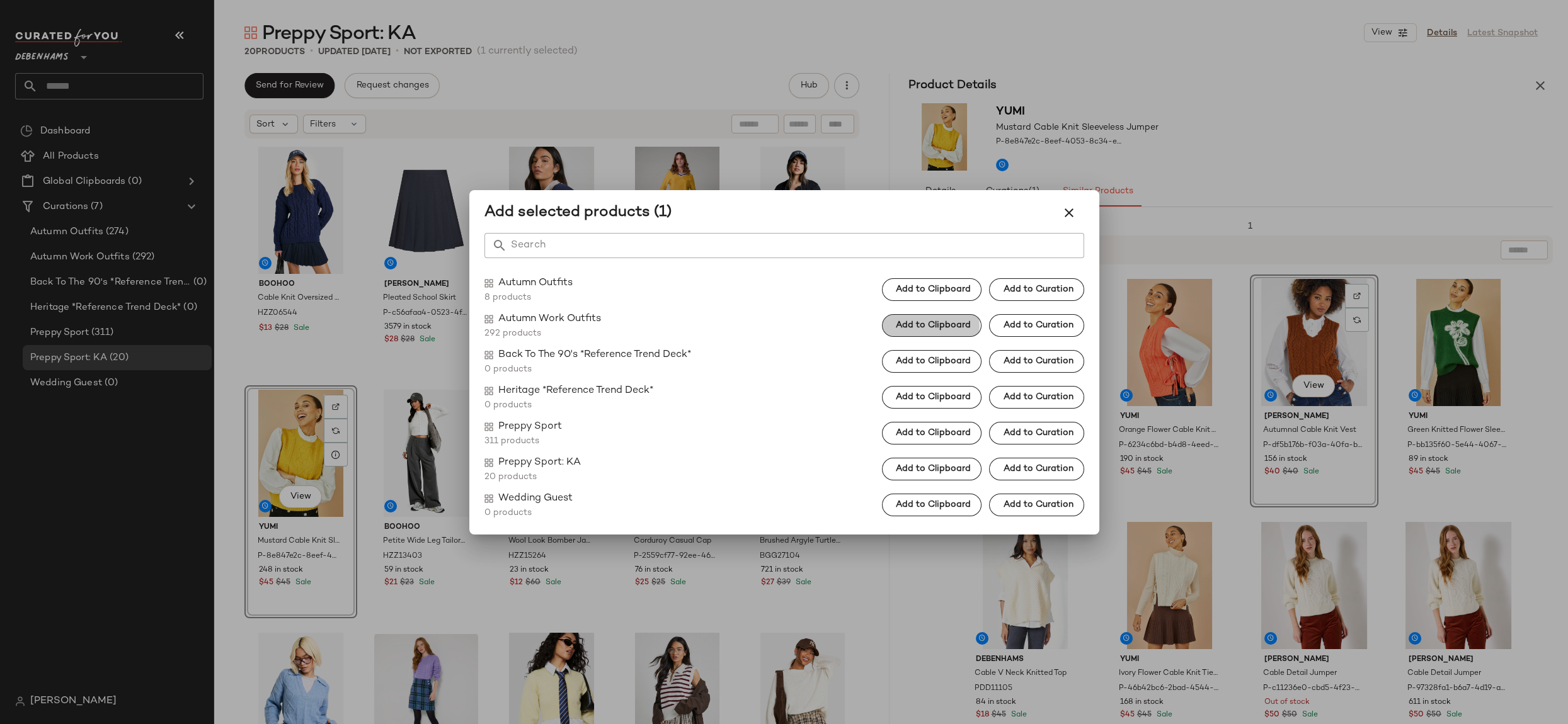
click at [937, 320] on span "Add to Clipboard" at bounding box center [933, 325] width 76 height 10
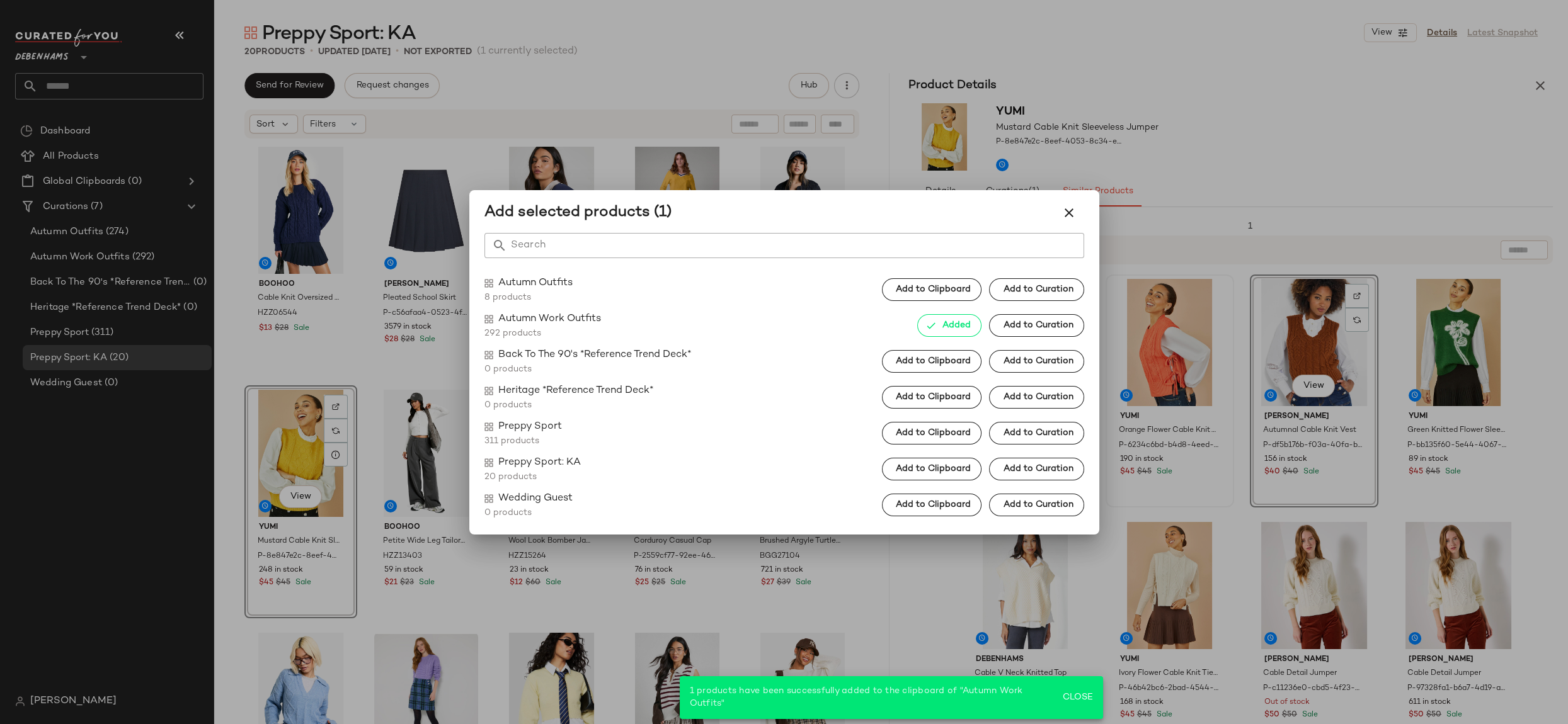
click at [1145, 331] on div at bounding box center [784, 362] width 1568 height 724
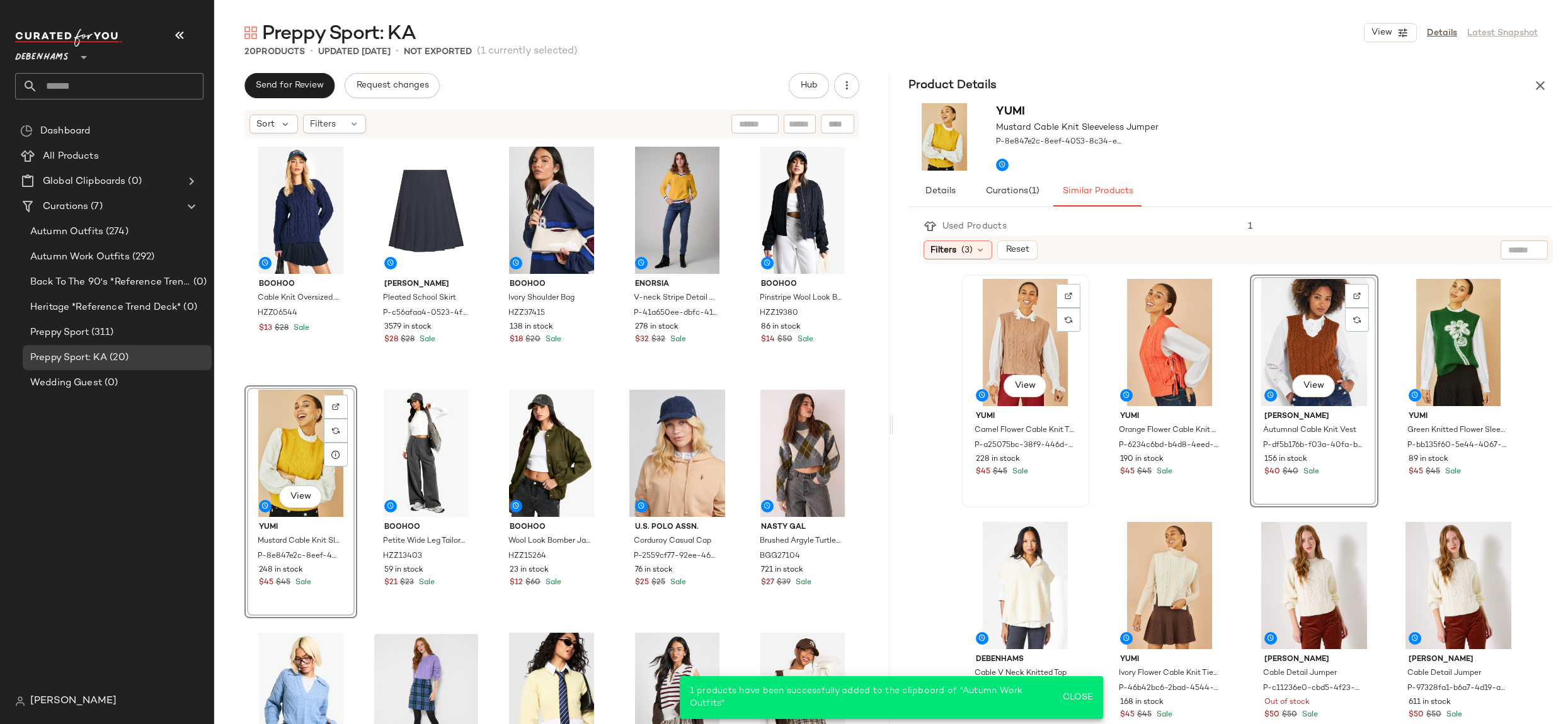
click at [1021, 346] on div "View" at bounding box center [1026, 342] width 120 height 127
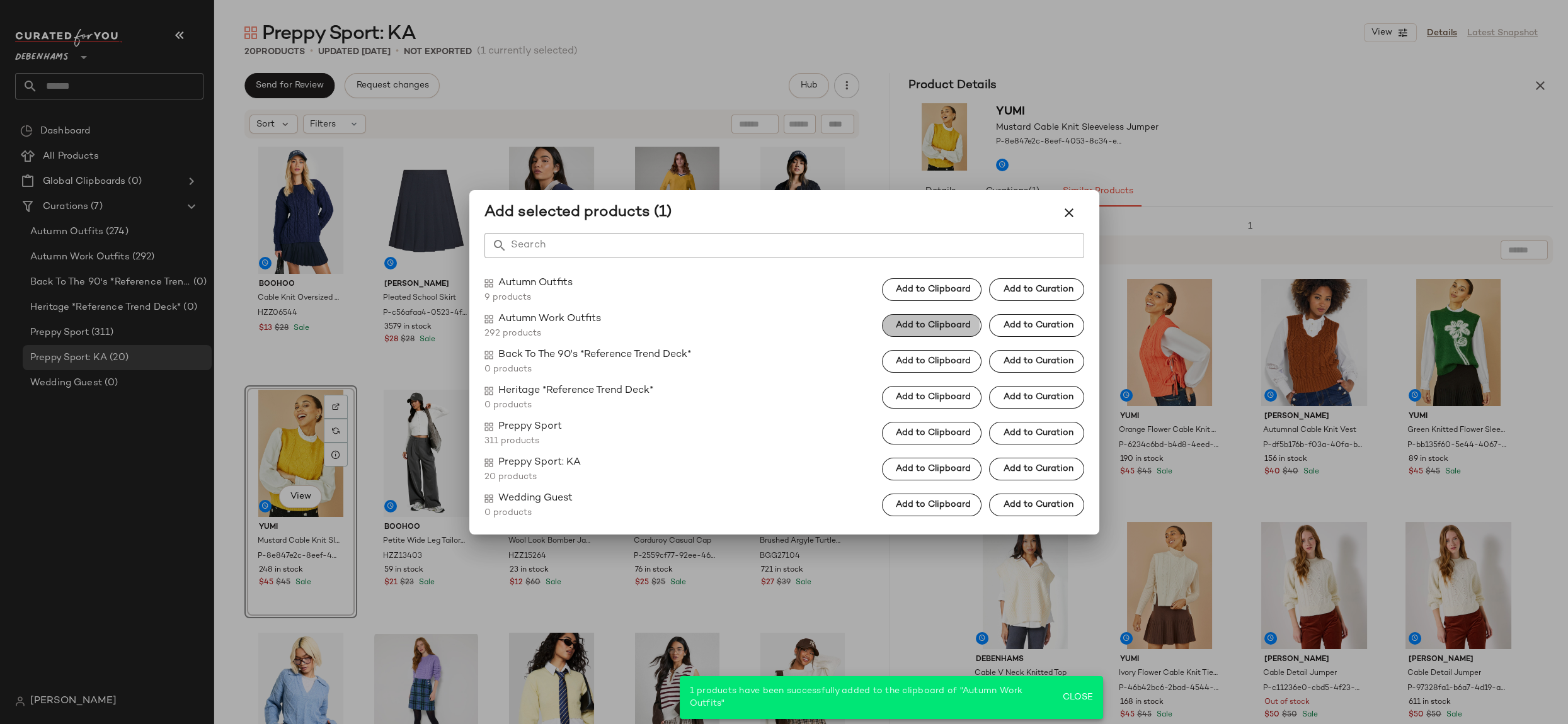
click at [959, 322] on span "Add to Clipboard" at bounding box center [933, 325] width 76 height 10
drag, startPoint x: 1386, startPoint y: 136, endPoint x: 1387, endPoint y: 146, distance: 10.0
click at [1386, 136] on div at bounding box center [784, 362] width 1568 height 724
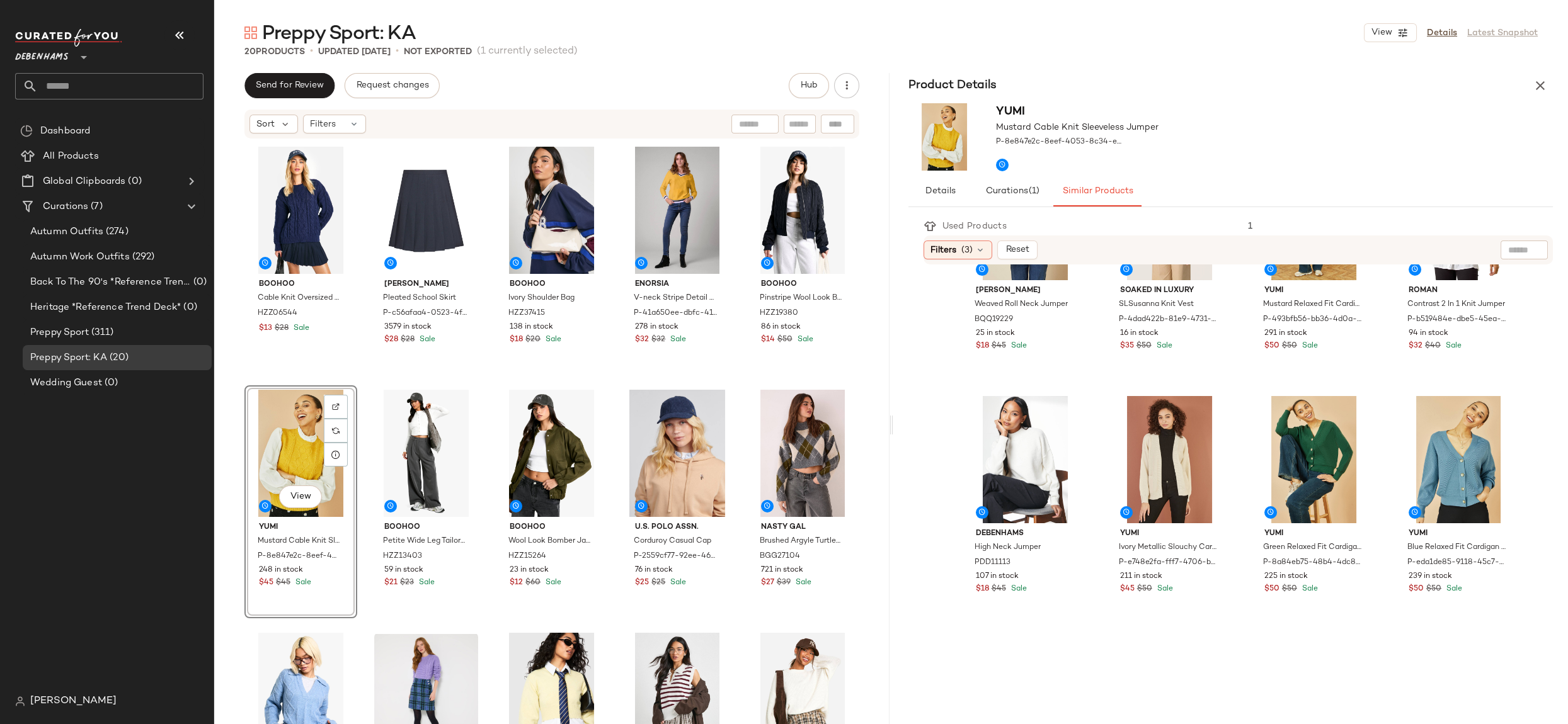
scroll to position [995, 0]
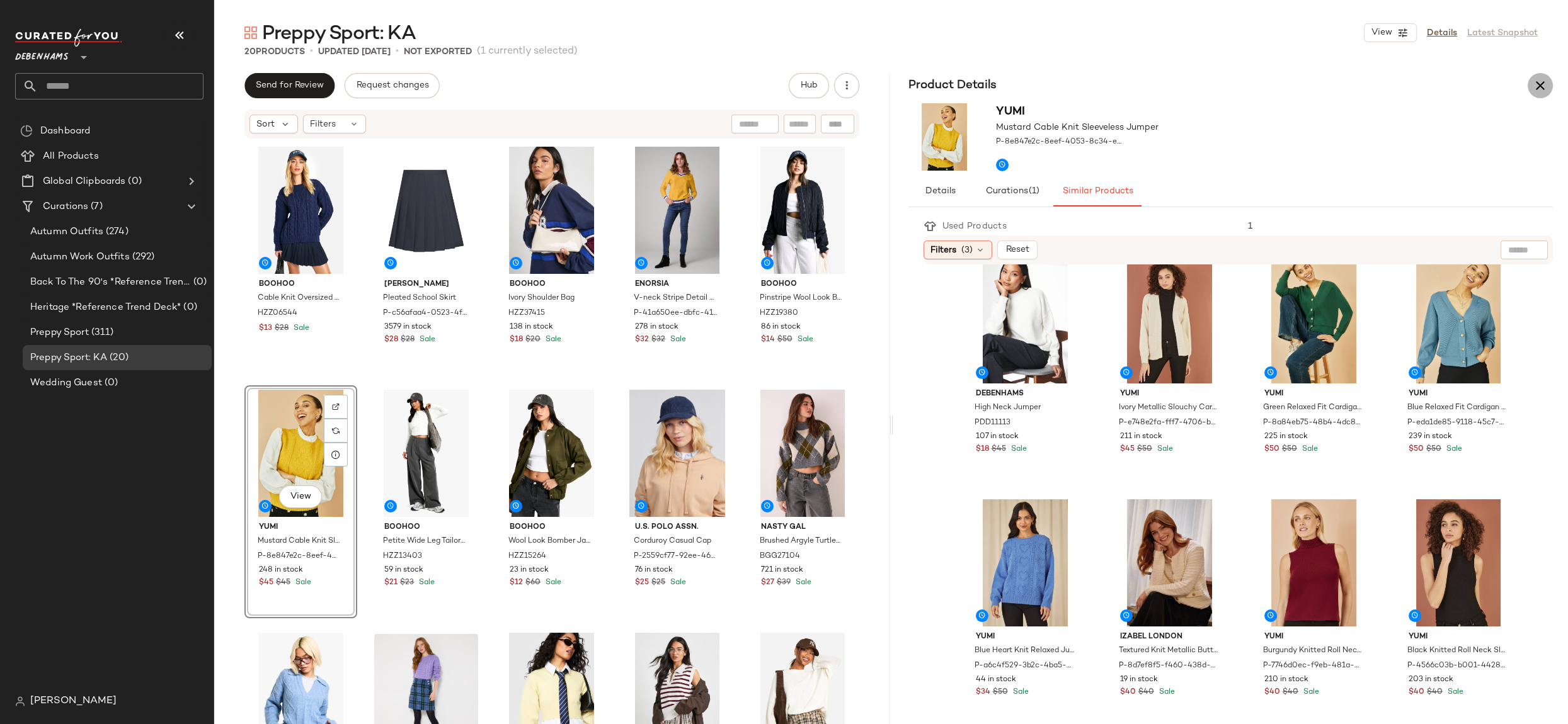
click at [1540, 81] on icon "button" at bounding box center [1540, 85] width 15 height 15
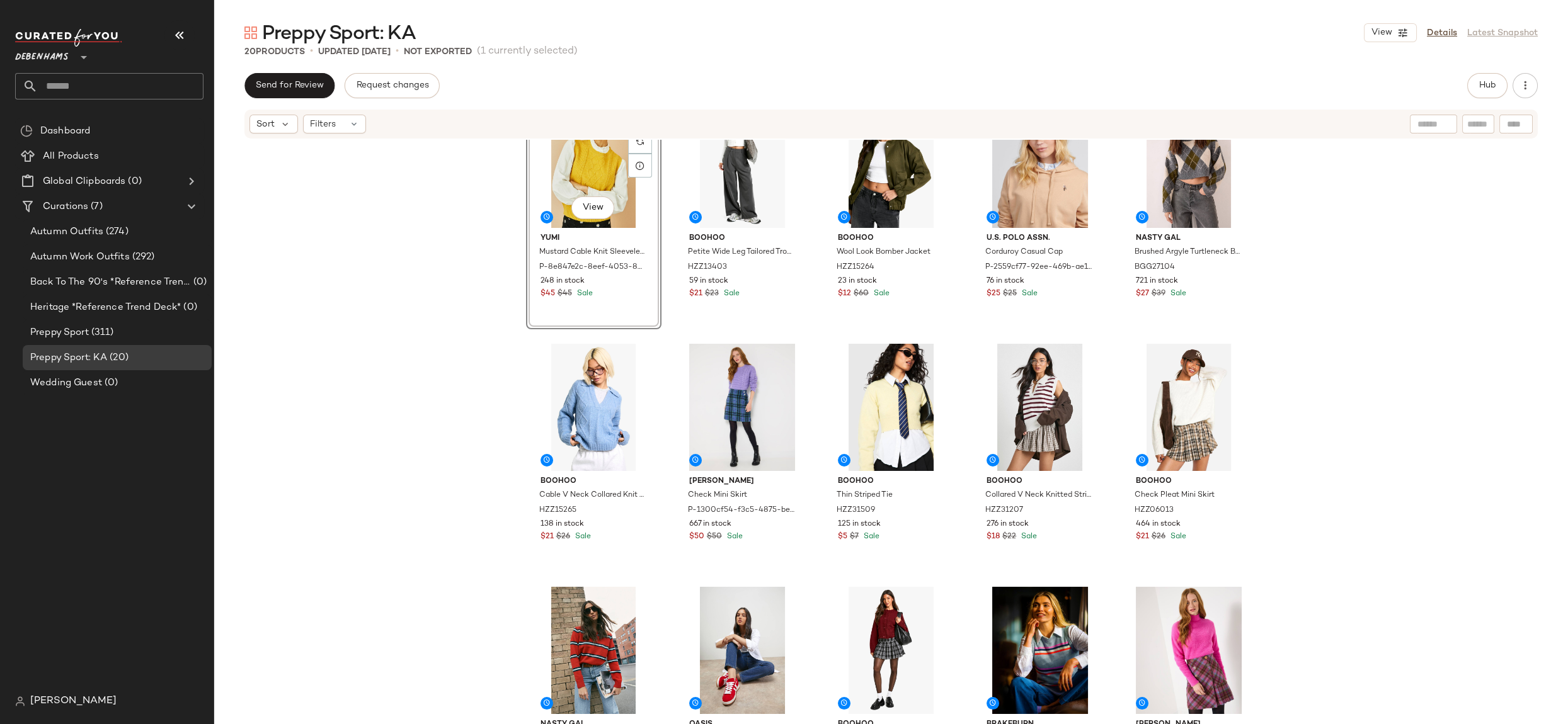
scroll to position [353, 0]
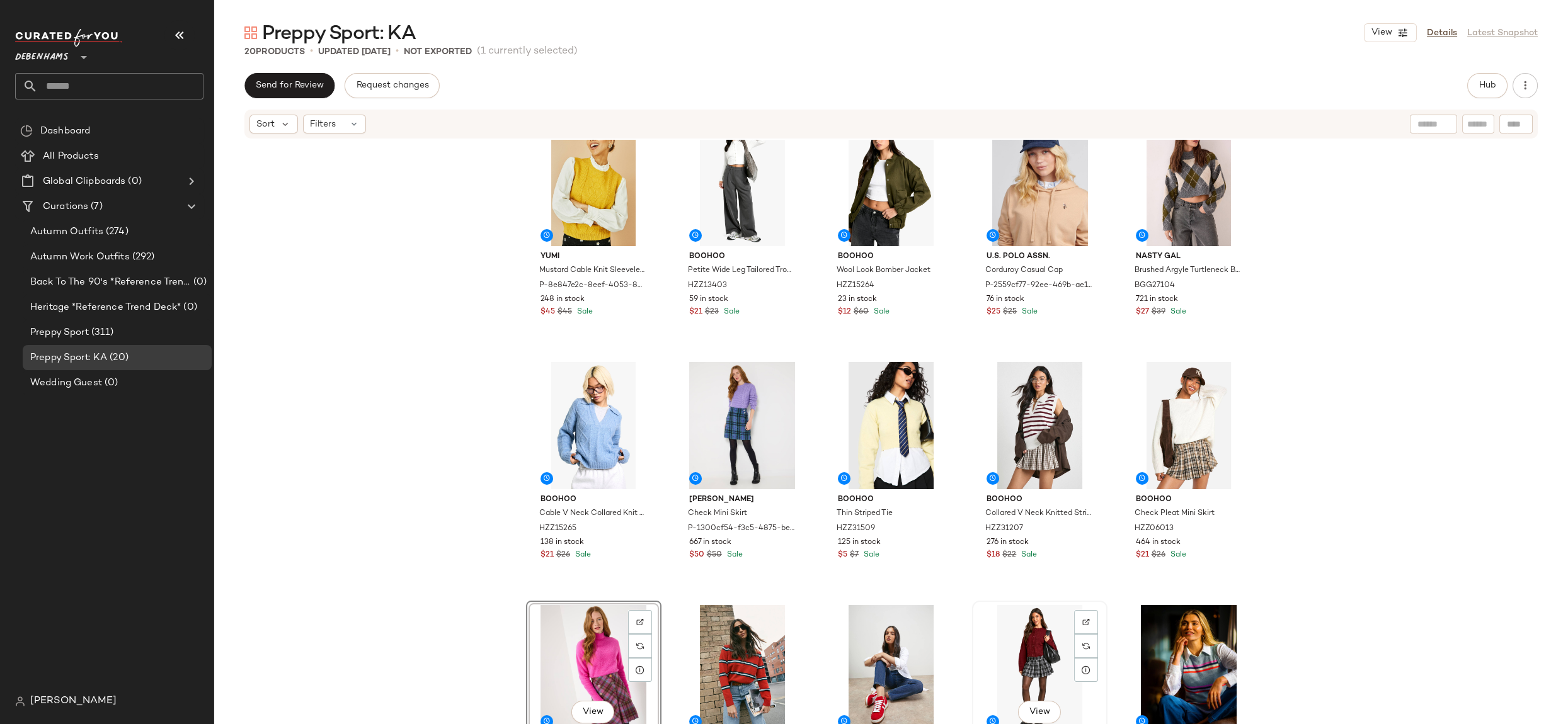
scroll to position [353, 0]
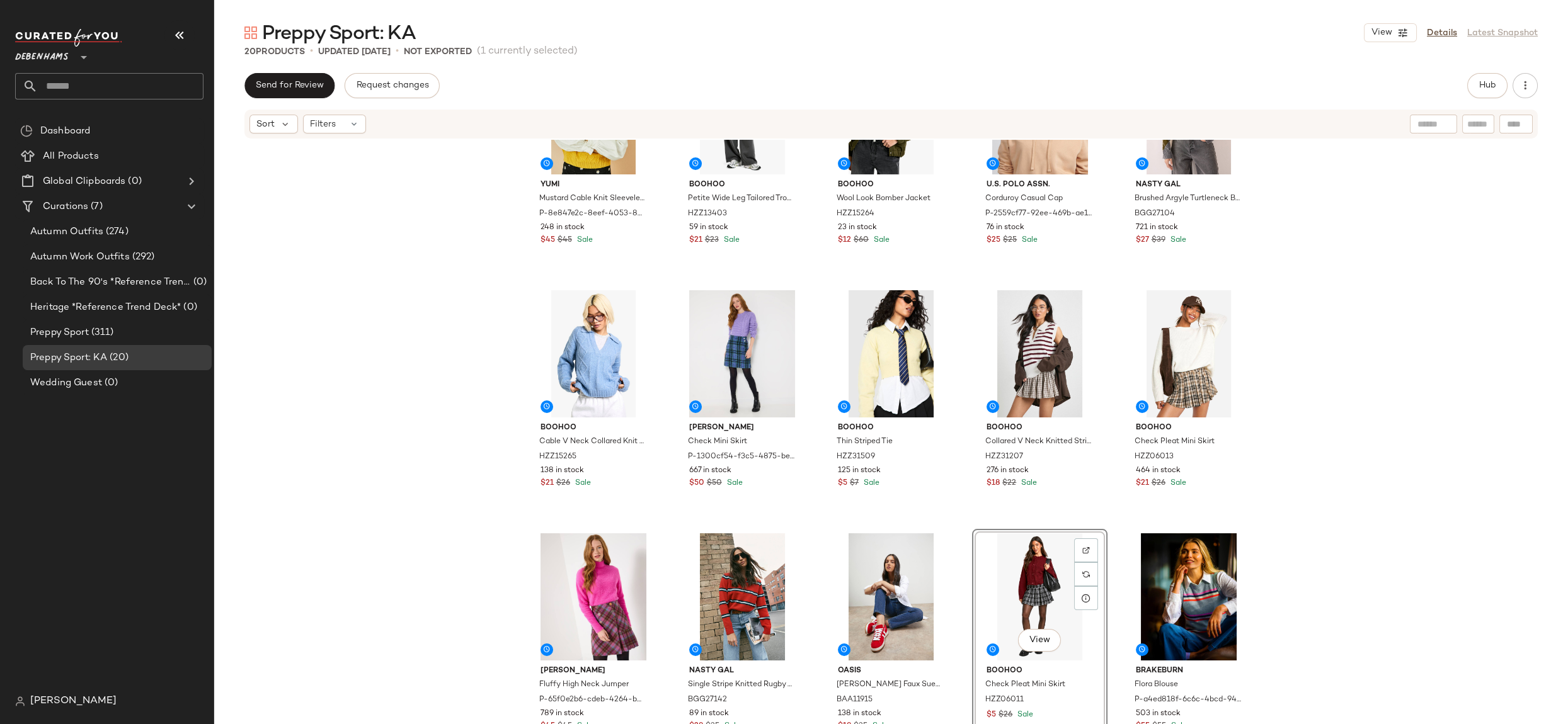
click at [1008, 578] on div "View" at bounding box center [1040, 597] width 127 height 127
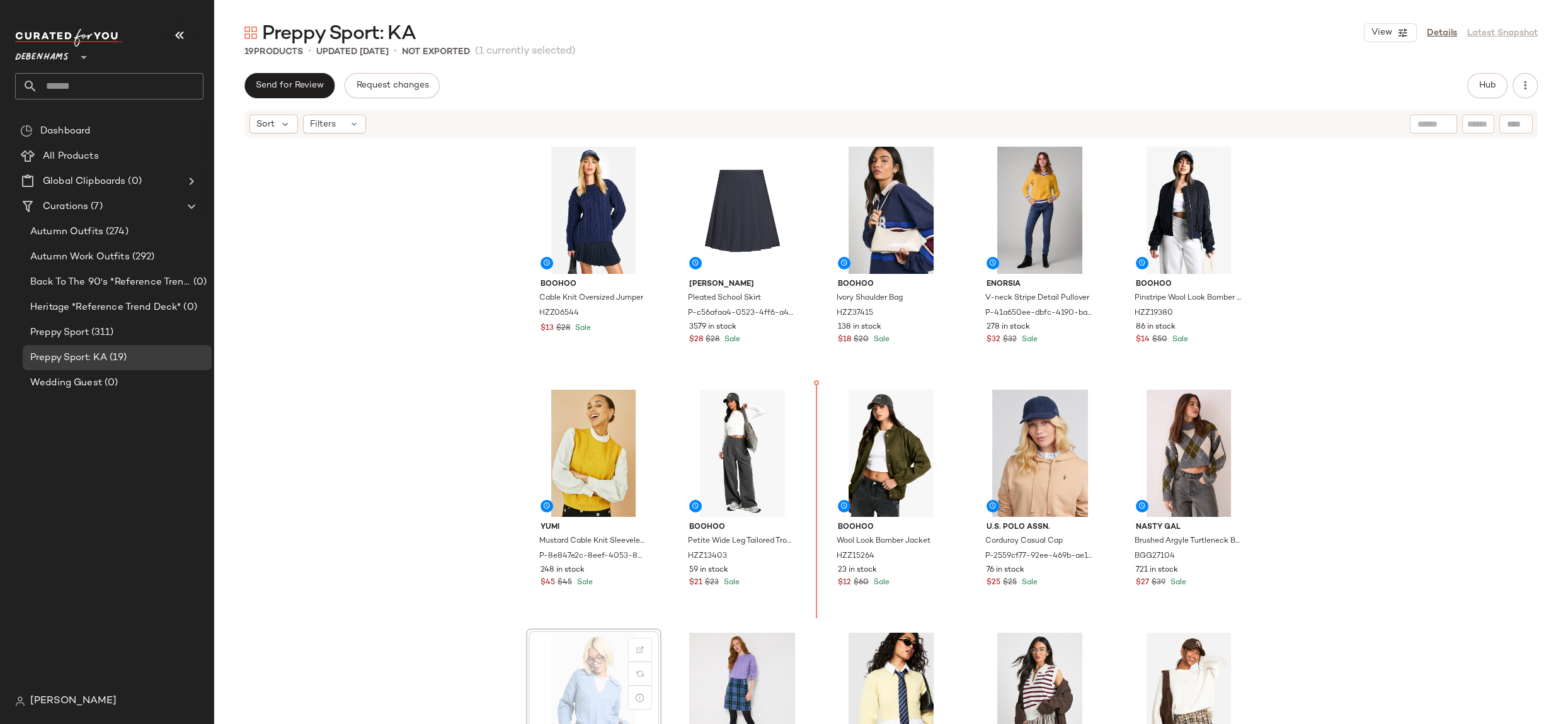
scroll to position [1, 0]
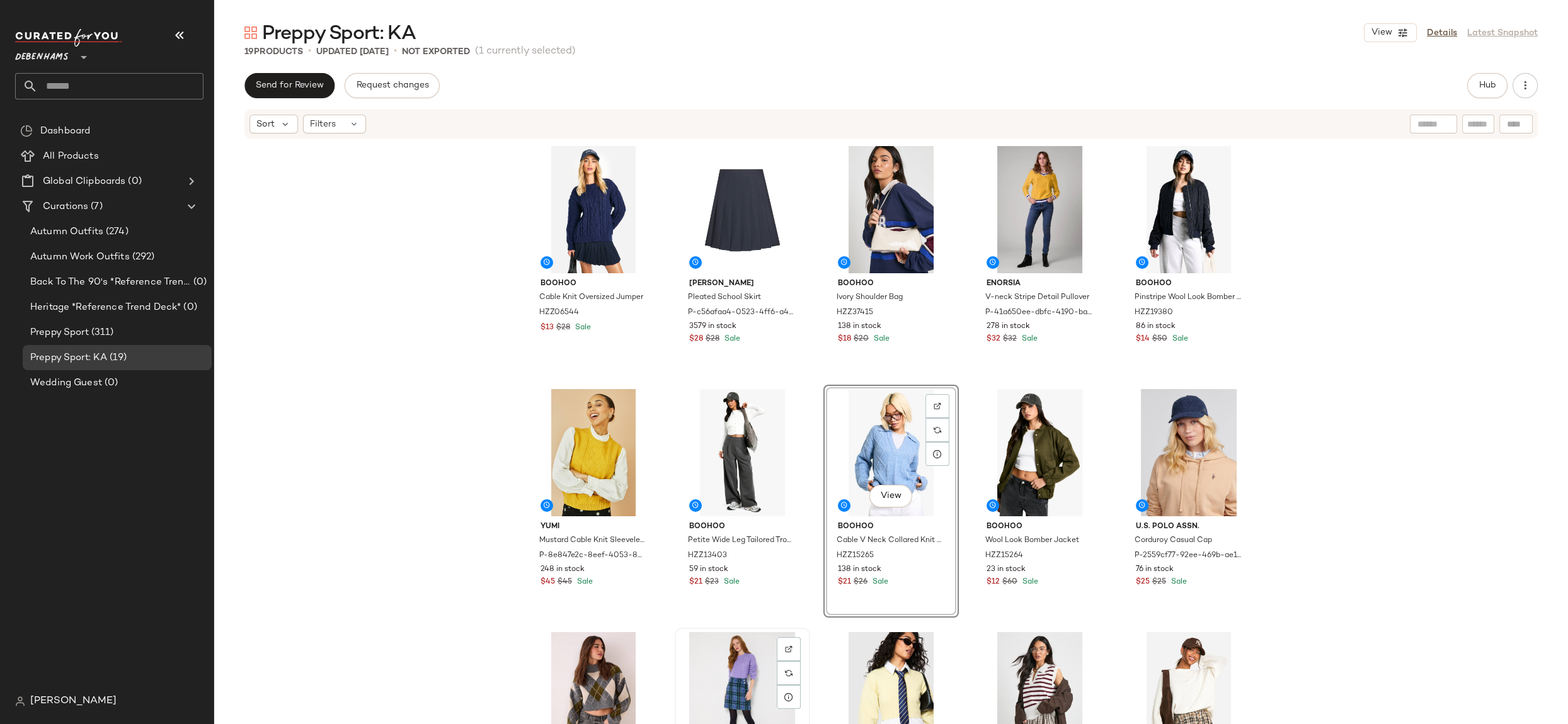
scroll to position [3, 0]
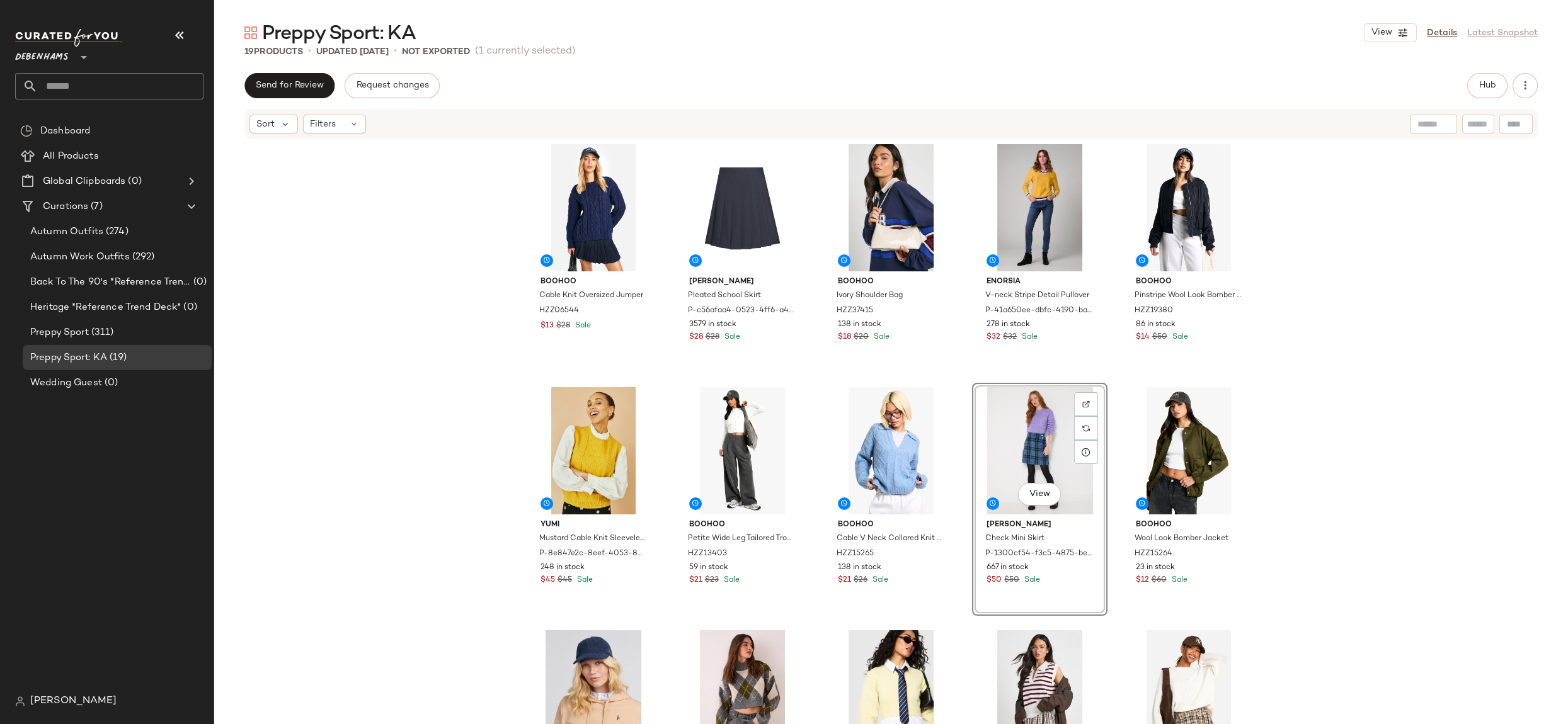
click at [1361, 521] on div "boohoo Cable Knit Oversized Jumper HZZ06544 $13 $28 Sale [PERSON_NAME] Pleated …" at bounding box center [891, 451] width 1354 height 622
click at [1167, 444] on div "View" at bounding box center [1189, 451] width 127 height 127
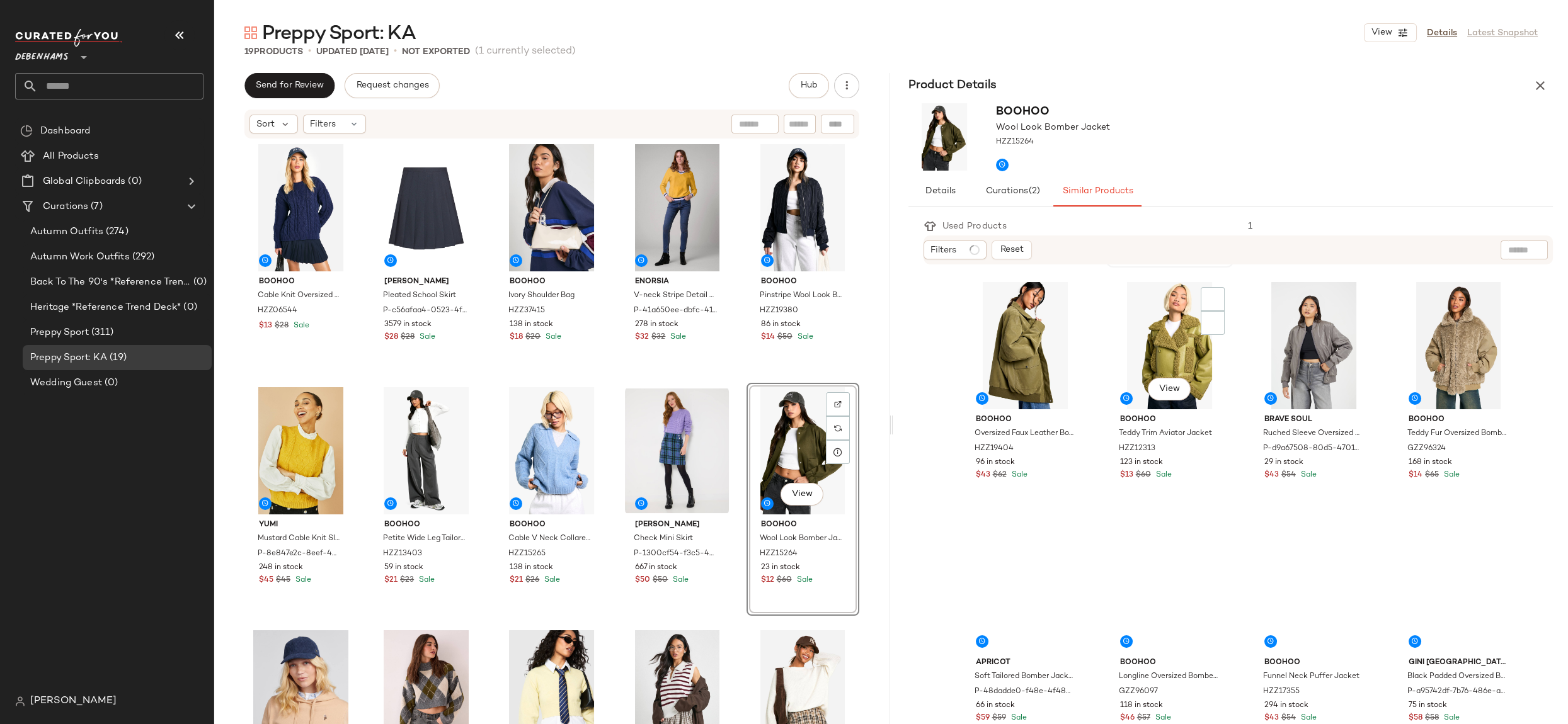
scroll to position [289, 0]
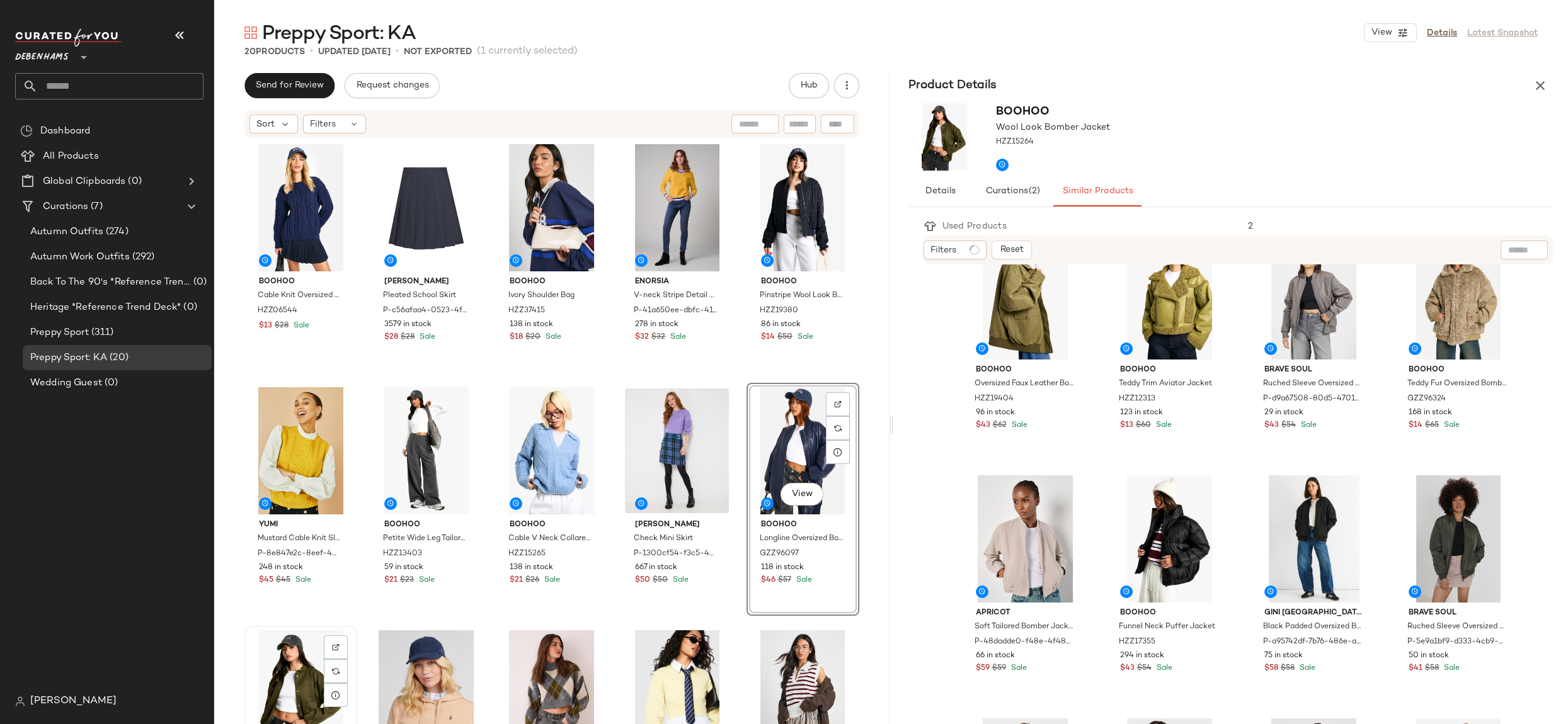
click at [303, 668] on div "View" at bounding box center [301, 694] width 104 height 127
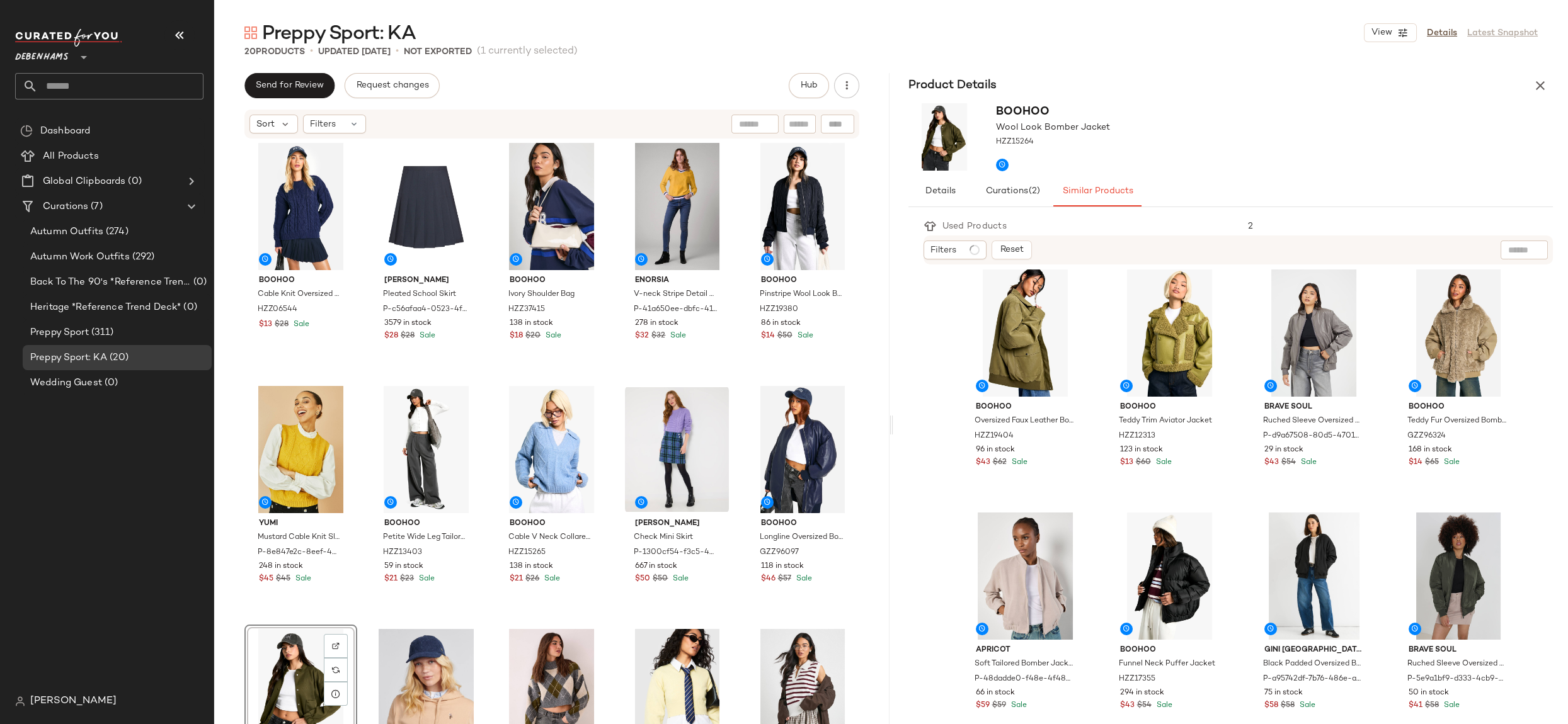
scroll to position [267, 0]
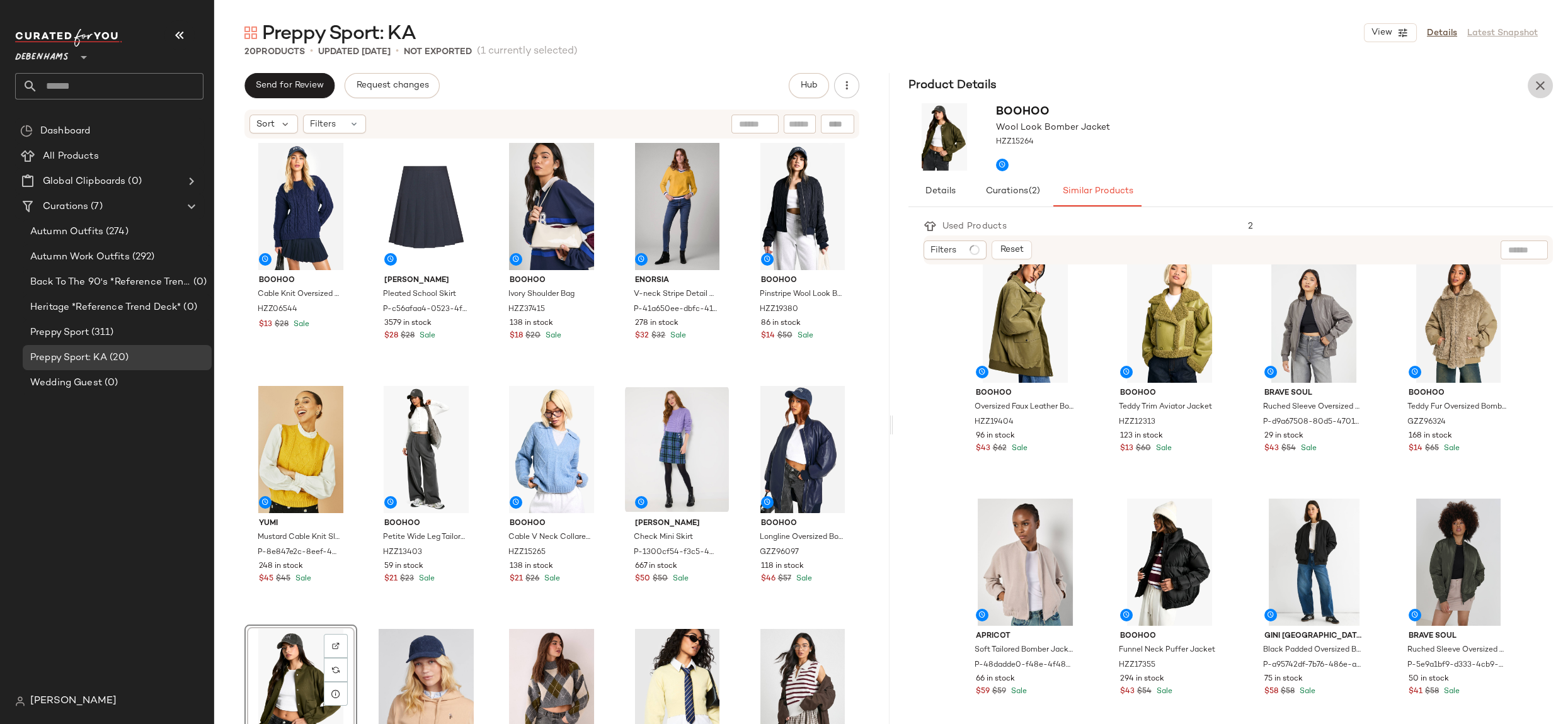
drag, startPoint x: 1536, startPoint y: 78, endPoint x: 1528, endPoint y: 99, distance: 22.5
click at [1536, 78] on icon "button" at bounding box center [1540, 85] width 15 height 15
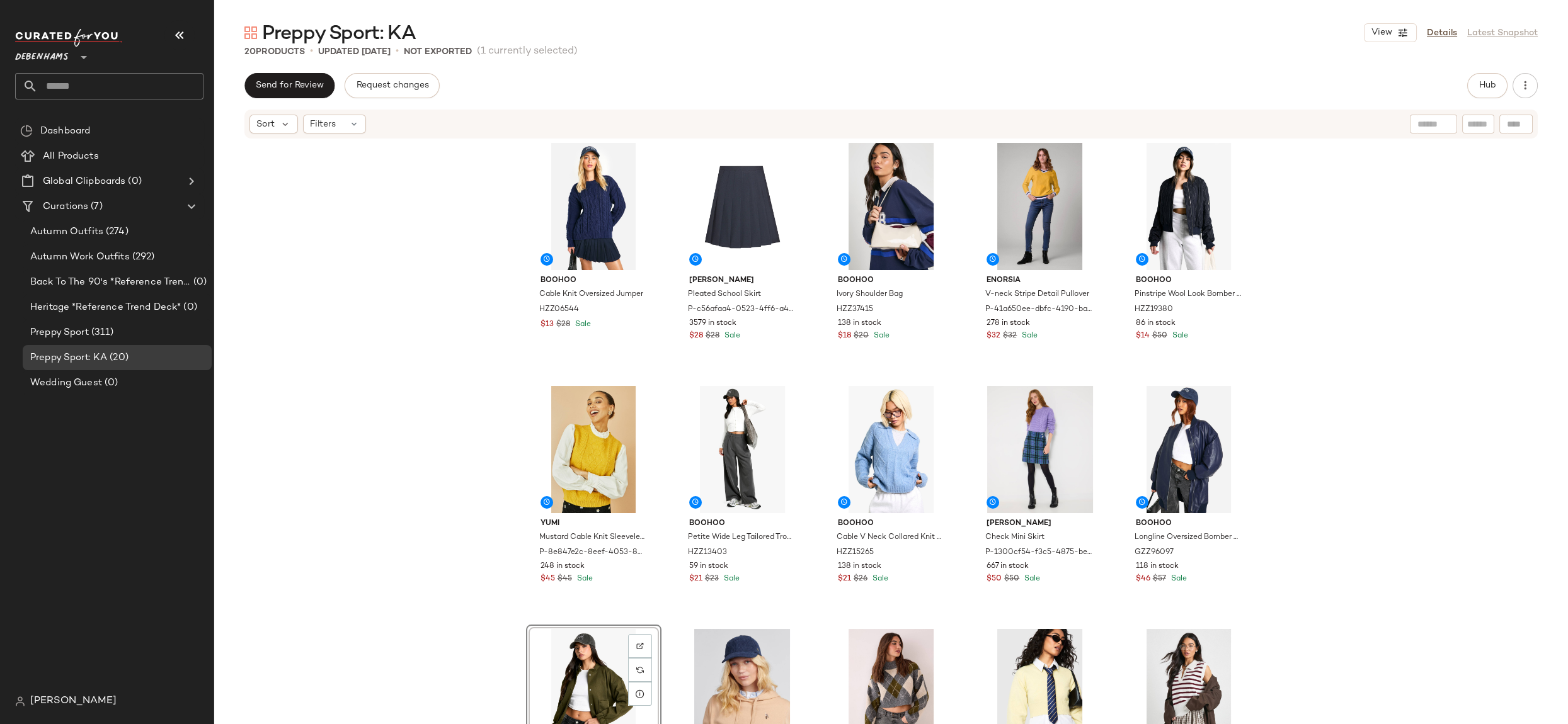
click at [532, 659] on div "View" at bounding box center [594, 692] width 127 height 127
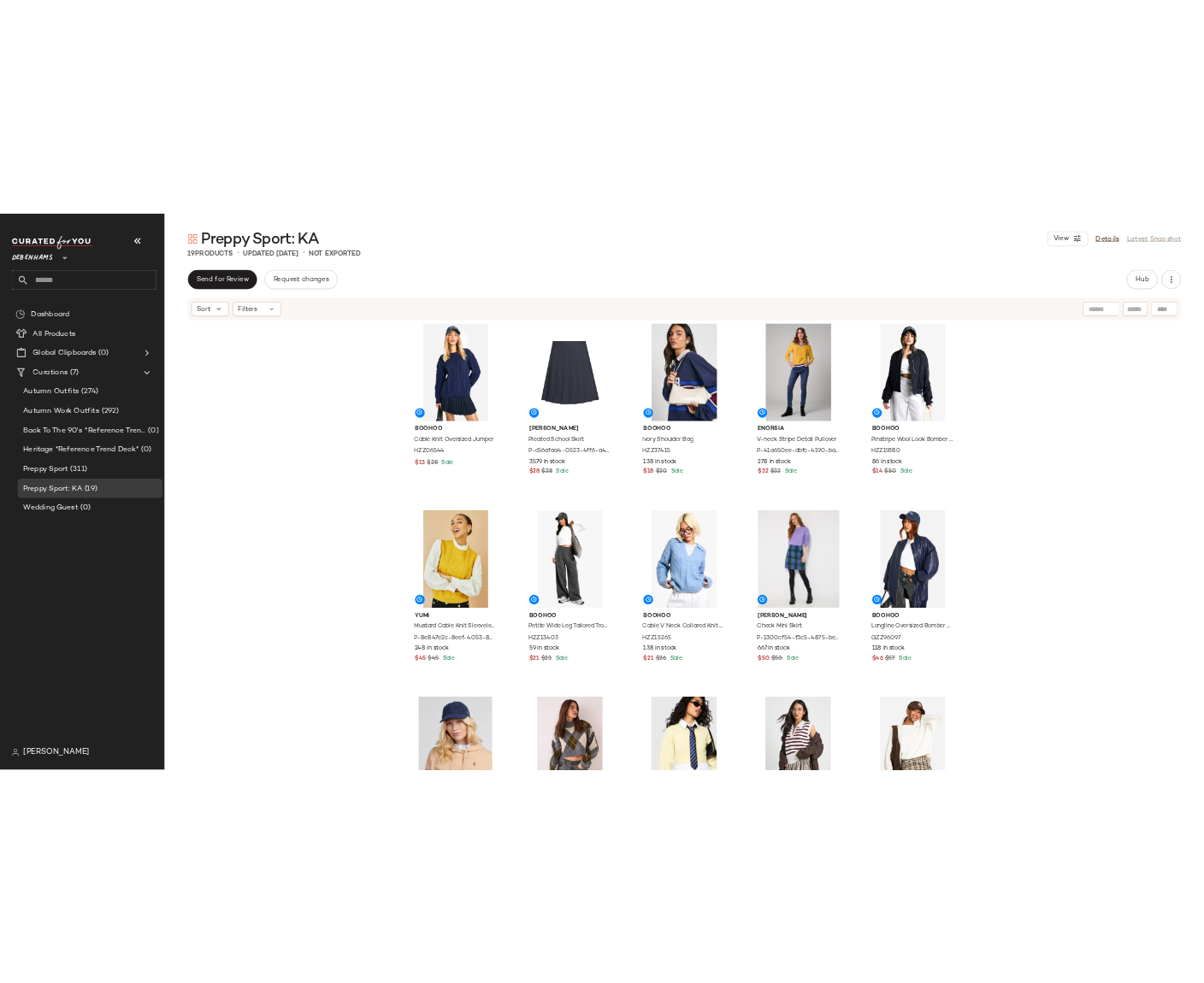
scroll to position [0, 0]
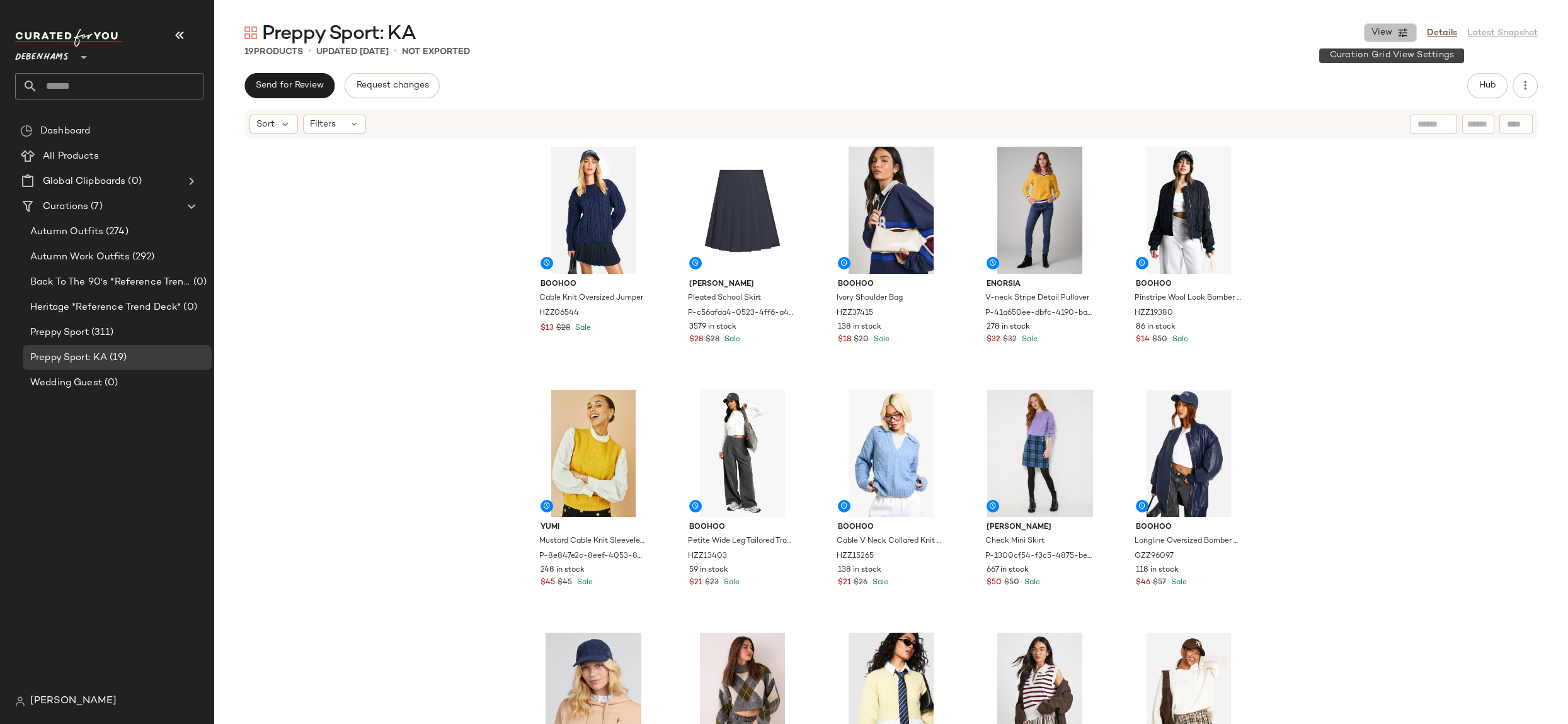
click at [1396, 38] on button "View" at bounding box center [1390, 32] width 53 height 19
drag, startPoint x: 1299, startPoint y: 141, endPoint x: 1309, endPoint y: 152, distance: 14.9
click at [1299, 141] on label "Show Card Details" at bounding box center [1329, 141] width 92 height 35
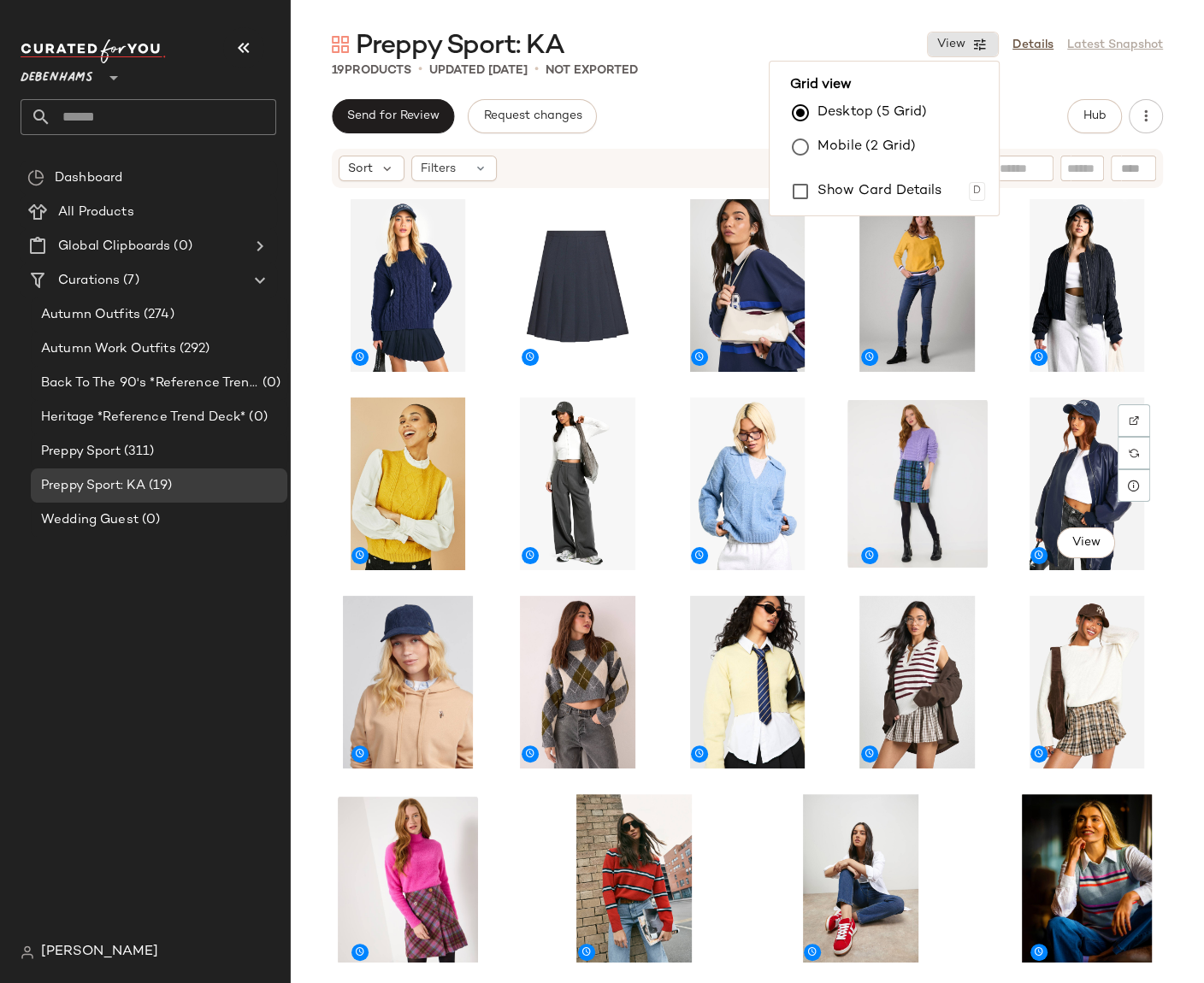
click at [1151, 547] on div "View" at bounding box center [1086, 484] width 152 height 184
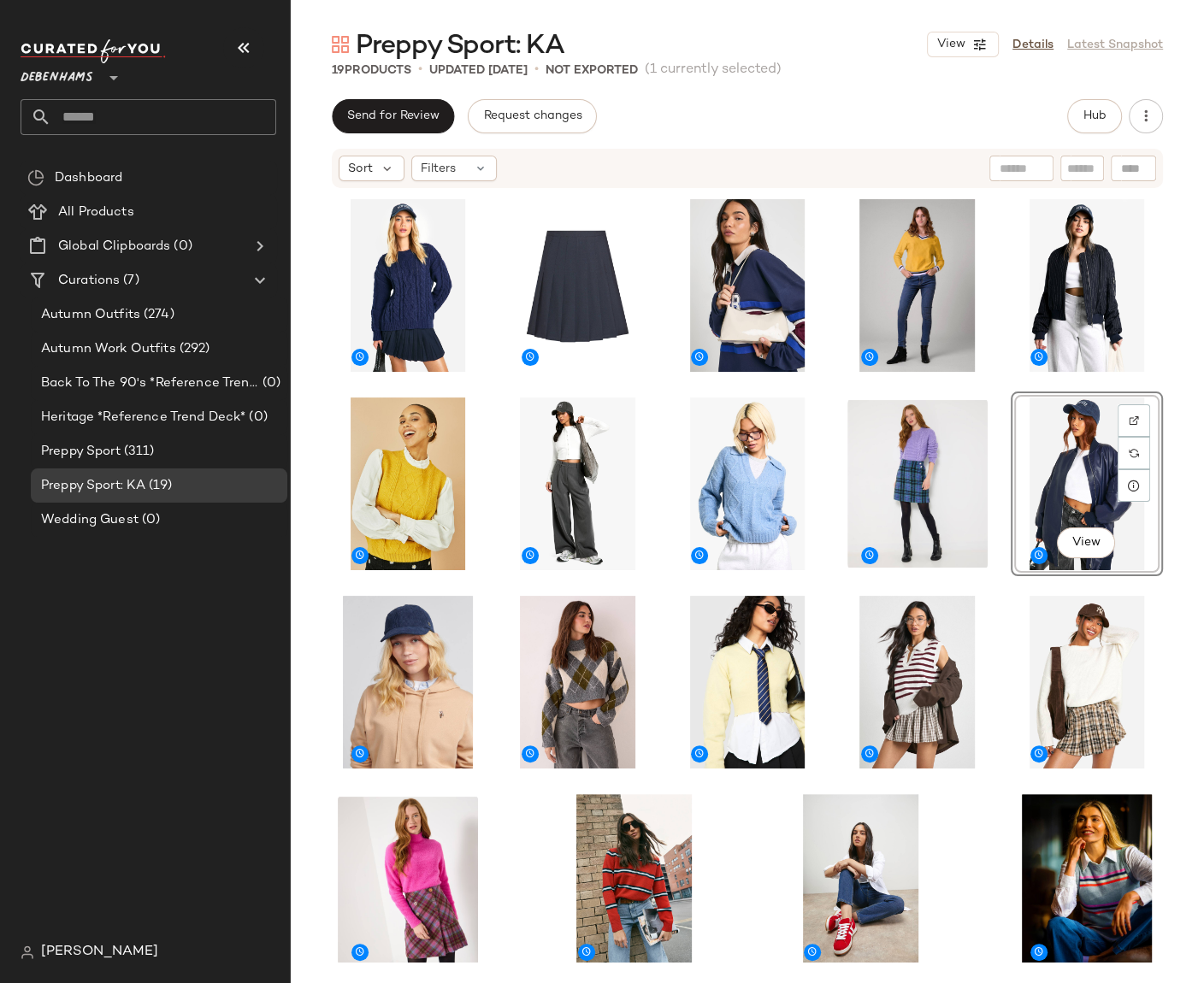
click at [1173, 552] on div "View" at bounding box center [747, 576] width 913 height 773
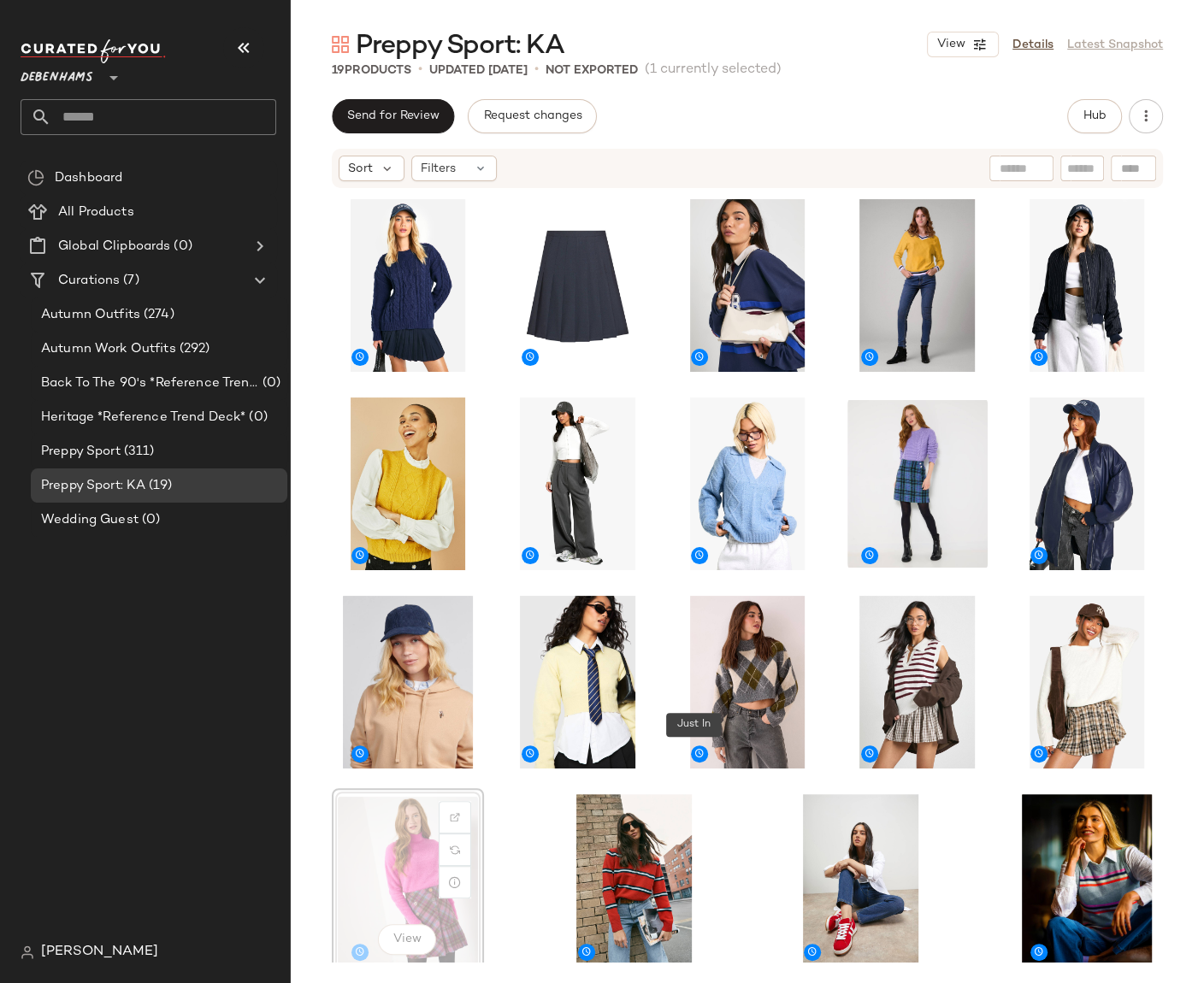
scroll to position [5, 0]
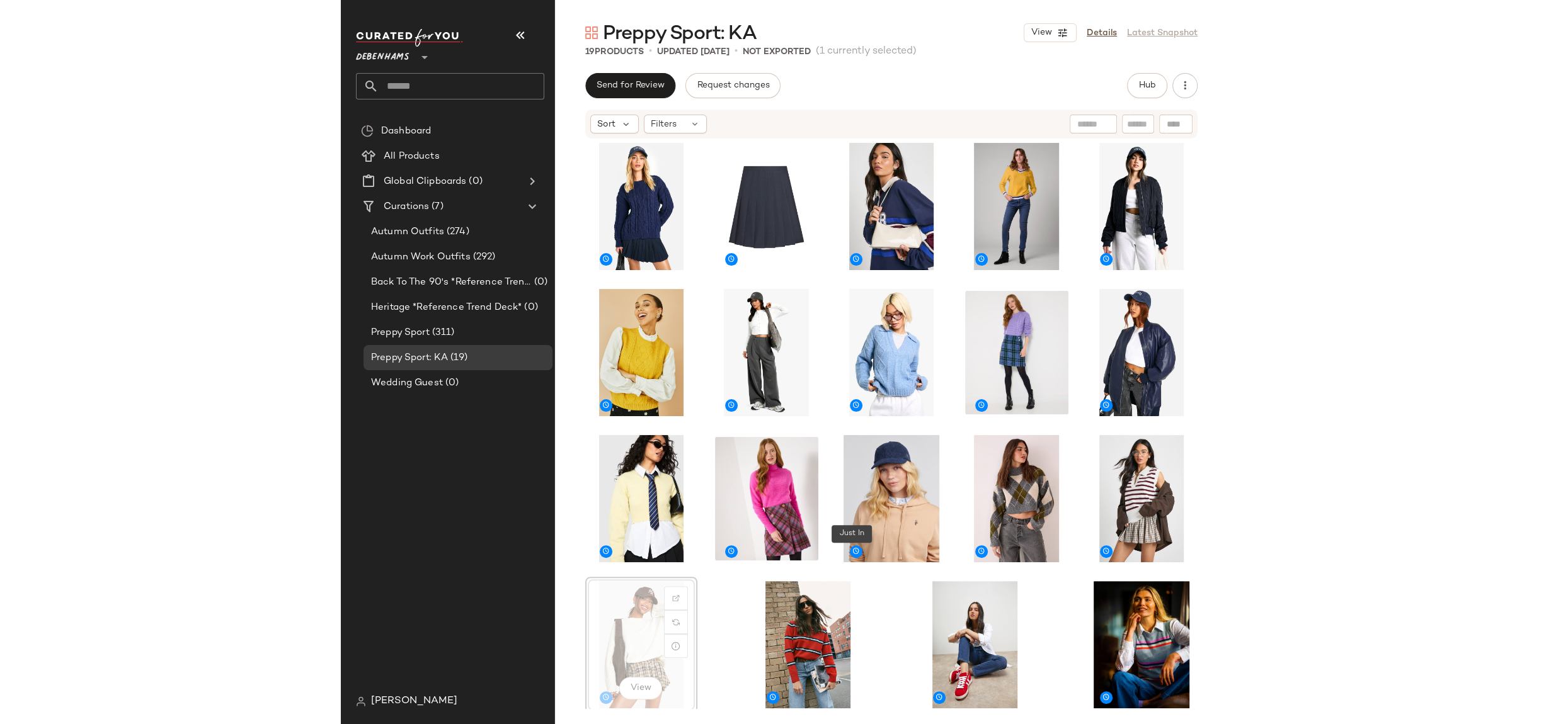
scroll to position [7, 0]
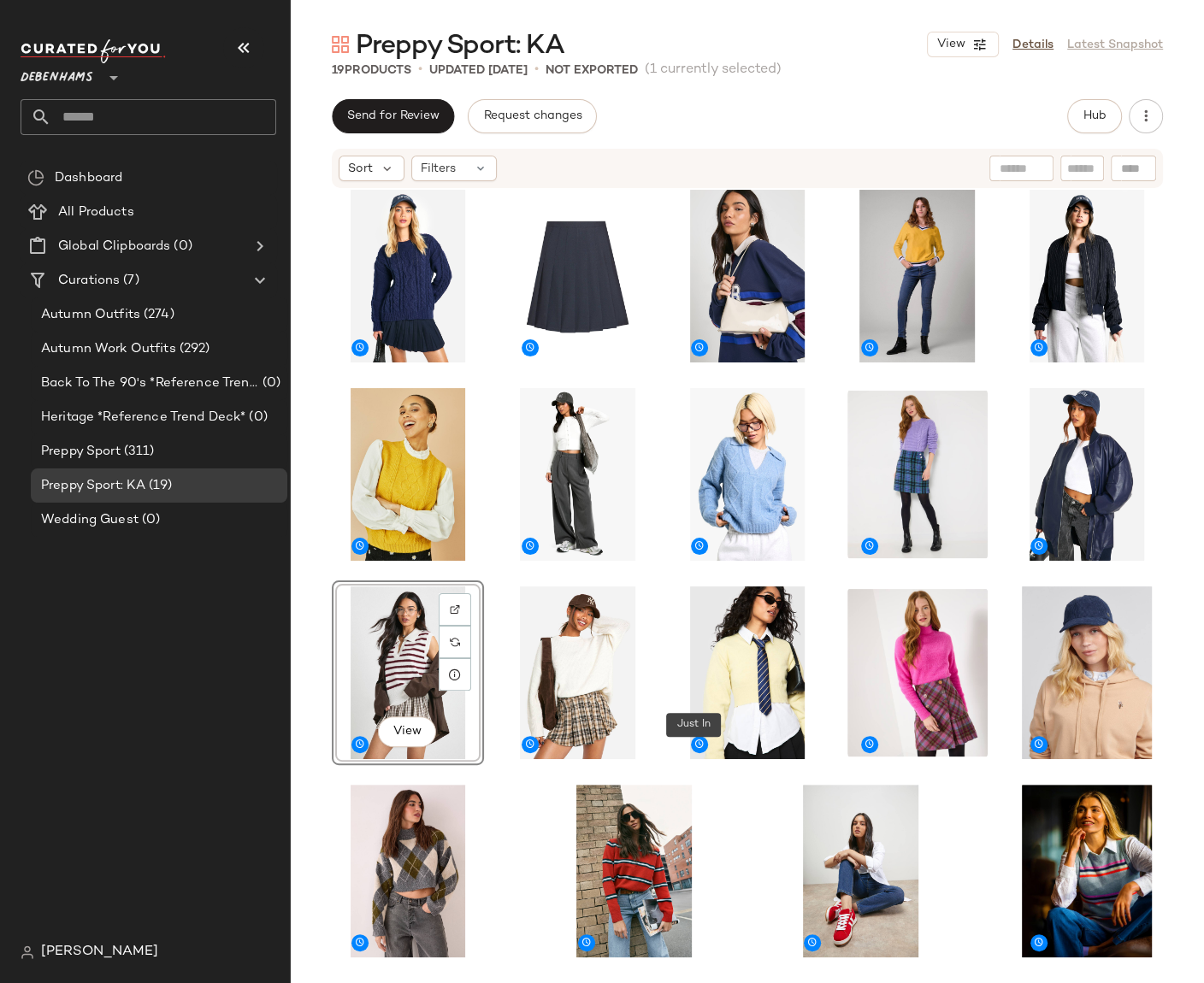
click at [730, 865] on div "View" at bounding box center [747, 569] width 831 height 770
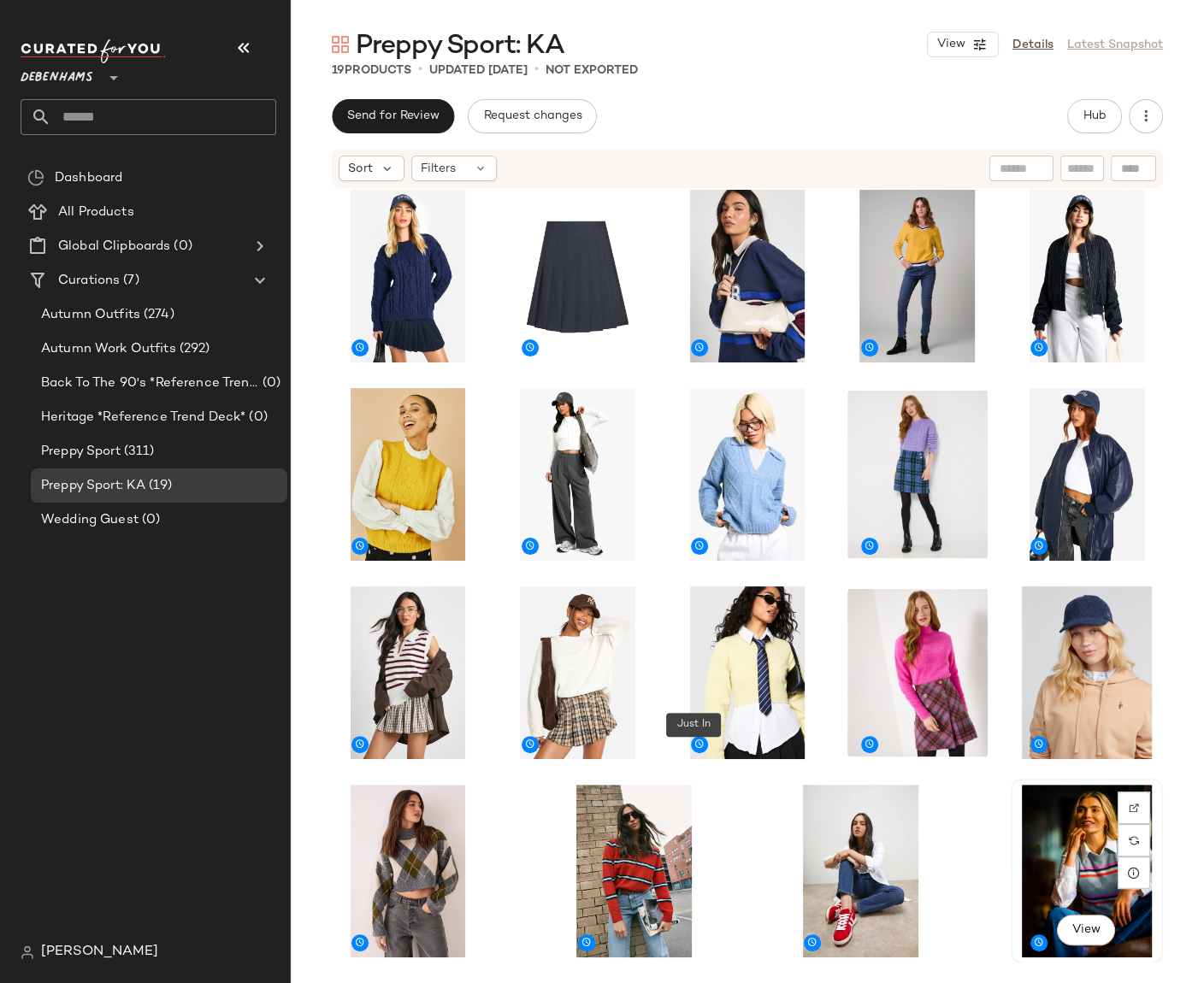
click at [1064, 880] on div "View" at bounding box center [1087, 871] width 140 height 173
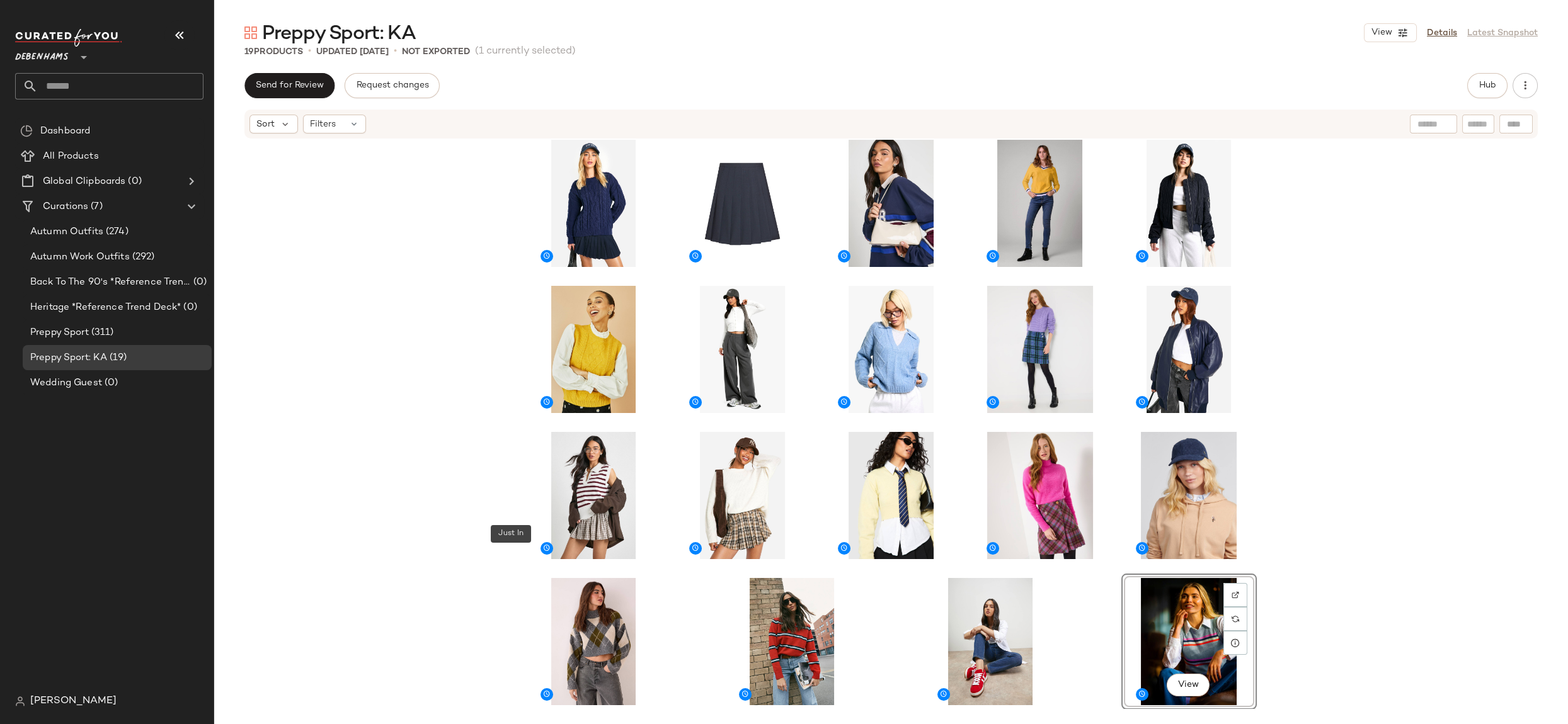
click at [26, 54] on span "Debenhams" at bounding box center [42, 54] width 54 height 23
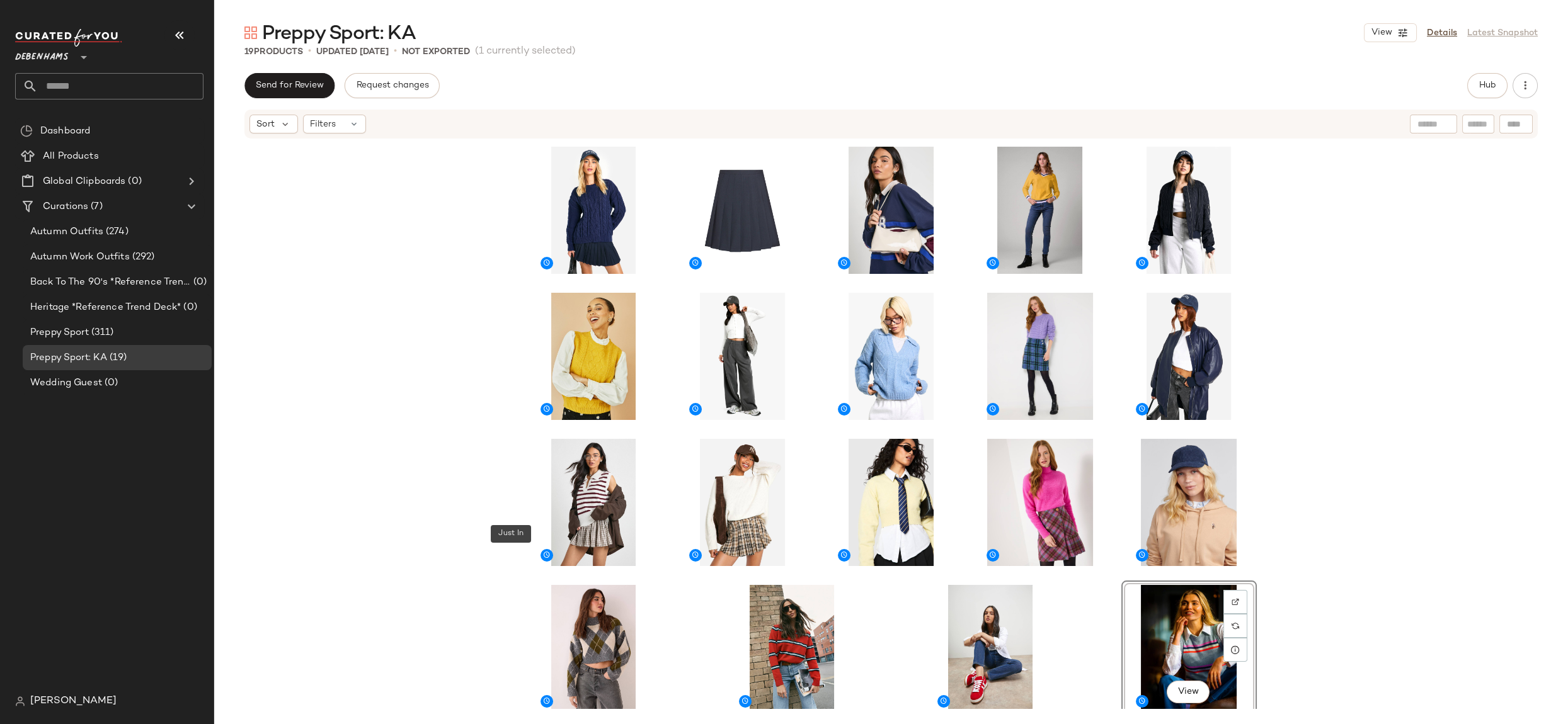
click at [418, 282] on div "View" at bounding box center [891, 424] width 1354 height 569
drag, startPoint x: 1478, startPoint y: 470, endPoint x: 1487, endPoint y: 466, distance: 9.8
click at [1478, 470] on div at bounding box center [891, 424] width 1354 height 569
click at [1001, 473] on div "View" at bounding box center [1040, 502] width 127 height 127
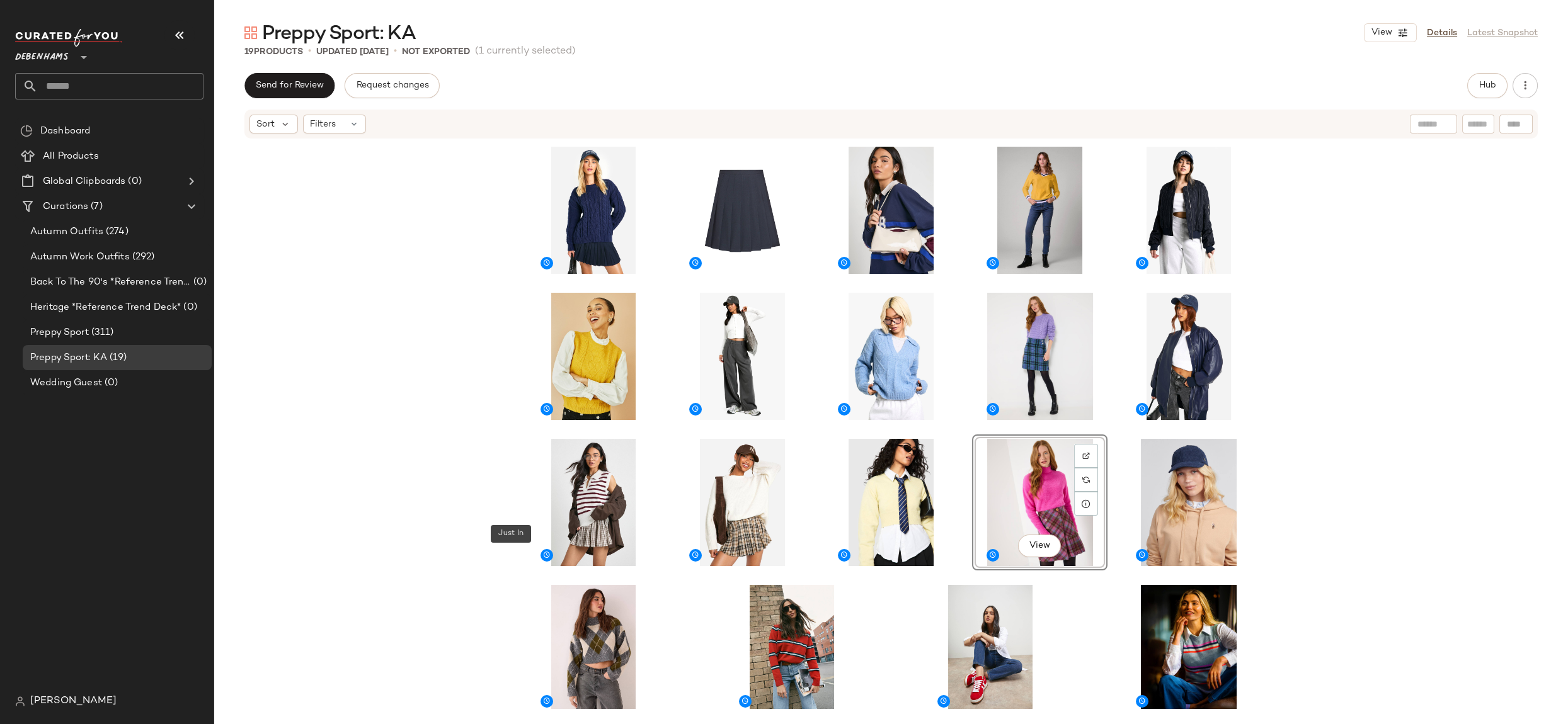
click at [364, 395] on div "View" at bounding box center [891, 424] width 1354 height 569
click at [1474, 84] on button "Hub" at bounding box center [1487, 85] width 41 height 25
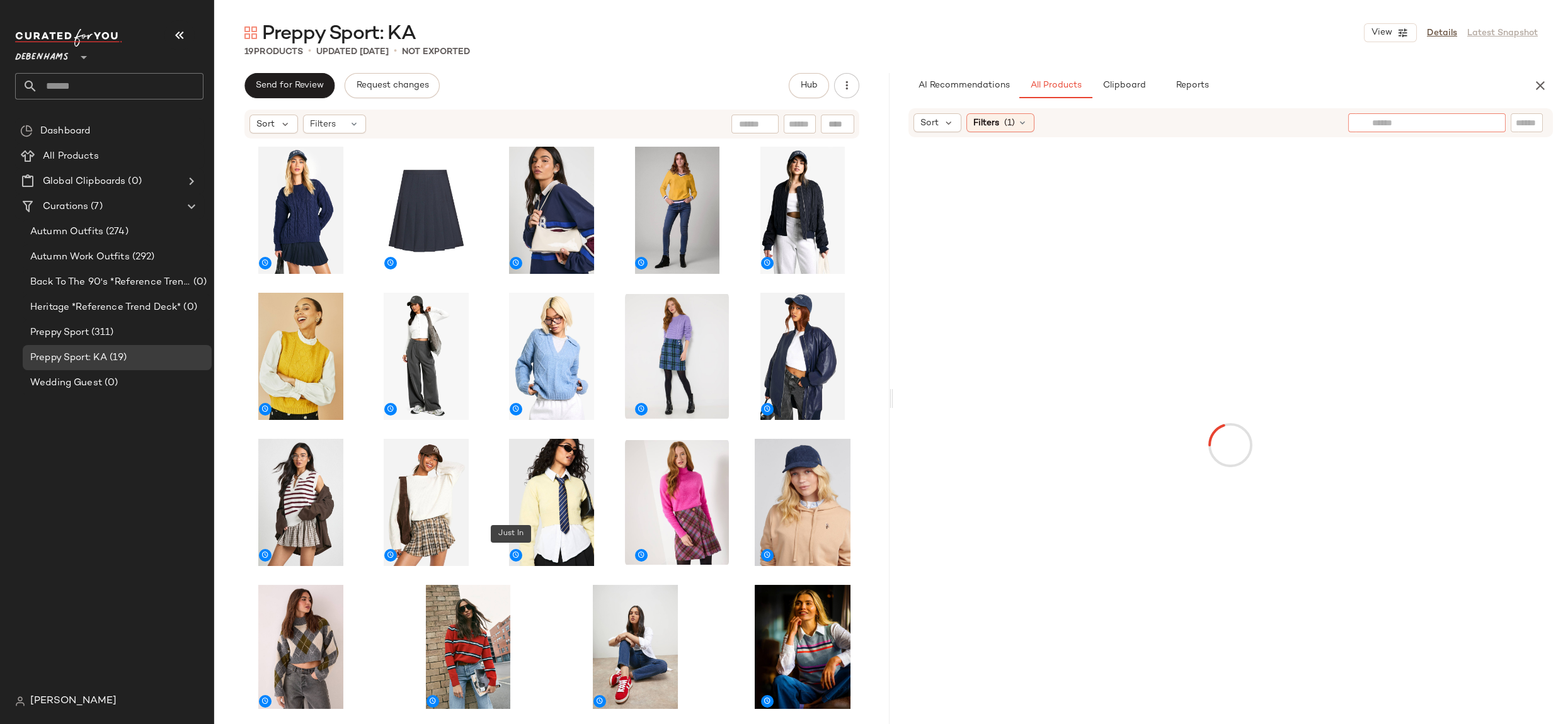
click at [1477, 118] on input "text" at bounding box center [1427, 123] width 110 height 13
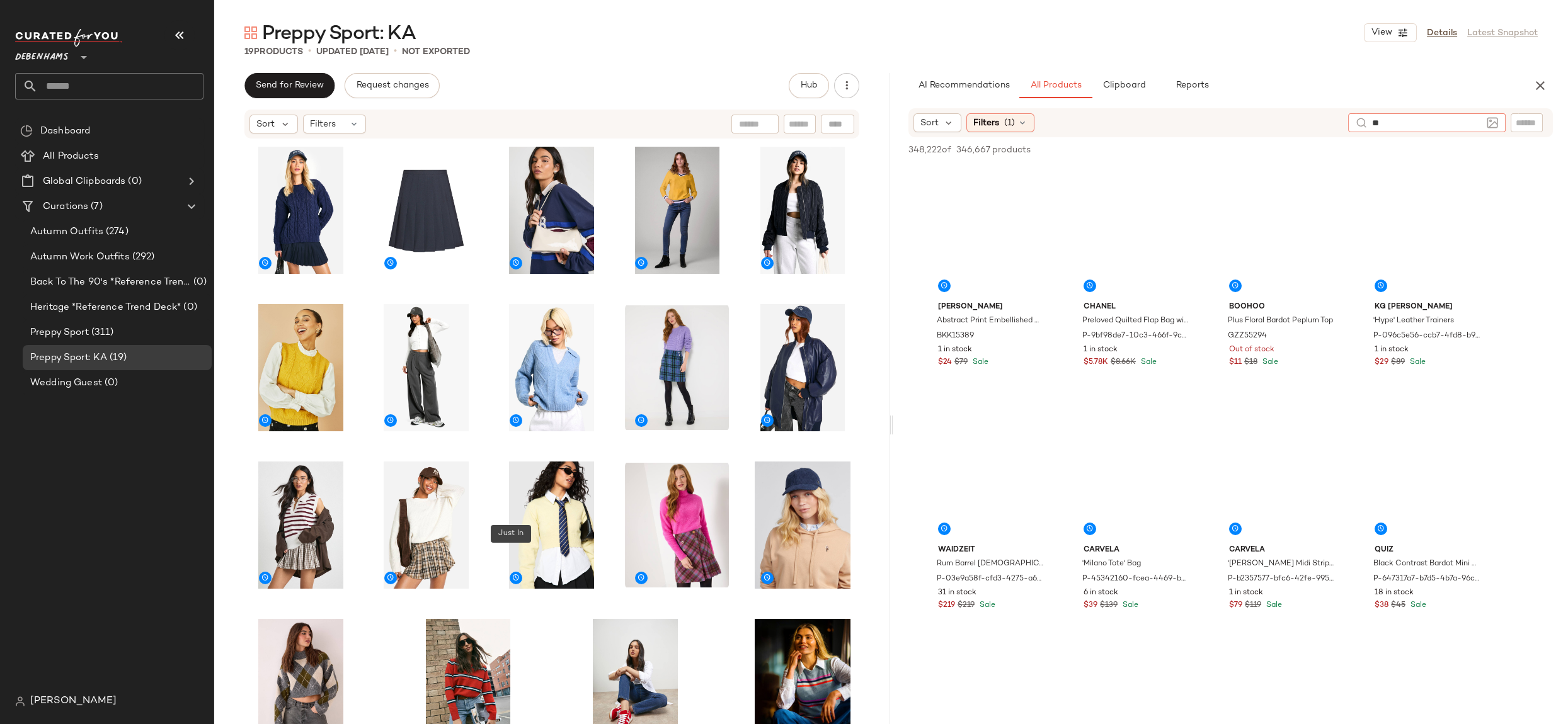
type input "*"
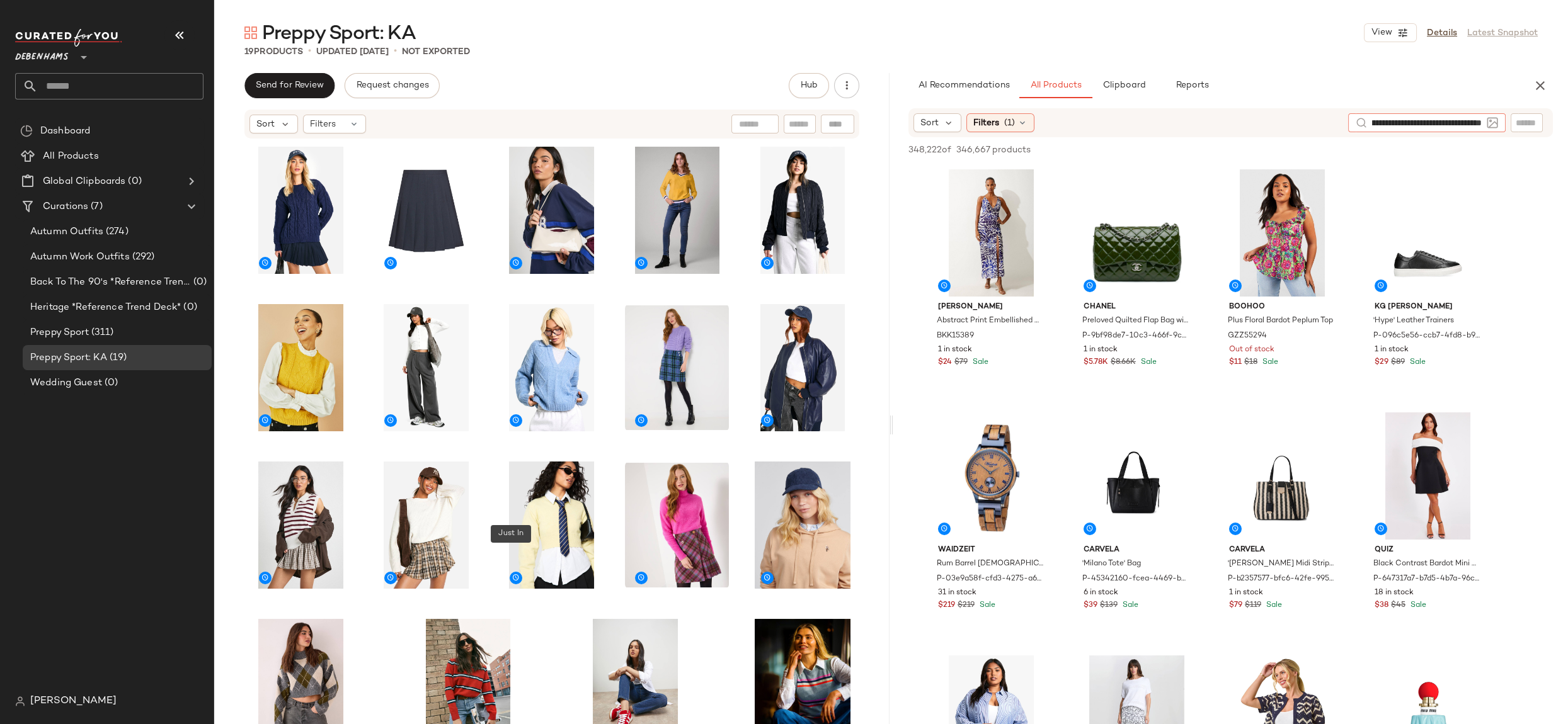
type input "**********"
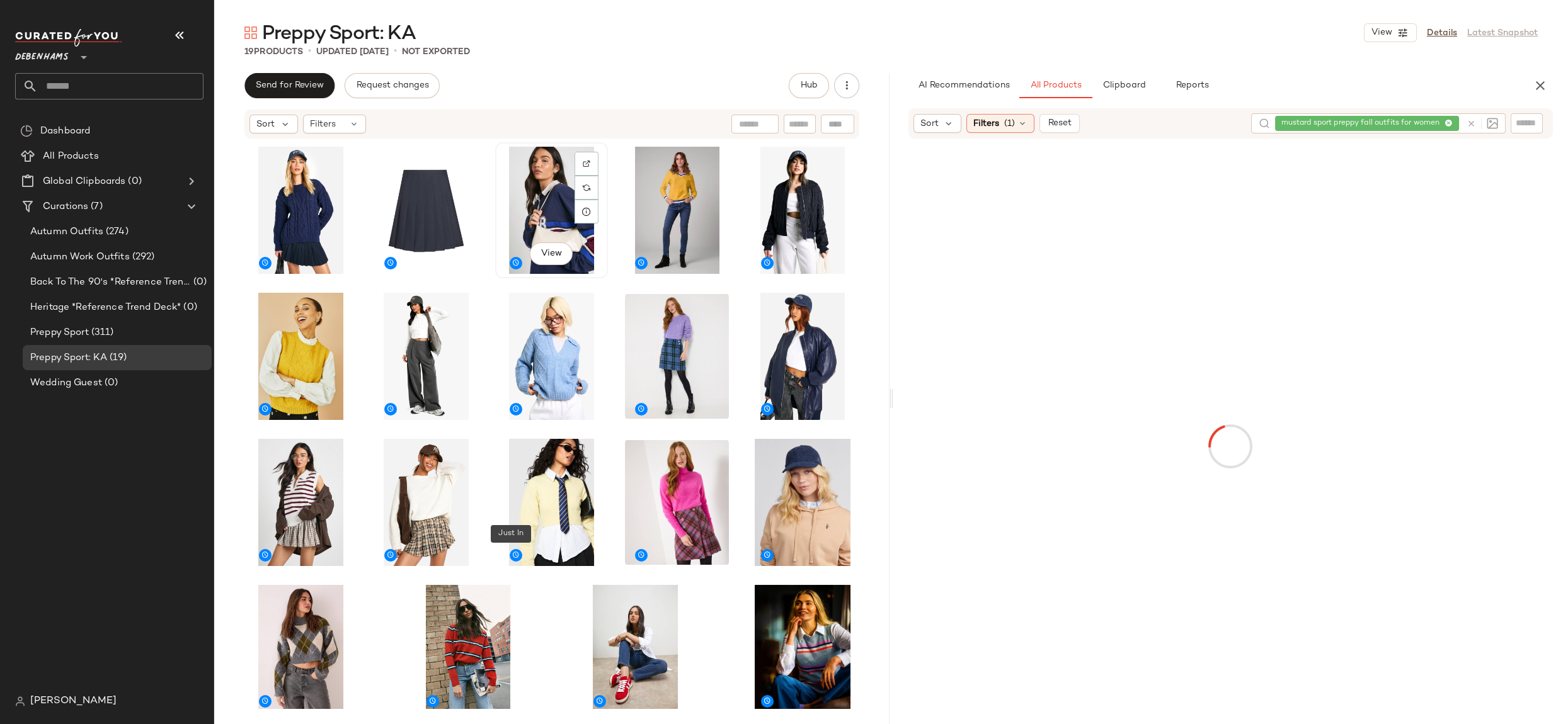
click at [533, 192] on div "View" at bounding box center [551, 210] width 104 height 127
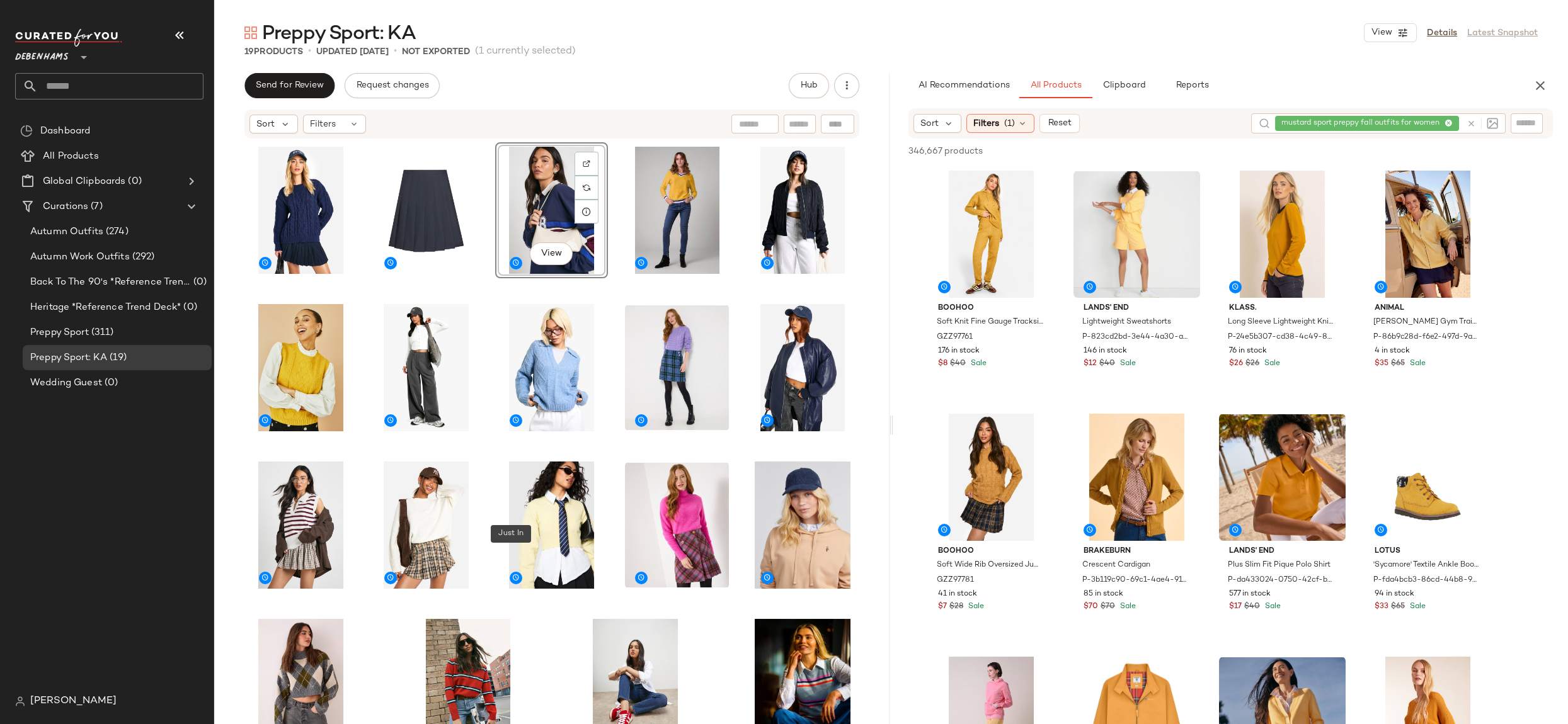
click at [1448, 123] on icon at bounding box center [1449, 124] width 8 height 8
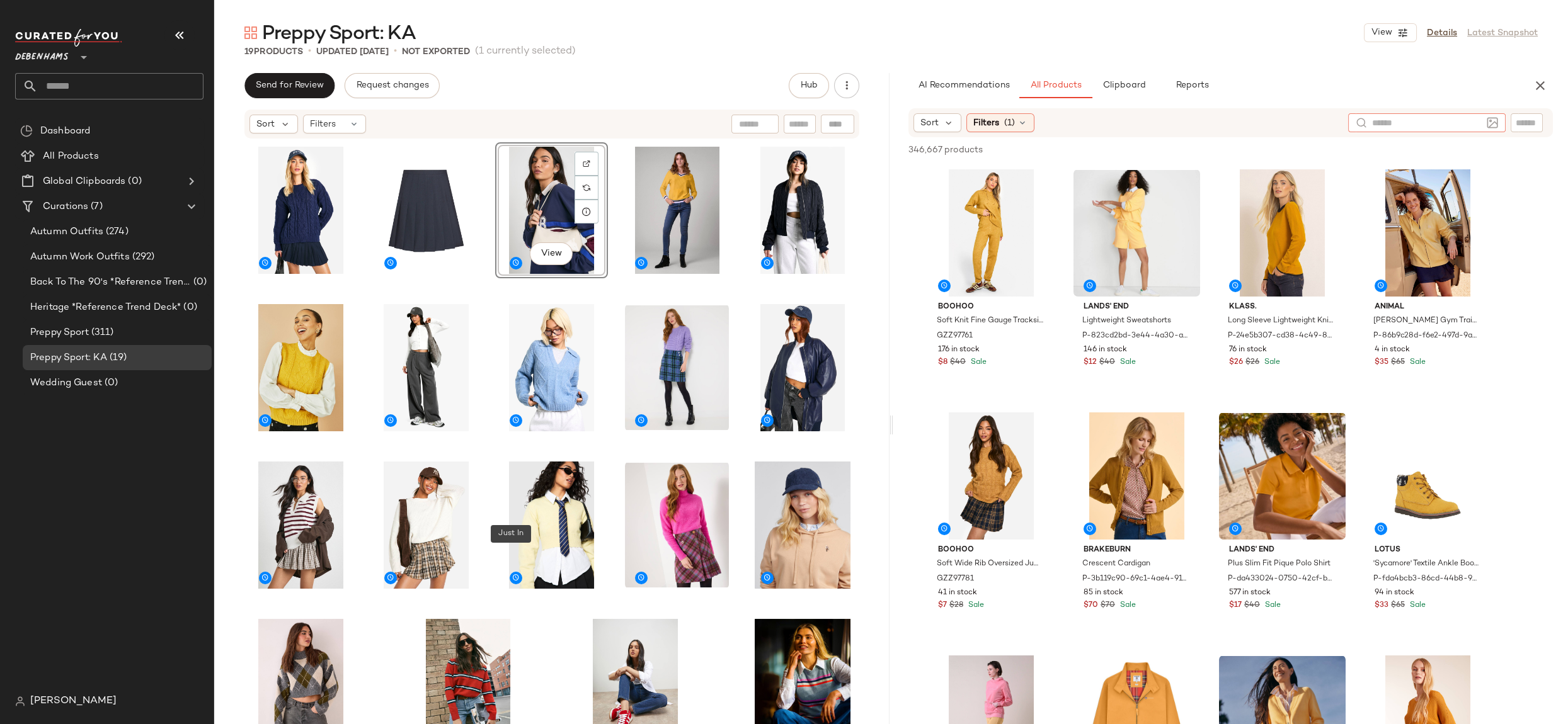
click at [1526, 86] on div "AI Recommendations All Products Clipboard Reports" at bounding box center [1210, 85] width 635 height 25
click at [1536, 87] on icon "button" at bounding box center [1540, 85] width 15 height 15
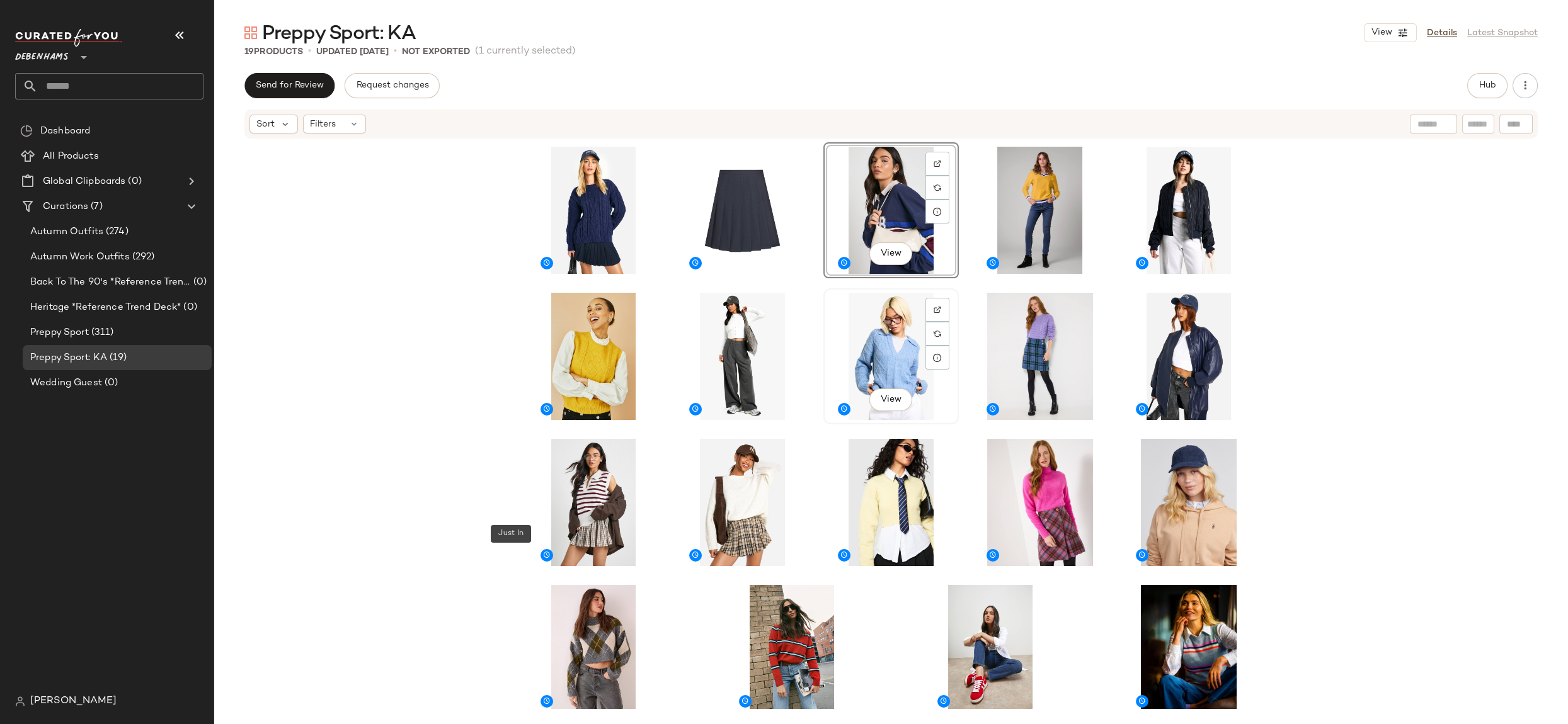
click at [880, 351] on div "View" at bounding box center [891, 356] width 127 height 127
click at [1036, 351] on div "View" at bounding box center [1040, 356] width 127 height 127
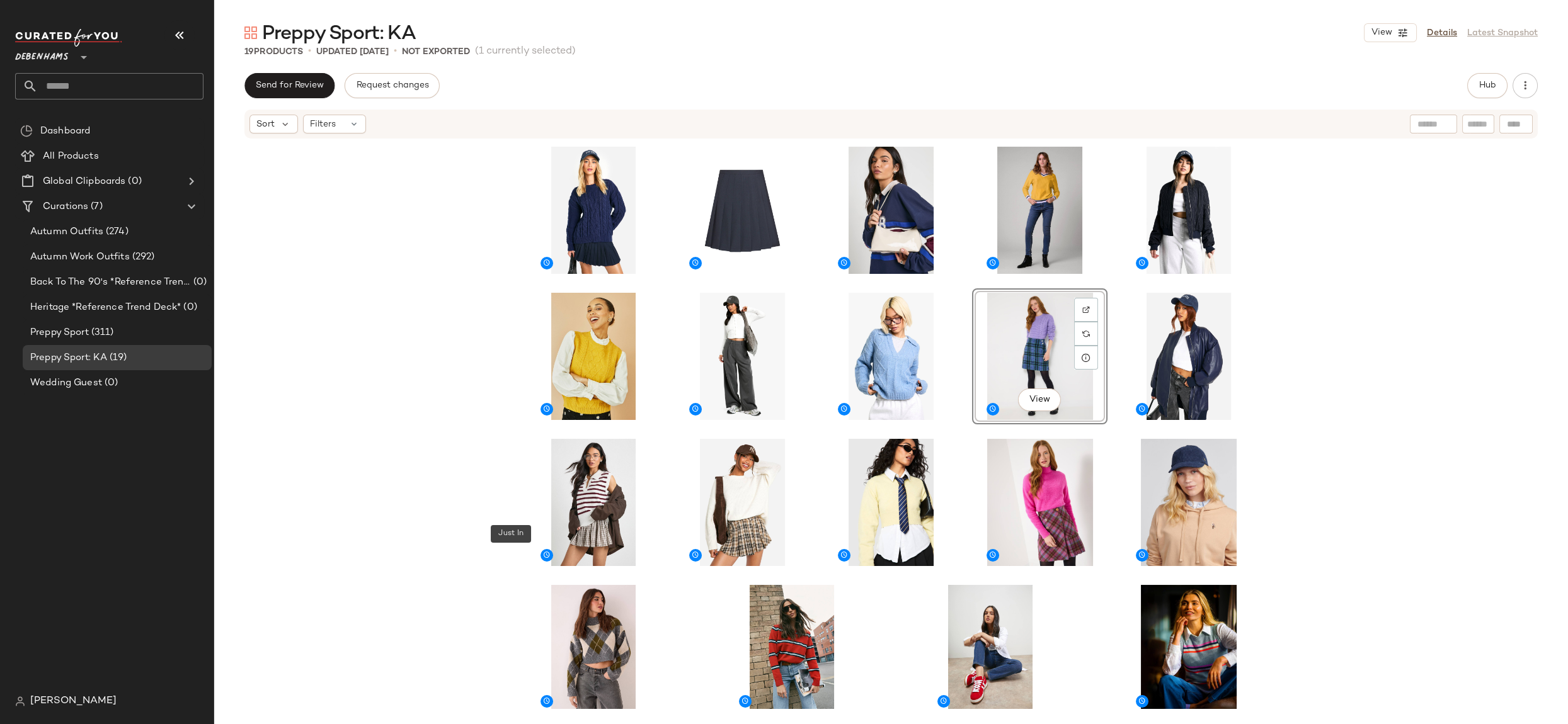
click at [363, 499] on div "View" at bounding box center [891, 424] width 1354 height 569
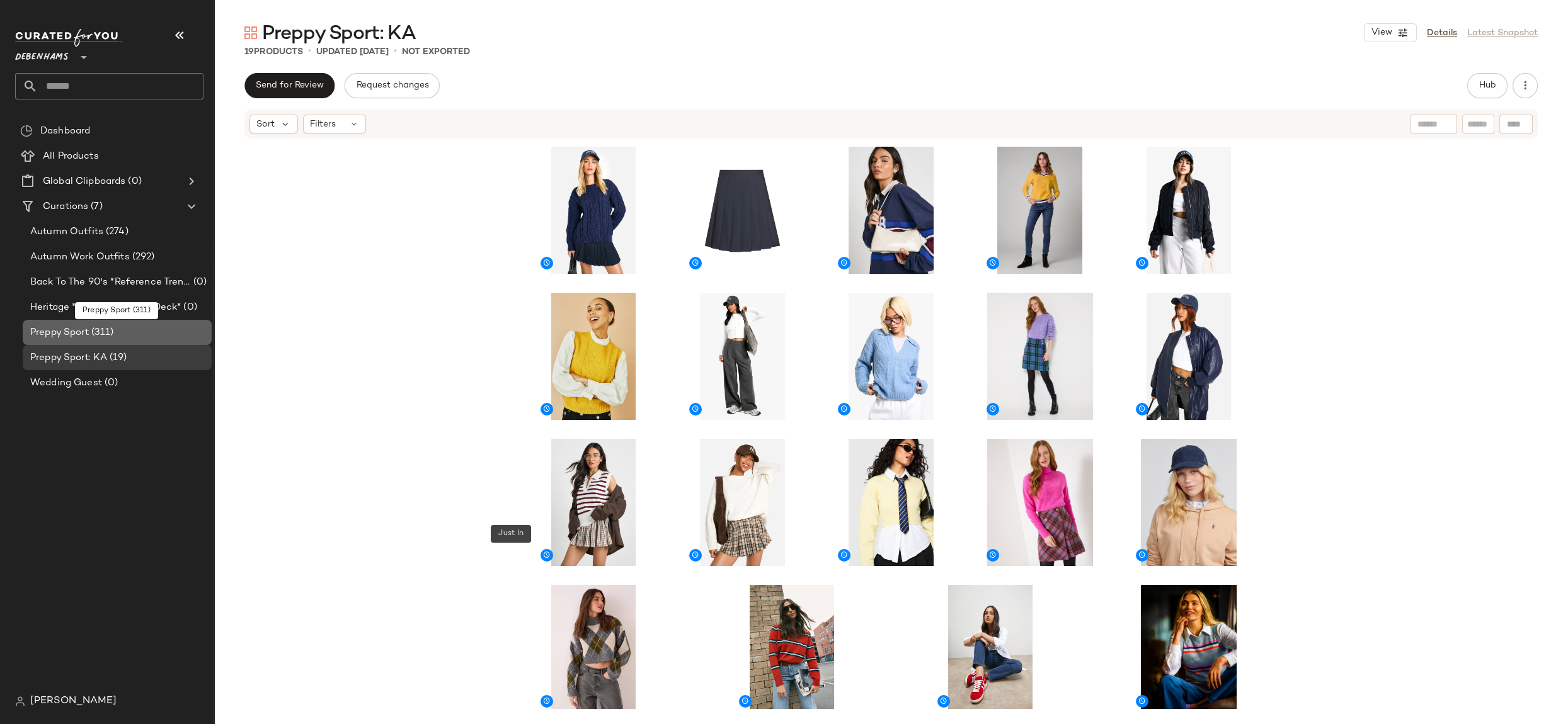
click at [121, 329] on div "Preppy Sport (311)" at bounding box center [116, 333] width 180 height 14
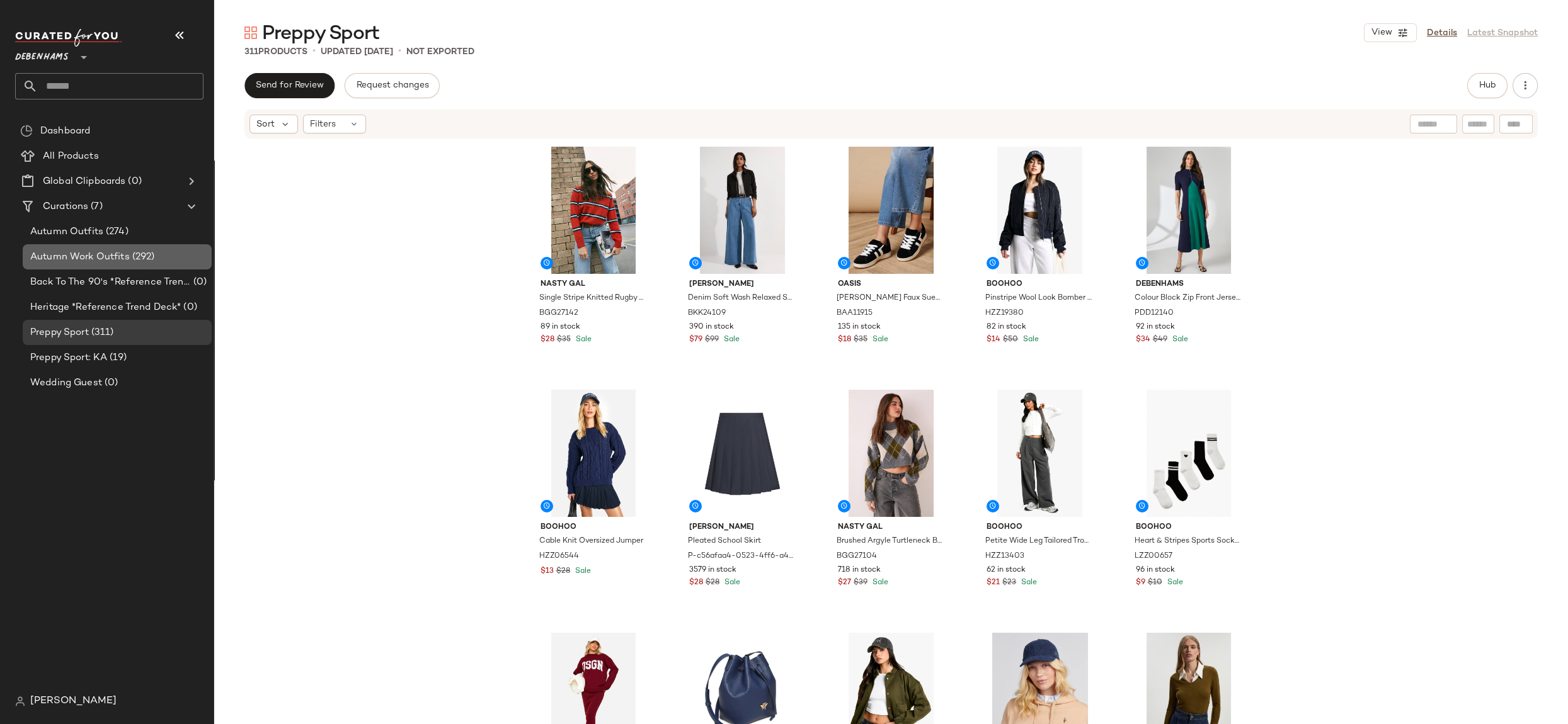
click at [105, 252] on span "Autumn Work Outfits" at bounding box center [80, 257] width 99 height 14
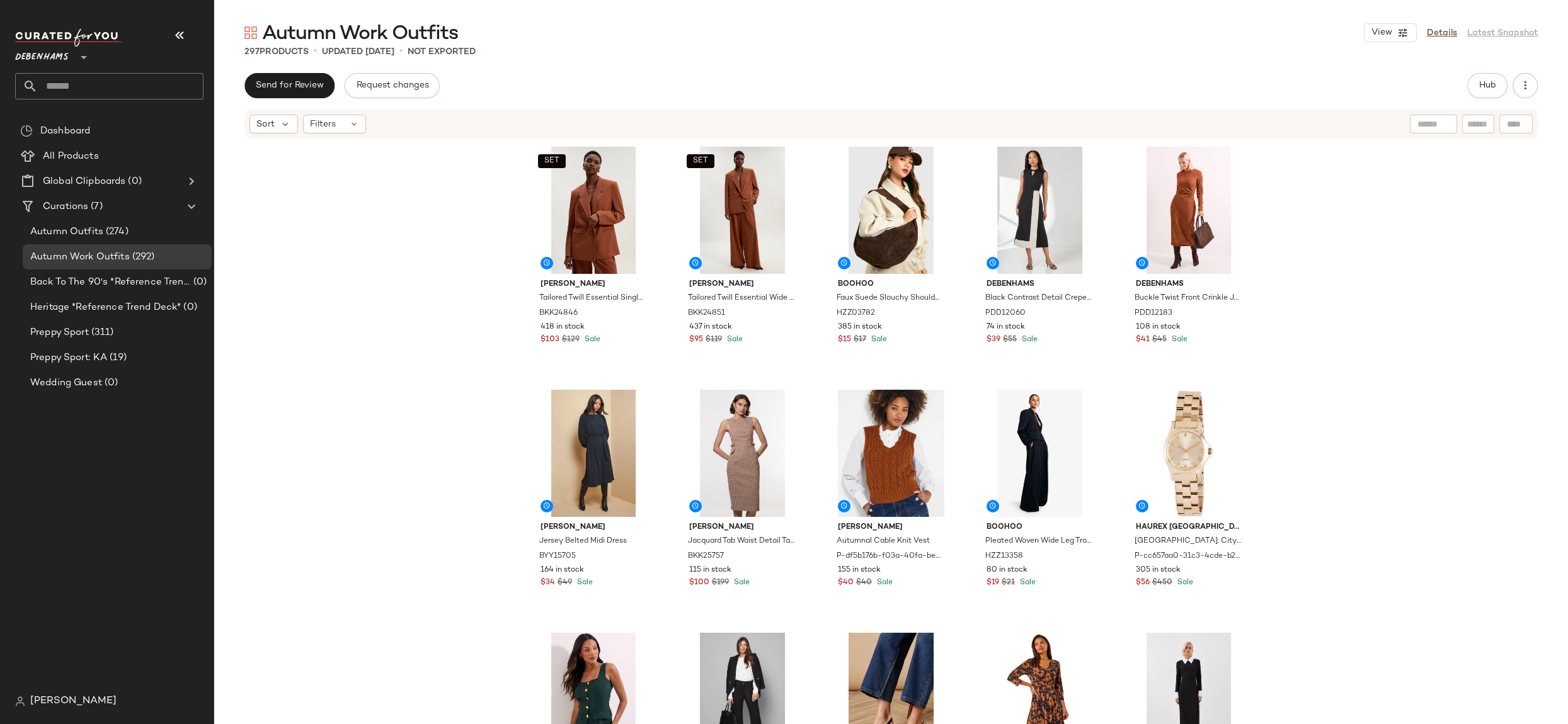
click at [312, 446] on div "SET [PERSON_NAME] Tailored Twill Essential Single Breasted Oversized Blazer BKK…" at bounding box center [891, 451] width 1354 height 622
click at [1403, 30] on icon "button" at bounding box center [1403, 32] width 11 height 11
click at [1333, 134] on label "Show Card Details" at bounding box center [1329, 141] width 92 height 35
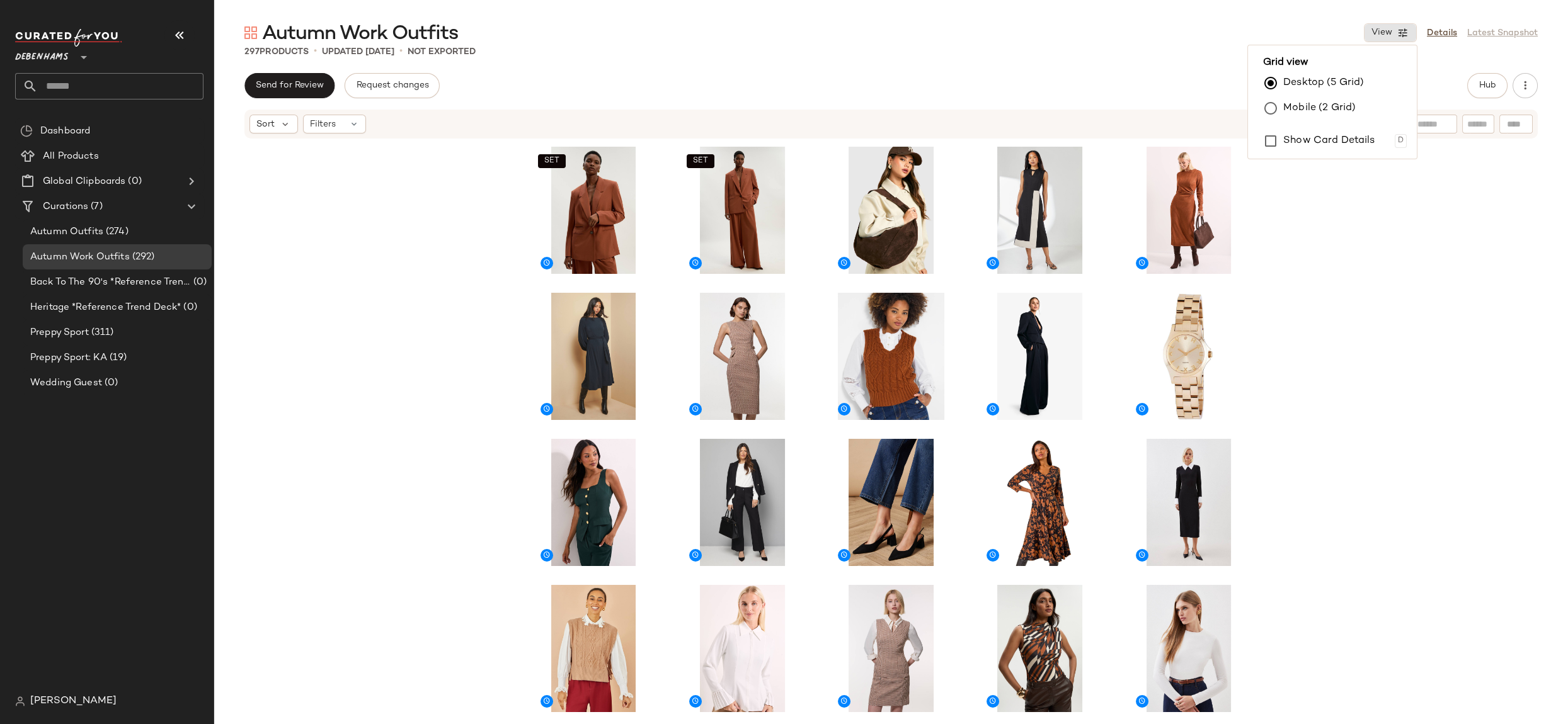
click at [1467, 263] on div "SET SET" at bounding box center [891, 451] width 1354 height 622
click at [57, 63] on span "Debenhams" at bounding box center [42, 54] width 54 height 23
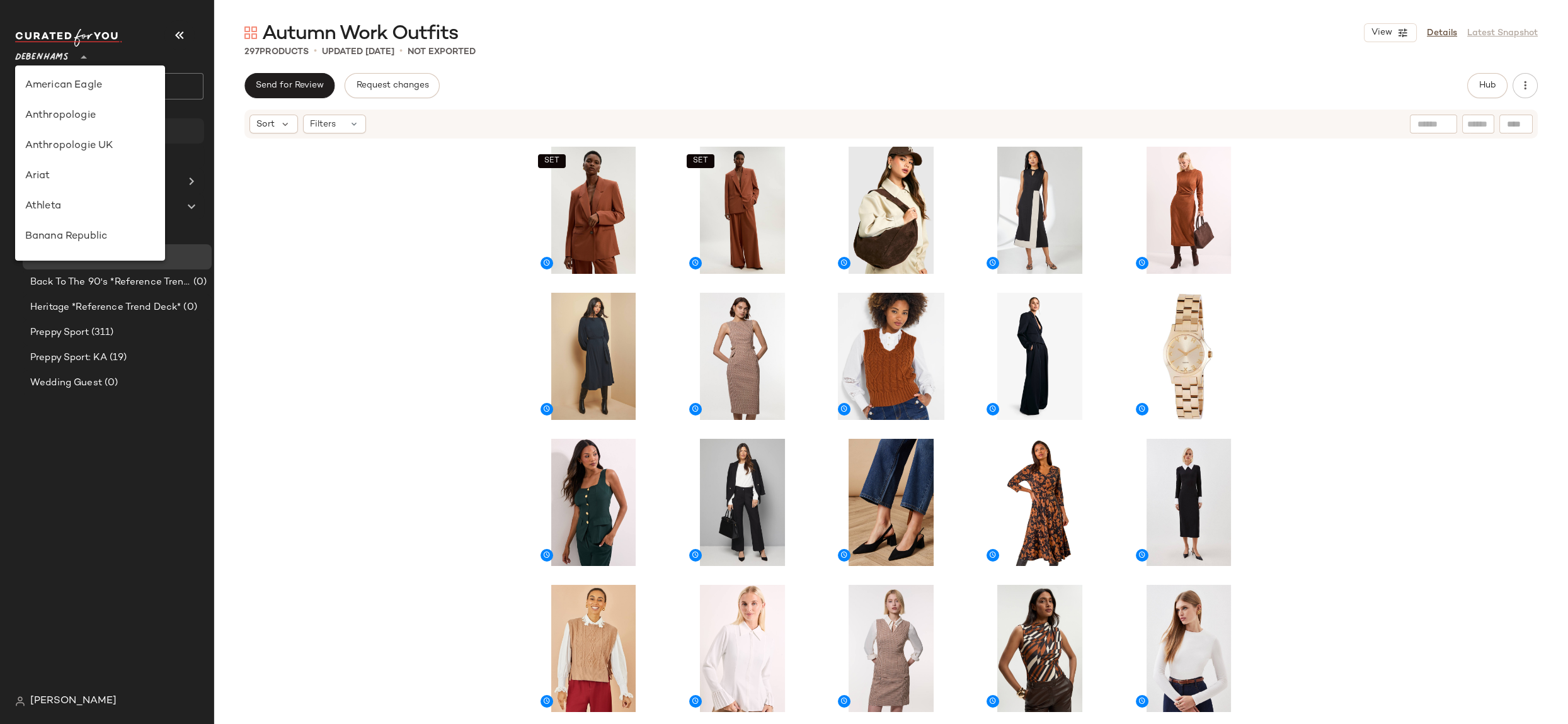
scroll to position [241, 0]
click at [112, 158] on div "GAP" at bounding box center [90, 147] width 150 height 30
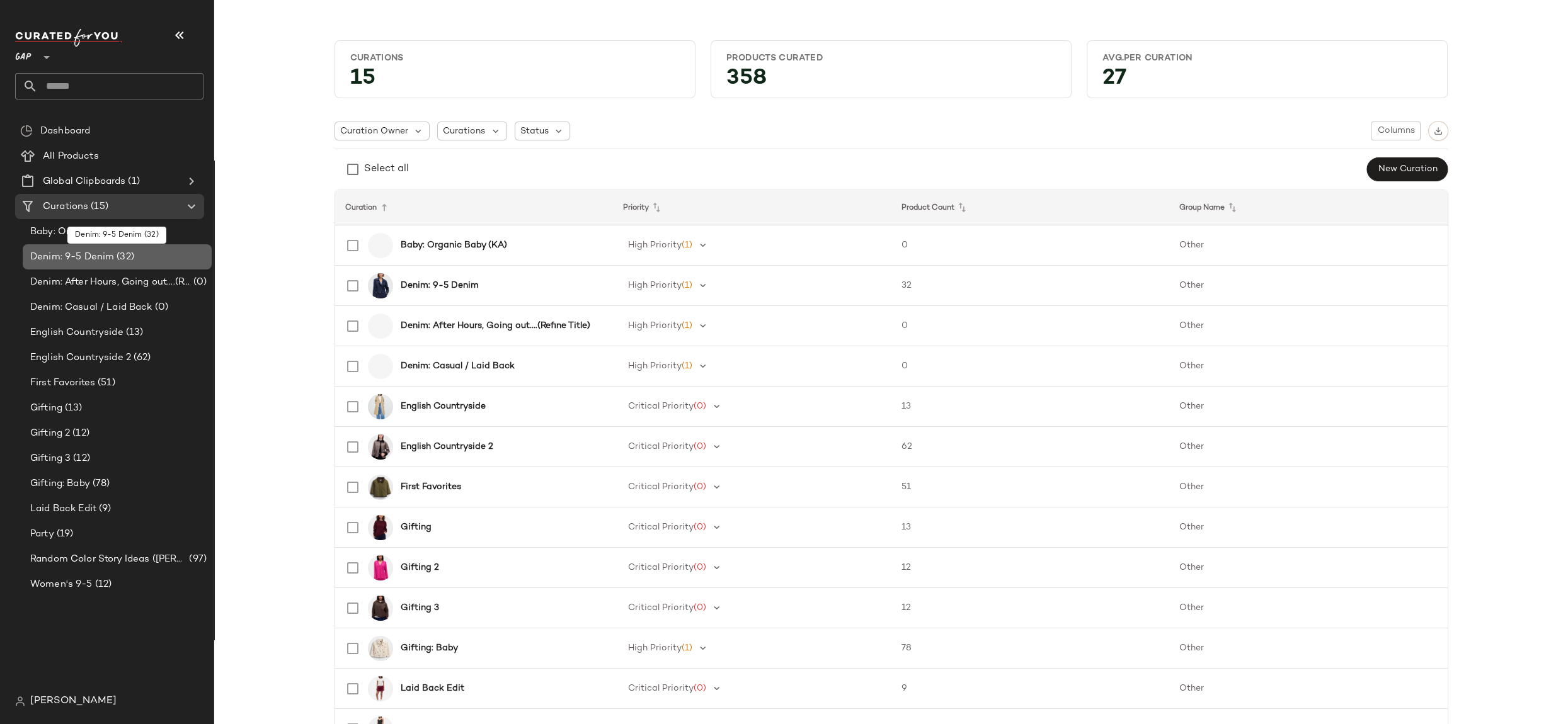
click at [153, 260] on div "Denim: 9-5 Denim (32)" at bounding box center [116, 257] width 180 height 14
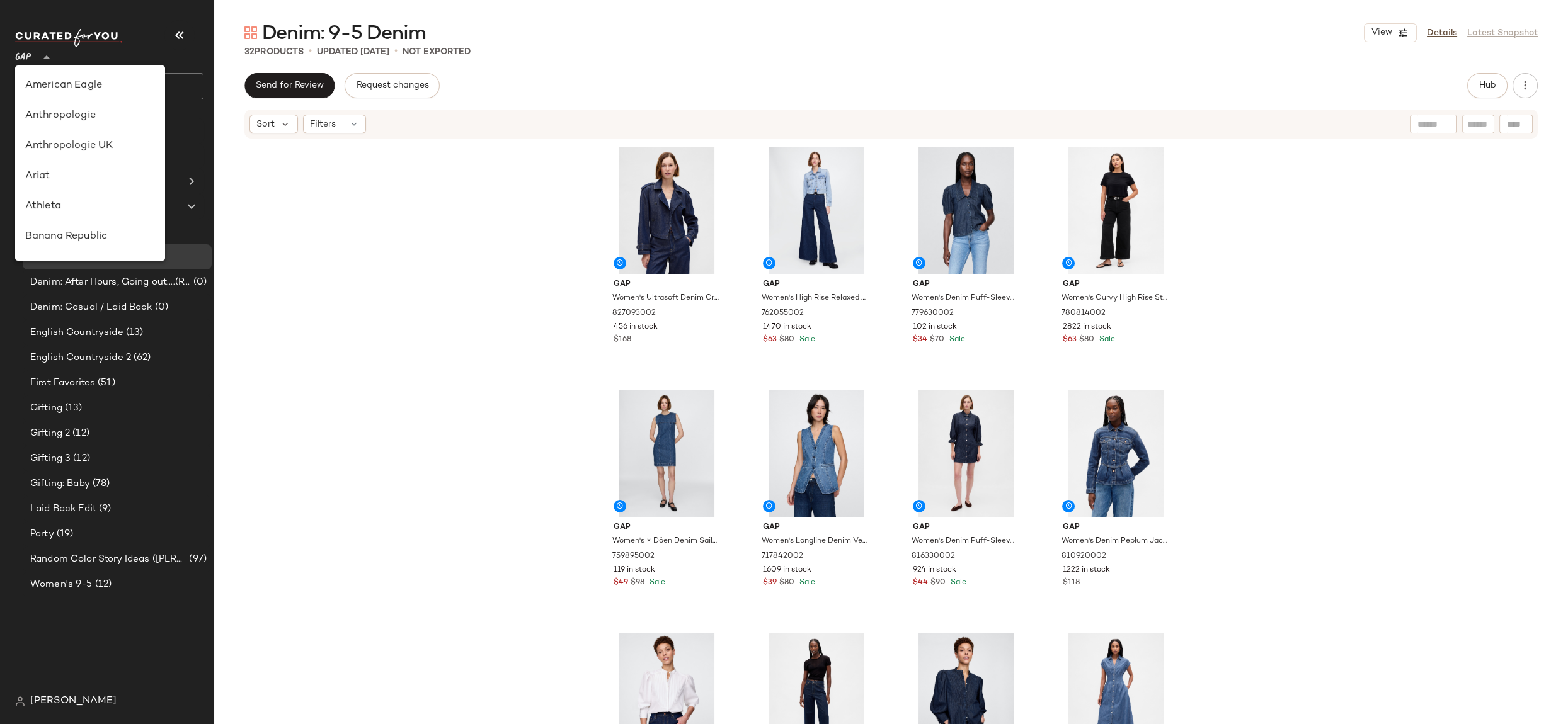
click at [40, 59] on icon at bounding box center [47, 57] width 15 height 15
click at [86, 100] on div "Banana Republic" at bounding box center [90, 96] width 130 height 15
type input "**"
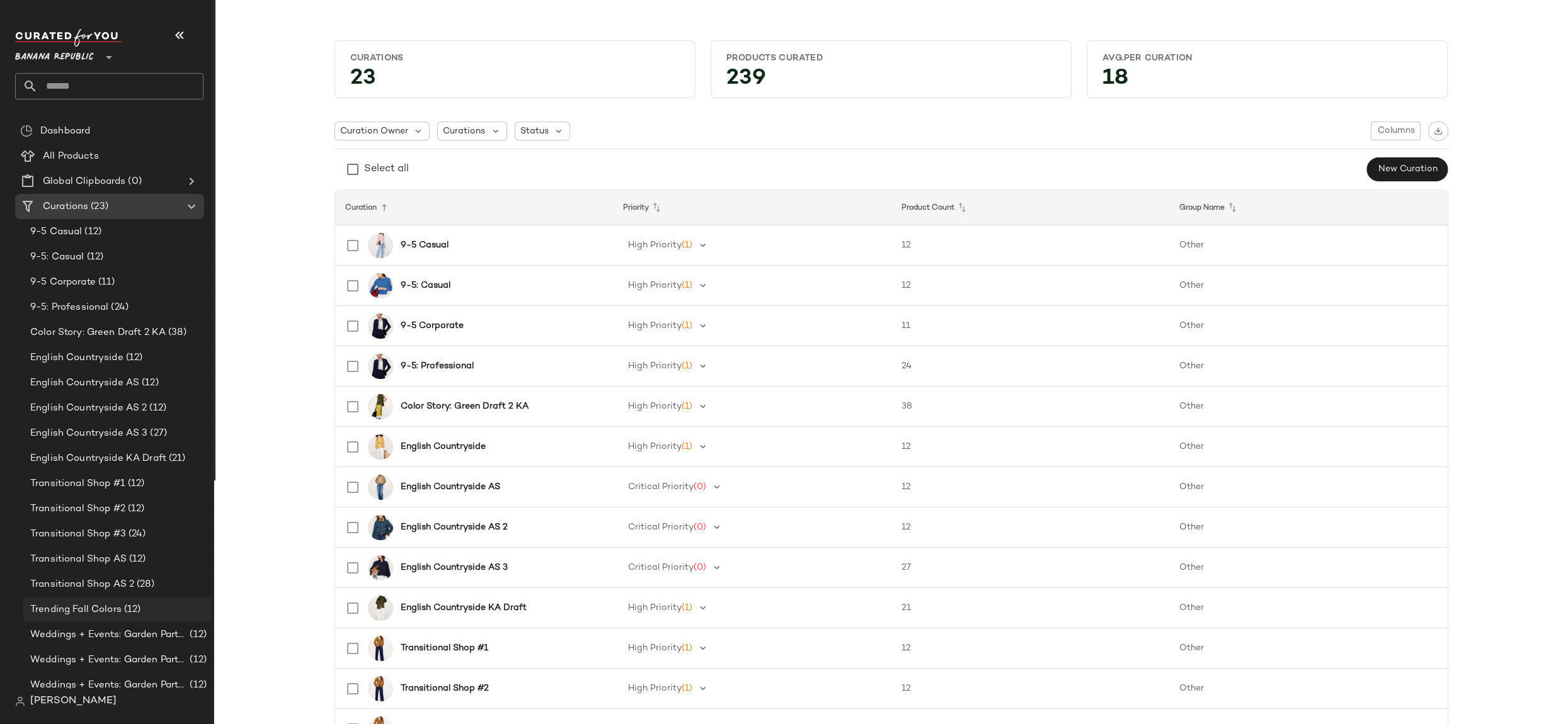
click at [130, 610] on span "(12)" at bounding box center [131, 610] width 19 height 14
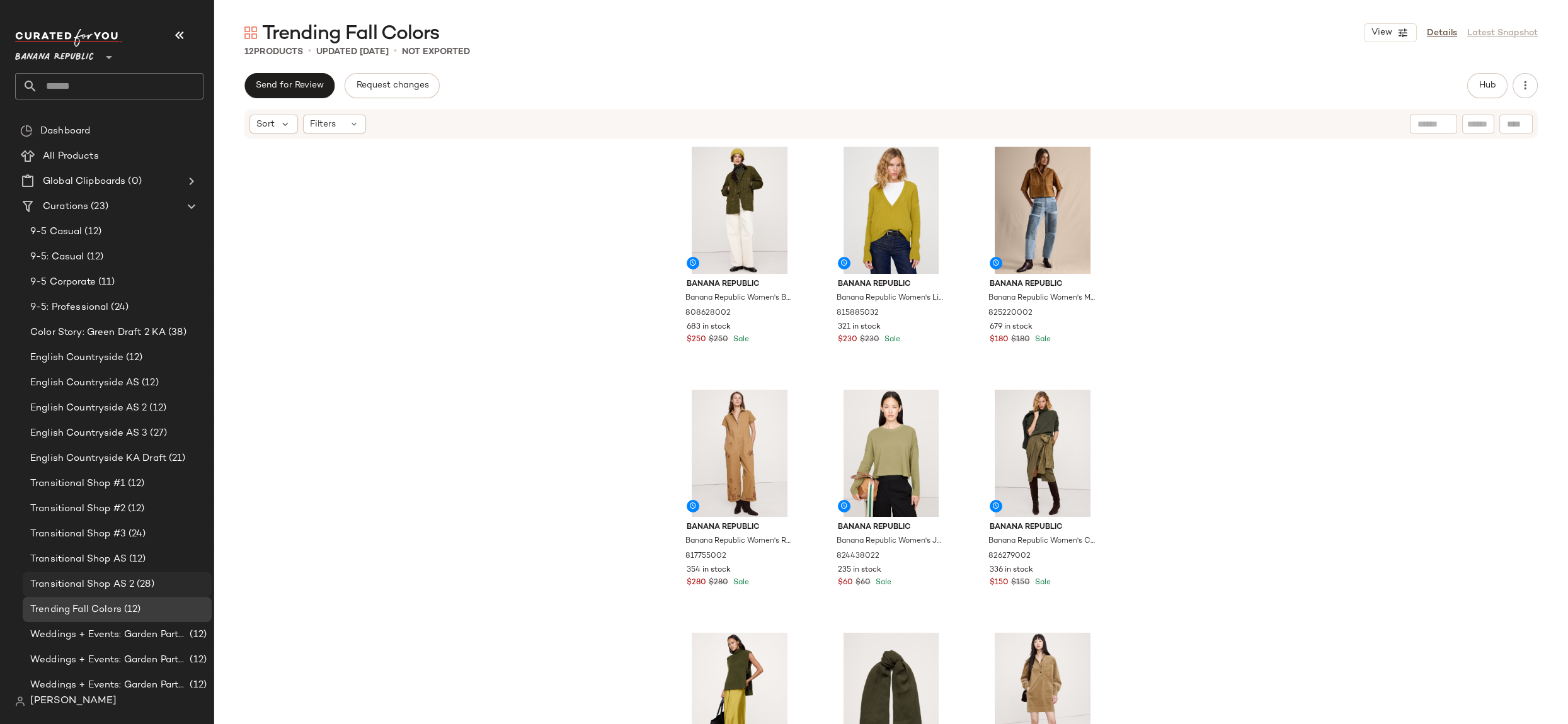
click at [129, 580] on span "Transitional Shop AS 2" at bounding box center [82, 584] width 104 height 14
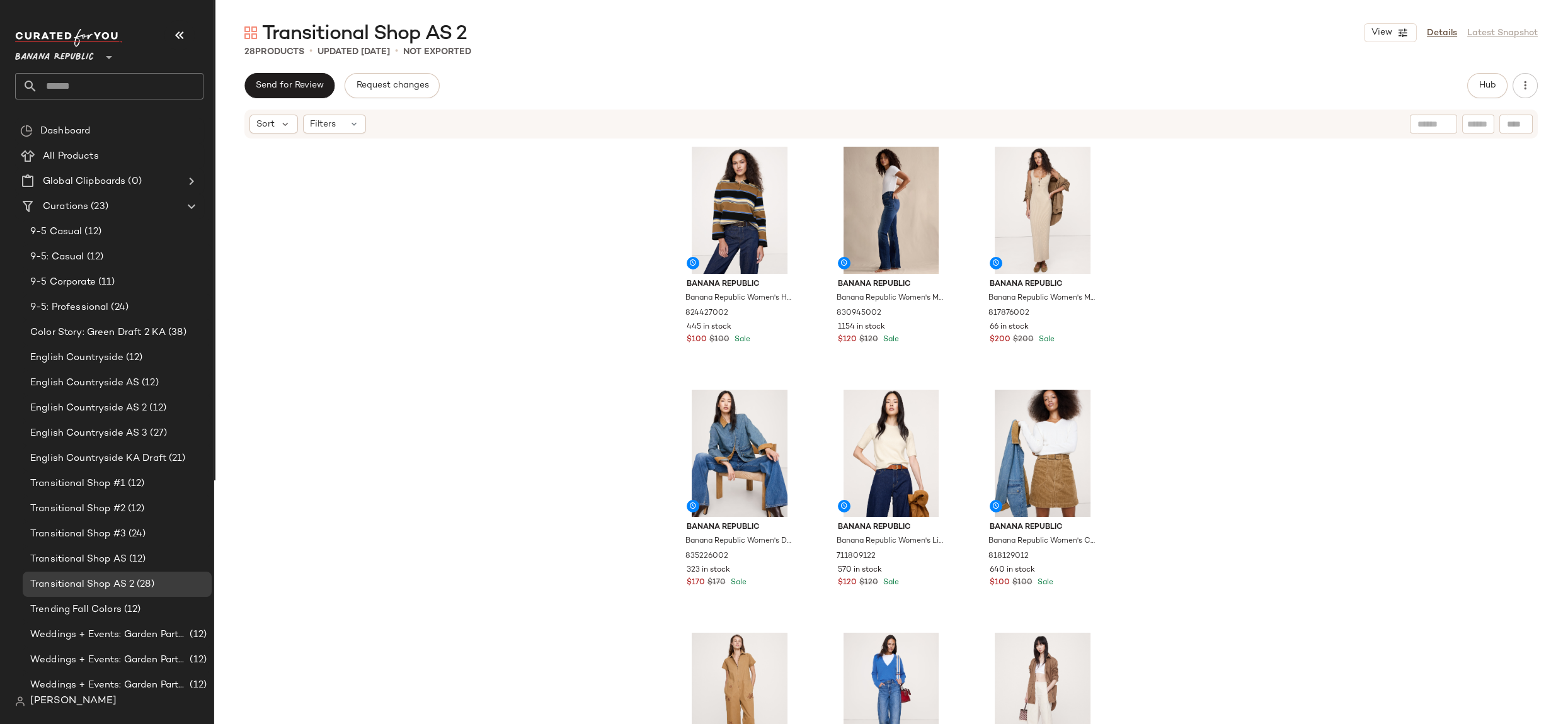
click at [362, 532] on div "Banana Republic Banana Republic Women's Heavyweight Cotton Polo Shirt Blue Stri…" at bounding box center [891, 451] width 1354 height 622
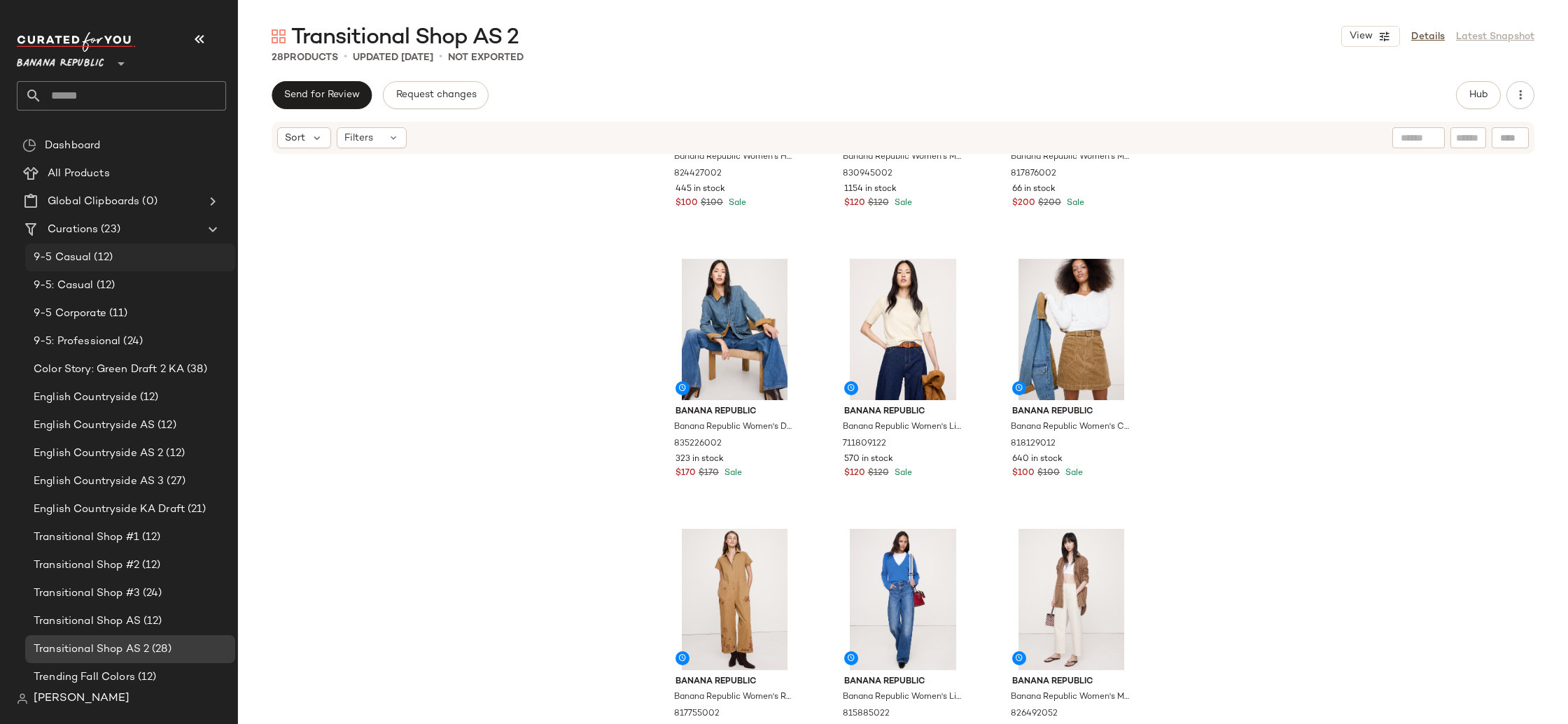
click at [139, 259] on div "9-5 Casual (12)" at bounding box center [129, 257] width 200 height 16
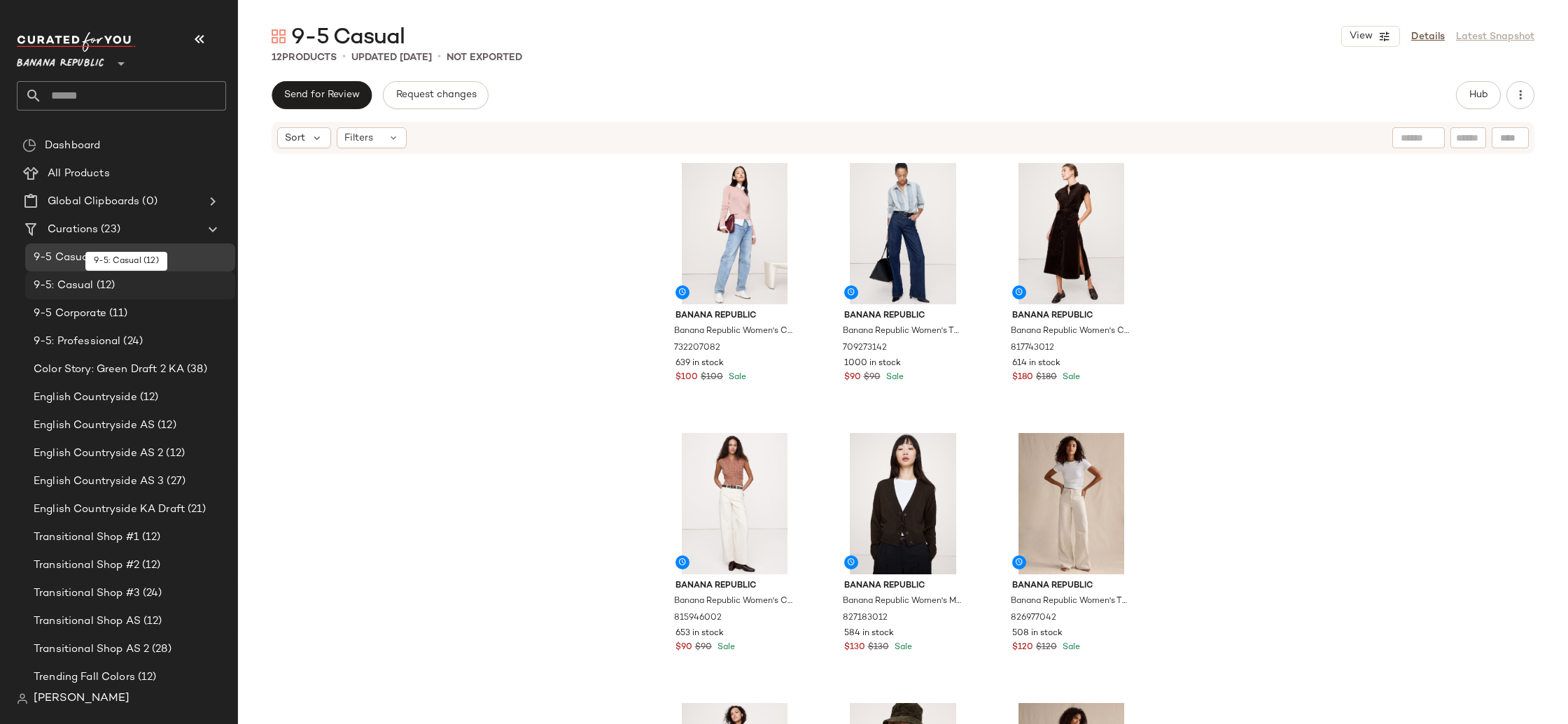
click at [142, 277] on div "9-5: Casual (12)" at bounding box center [130, 285] width 210 height 28
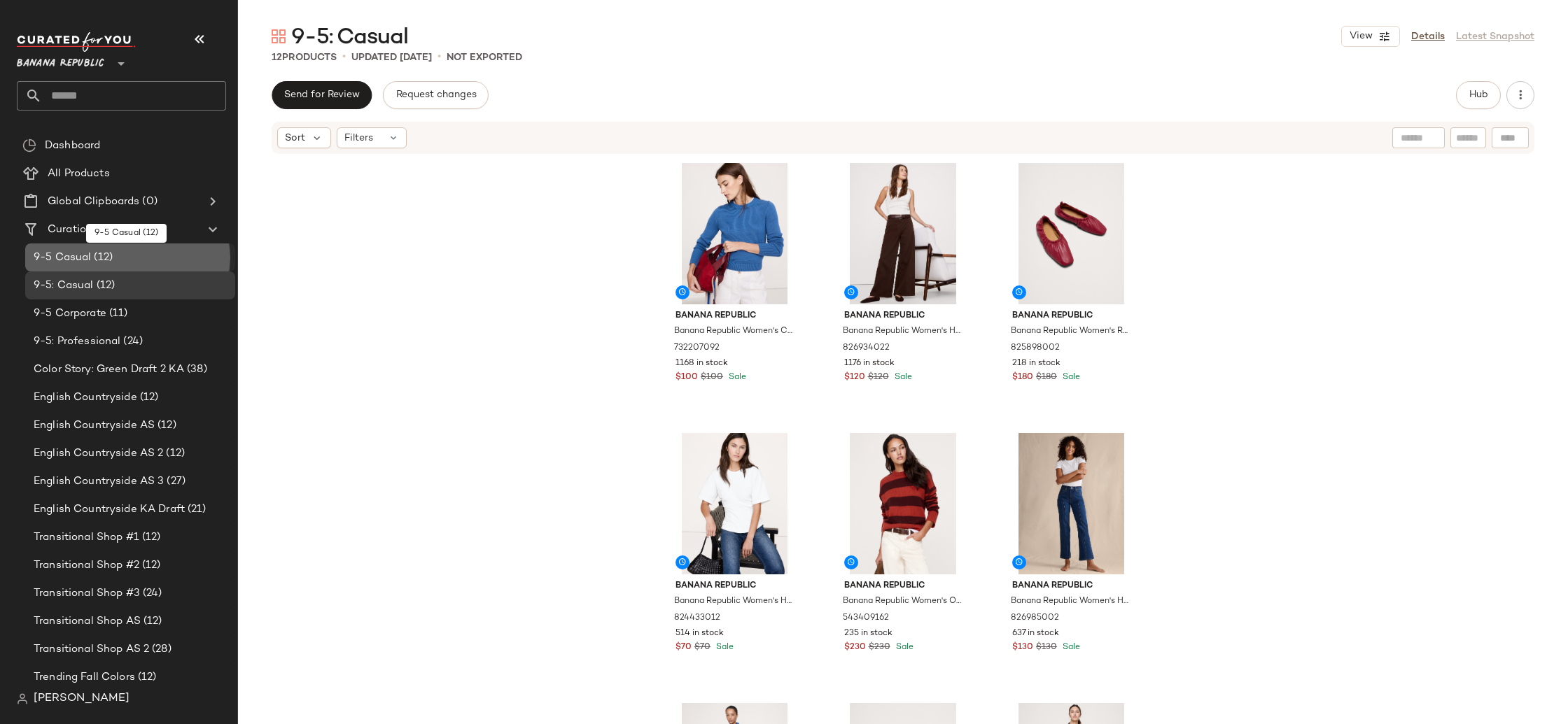
click at [157, 256] on div "9-5 Casual (12)" at bounding box center [129, 257] width 200 height 16
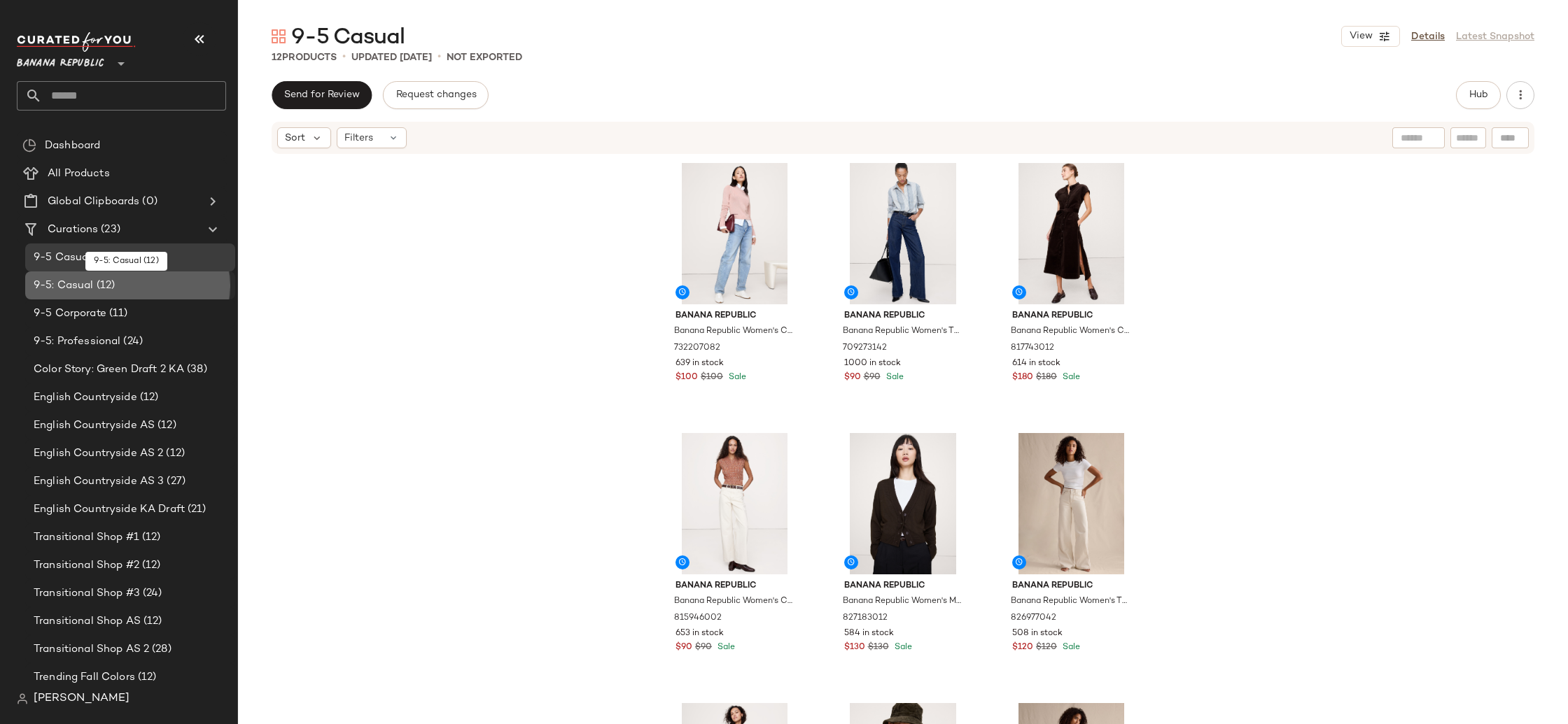
click at [158, 283] on div "9-5: Casual (12)" at bounding box center [129, 285] width 200 height 16
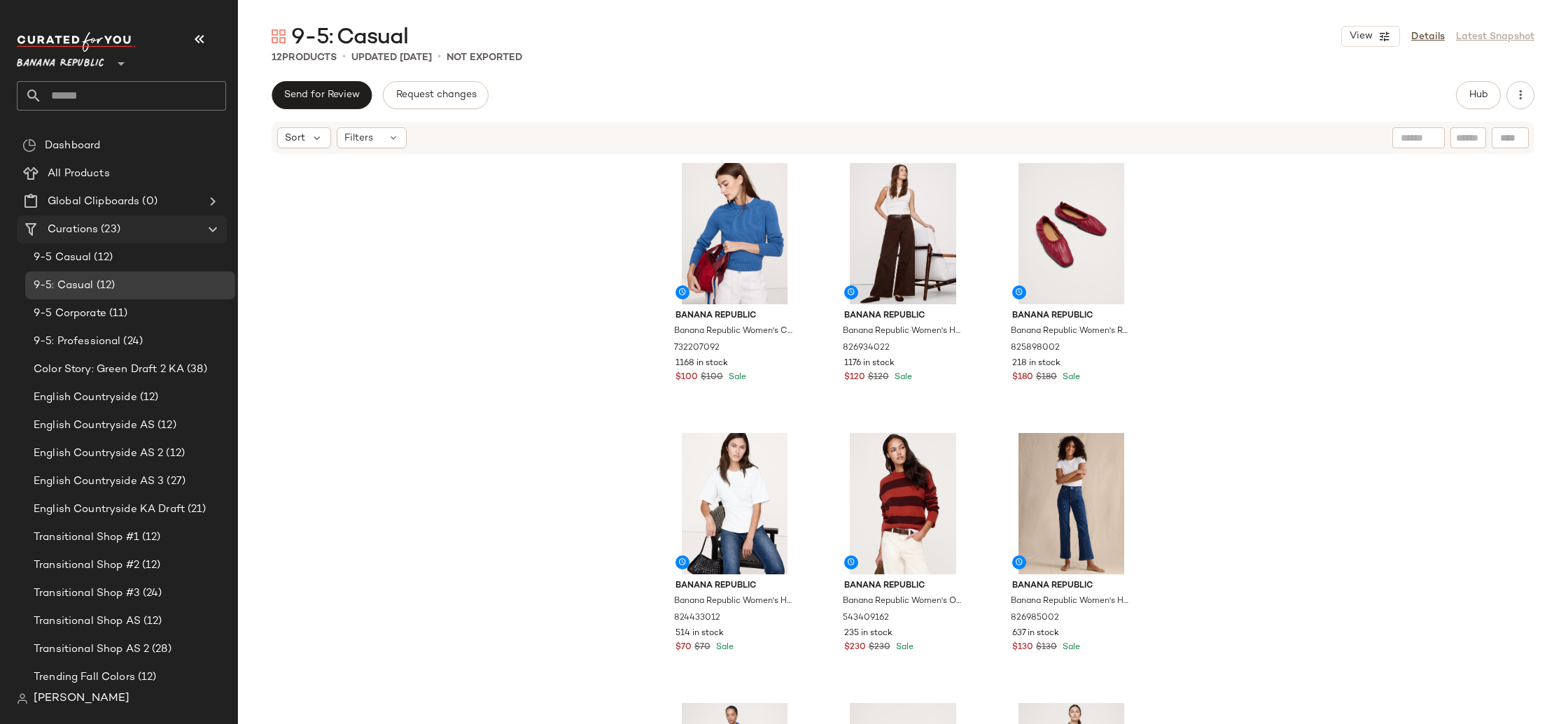
drag, startPoint x: 45, startPoint y: 67, endPoint x: 62, endPoint y: 230, distance: 163.9
click at [45, 67] on span "Banana Republic" at bounding box center [60, 60] width 87 height 25
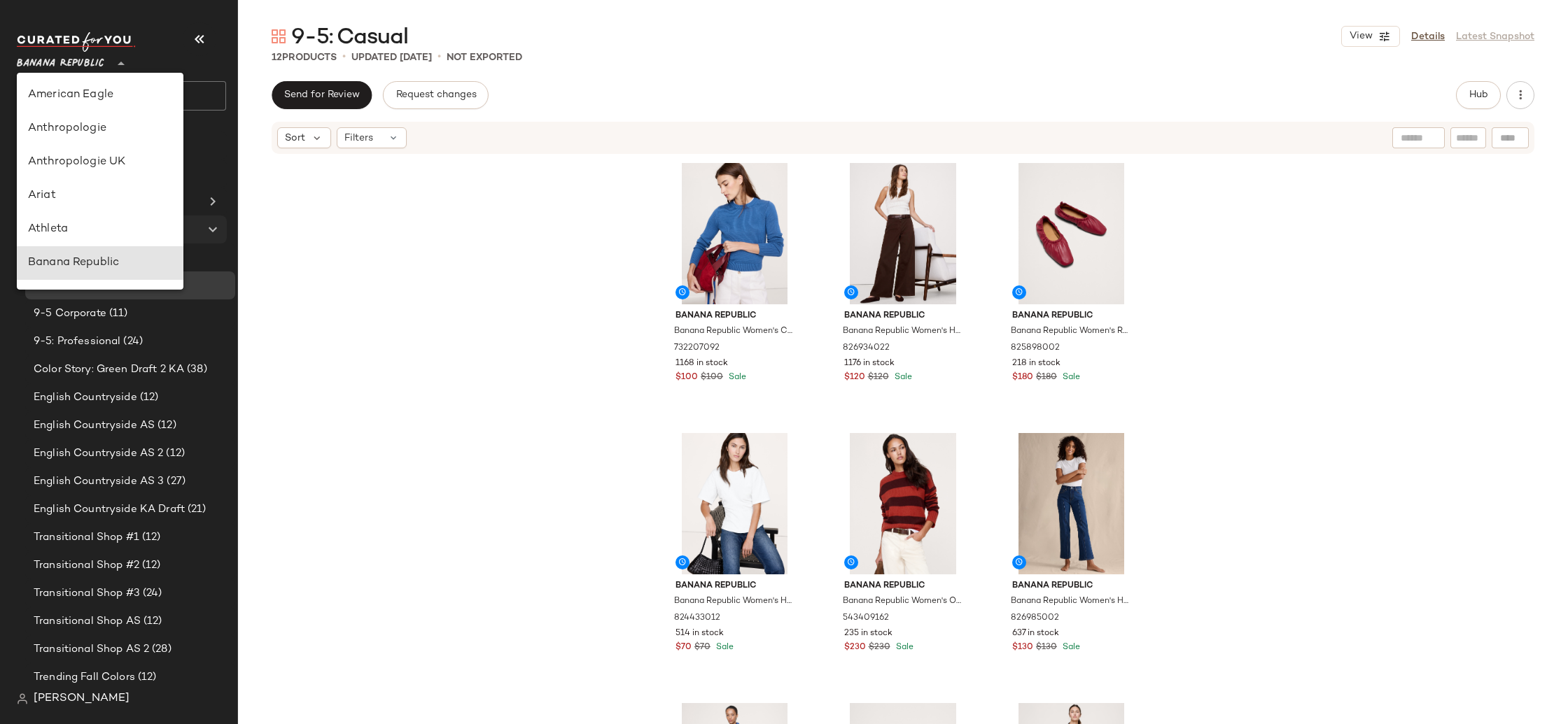
scroll to position [168, 0]
click at [87, 195] on div "Debenhams" at bounding box center [100, 196] width 144 height 17
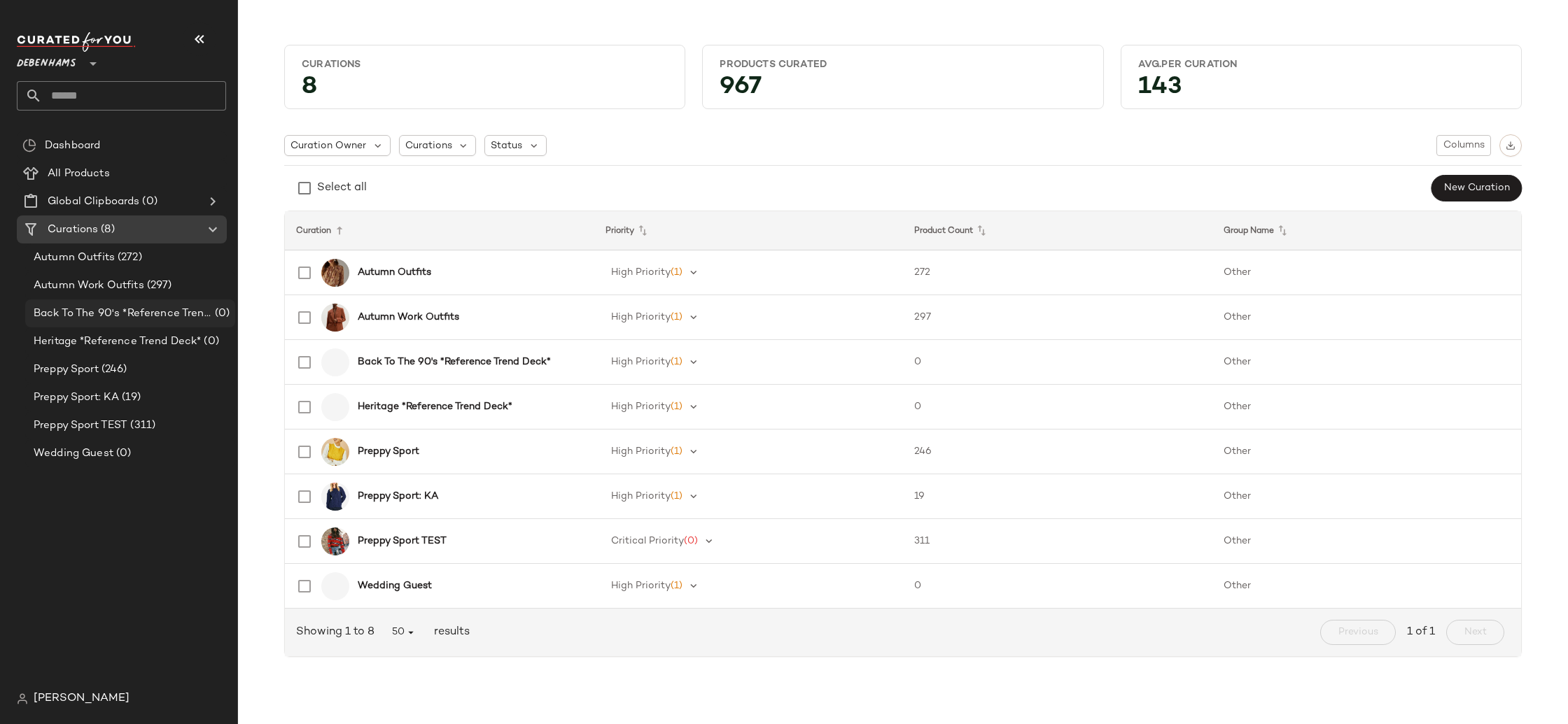
click at [158, 321] on div "Back To The 90's *Reference Trend Deck* (0)" at bounding box center [130, 313] width 210 height 28
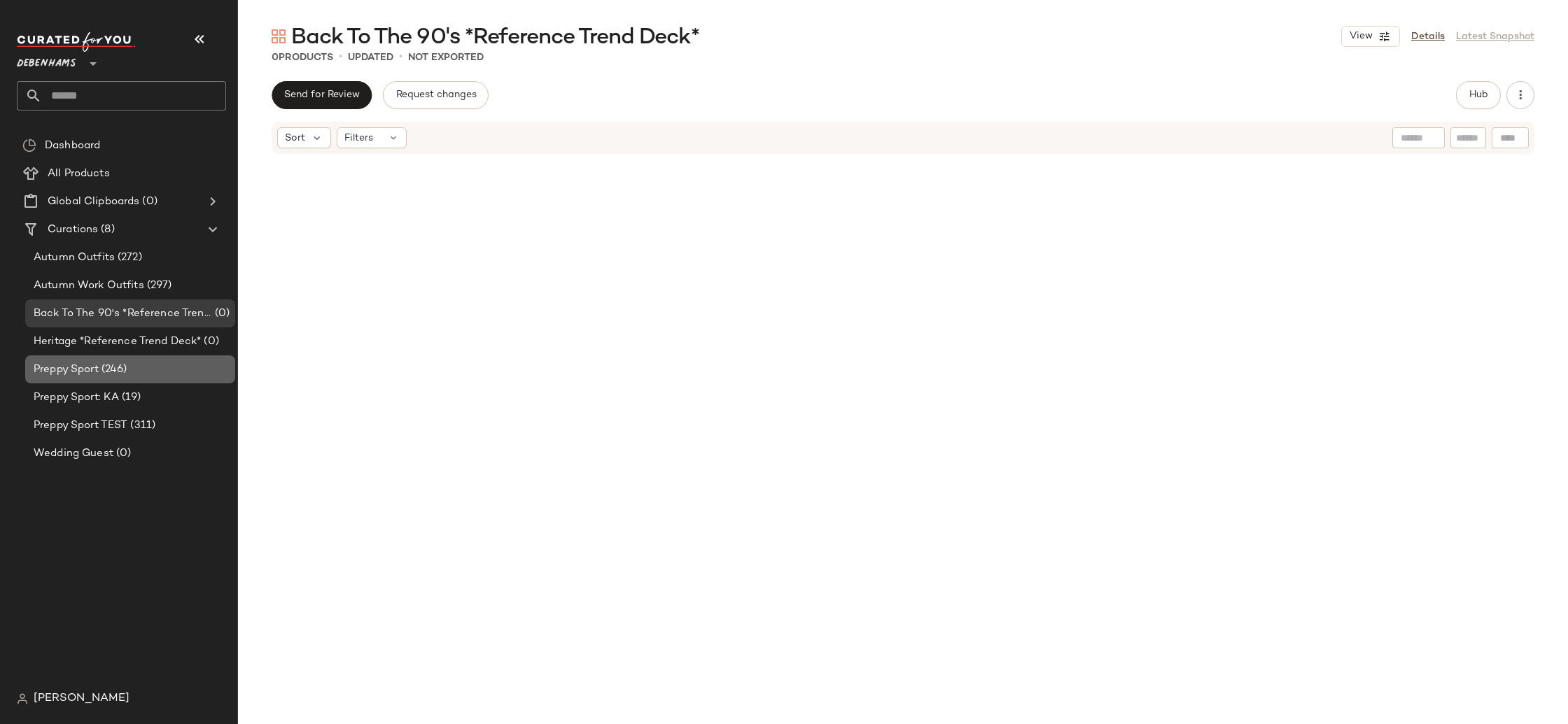
click at [136, 370] on div "Preppy Sport (246)" at bounding box center [129, 370] width 200 height 16
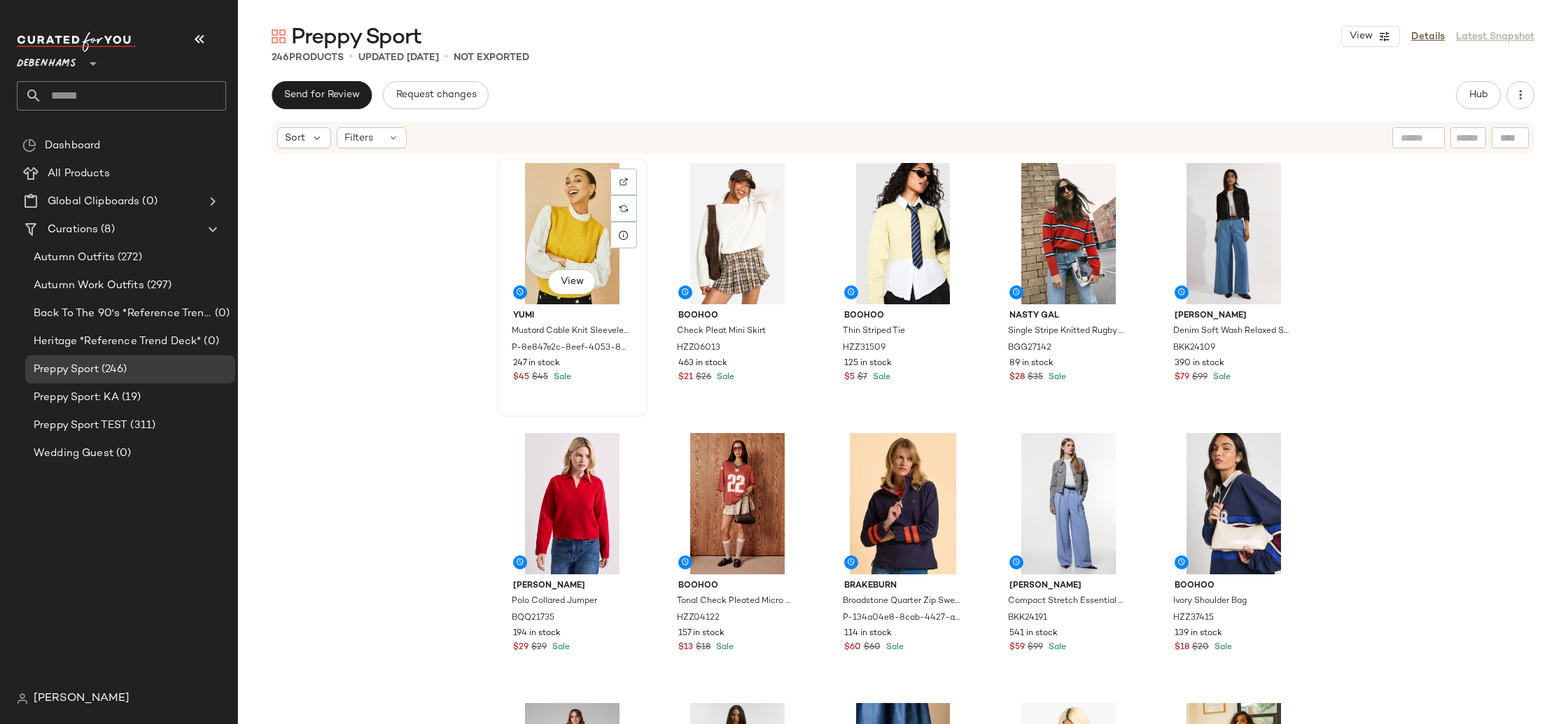
click at [580, 242] on div "View" at bounding box center [572, 233] width 141 height 142
click at [713, 256] on div "View" at bounding box center [737, 233] width 141 height 142
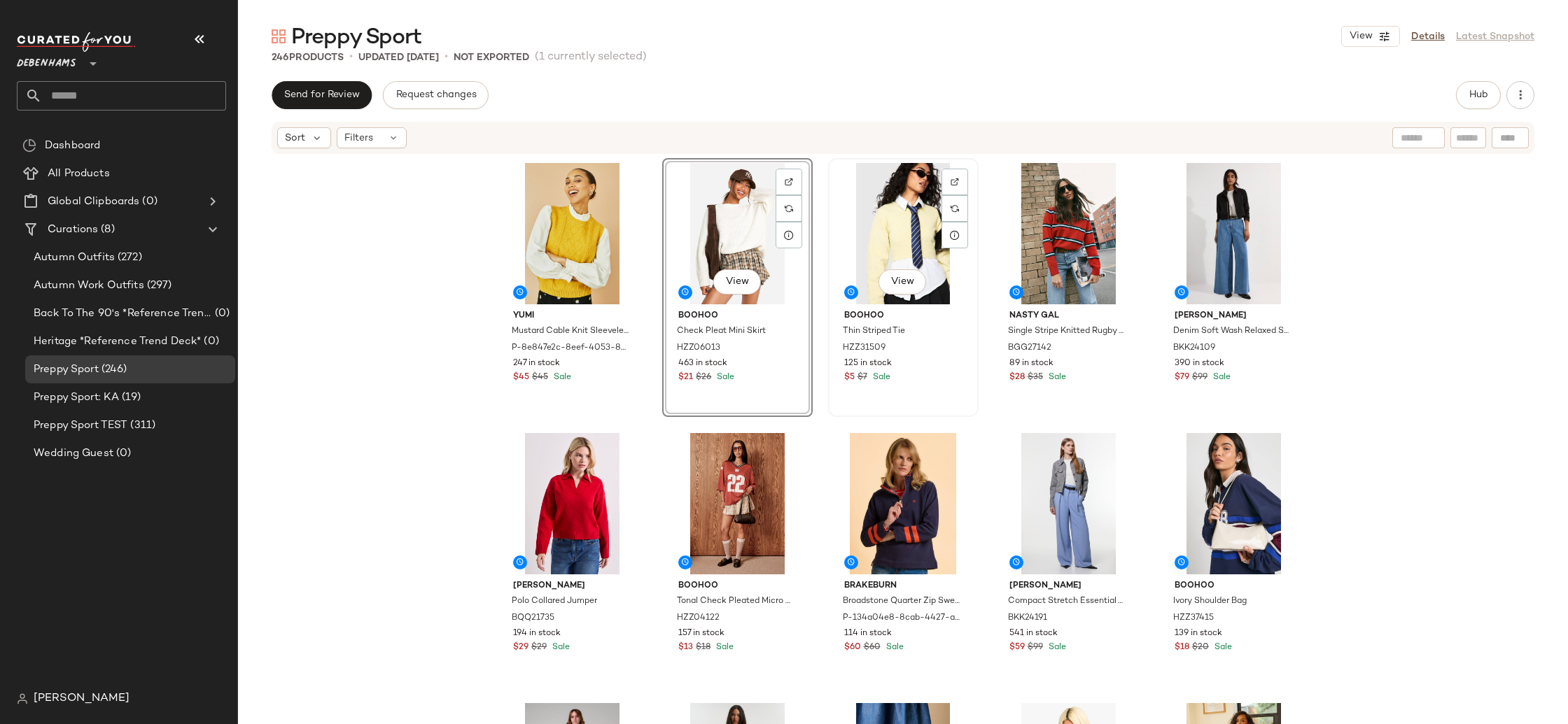
click at [911, 233] on div "View" at bounding box center [903, 233] width 141 height 142
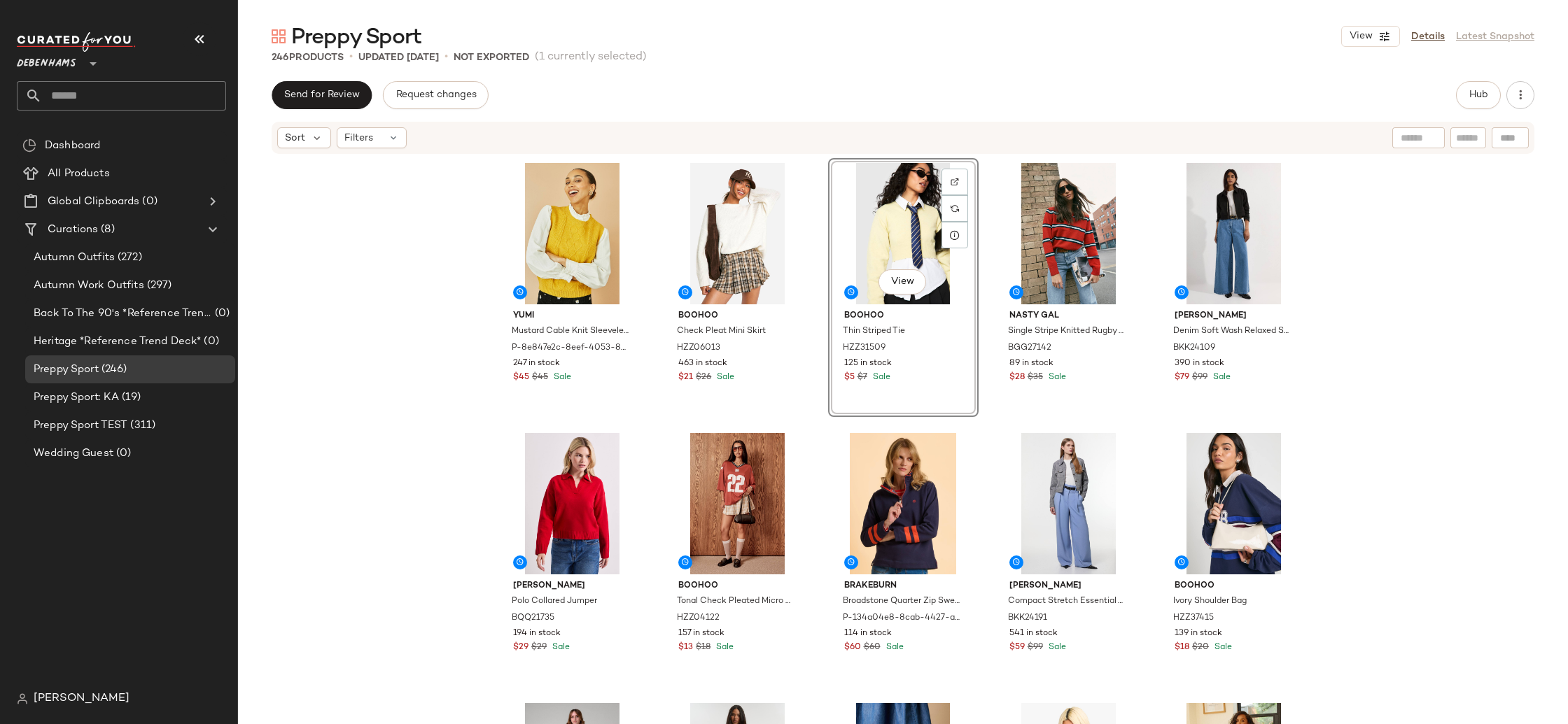
click at [1387, 380] on div "Yumi Mustard Cable Knit Sleeveless Jumper P-8e847e2c-8eef-4053-8c34-e4211fb1762…" at bounding box center [903, 461] width 1330 height 611
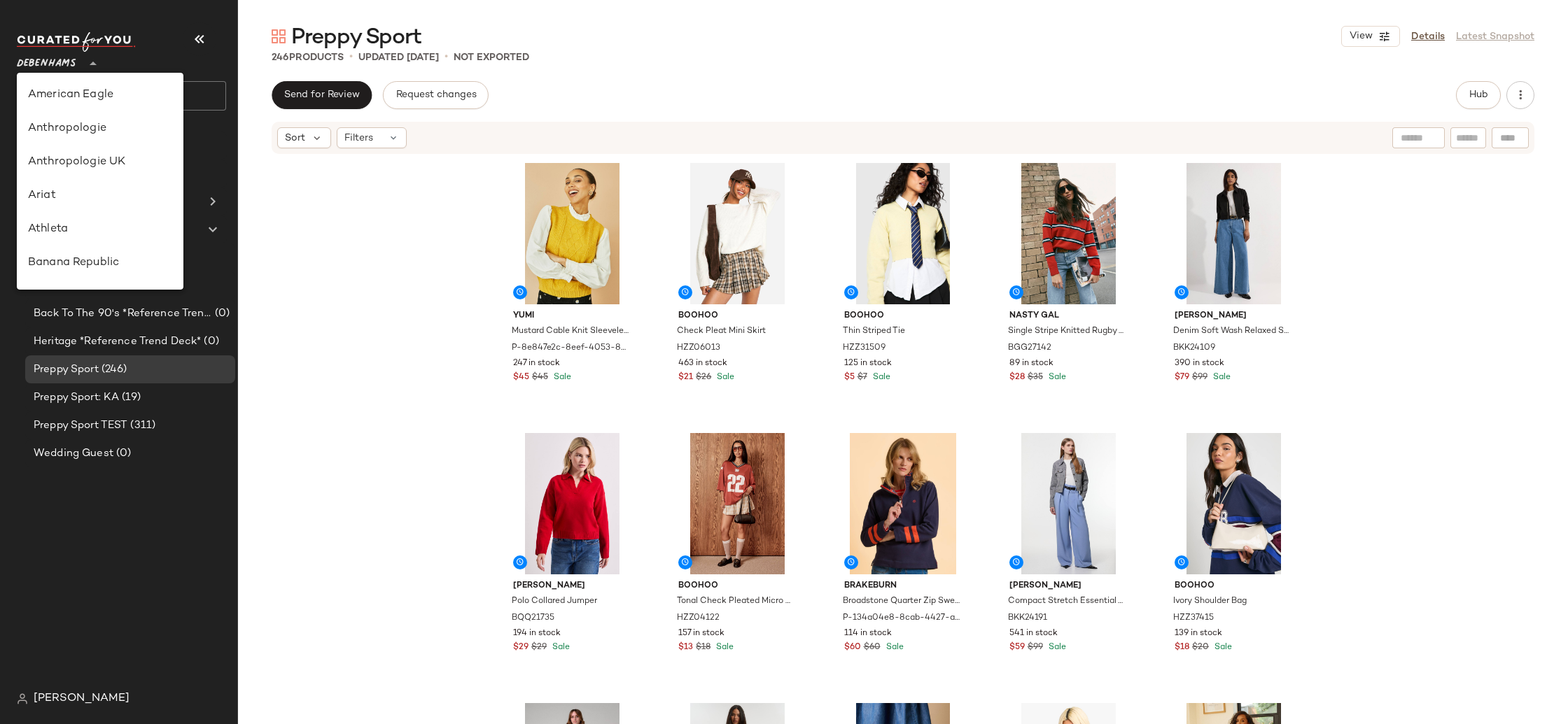
click at [37, 58] on span "Debenhams" at bounding box center [47, 60] width 60 height 25
click at [93, 158] on div "GAP" at bounding box center [100, 162] width 144 height 17
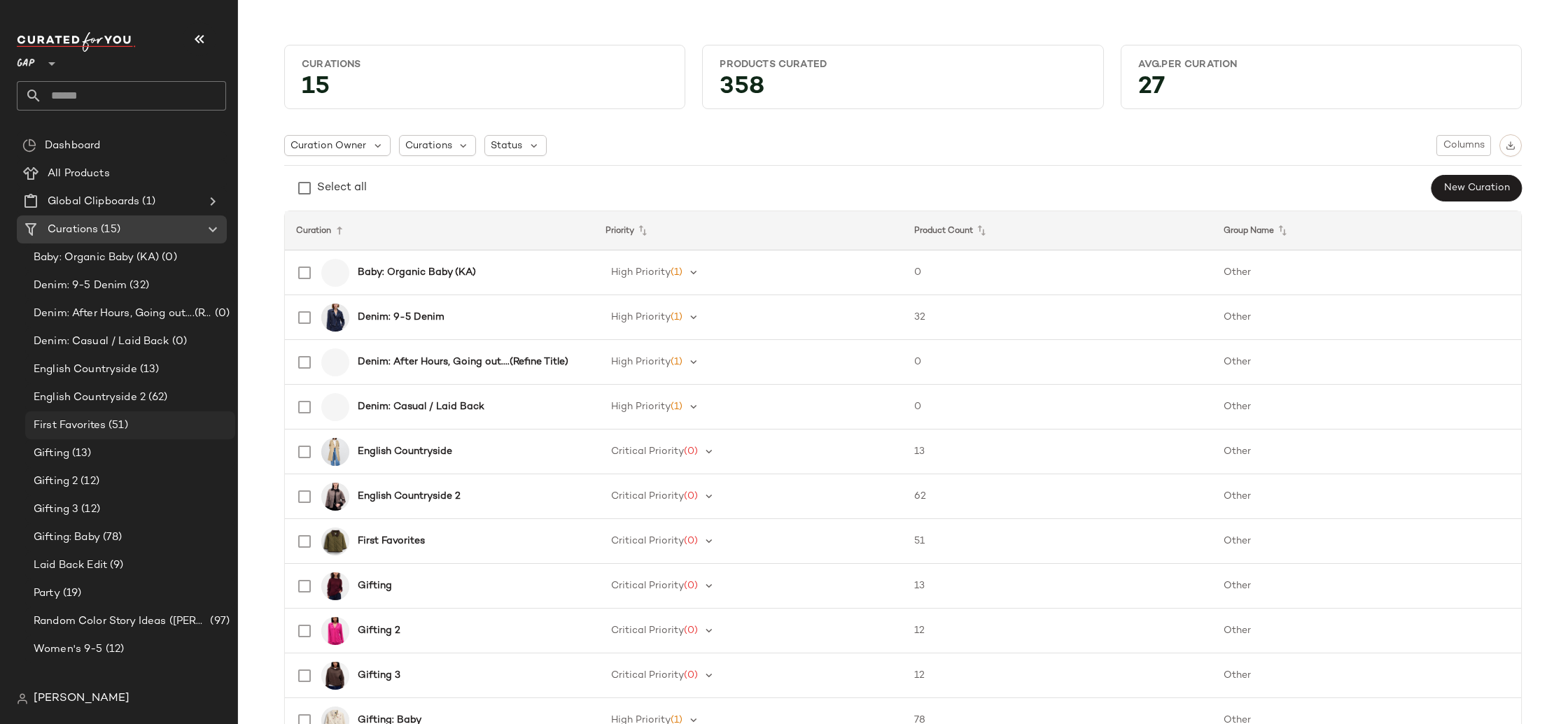
click at [133, 418] on div "First Favorites (51)" at bounding box center [129, 426] width 200 height 16
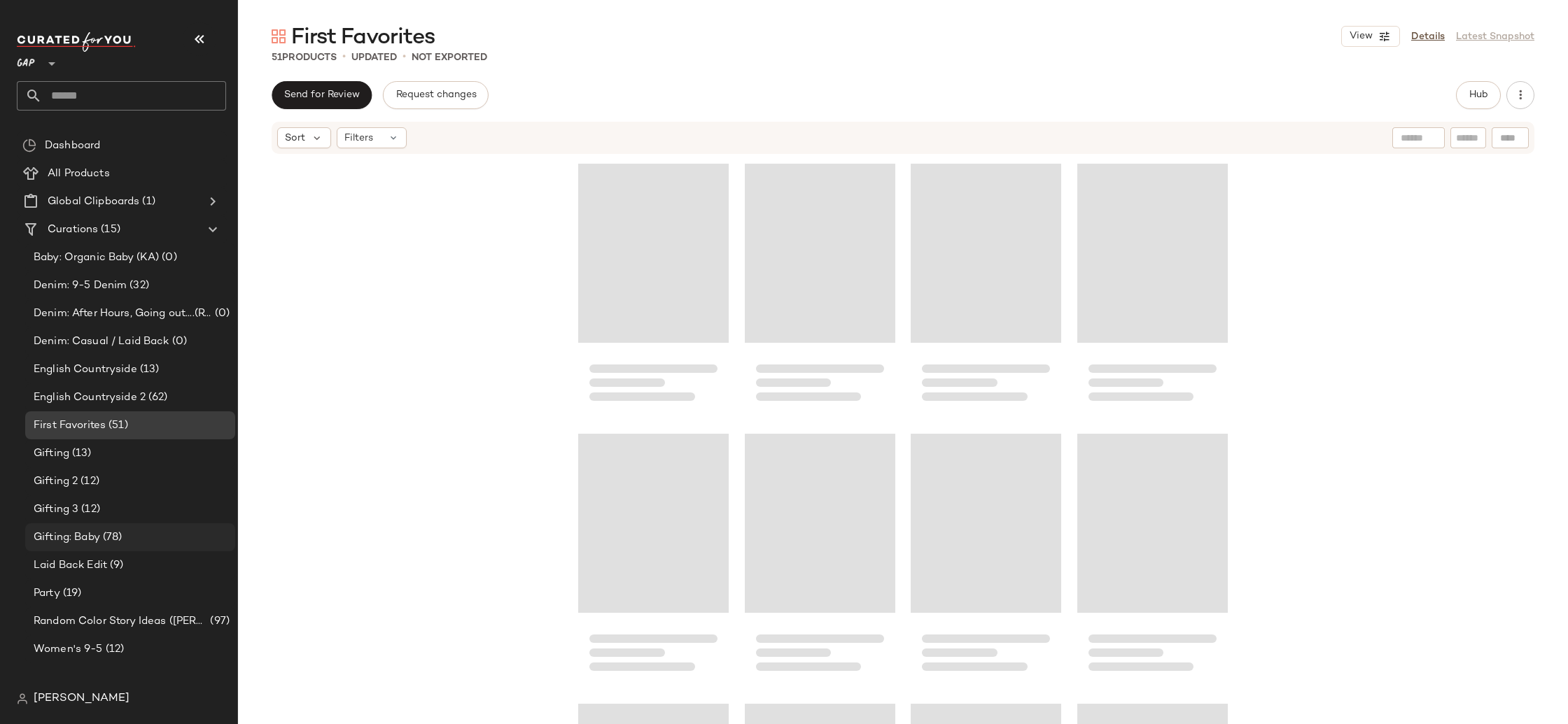
click at [142, 546] on div "Gifting: Baby (78)" at bounding box center [130, 537] width 210 height 28
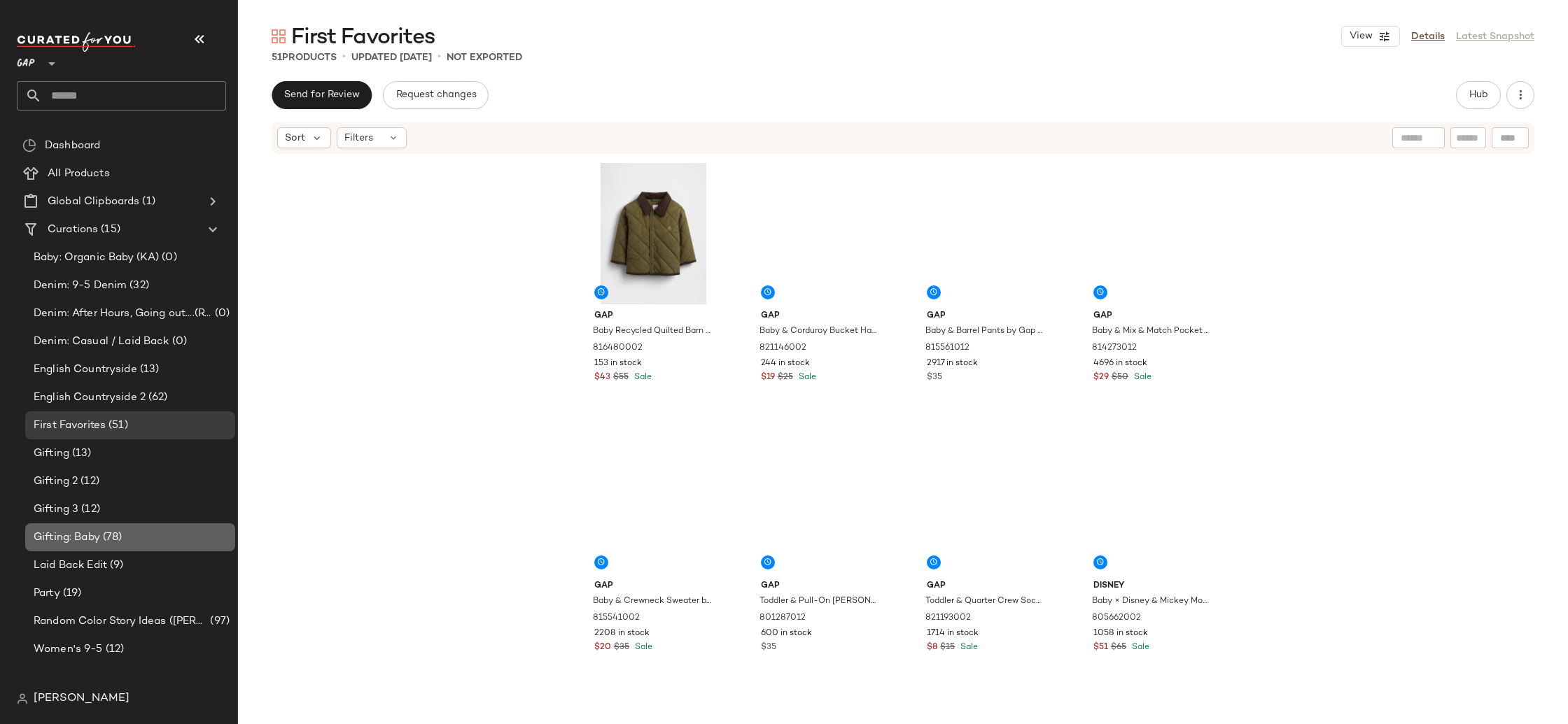
click at [143, 535] on div "Gifting: Baby (78)" at bounding box center [129, 537] width 200 height 16
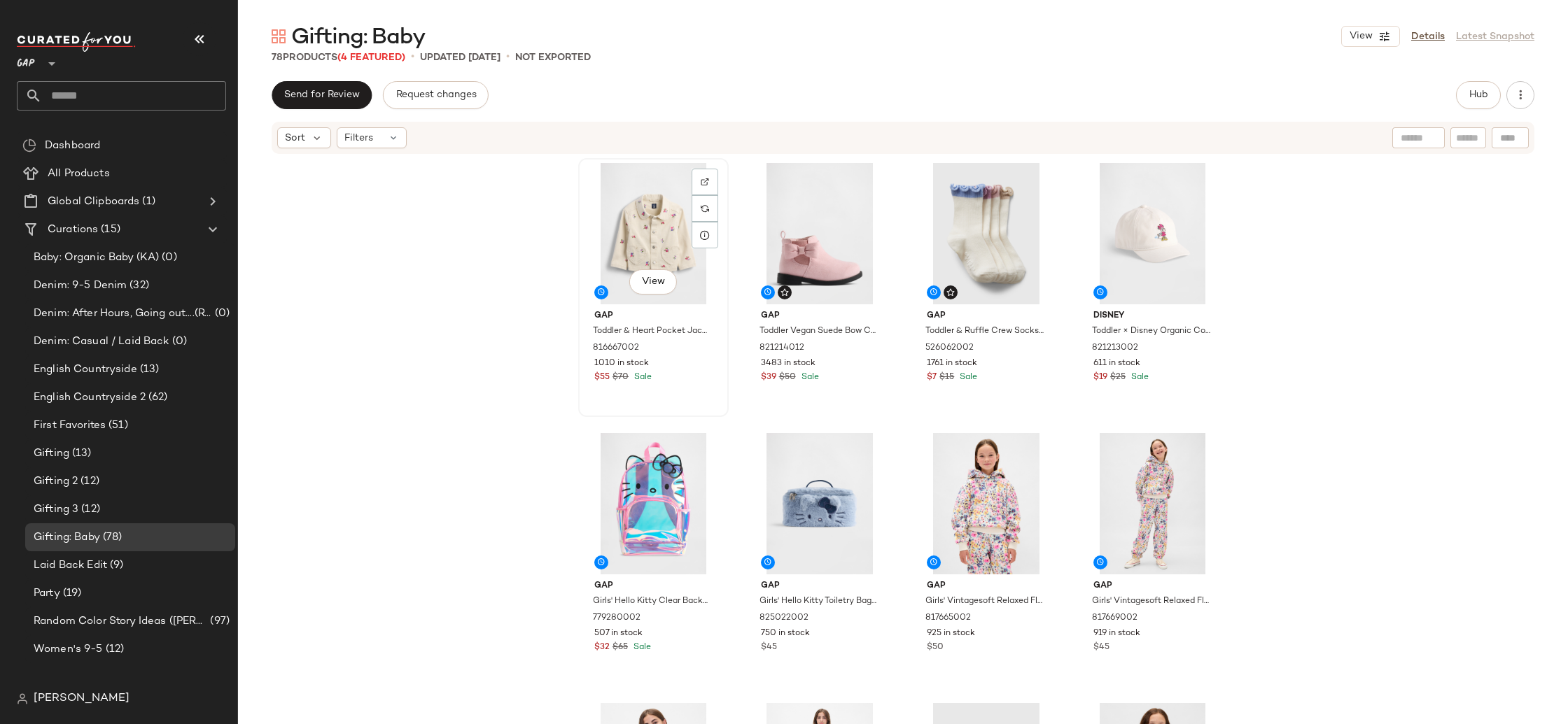
click at [647, 249] on div "View" at bounding box center [653, 233] width 141 height 142
click at [1310, 338] on div "View Gap Toddler & Heart Pocket Jacket by Gap Chino Pant Size 2 YRS 816667002 1…" at bounding box center [903, 461] width 1330 height 611
click at [456, 429] on div "Gap Toddler & Heart Pocket Jacket by Gap Chino Pant Size 2 YRS 816667002 1010 i…" at bounding box center [903, 461] width 1330 height 611
click at [1518, 100] on icon "button" at bounding box center [1520, 95] width 14 height 14
click at [1313, 200] on div "Gap Toddler & Heart Pocket Jacket by Gap Chino Pant Size 2 YRS 816667002 1010 i…" at bounding box center [903, 461] width 1330 height 611
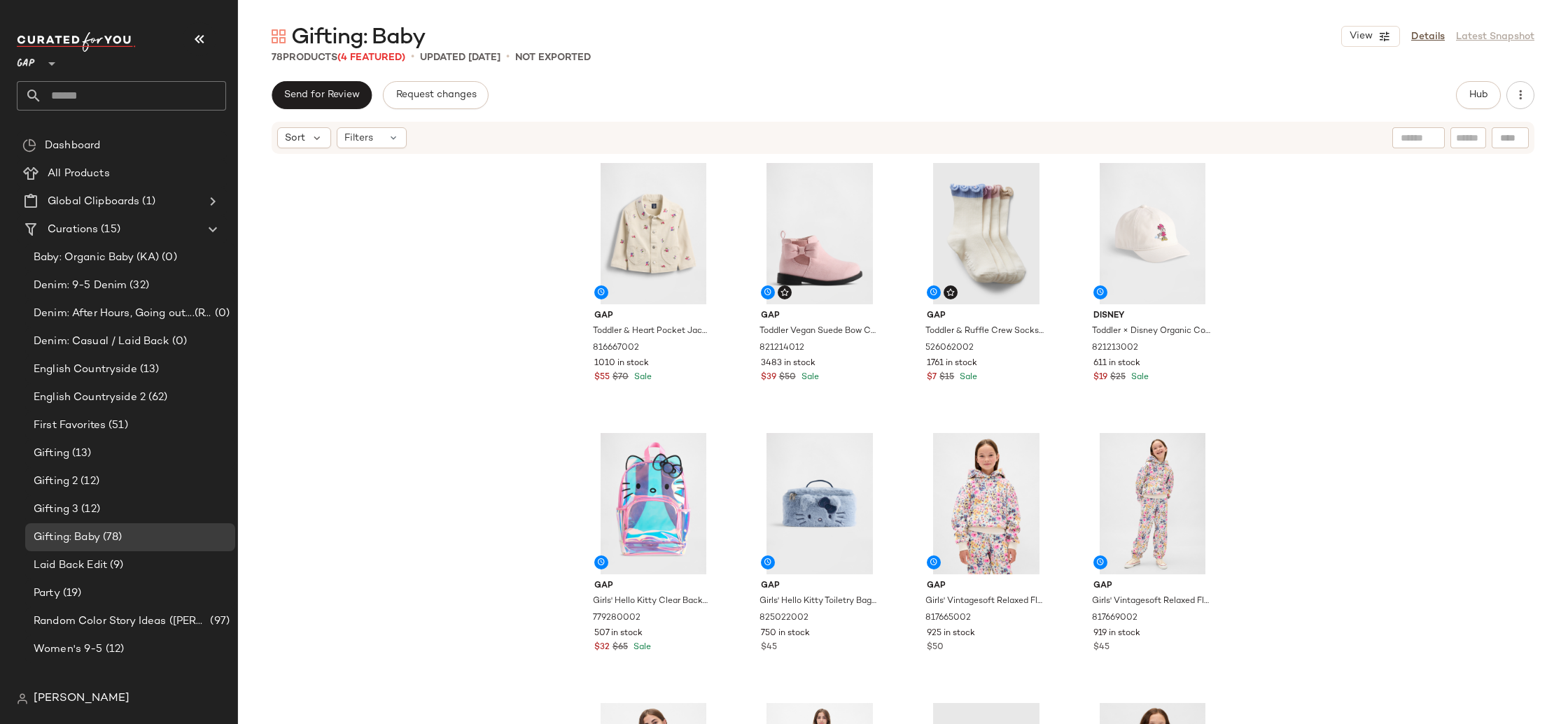
drag, startPoint x: 1286, startPoint y: 360, endPoint x: 1282, endPoint y: 380, distance: 20.4
click at [1287, 360] on div "Gap Toddler & Heart Pocket Jacket by Gap Chino Pant Size 2 YRS 816667002 1010 i…" at bounding box center [903, 461] width 1330 height 611
click at [1445, 383] on div "Gap Toddler & Heart Pocket Jacket by Gap Chino Pant Size 2 YRS 816667002 1010 i…" at bounding box center [903, 461] width 1330 height 611
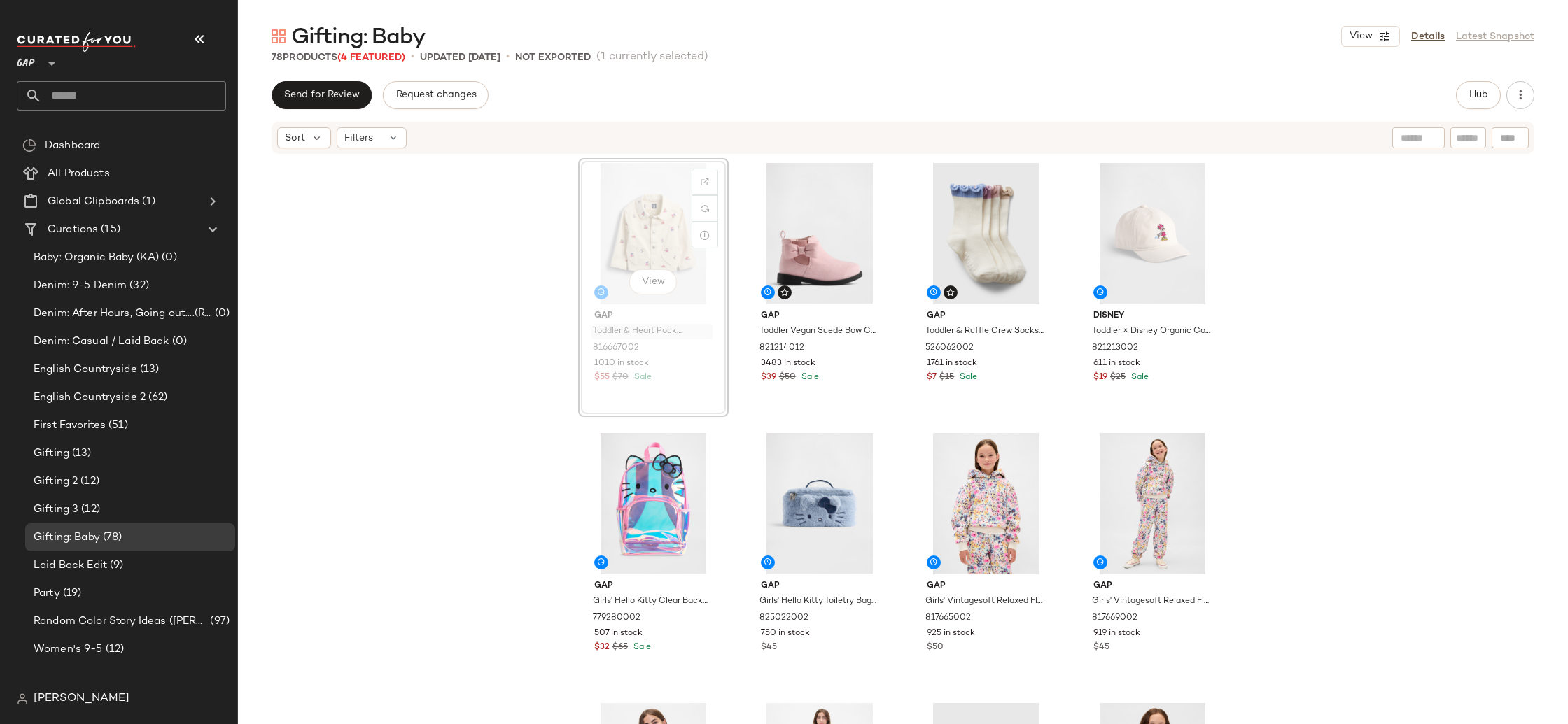
drag, startPoint x: 590, startPoint y: 332, endPoint x: 599, endPoint y: 334, distance: 9.2
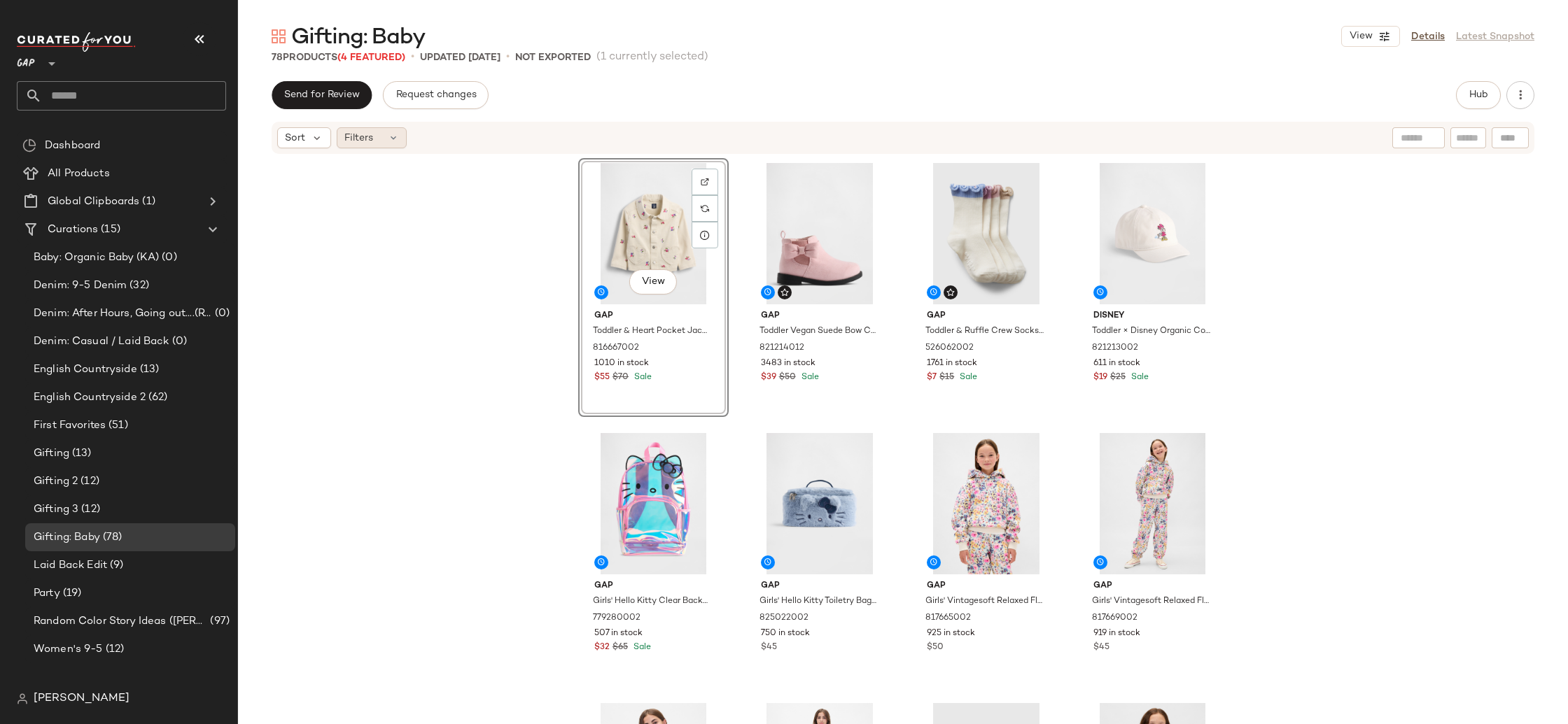
click at [379, 142] on div "Filters" at bounding box center [371, 137] width 70 height 21
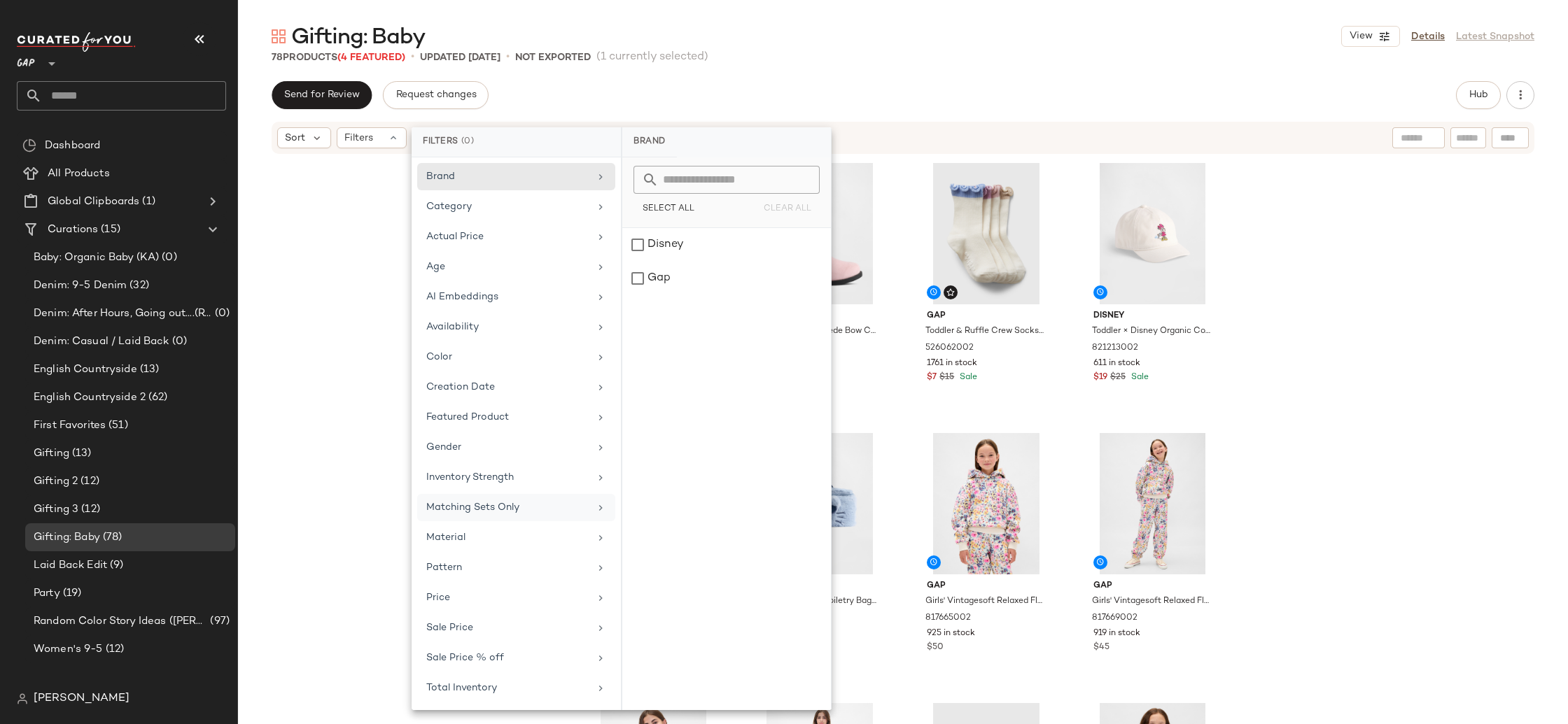
click at [602, 524] on div "Matching Sets Only" at bounding box center [516, 538] width 198 height 28
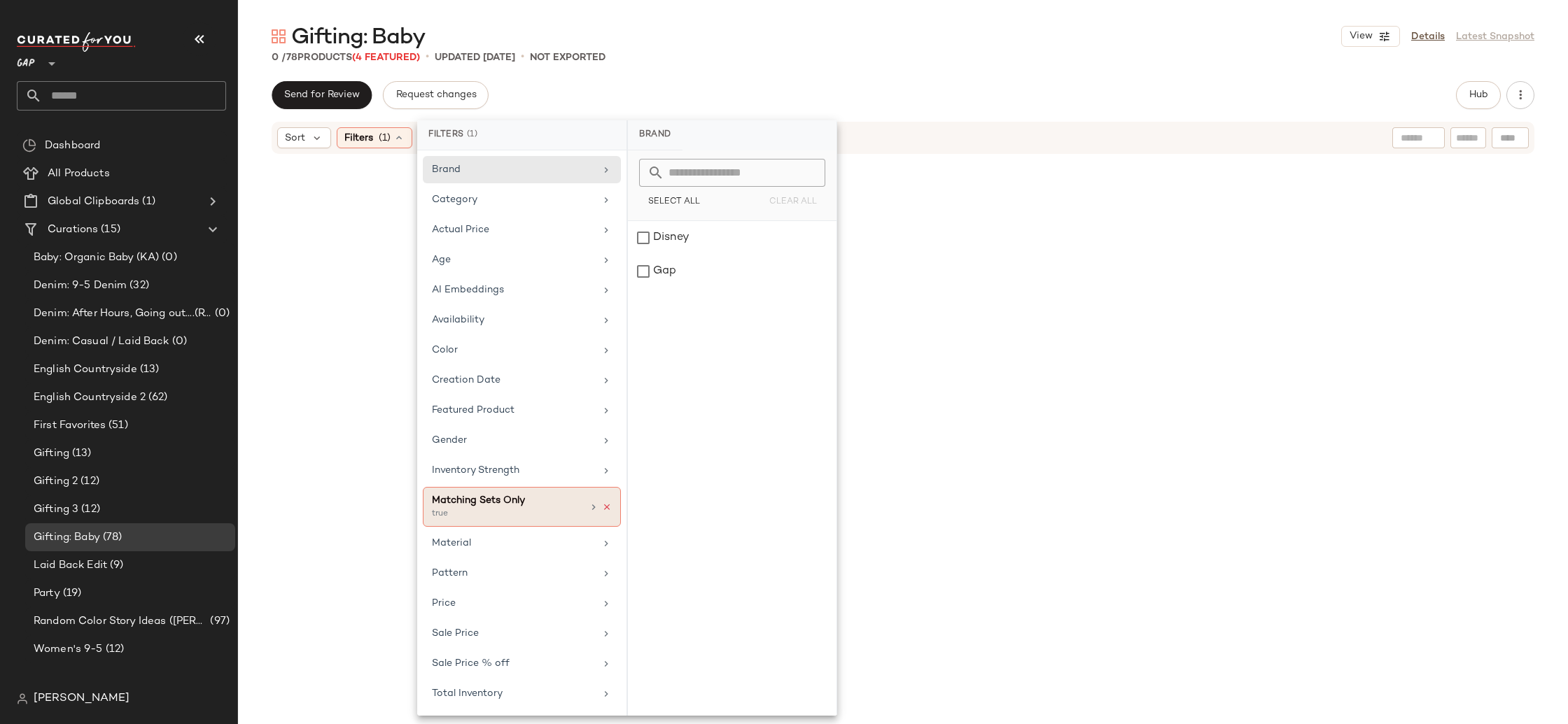
click at [608, 506] on icon at bounding box center [606, 507] width 10 height 10
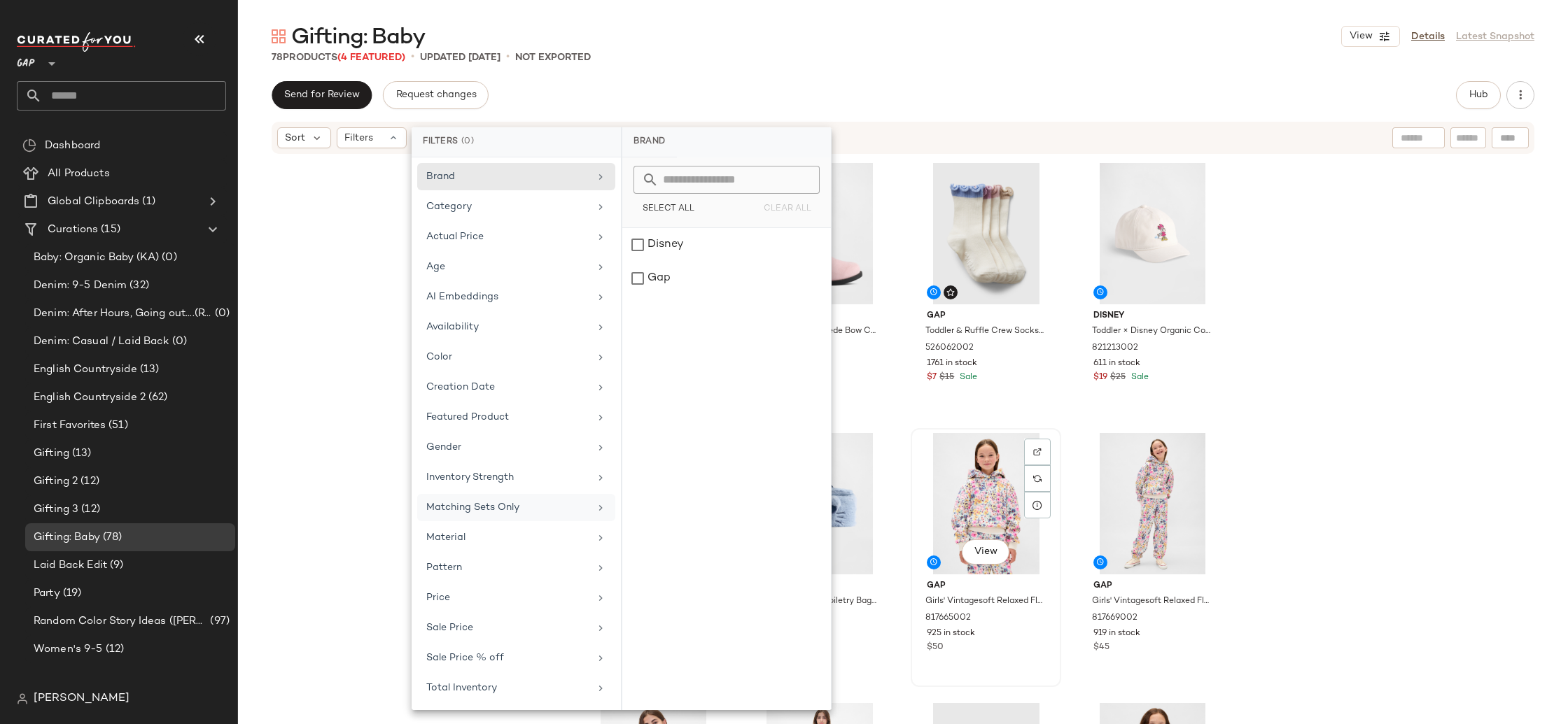
click at [1001, 498] on div "View" at bounding box center [986, 504] width 141 height 142
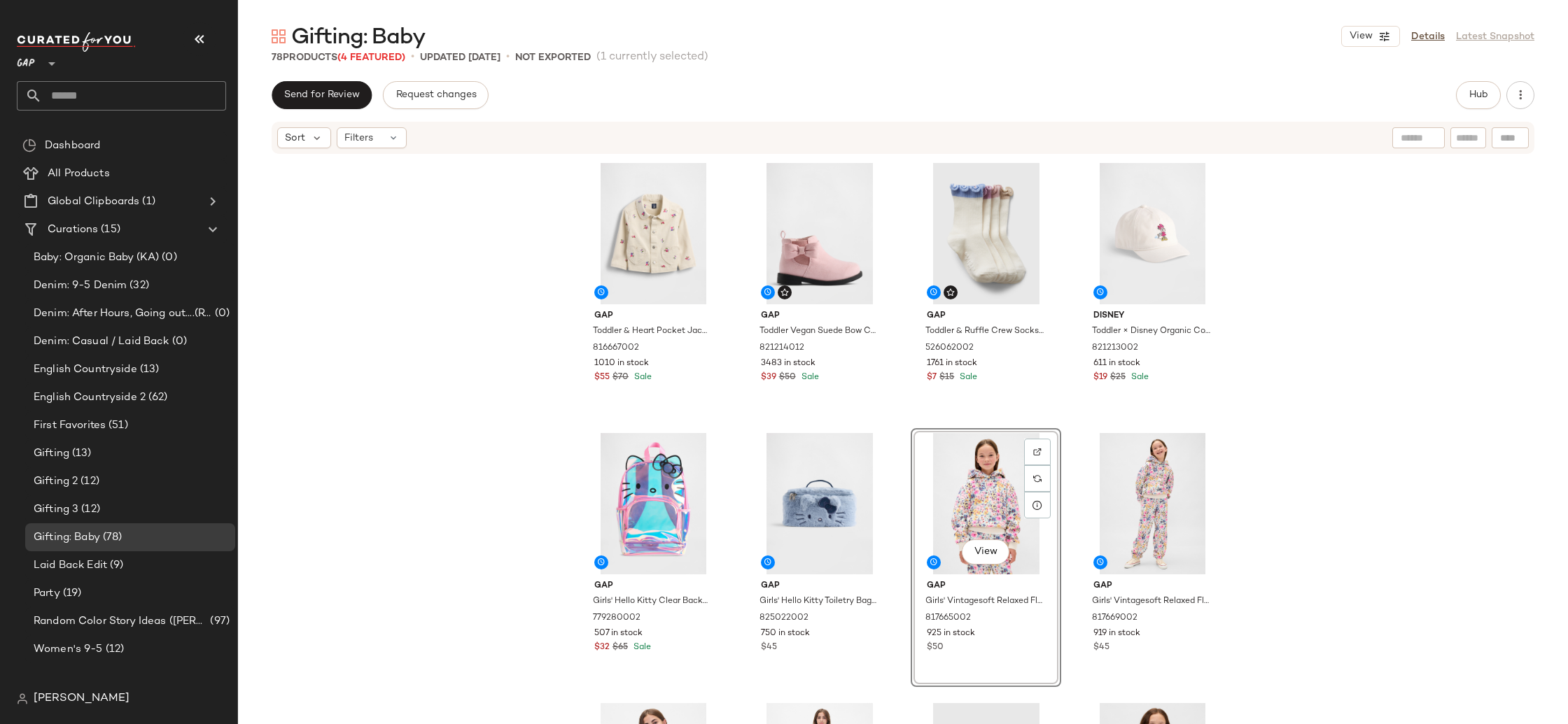
click at [1295, 514] on div "Gap Toddler & Heart Pocket Jacket by Gap Chino Pant Size 2 YRS 816667002 1010 i…" at bounding box center [903, 461] width 1330 height 611
click at [994, 491] on div "View" at bounding box center [986, 504] width 141 height 142
click at [1112, 486] on div "View" at bounding box center [1152, 504] width 141 height 142
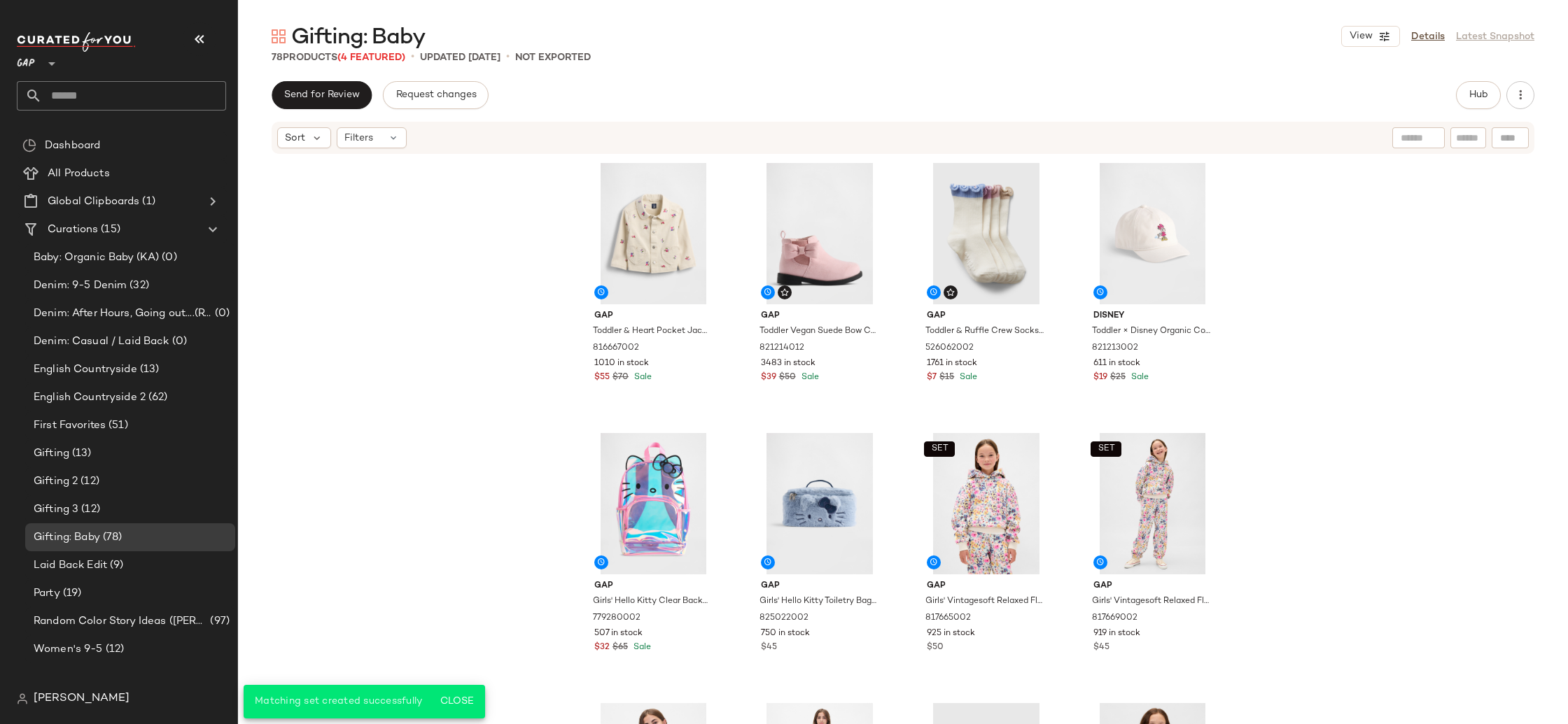
click at [1436, 489] on div "Gap Toddler & Heart Pocket Jacket by Gap Chino Pant Size 2 YRS 816667002 1010 i…" at bounding box center [903, 461] width 1330 height 611
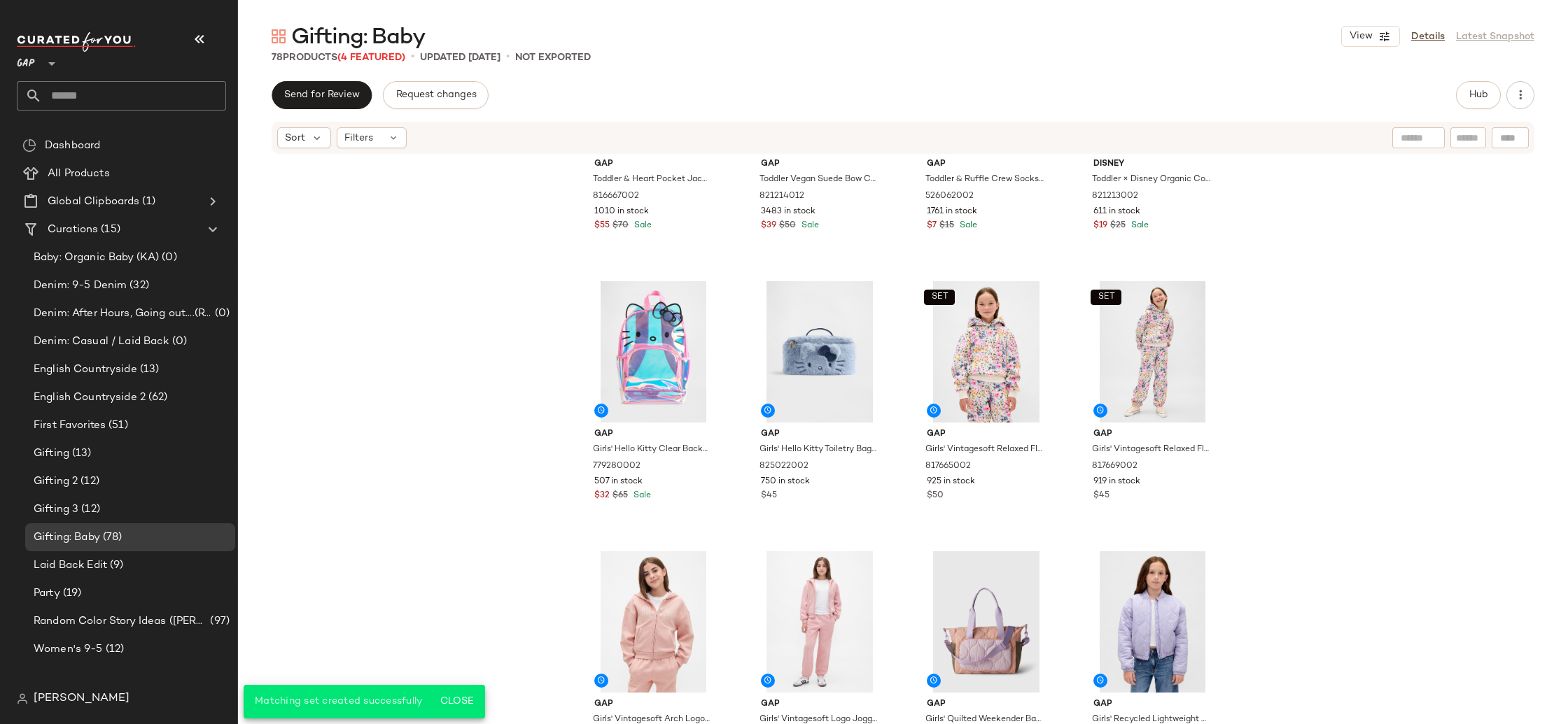
scroll to position [263, 0]
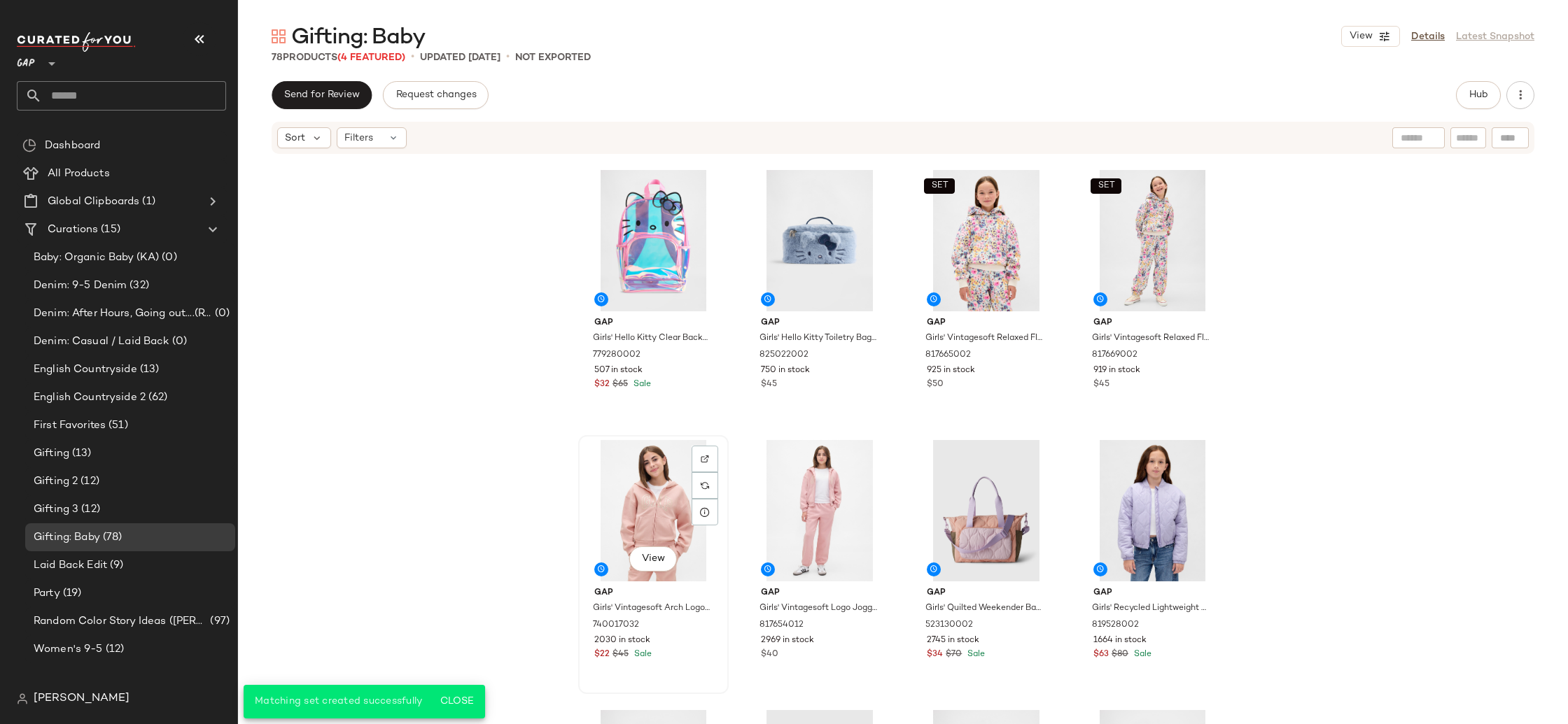
click at [648, 501] on div "View" at bounding box center [653, 510] width 141 height 142
click at [811, 494] on div "View" at bounding box center [820, 510] width 141 height 142
click at [1377, 501] on div "Gap Toddler & Heart Pocket Jacket by Gap Chino Pant Size 2 YRS 816667002 1010 i…" at bounding box center [903, 461] width 1330 height 611
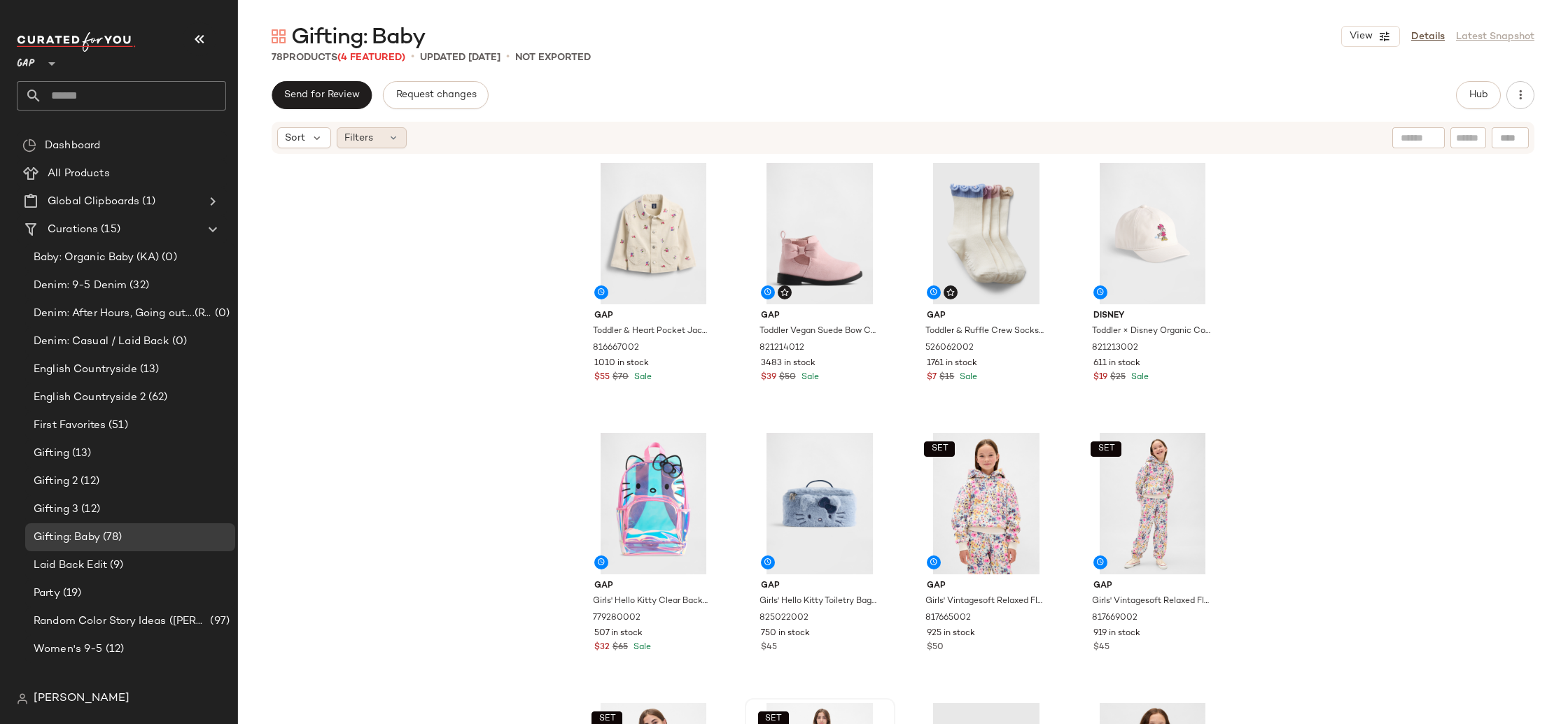
click at [388, 137] on icon at bounding box center [393, 138] width 11 height 11
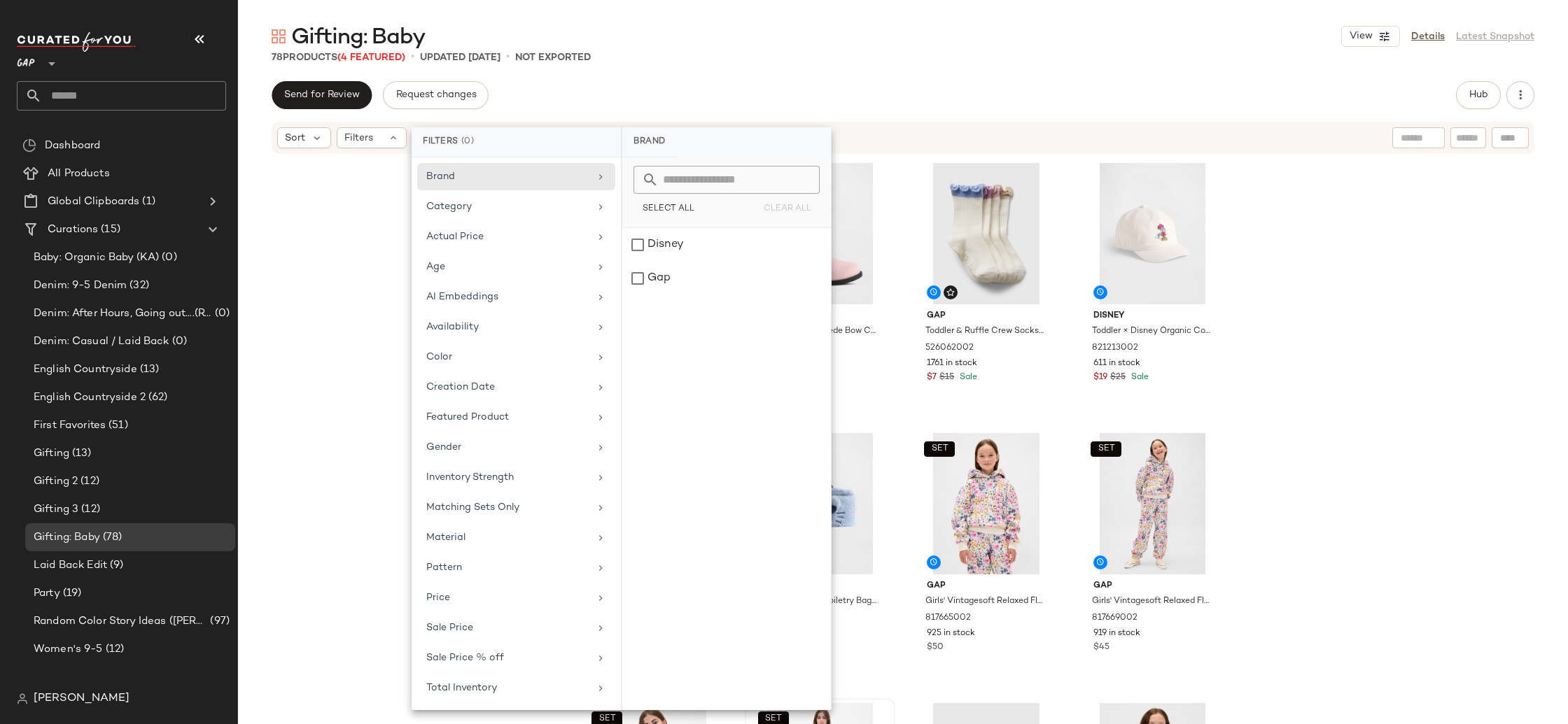
click at [1292, 333] on div "Gap Toddler & Heart Pocket Jacket by Gap Chino Pant Size 2 YRS 816667002 1010 i…" at bounding box center [903, 461] width 1330 height 611
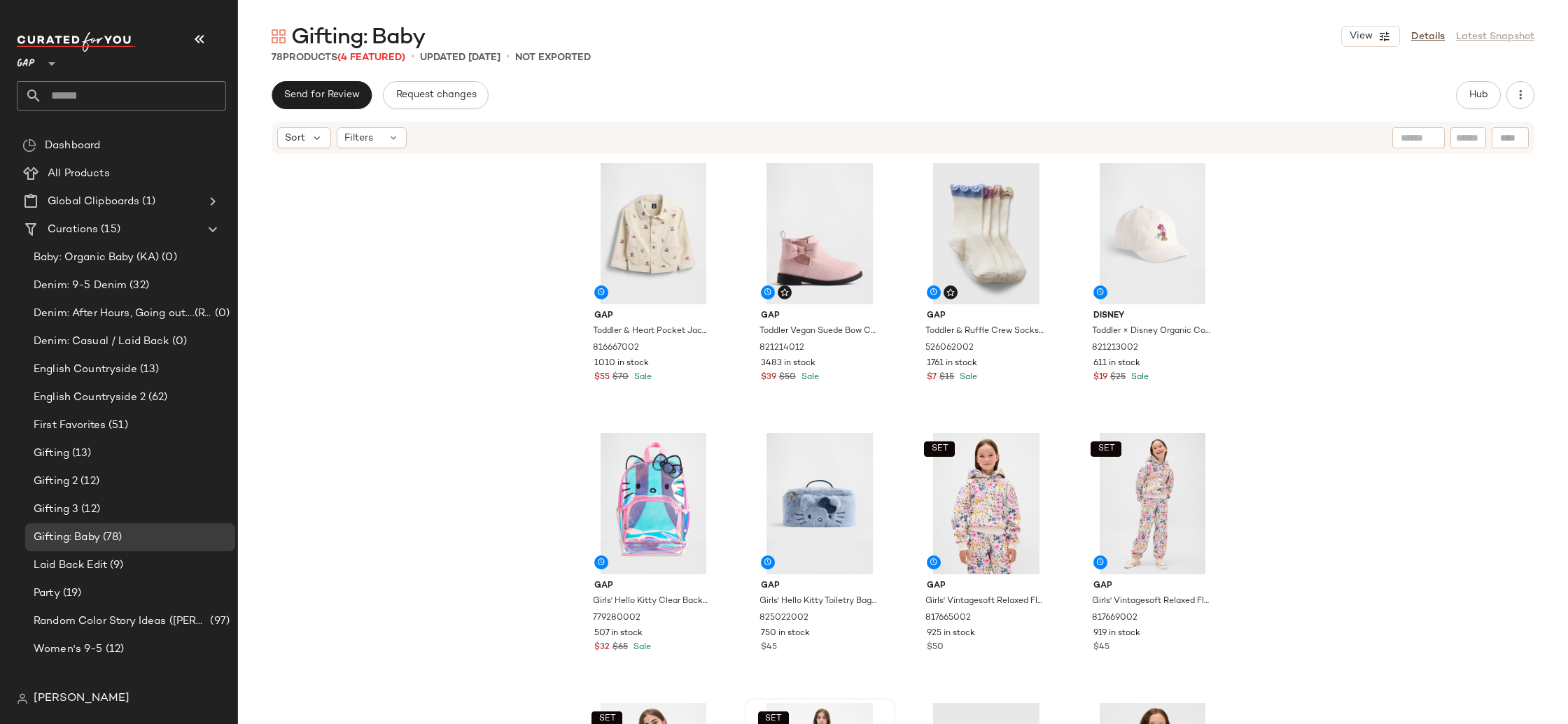
click at [1254, 359] on div "Gap Toddler & Heart Pocket Jacket by Gap Chino Pant Size 2 YRS 816667002 1010 i…" at bounding box center [903, 461] width 1330 height 611
click at [398, 142] on div "Filters" at bounding box center [371, 137] width 70 height 21
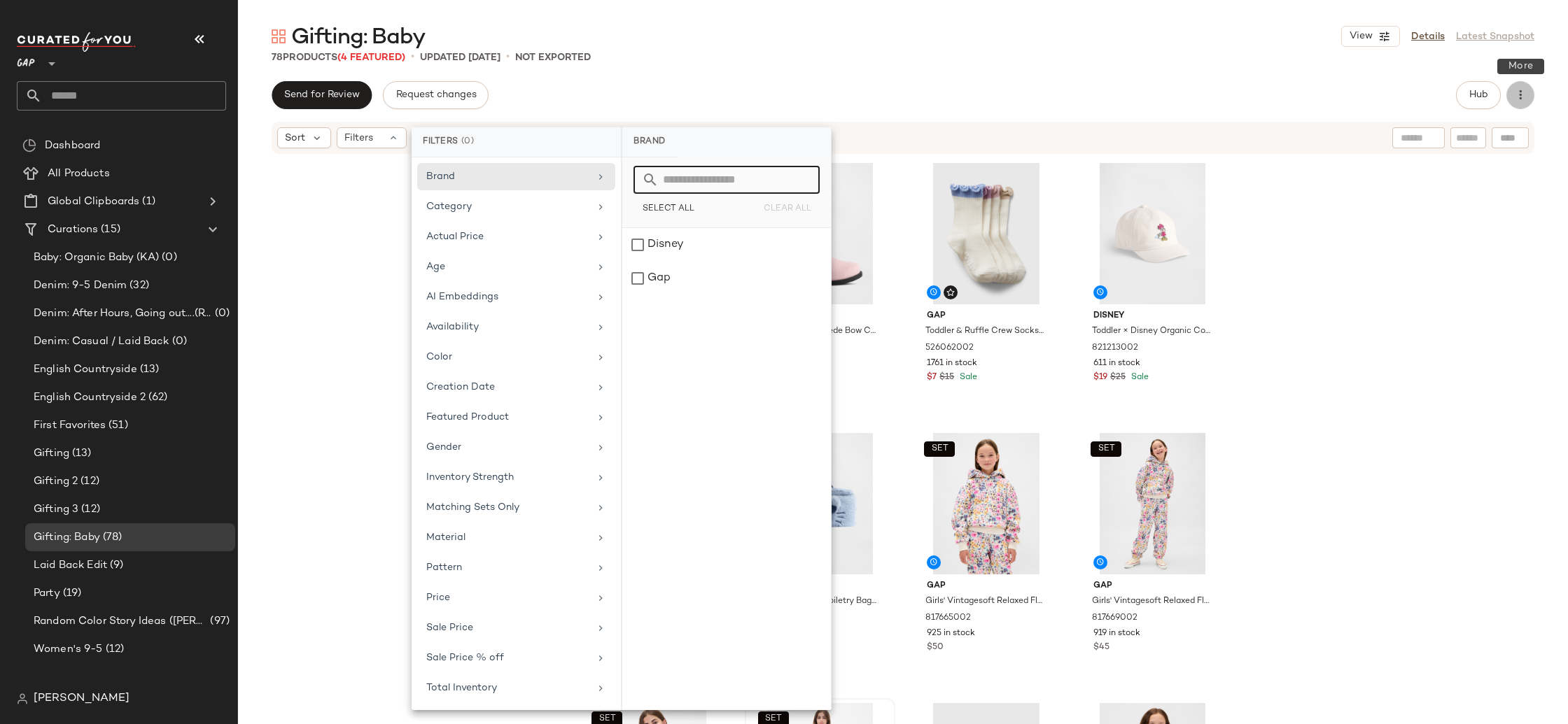
click at [1519, 96] on icon "button" at bounding box center [1520, 95] width 14 height 14
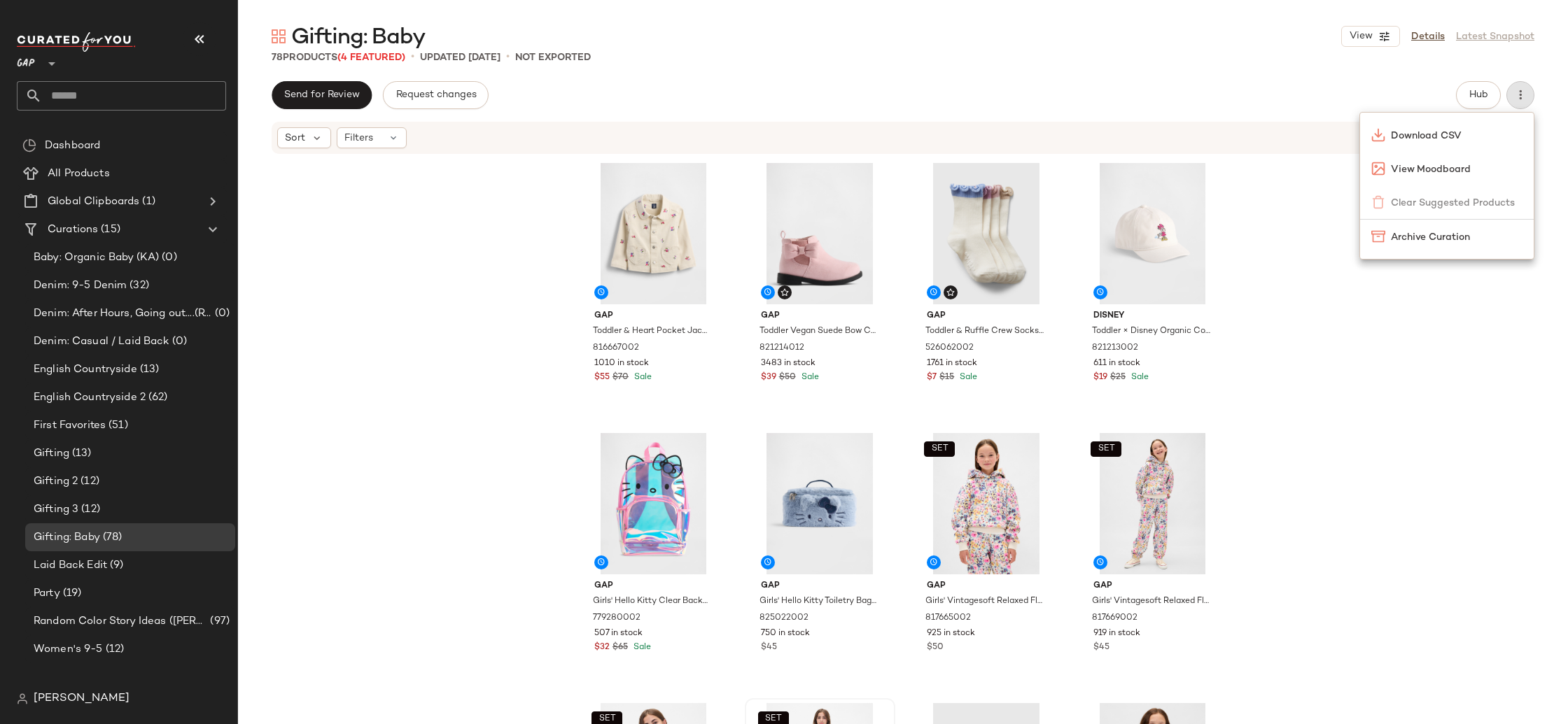
click at [1237, 103] on div "Send for Review Request changes Hub" at bounding box center [903, 95] width 1263 height 28
click at [403, 133] on div "Filters" at bounding box center [371, 137] width 70 height 21
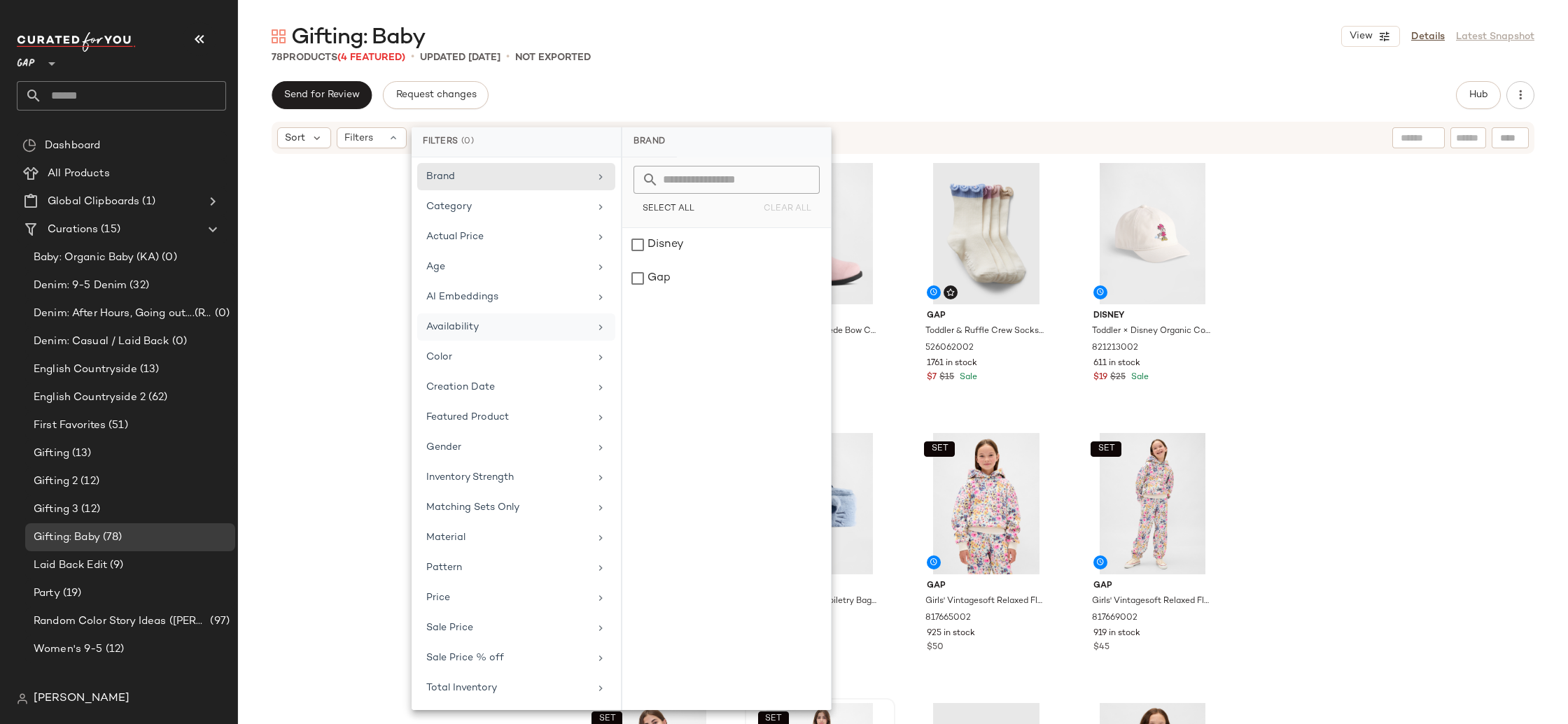
click at [606, 344] on div "Availability" at bounding box center [516, 357] width 198 height 28
click at [593, 464] on div "Gender" at bounding box center [516, 478] width 198 height 28
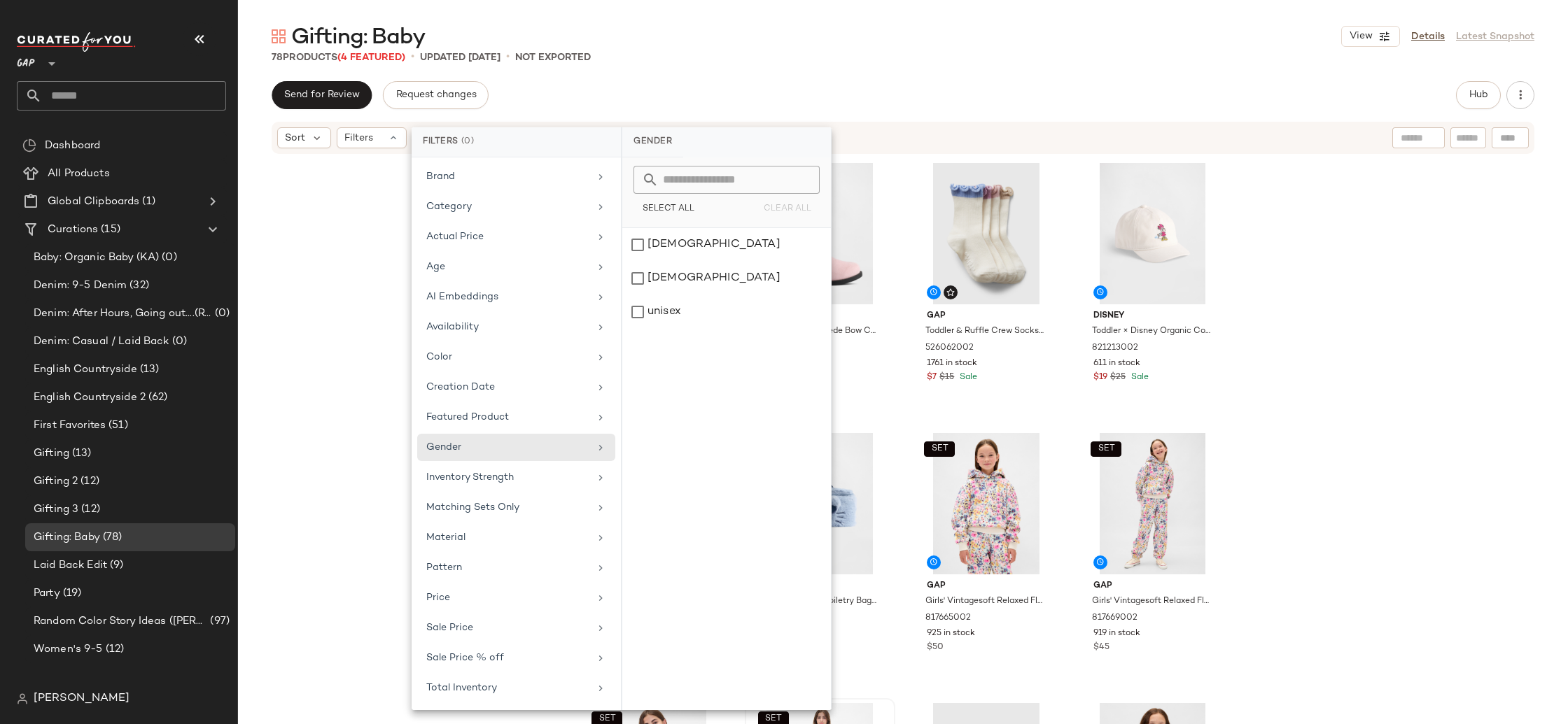
click at [1312, 284] on div "Gap Toddler & Heart Pocket Jacket by Gap Chino Pant Size 2 YRS 816667002 1010 i…" at bounding box center [903, 461] width 1330 height 611
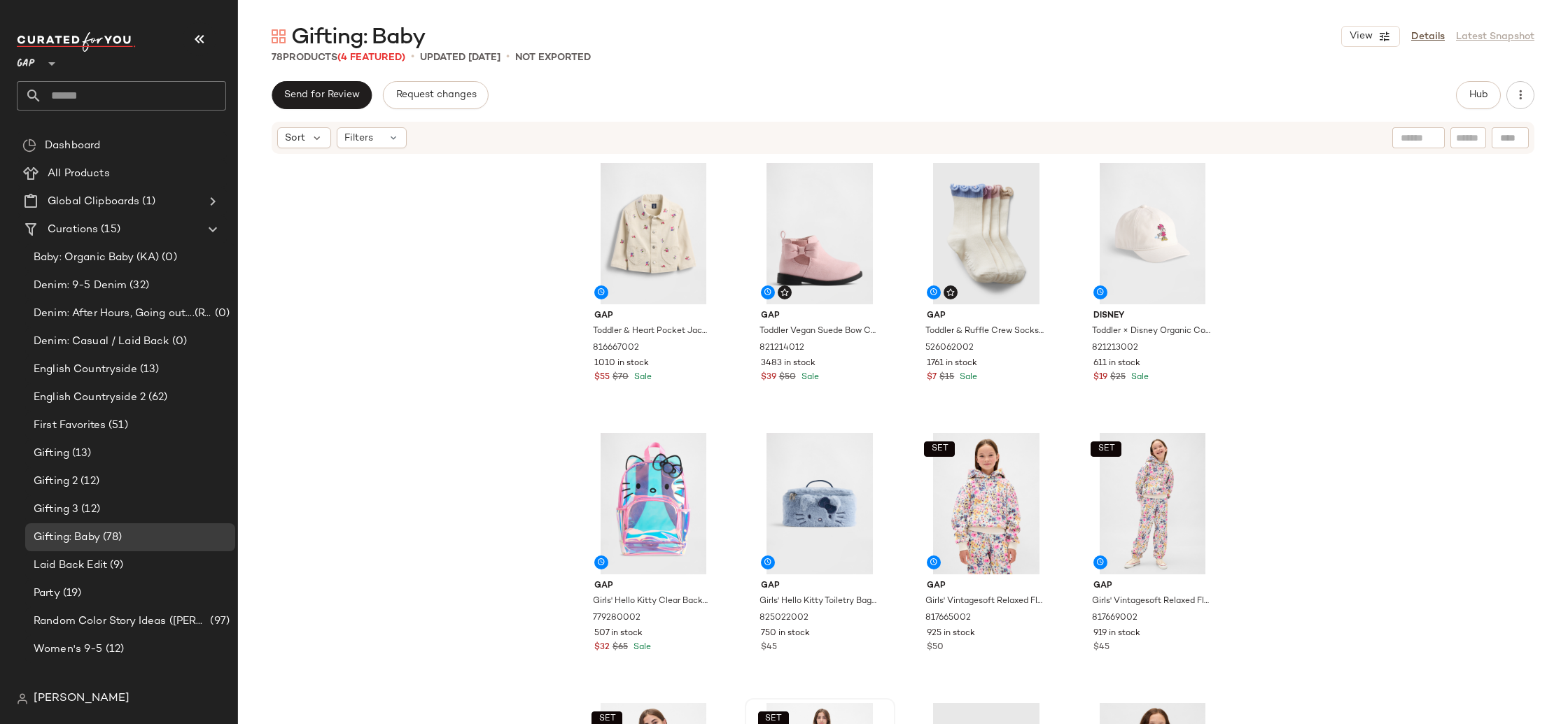
click at [31, 65] on span "GAP" at bounding box center [26, 60] width 18 height 25
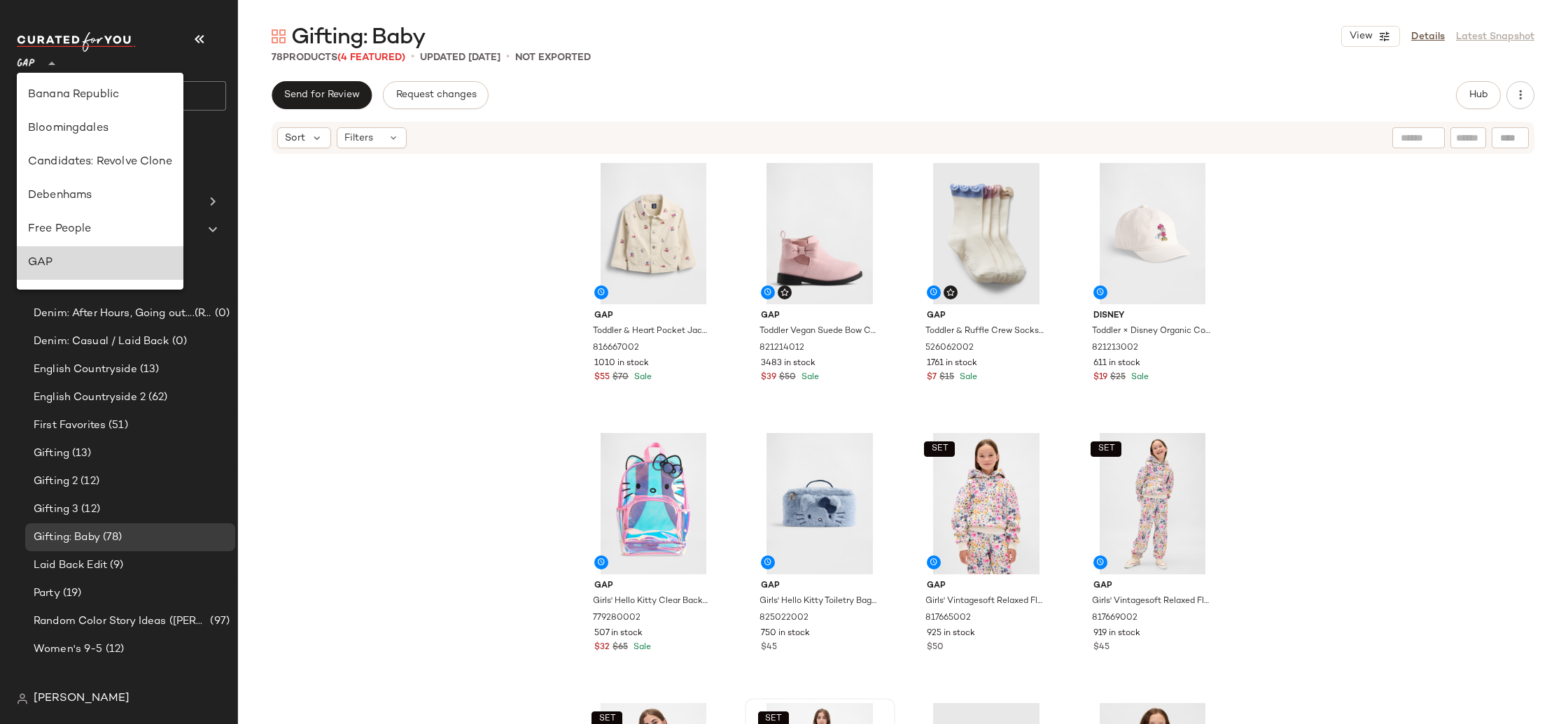
scroll to position [149, 0]
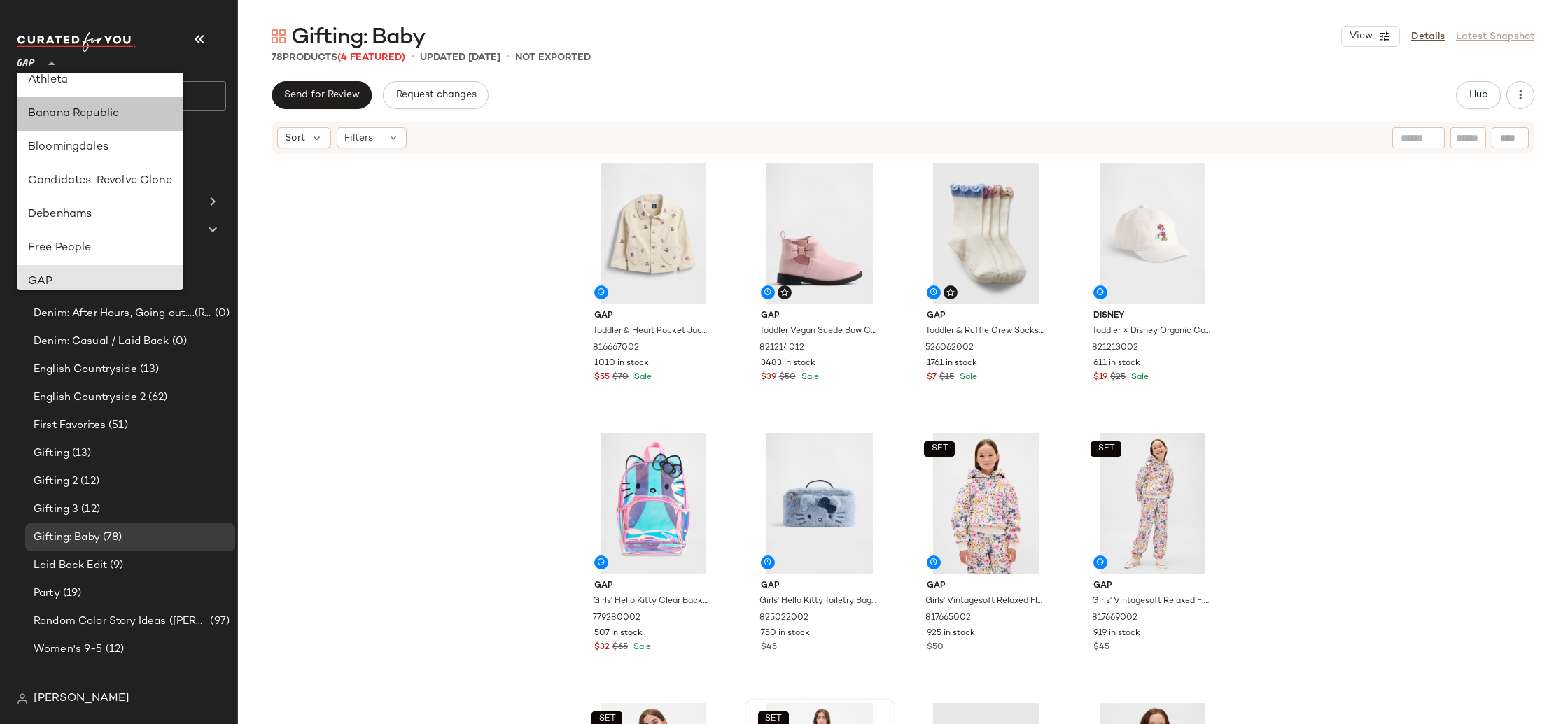
click at [88, 113] on div "Banana Republic" at bounding box center [100, 114] width 144 height 17
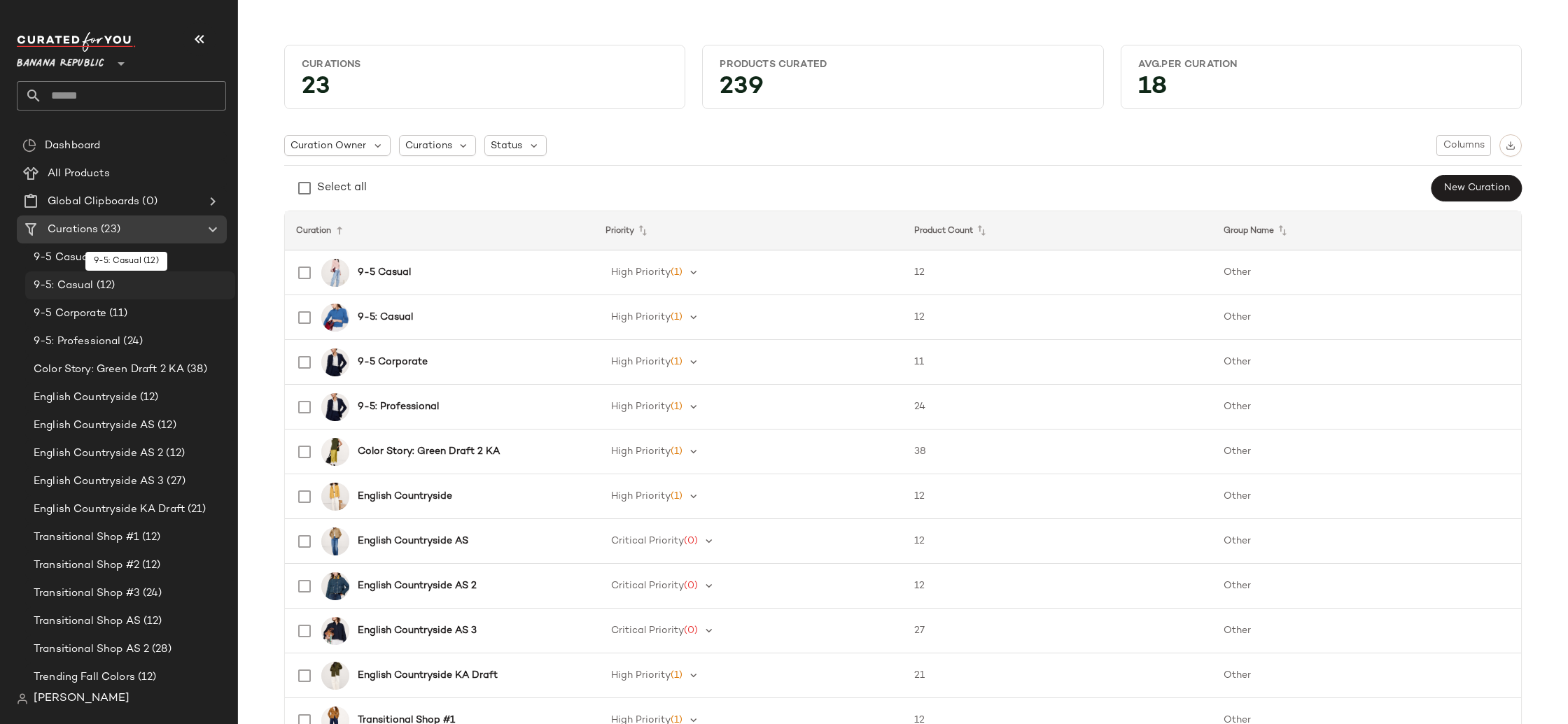
click at [172, 281] on div "9-5: Casual (12)" at bounding box center [129, 285] width 200 height 16
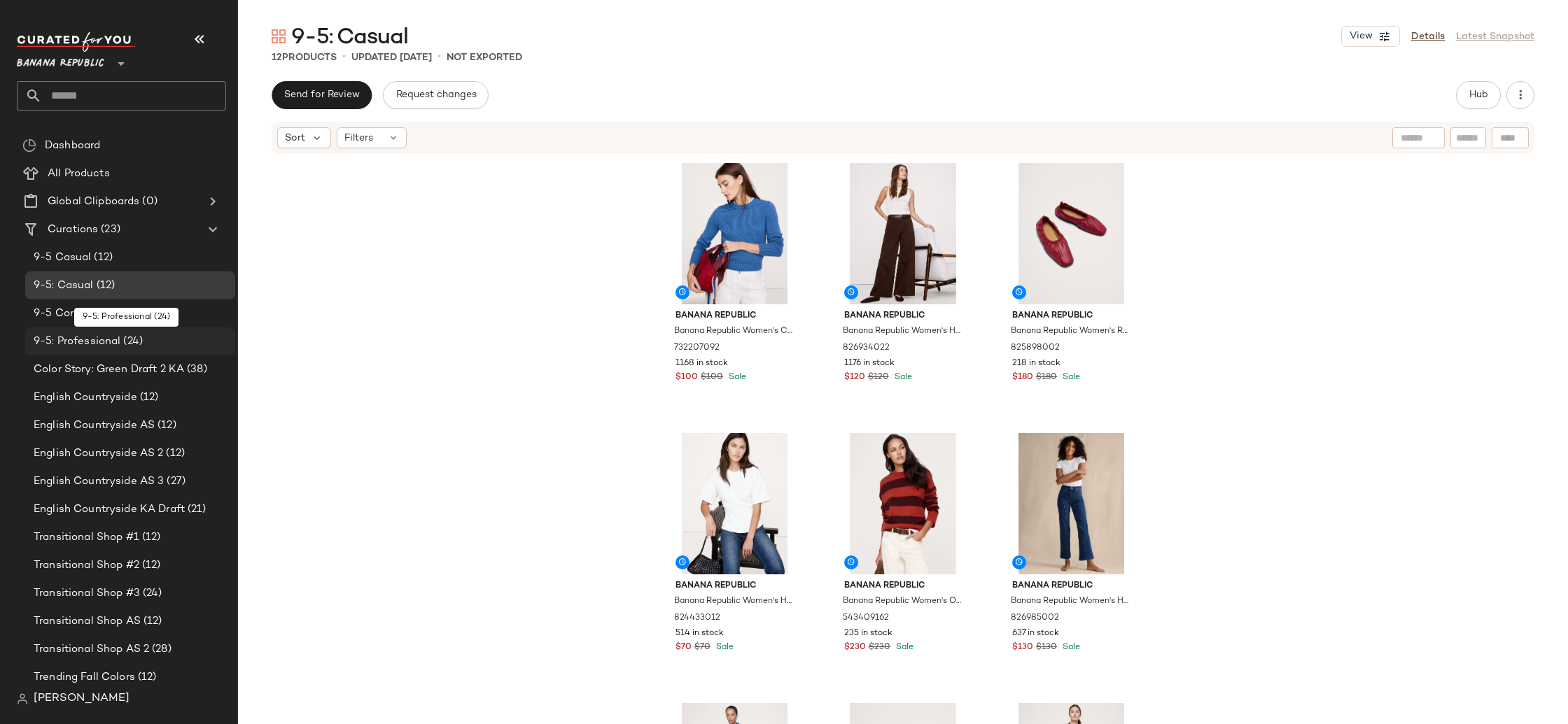
click at [174, 345] on div "9-5: Professional (24)" at bounding box center [129, 341] width 200 height 16
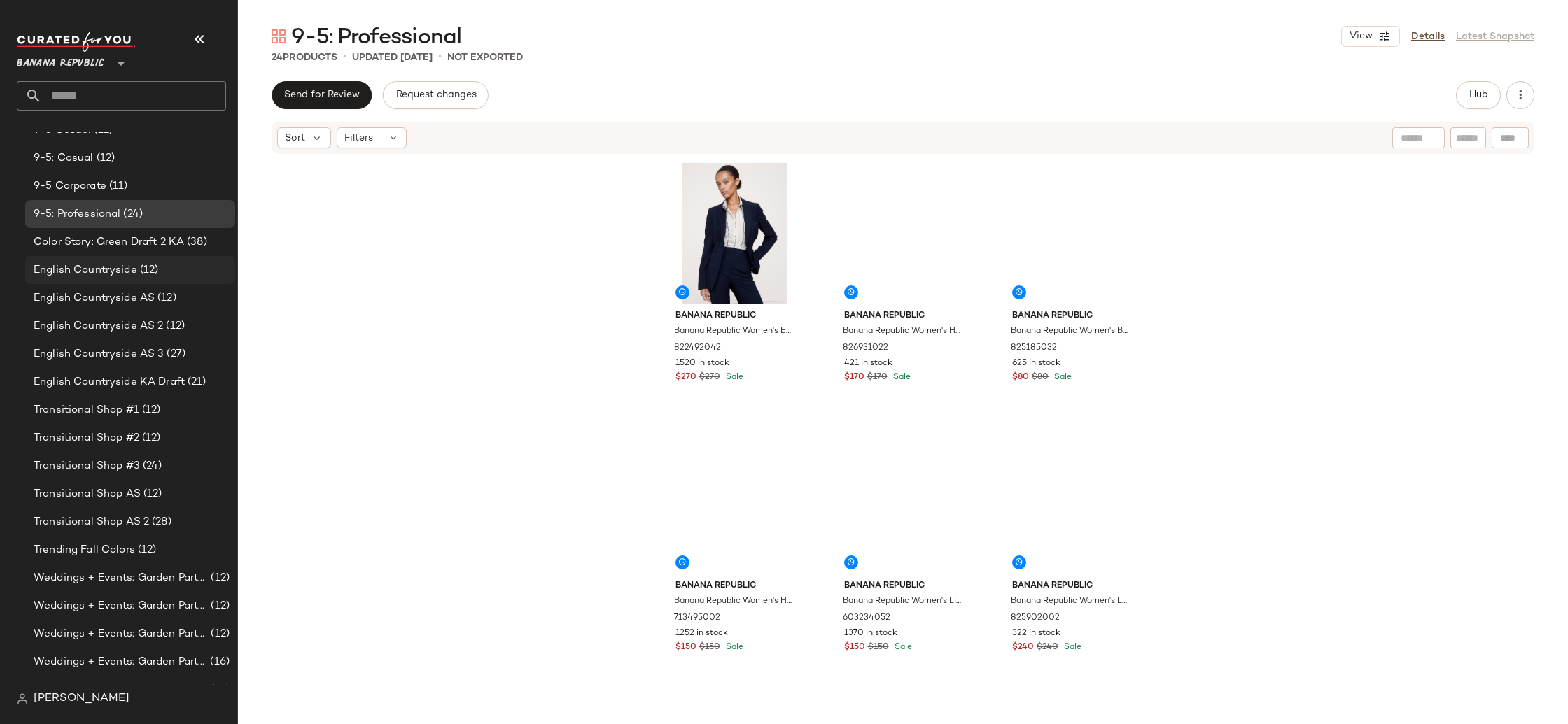
scroll to position [202, 0]
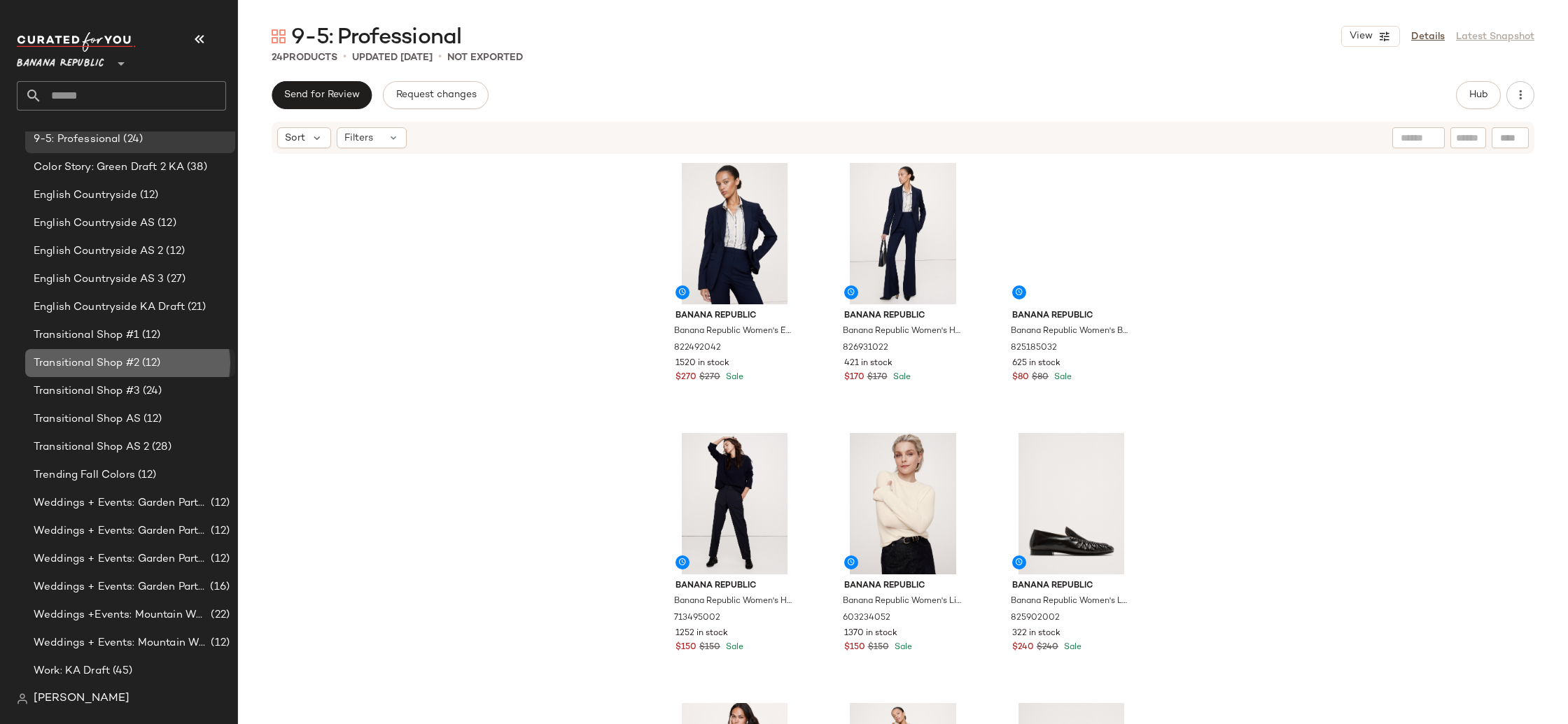
click at [181, 372] on div "Transitional Shop #2 (12)" at bounding box center [130, 363] width 210 height 28
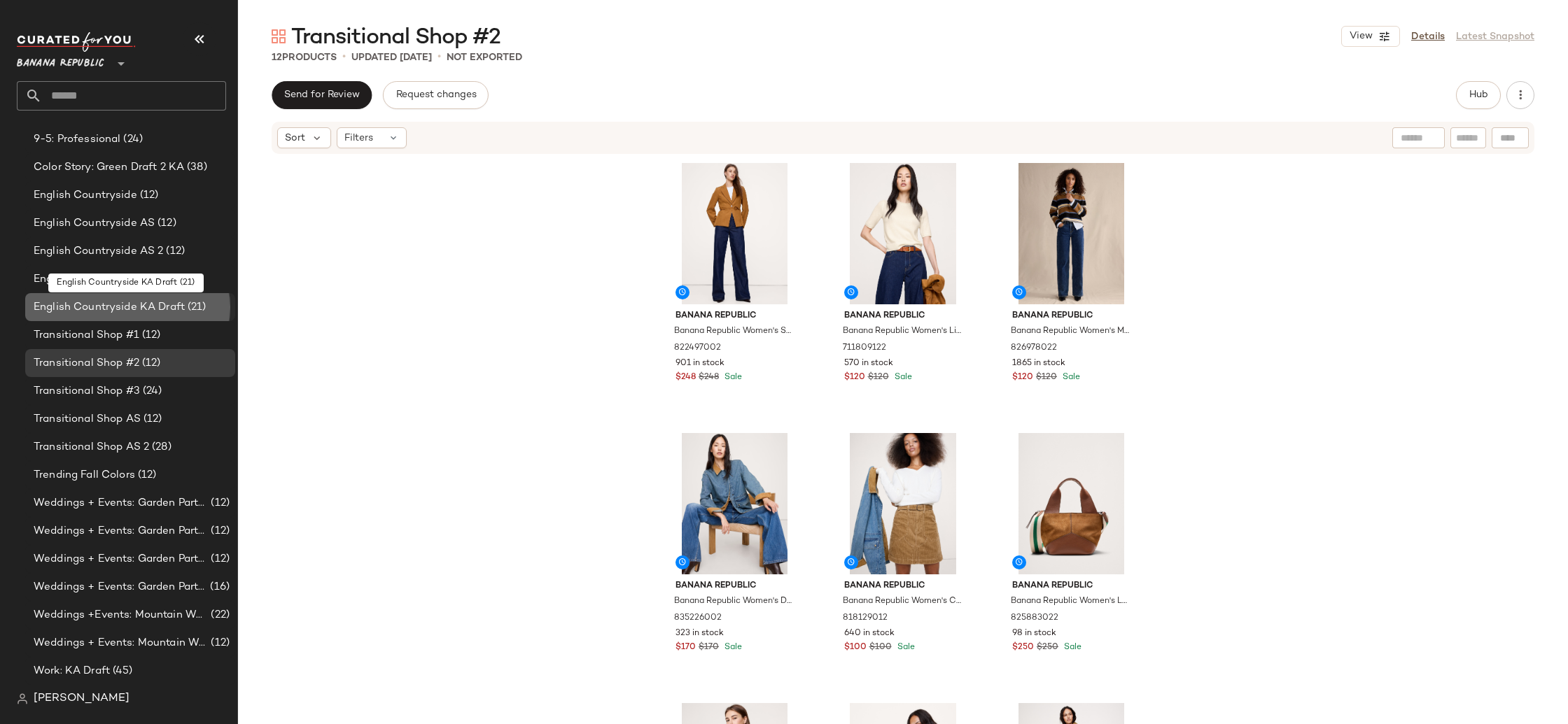
click at [157, 297] on div "English Countryside KA Draft (21)" at bounding box center [130, 307] width 210 height 28
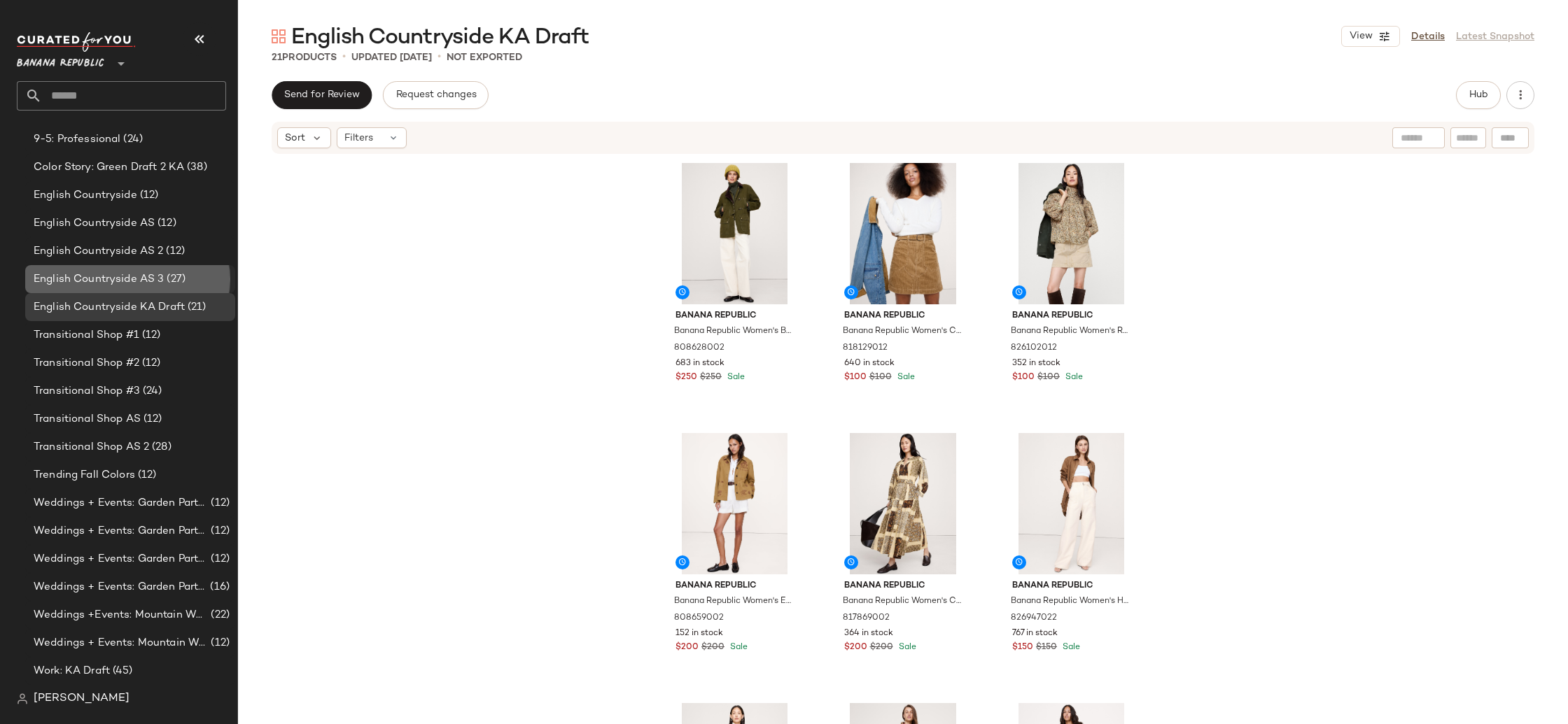
click at [171, 277] on span "(27)" at bounding box center [175, 279] width 21 height 16
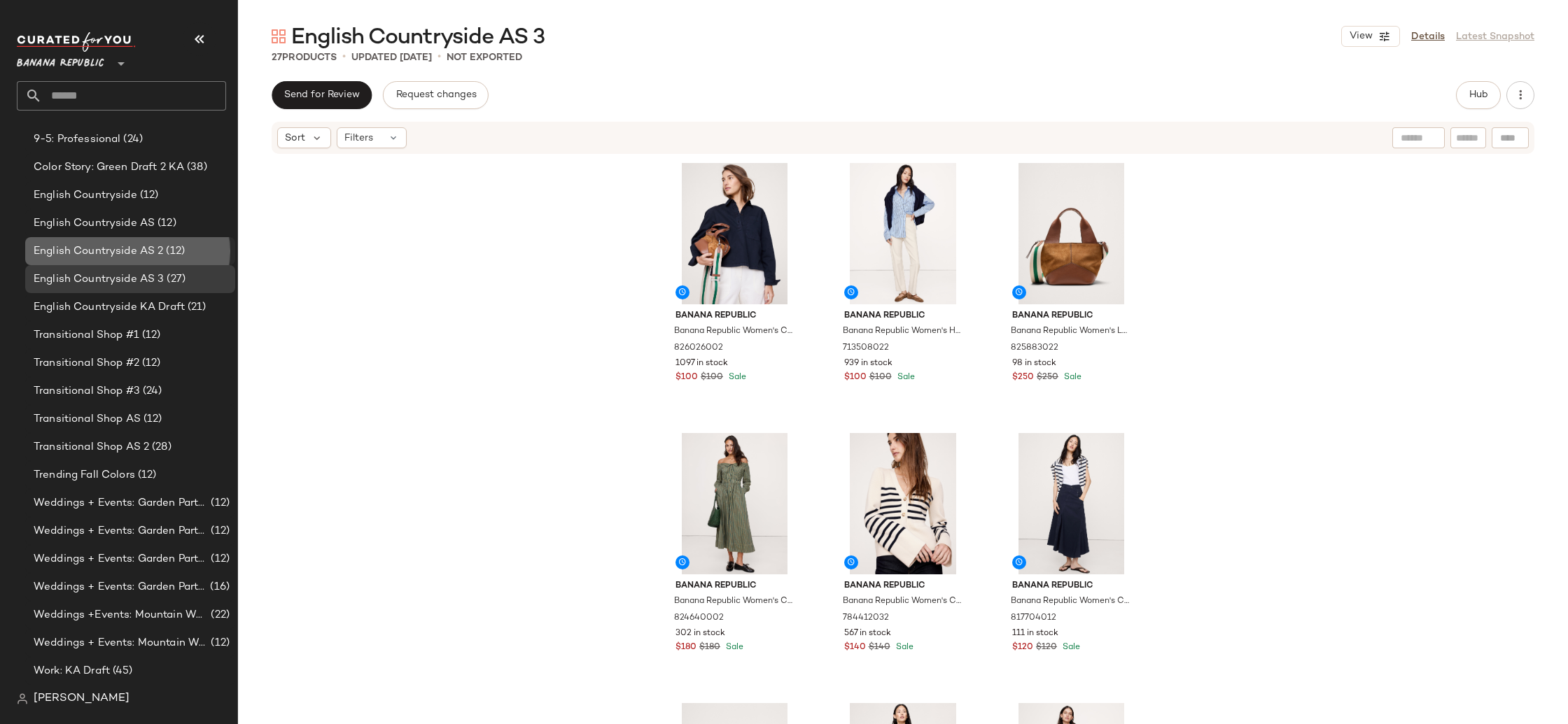
click at [170, 256] on span "(12)" at bounding box center [174, 251] width 21 height 16
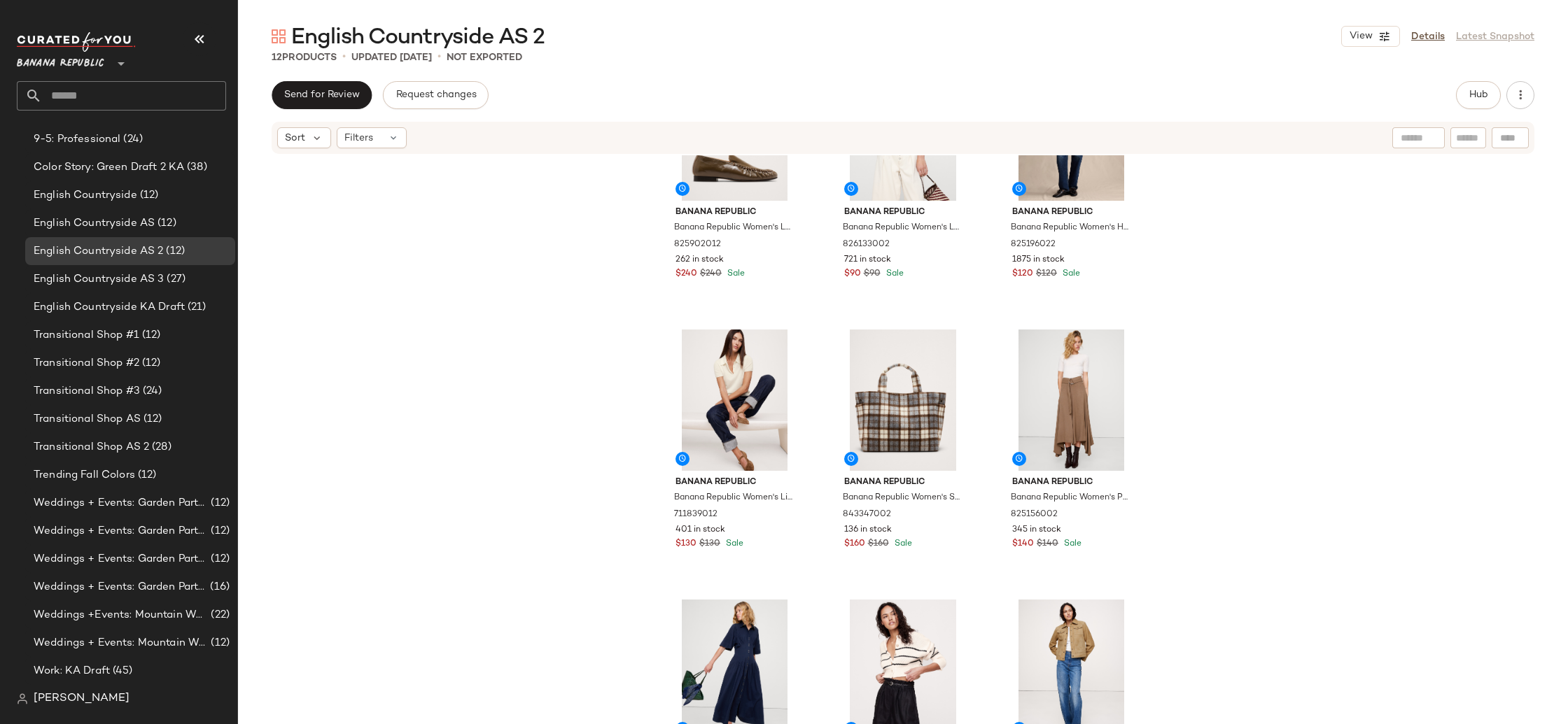
scroll to position [164, 0]
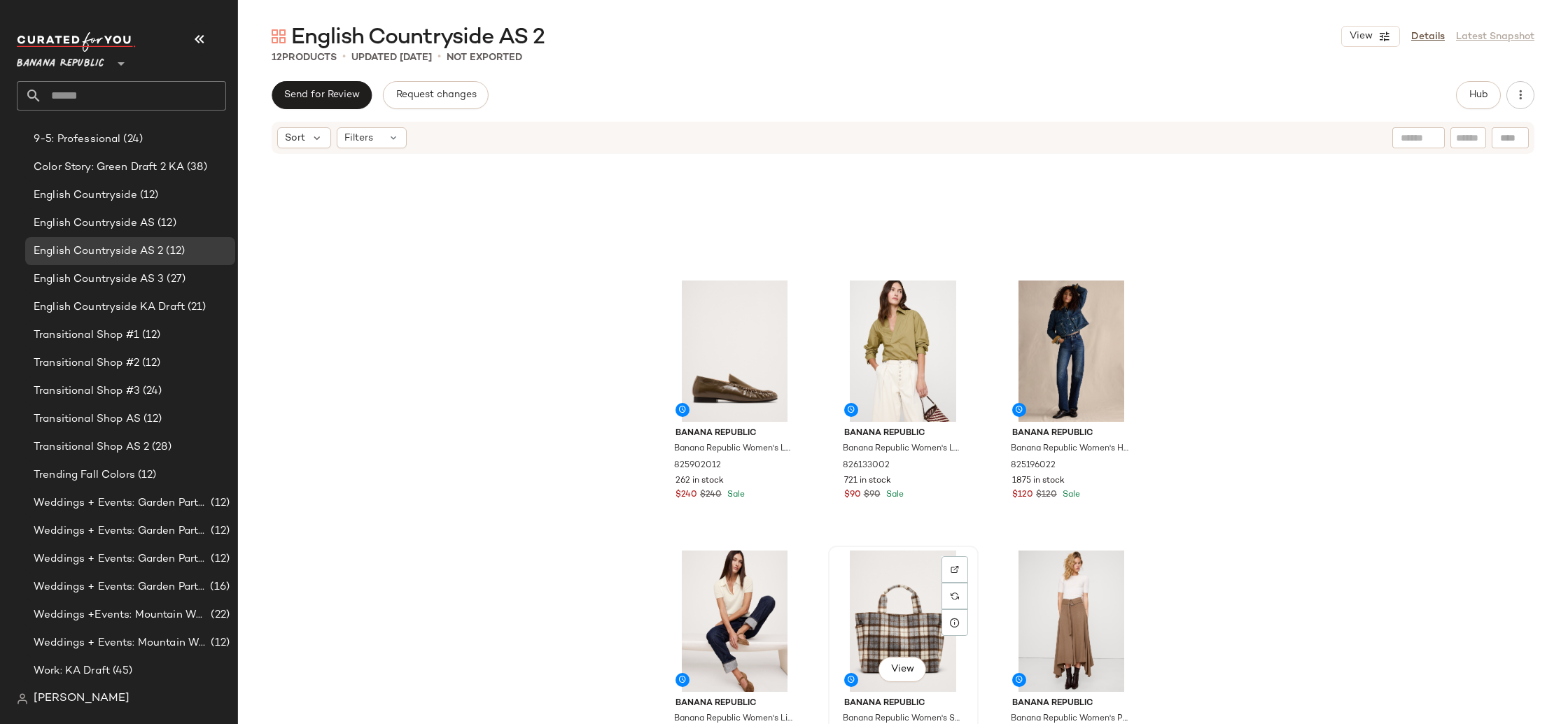
click at [909, 621] on div "View" at bounding box center [903, 621] width 141 height 142
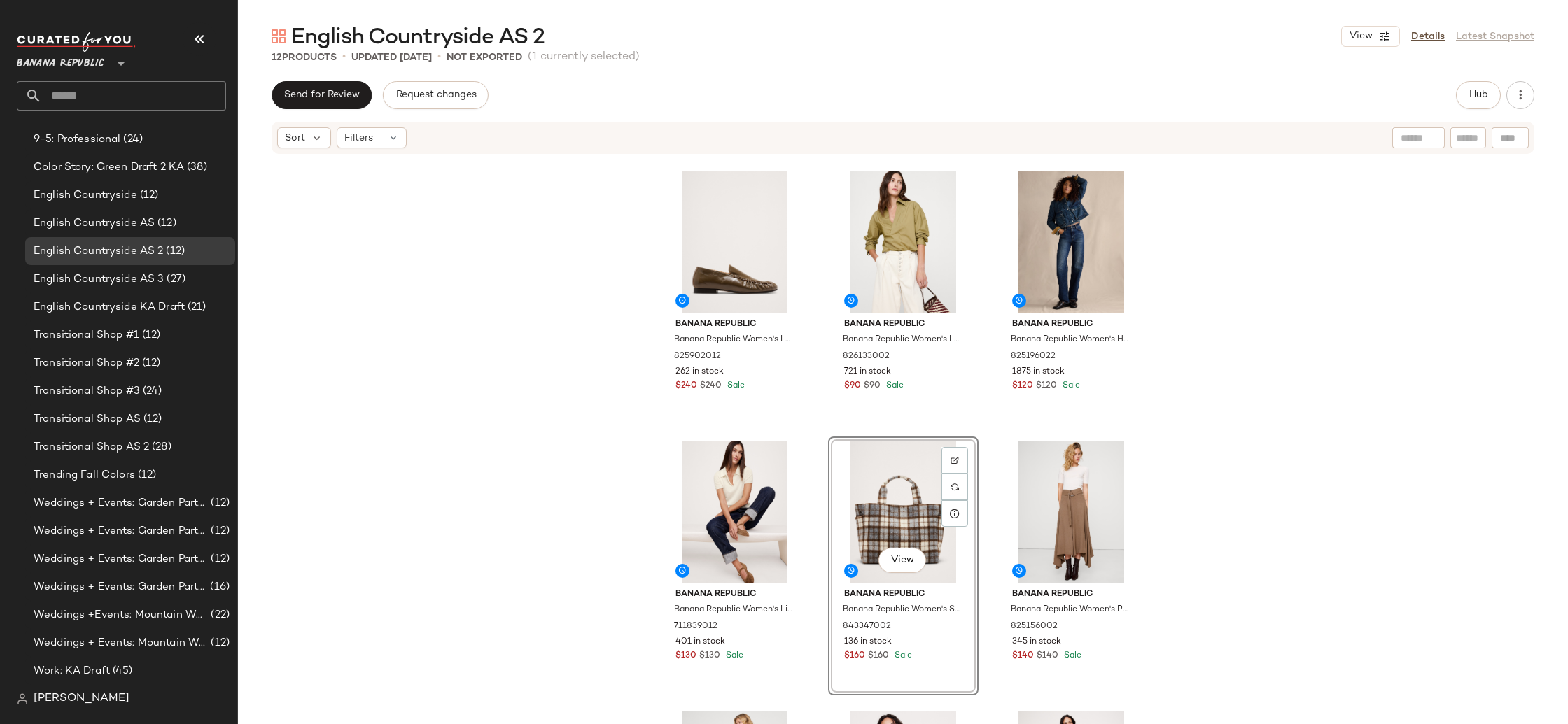
scroll to position [273, 0]
click at [900, 557] on span "View" at bounding box center [902, 559] width 24 height 11
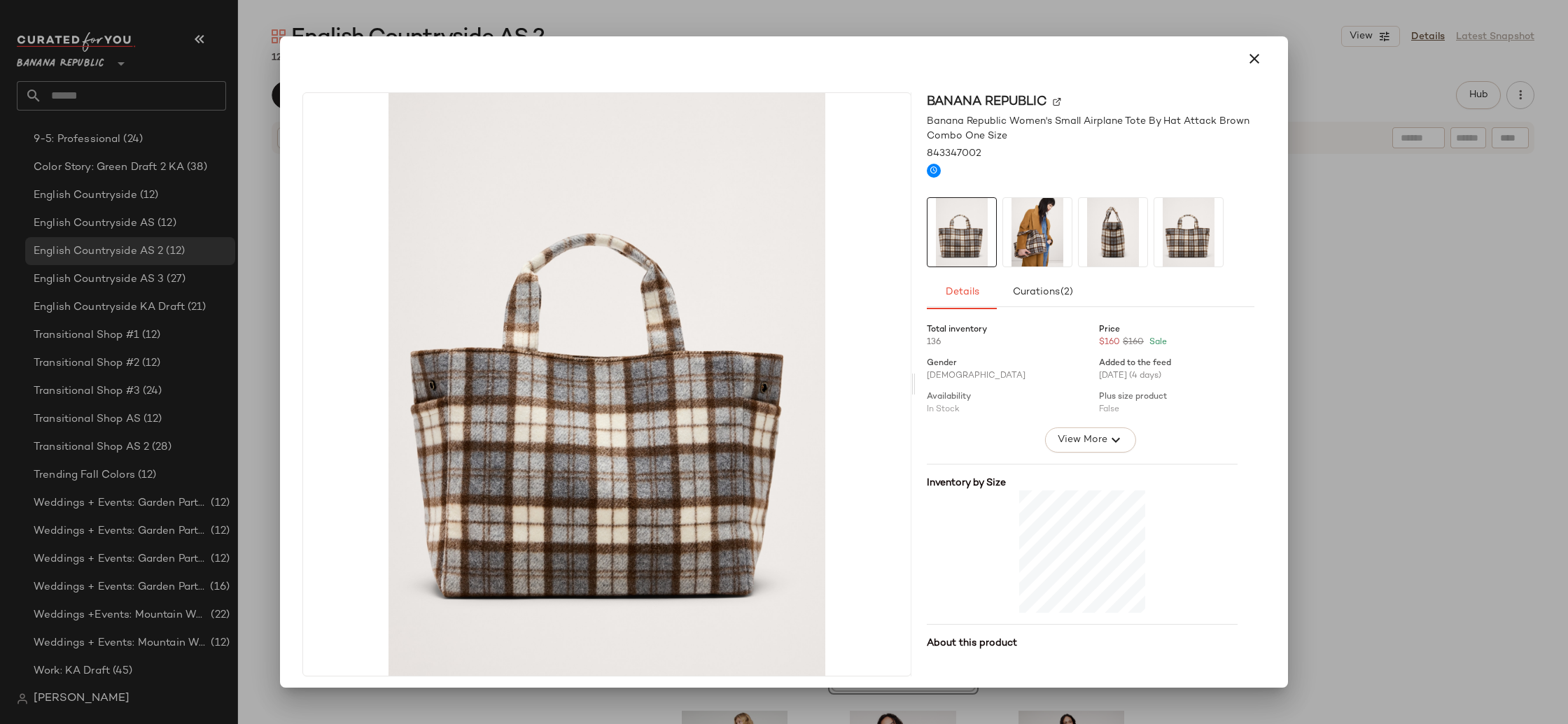
click at [1092, 242] on img at bounding box center [1113, 233] width 69 height 69
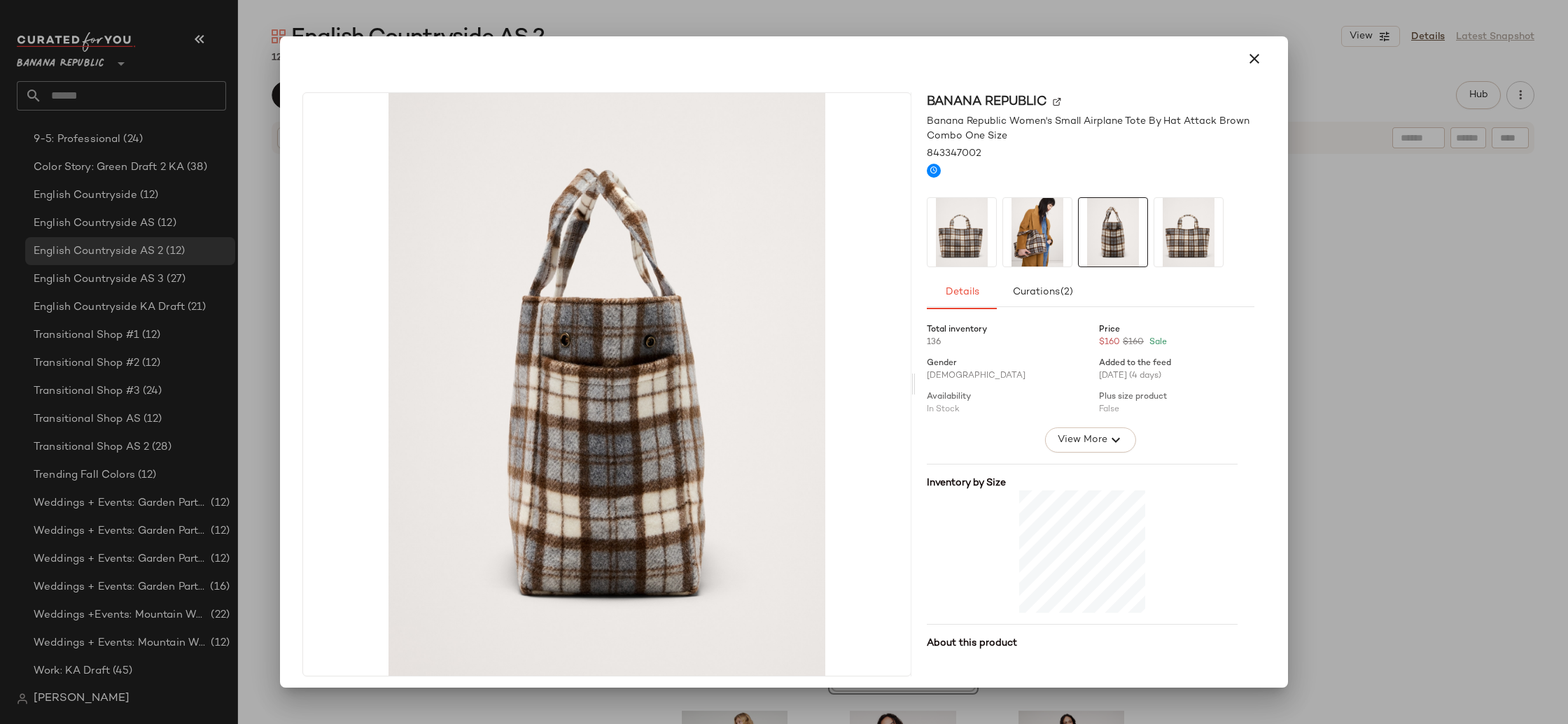
click at [939, 256] on img at bounding box center [962, 233] width 69 height 69
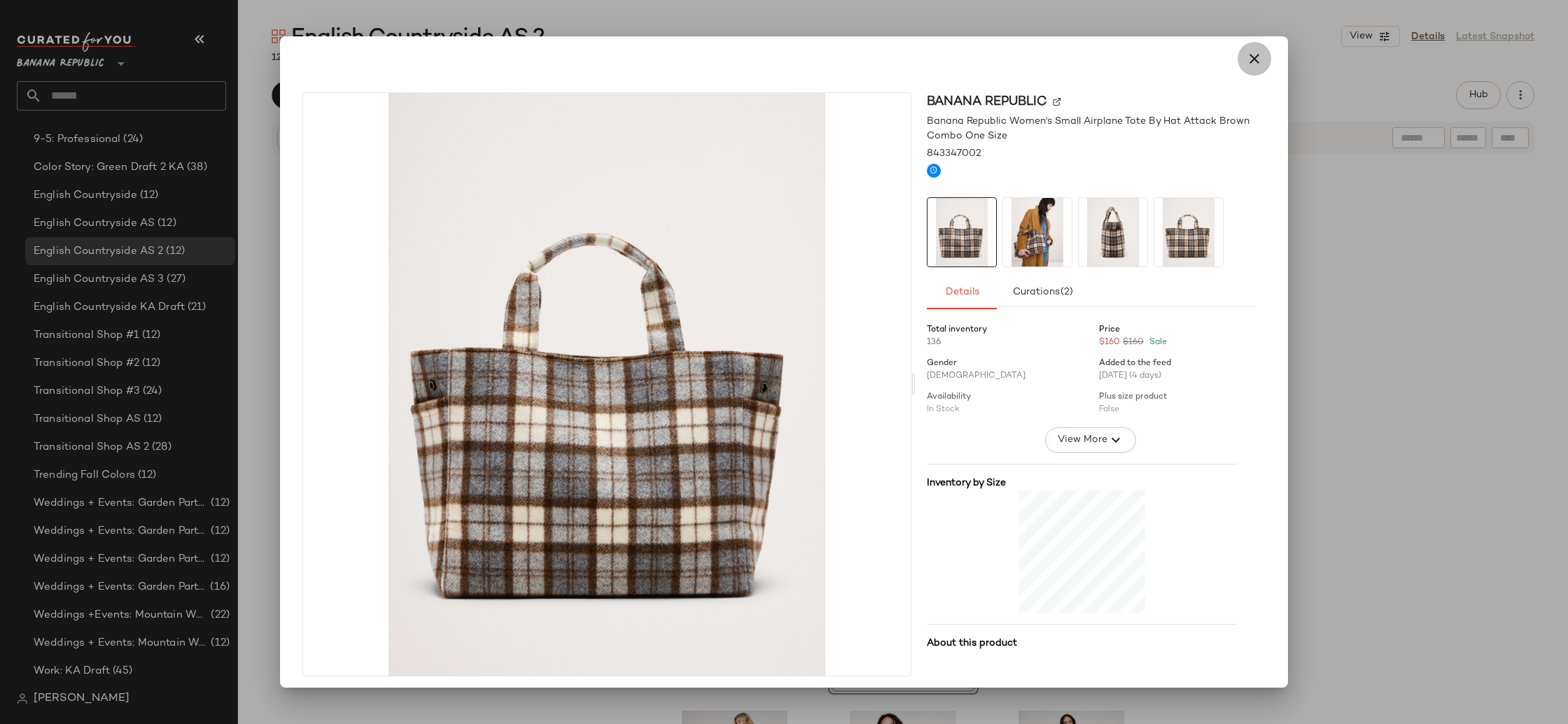
click at [1251, 57] on icon "button" at bounding box center [1254, 59] width 17 height 17
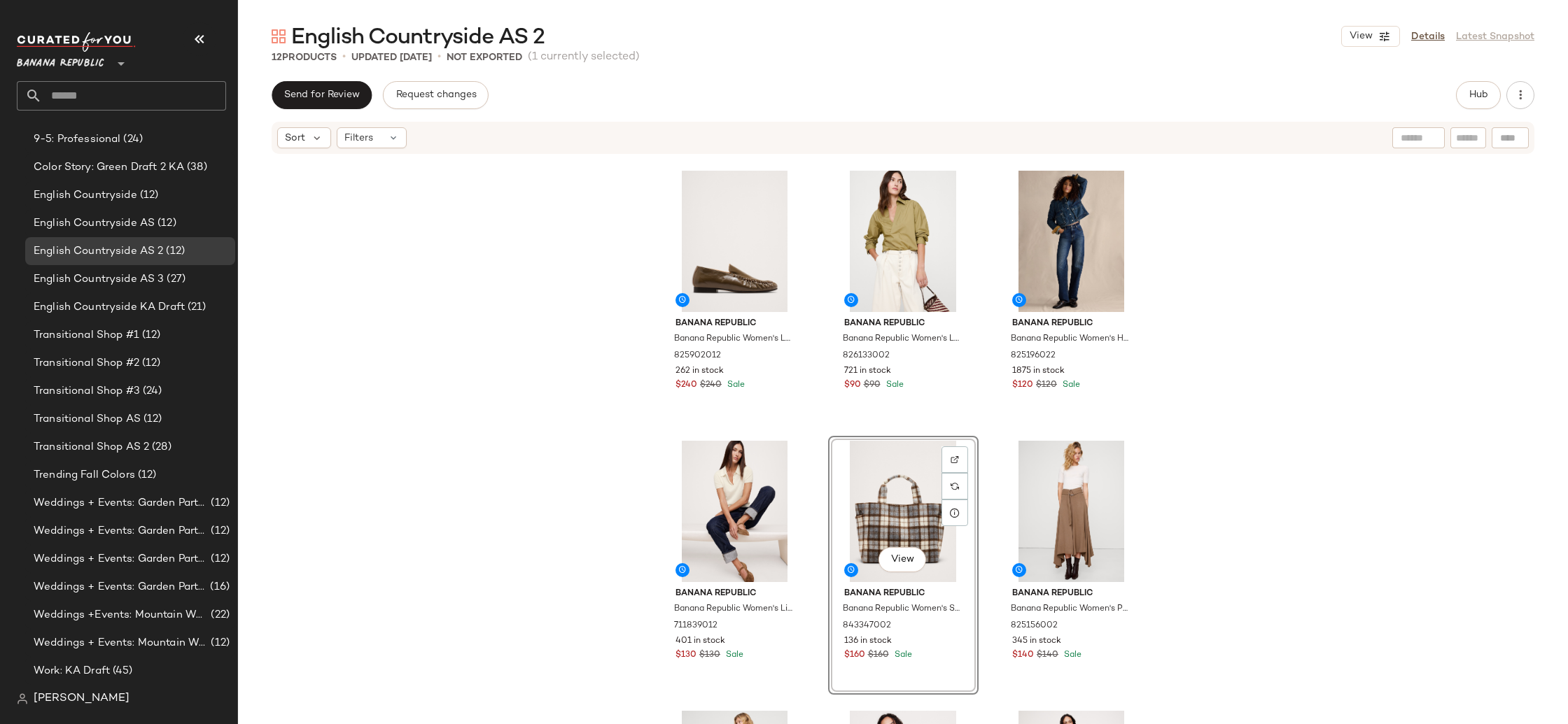
click at [1219, 341] on div "Banana Republic Banana Republic Women's Leather Moc-Toe Loafer Mushroom Taupe S…" at bounding box center [903, 461] width 1330 height 611
click at [884, 478] on div "View" at bounding box center [903, 511] width 141 height 142
click at [501, 530] on div "Banana Republic Banana Republic Women's Leather Moc-Toe Loafer Mushroom Taupe S…" at bounding box center [903, 461] width 1330 height 611
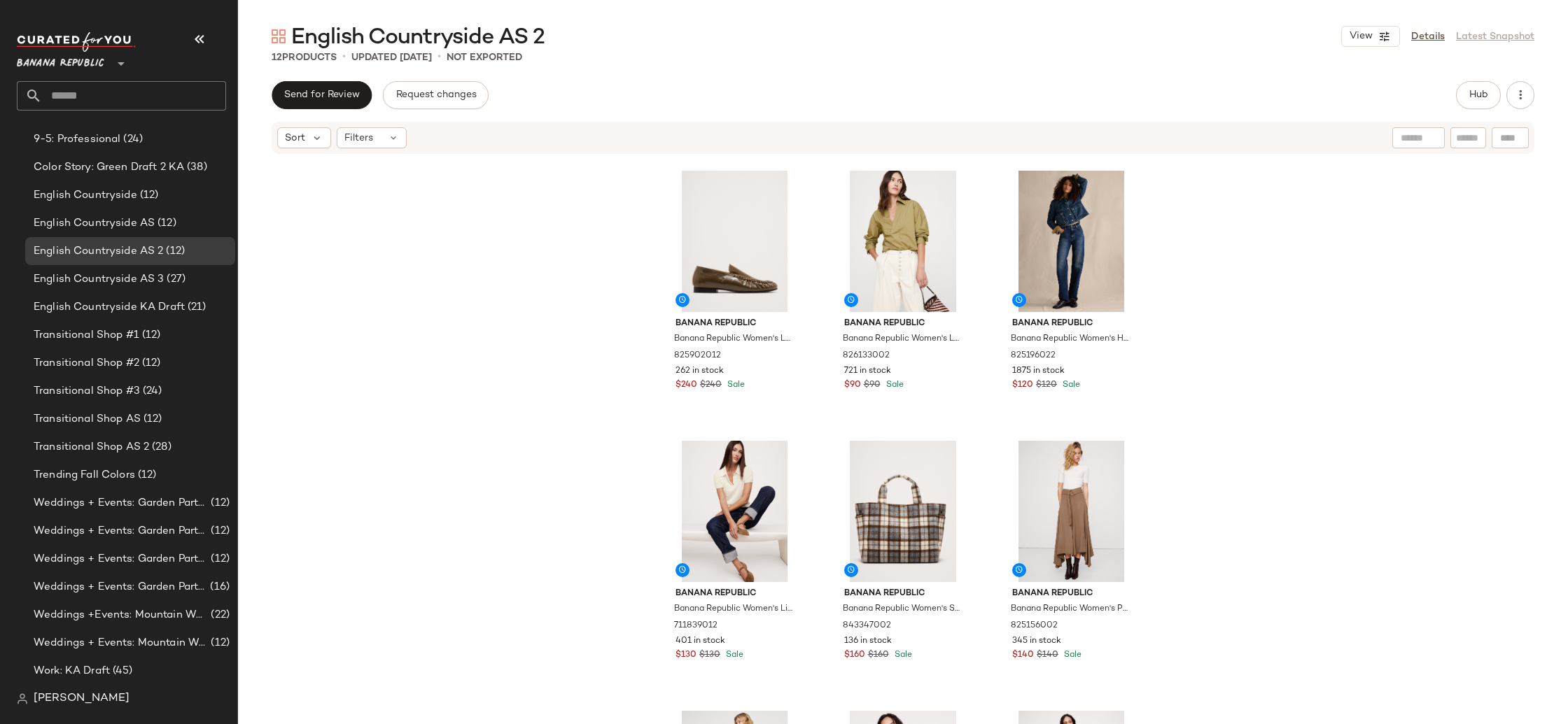
click at [1446, 550] on div "Banana Republic Banana Republic Women's Leather Moc-Toe Loafer Mushroom Taupe S…" at bounding box center [903, 461] width 1330 height 611
click at [1365, 518] on div "Banana Republic Banana Republic Women's Leather Moc-Toe Loafer Mushroom Taupe S…" at bounding box center [903, 461] width 1330 height 611
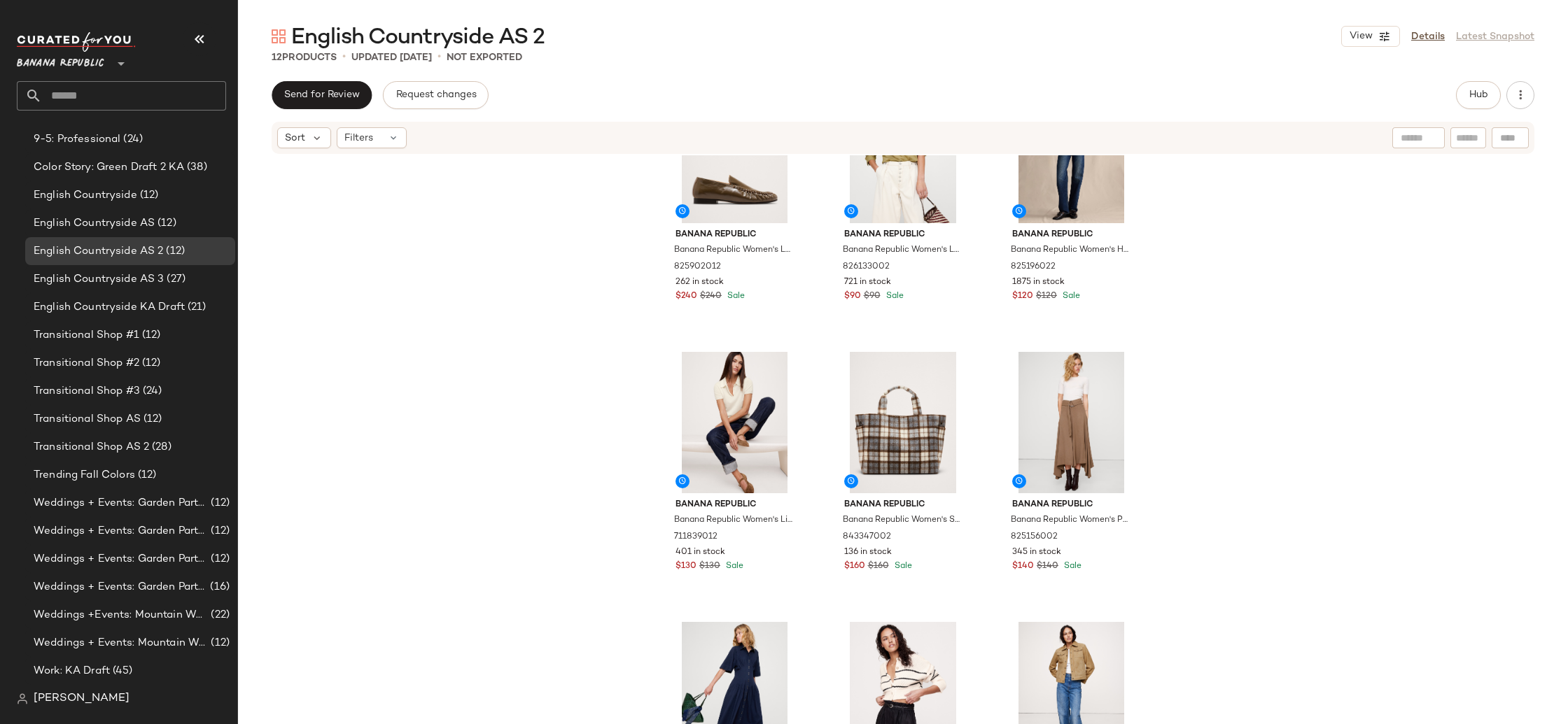
scroll to position [346, 0]
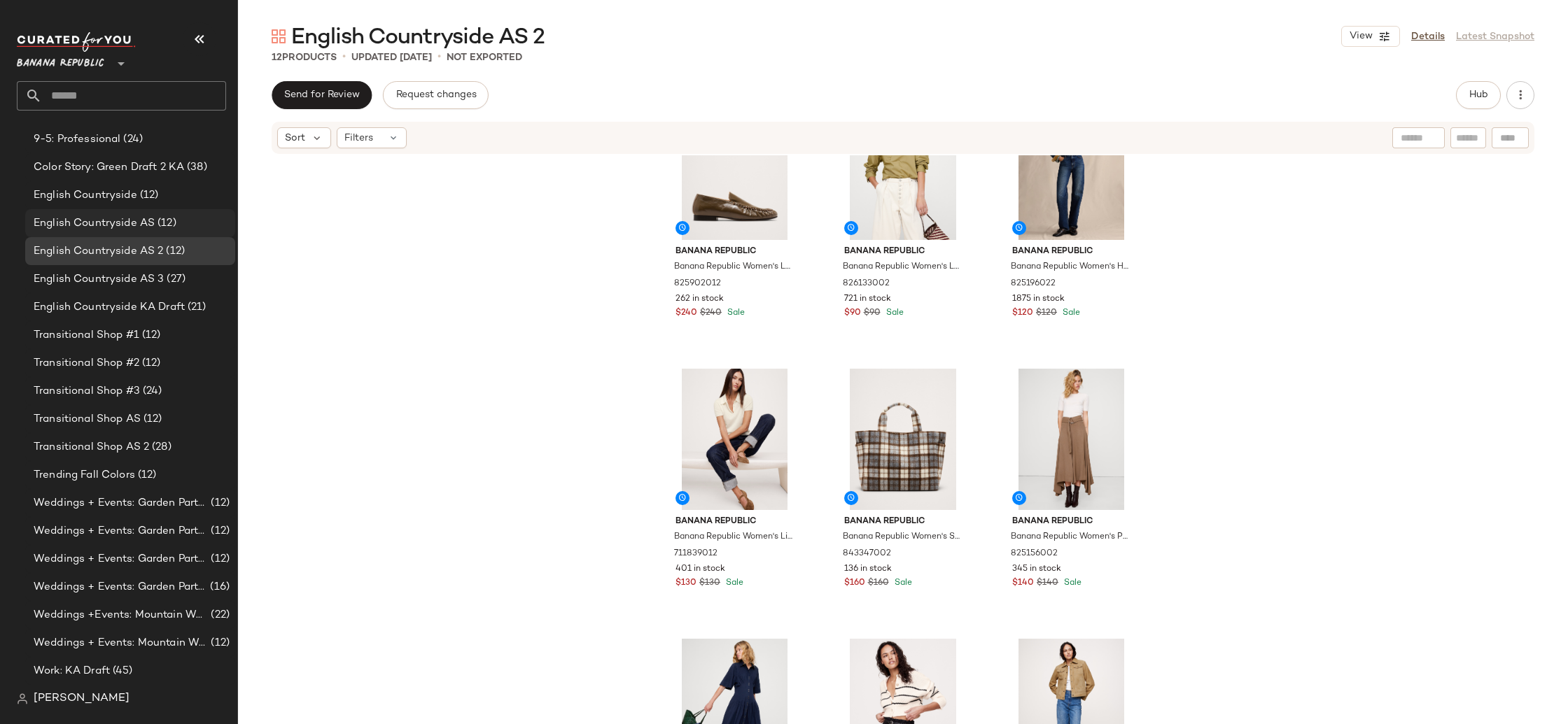
click at [102, 212] on div "English Countryside AS (12)" at bounding box center [130, 223] width 210 height 28
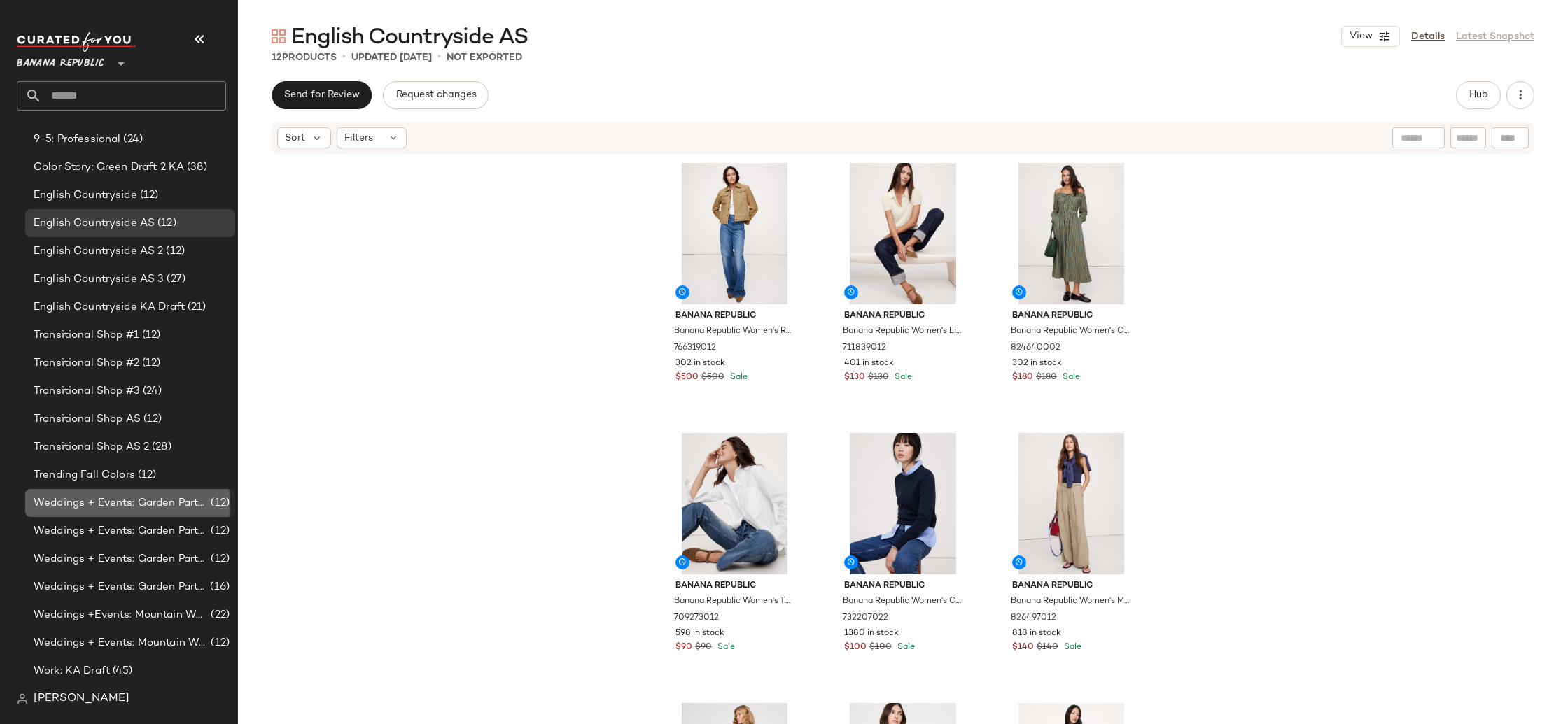
click at [65, 501] on span "Weddings + Events: Garden Party 1" at bounding box center [121, 503] width 175 height 16
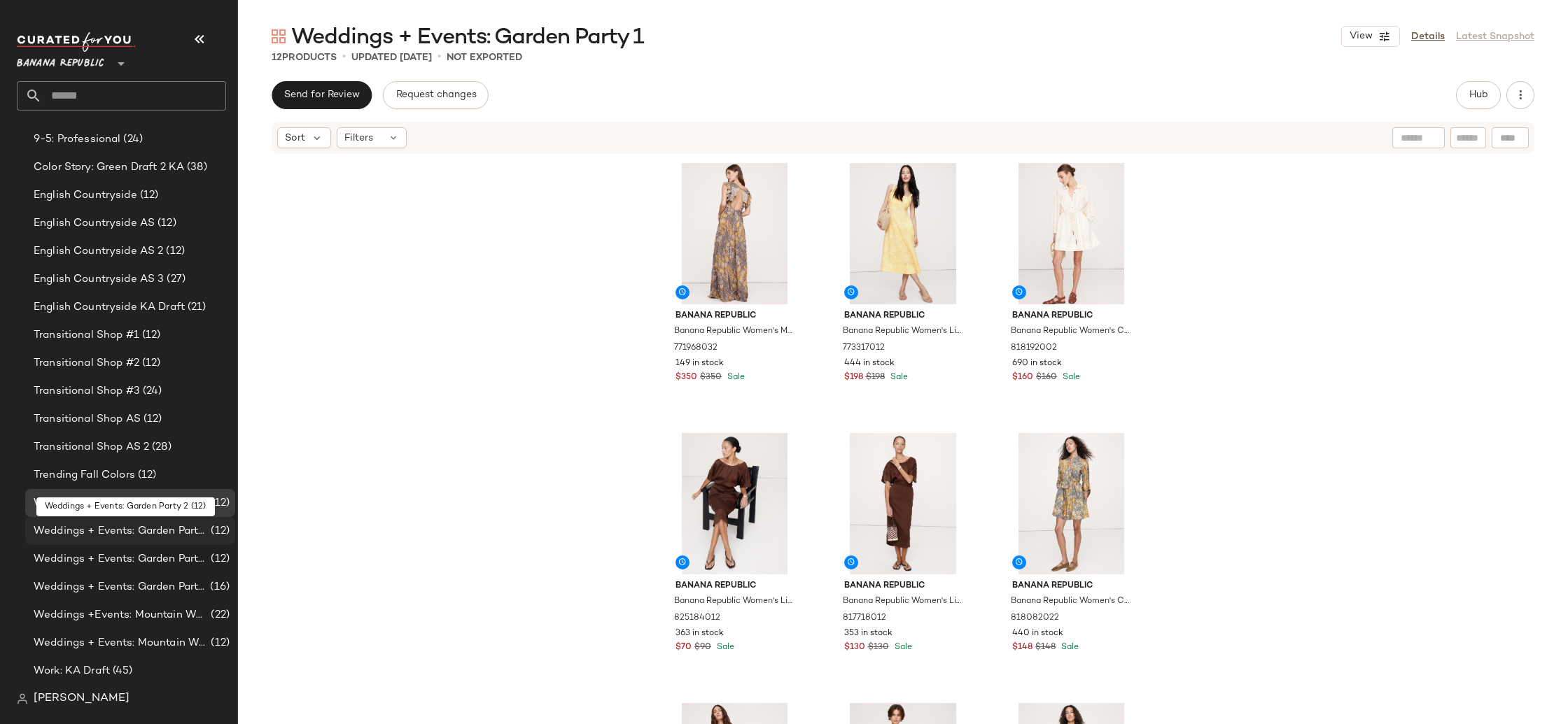
click at [78, 530] on span "Weddings + Events: Garden Party 2" at bounding box center [121, 531] width 175 height 16
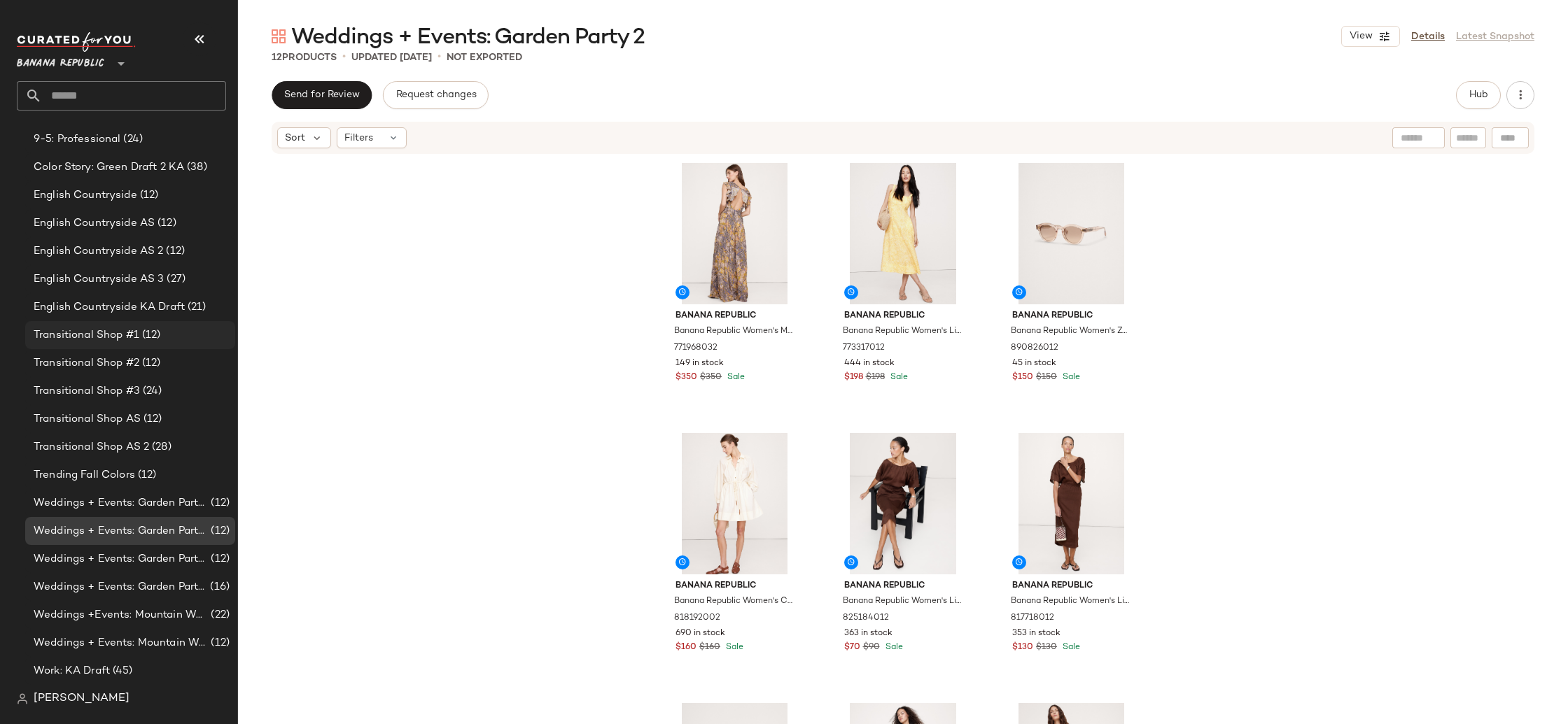
click at [68, 330] on span "Transitional Shop #1" at bounding box center [87, 335] width 106 height 16
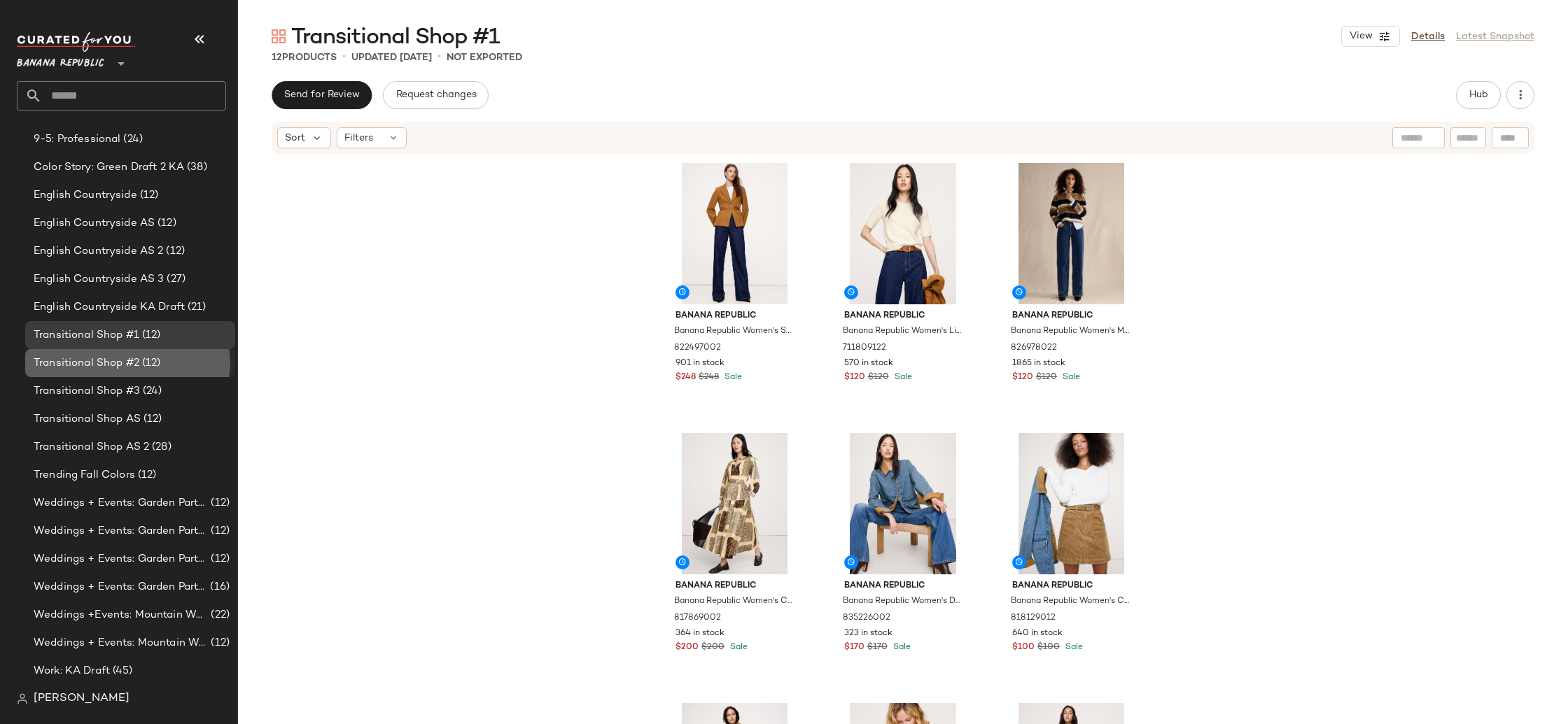
click at [77, 349] on div "Transitional Shop #2 (12)" at bounding box center [130, 363] width 210 height 28
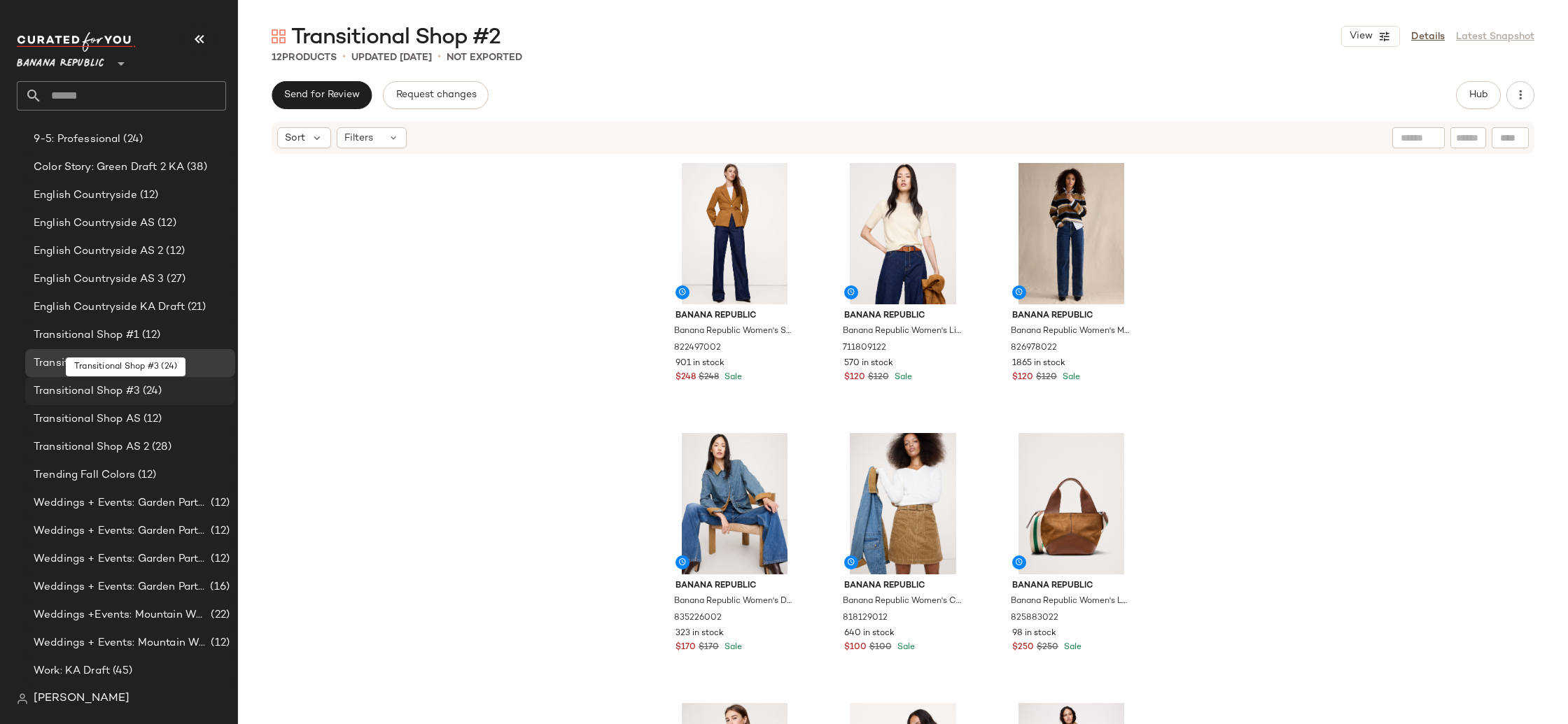
click at [82, 383] on span "Transitional Shop #3" at bounding box center [87, 391] width 106 height 16
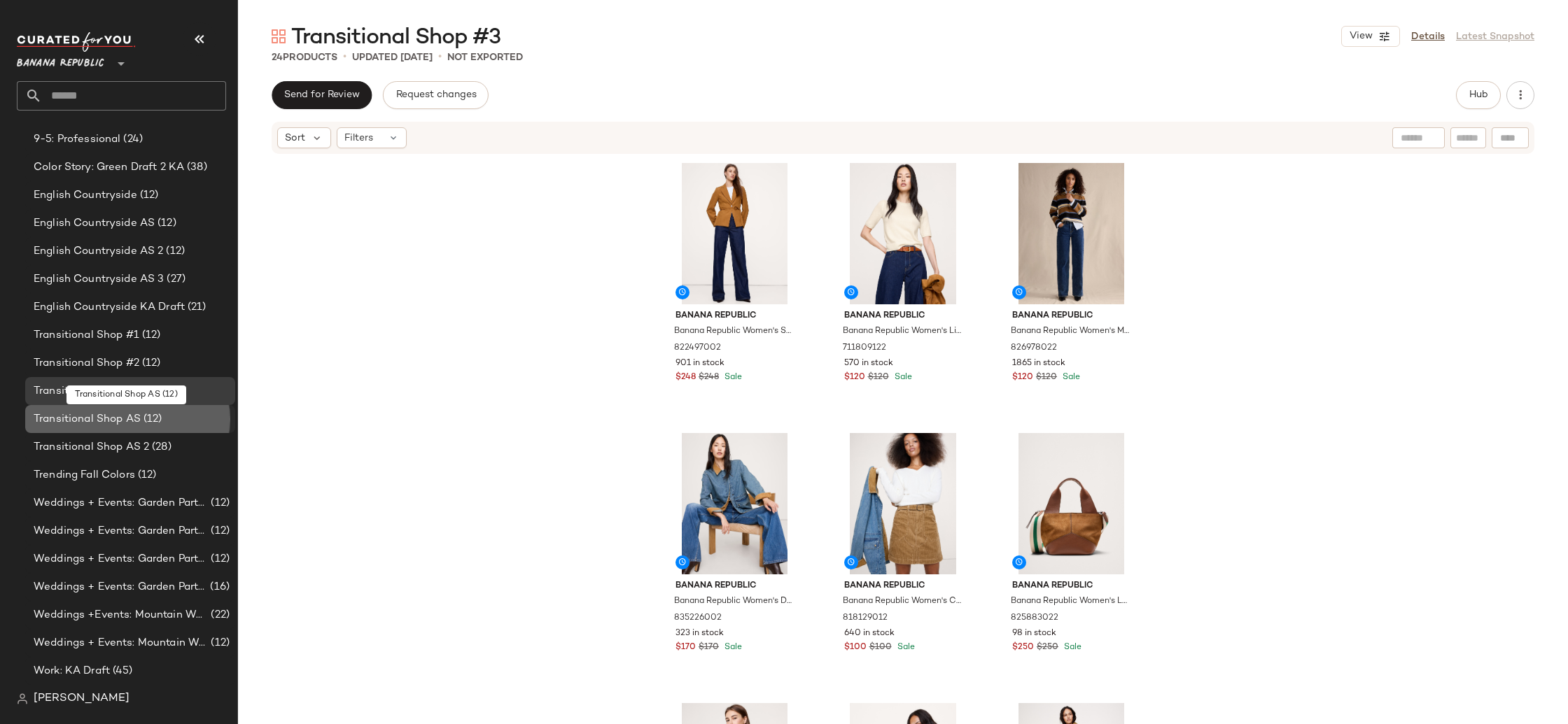
click at [100, 416] on span "Transitional Shop AS" at bounding box center [87, 419] width 107 height 16
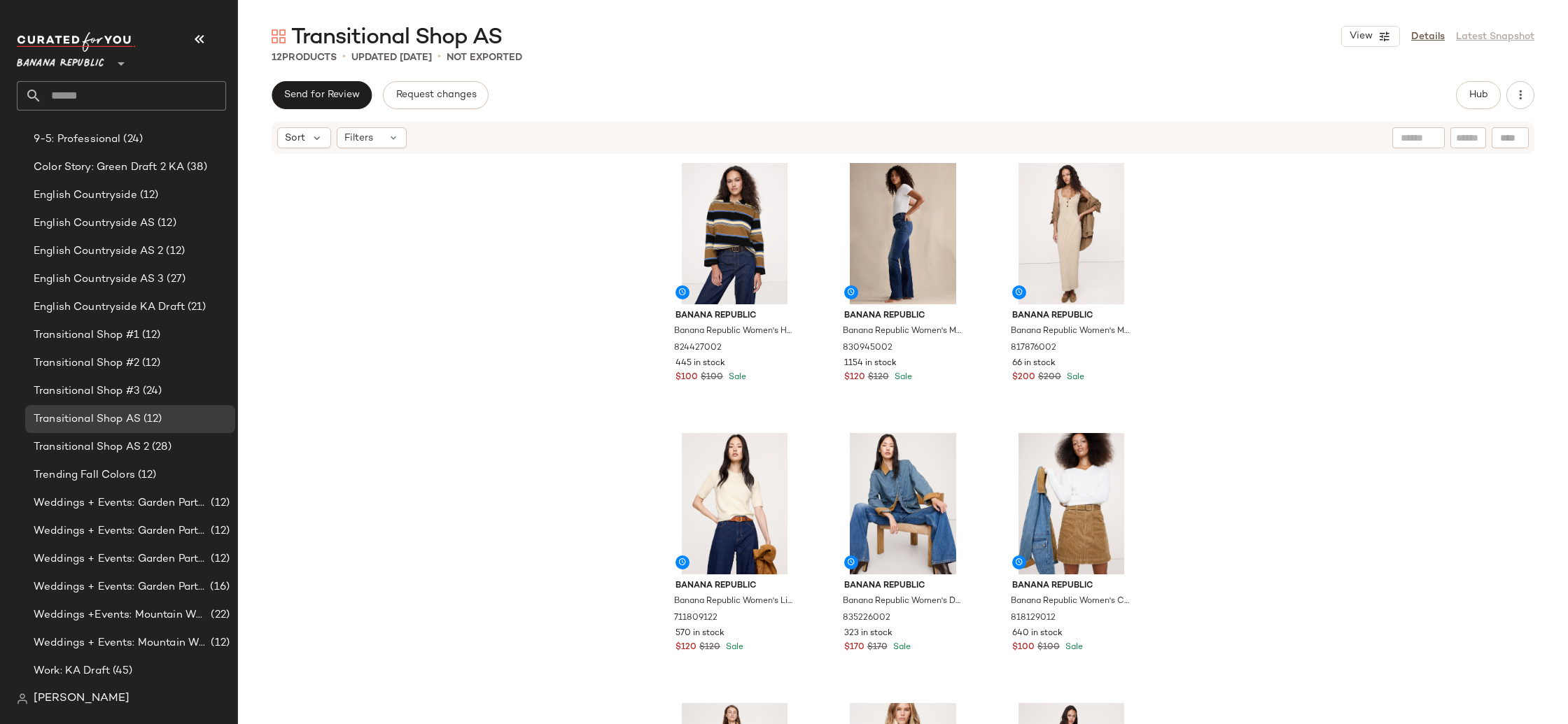
click at [481, 304] on div "Banana Republic Banana Republic Women's Heavyweight Cotton Polo Shirt Blue Stri…" at bounding box center [903, 461] width 1330 height 611
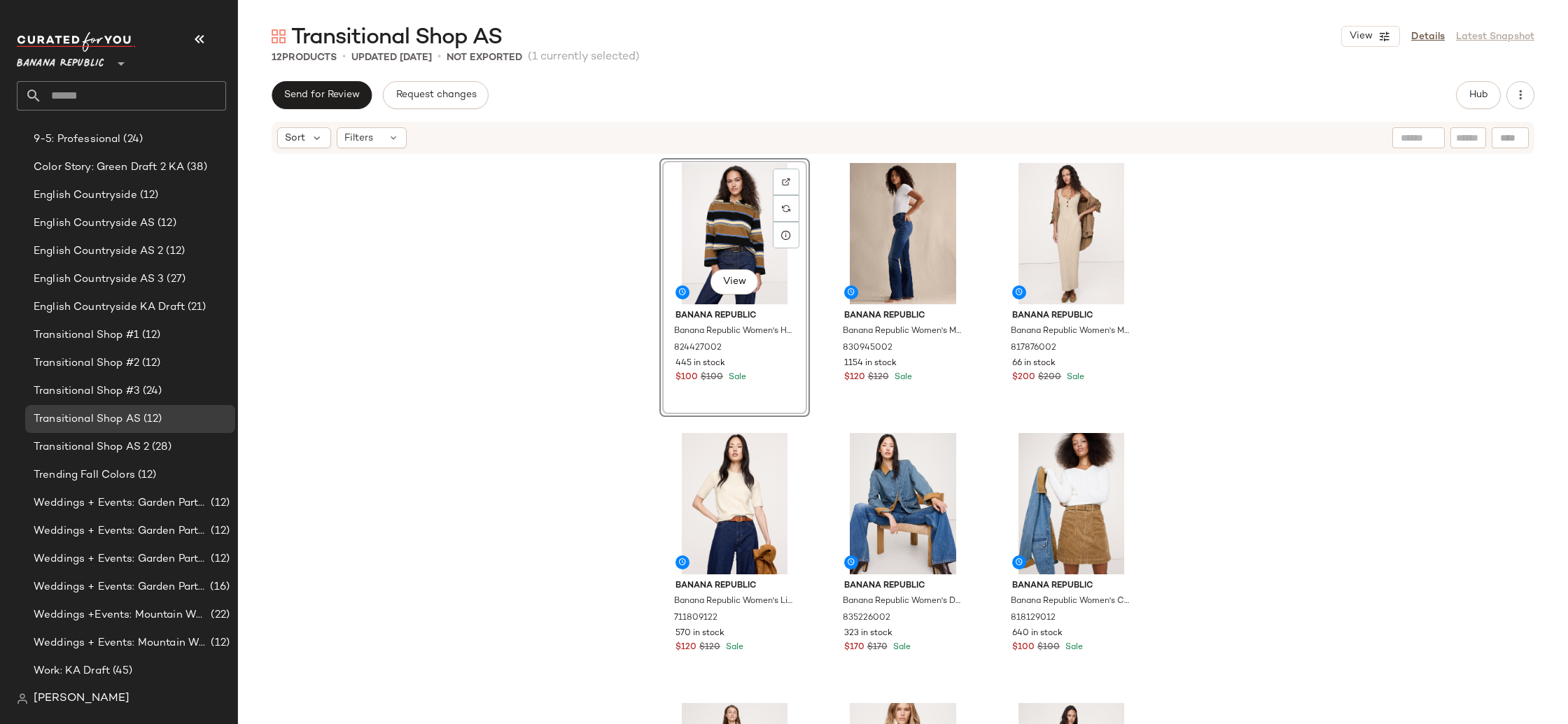
click at [704, 230] on div "View" at bounding box center [734, 233] width 141 height 142
click at [591, 281] on div "View Banana Republic Banana Republic Women's Heavyweight Cotton Polo Shirt Blue…" at bounding box center [903, 461] width 1330 height 611
click at [715, 216] on div "View" at bounding box center [734, 233] width 141 height 142
click at [711, 221] on div "View" at bounding box center [734, 233] width 141 height 142
click at [737, 276] on button "View" at bounding box center [734, 282] width 47 height 25
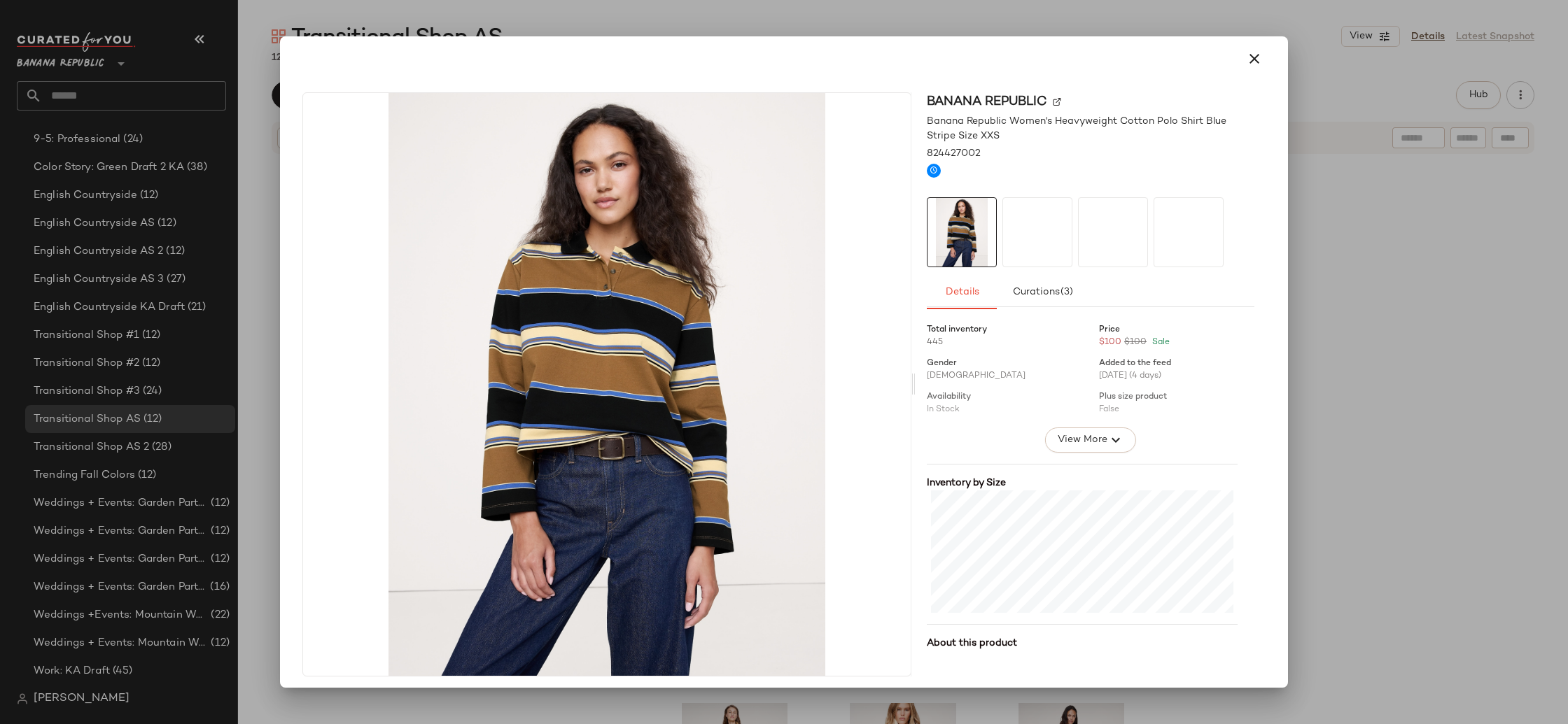
drag, startPoint x: 1250, startPoint y: 61, endPoint x: 436, endPoint y: 108, distance: 815.4
click at [436, 108] on div "Banana Republic Banana Republic Women's Heavyweight Cotton Polo Shirt Blue Stri…" at bounding box center [784, 363] width 1008 height 652
click at [1237, 58] on button "button" at bounding box center [1254, 59] width 34 height 34
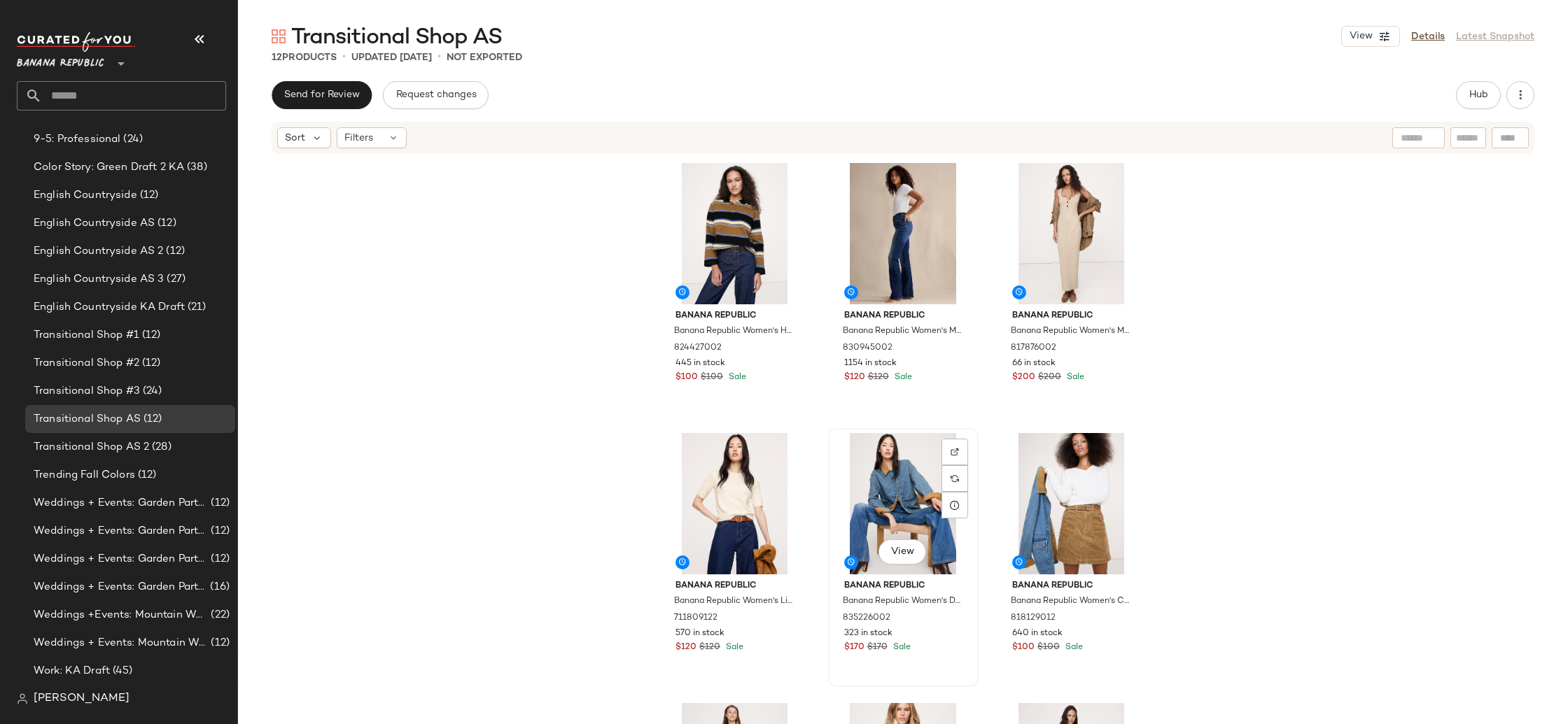
drag, startPoint x: 893, startPoint y: 504, endPoint x: 887, endPoint y: 493, distance: 12.5
click at [893, 504] on div "View" at bounding box center [903, 504] width 141 height 142
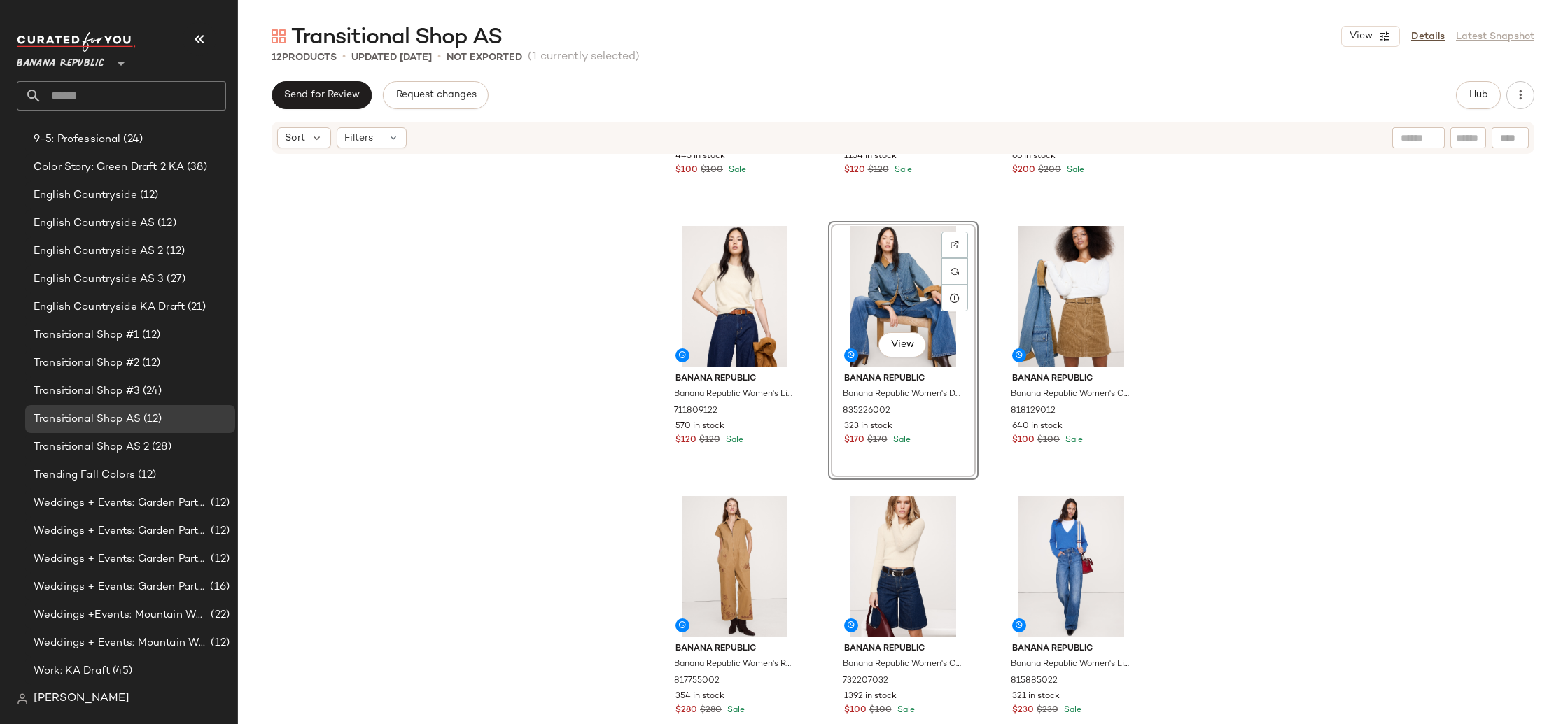
scroll to position [236, 0]
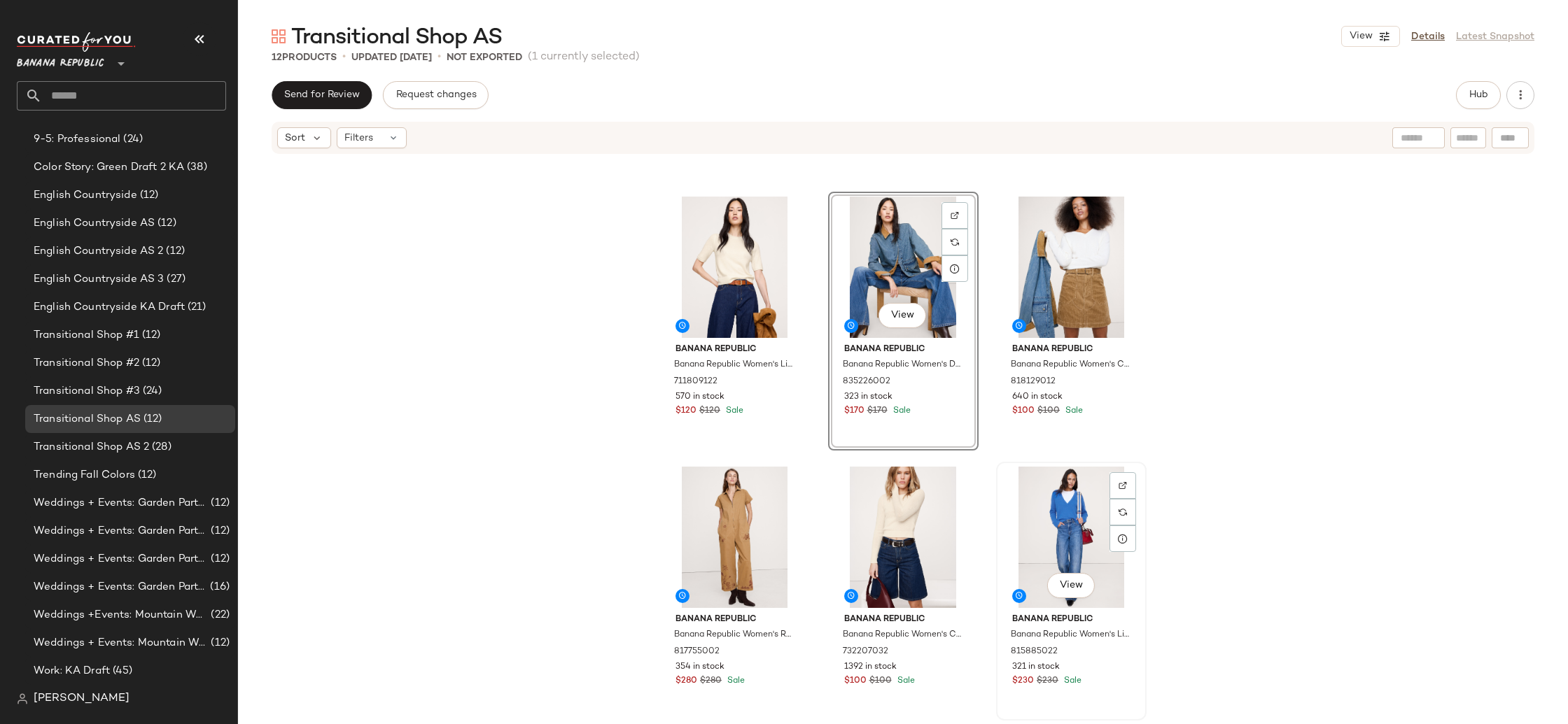
click at [1029, 526] on div "View" at bounding box center [1071, 537] width 141 height 142
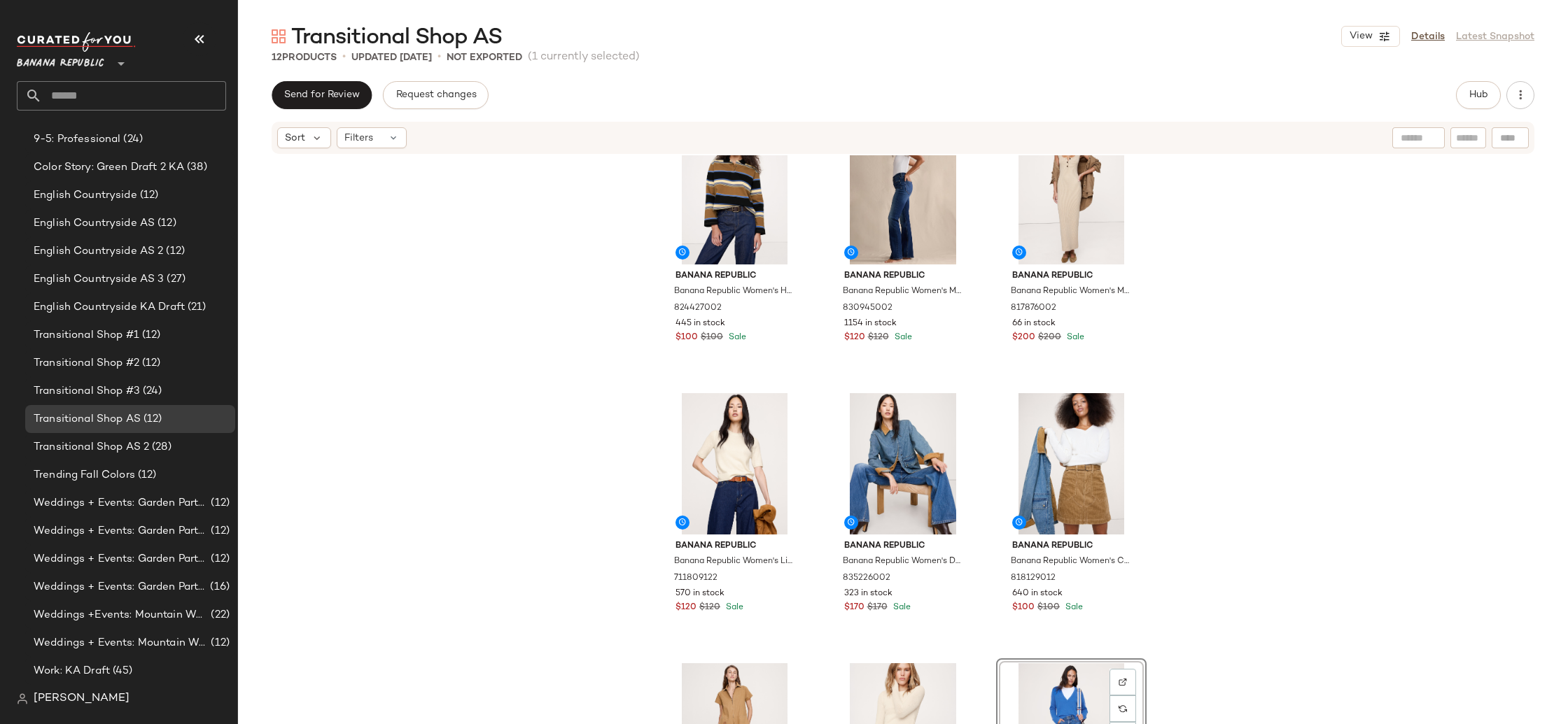
scroll to position [21, 0]
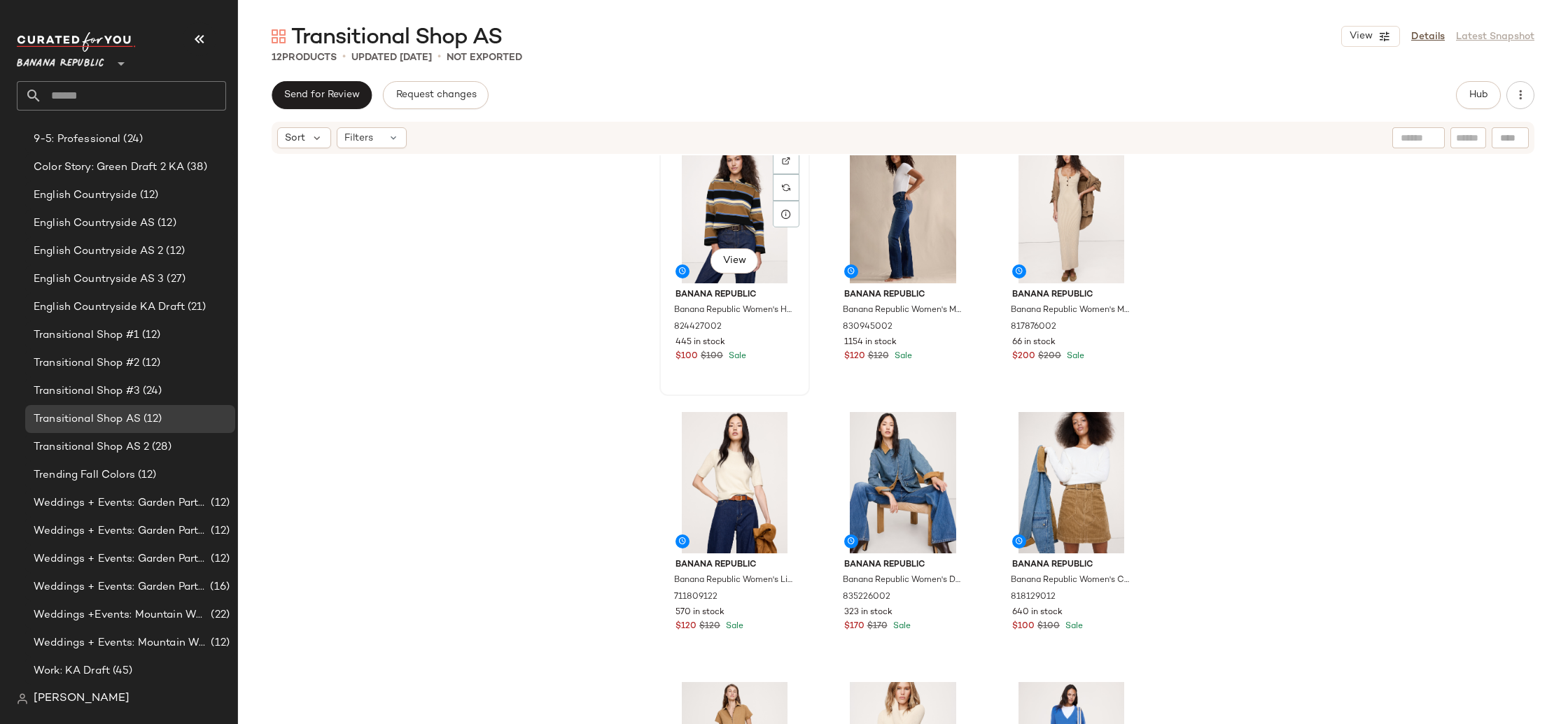
click at [733, 212] on div "View" at bounding box center [734, 213] width 141 height 142
click at [1278, 233] on div "View Banana Republic Banana Republic Women's Heavyweight Cotton Polo Shirt Blue…" at bounding box center [903, 461] width 1330 height 611
click at [710, 240] on div "View" at bounding box center [734, 213] width 141 height 142
click at [507, 265] on div "View Banana Republic Banana Republic Women's Heavyweight Cotton Polo Shirt Blue…" at bounding box center [903, 461] width 1330 height 611
click at [731, 257] on span "View" at bounding box center [733, 261] width 24 height 11
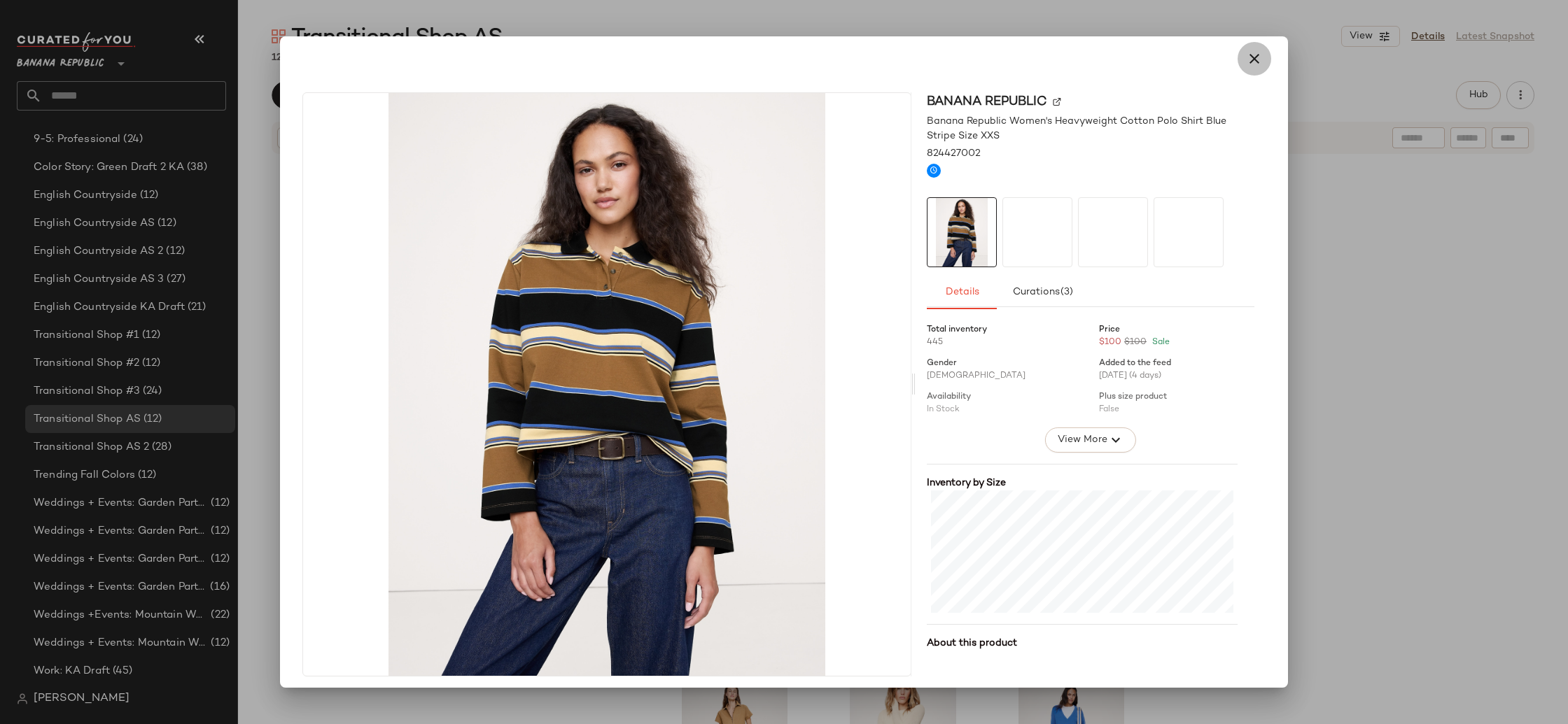
click at [1240, 69] on button "button" at bounding box center [1254, 59] width 34 height 34
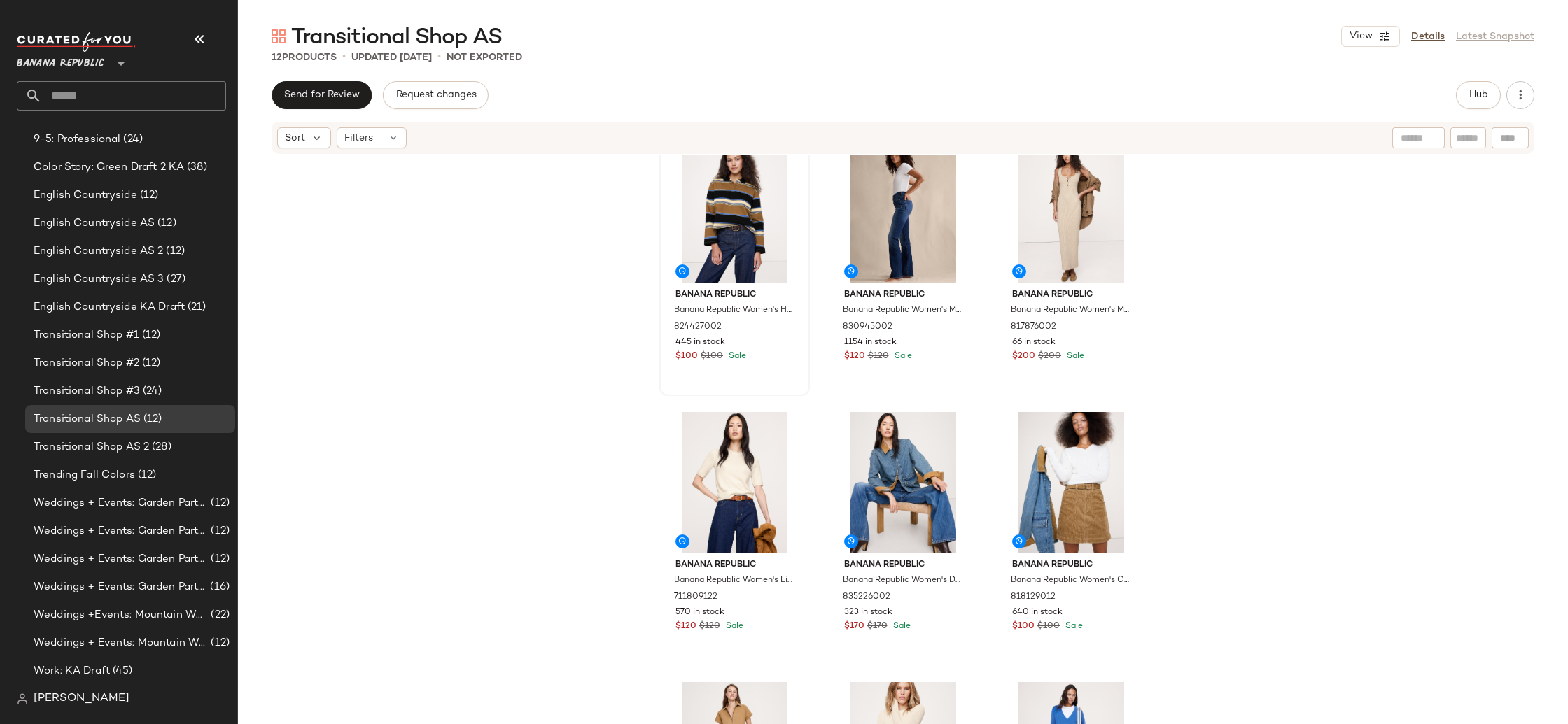
click at [590, 259] on div "Banana Republic Banana Republic Women's Heavyweight Cotton Polo Shirt Blue Stri…" at bounding box center [903, 461] width 1330 height 611
click at [63, 61] on span "Banana Republic" at bounding box center [60, 60] width 87 height 25
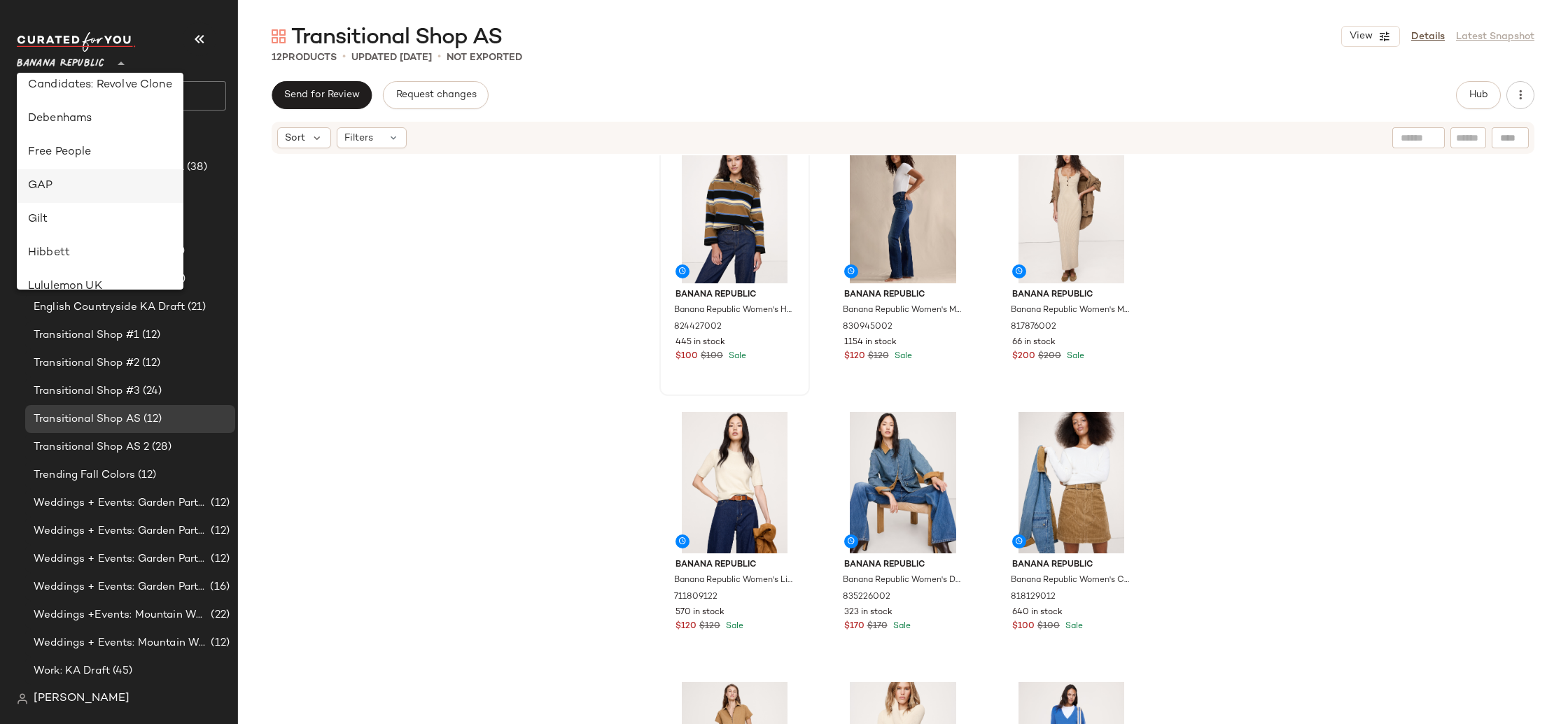
scroll to position [272, 0]
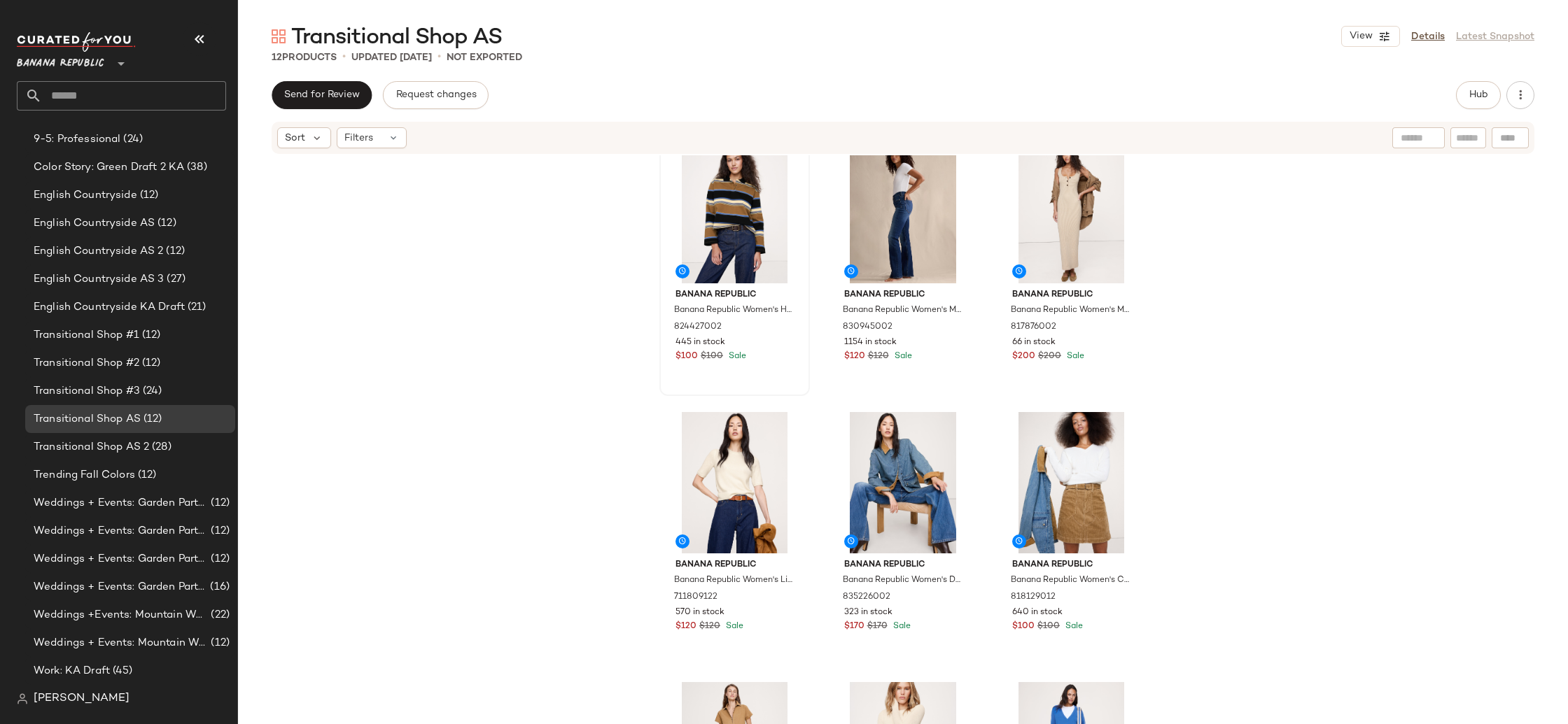
click at [70, 68] on span "Banana Republic" at bounding box center [60, 60] width 87 height 25
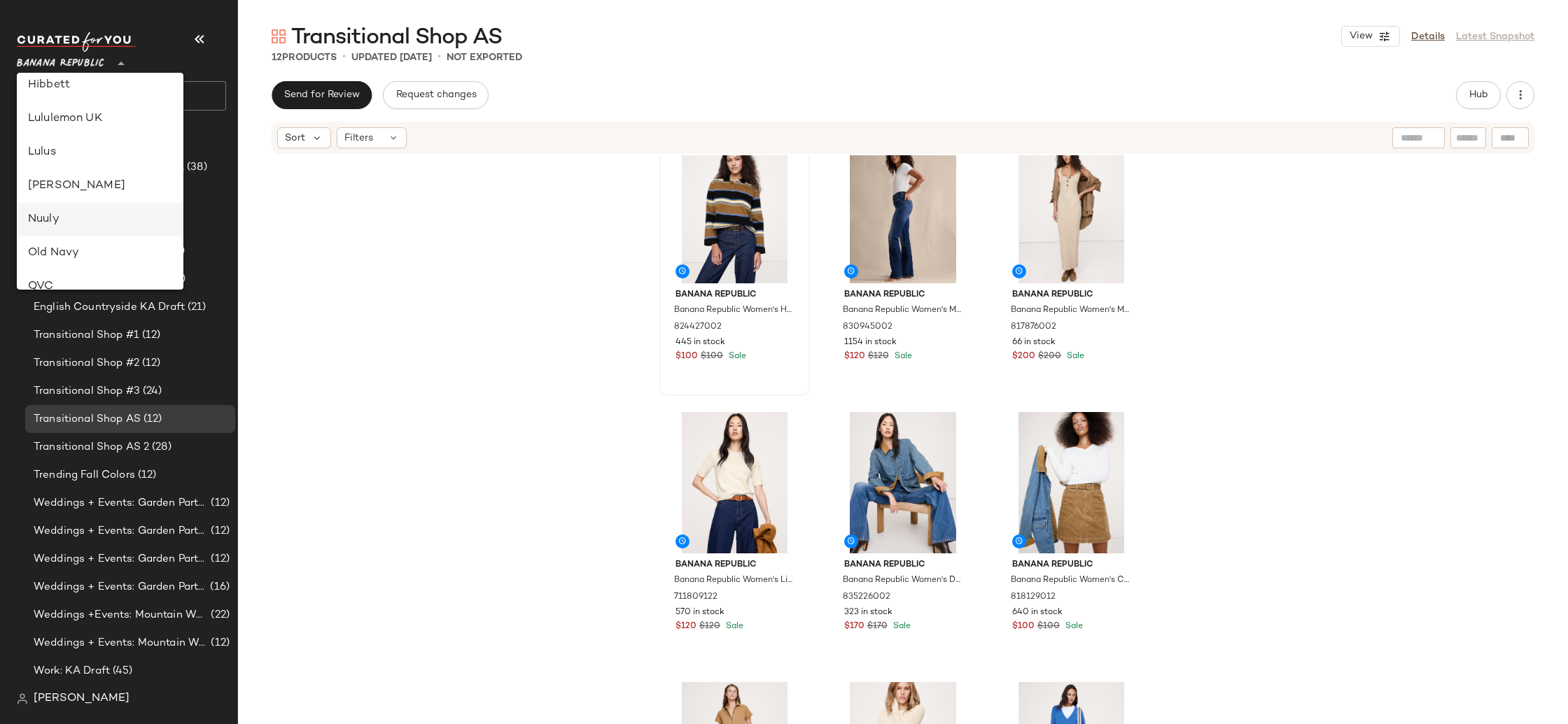
scroll to position [520, 0]
click at [128, 271] on div "Rue La La" at bounding box center [100, 281] width 167 height 34
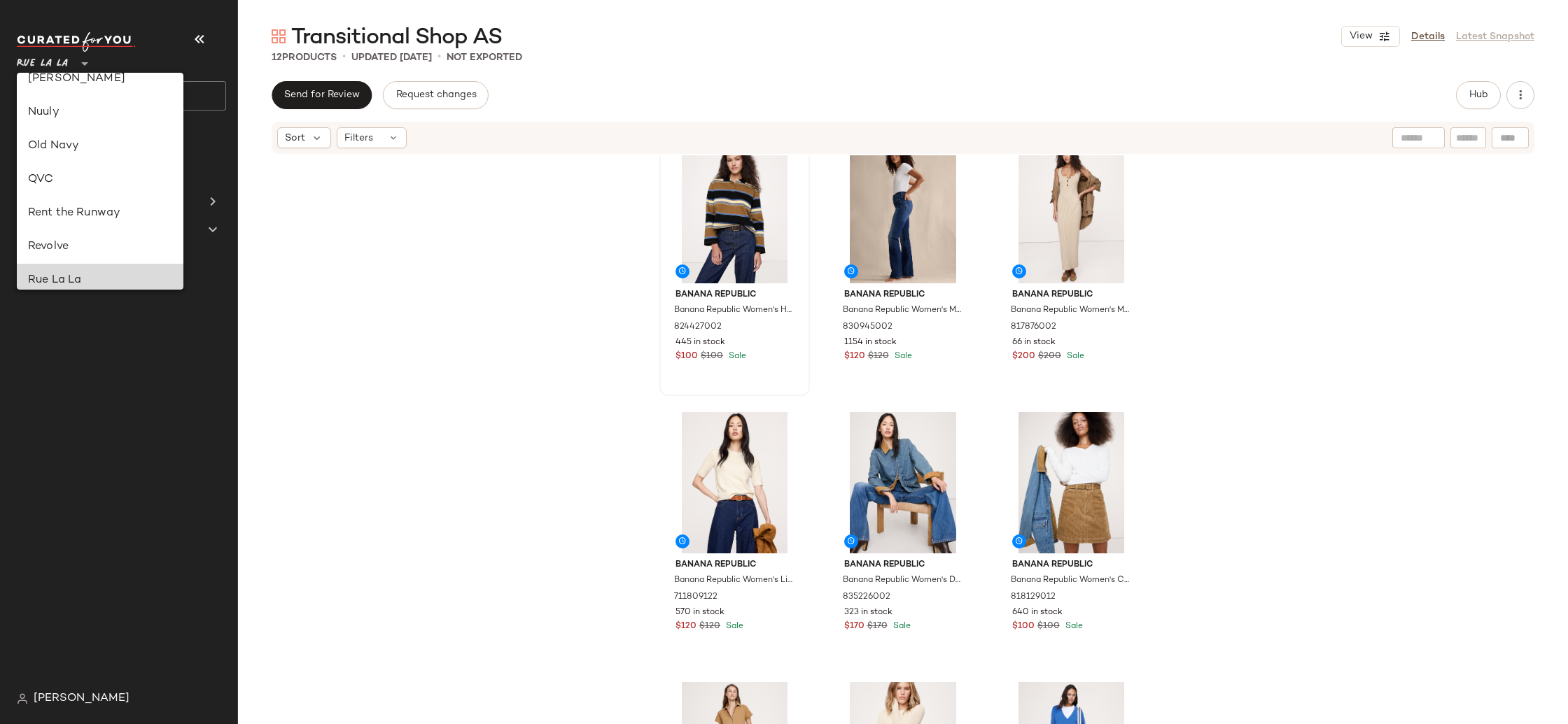
scroll to position [0, 0]
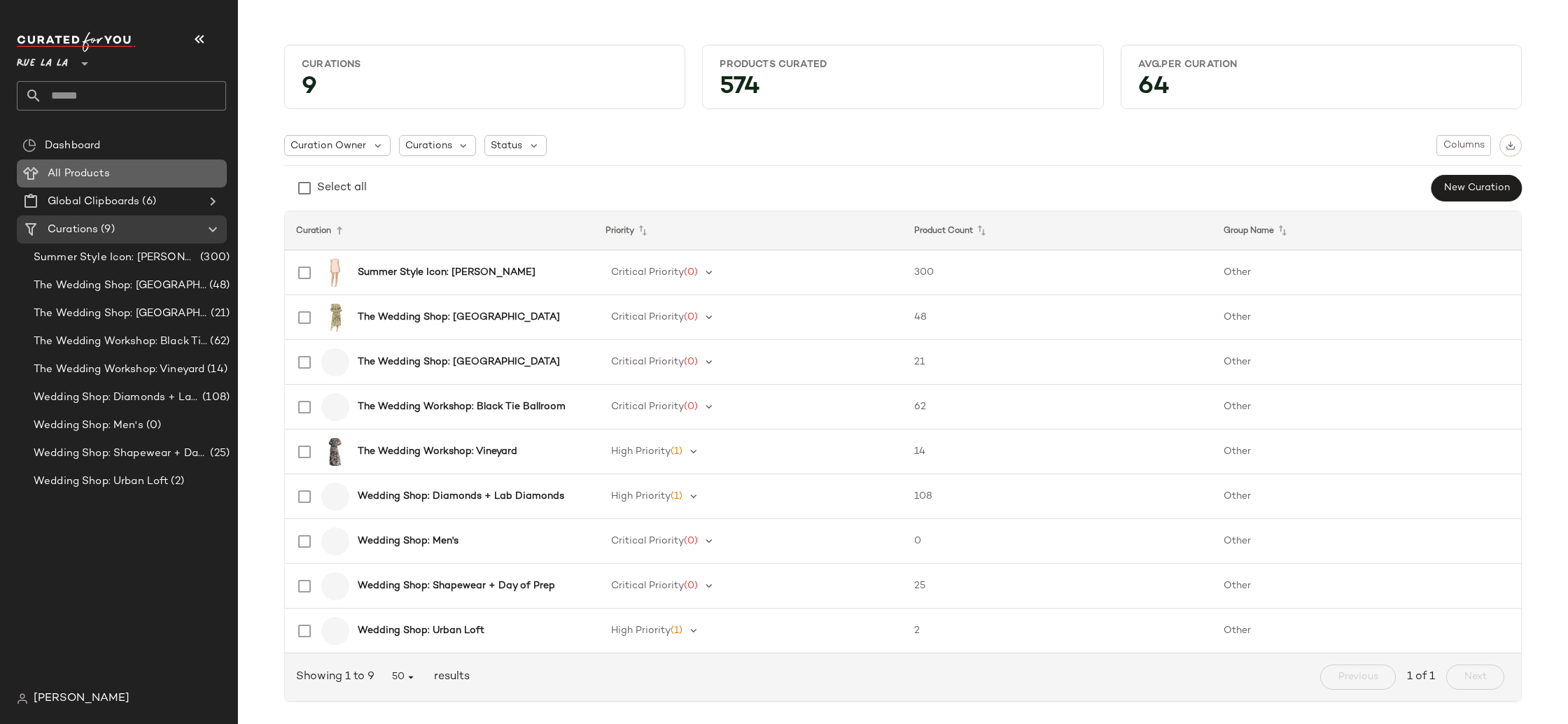
click at [99, 167] on span "All Products" at bounding box center [78, 174] width 62 height 16
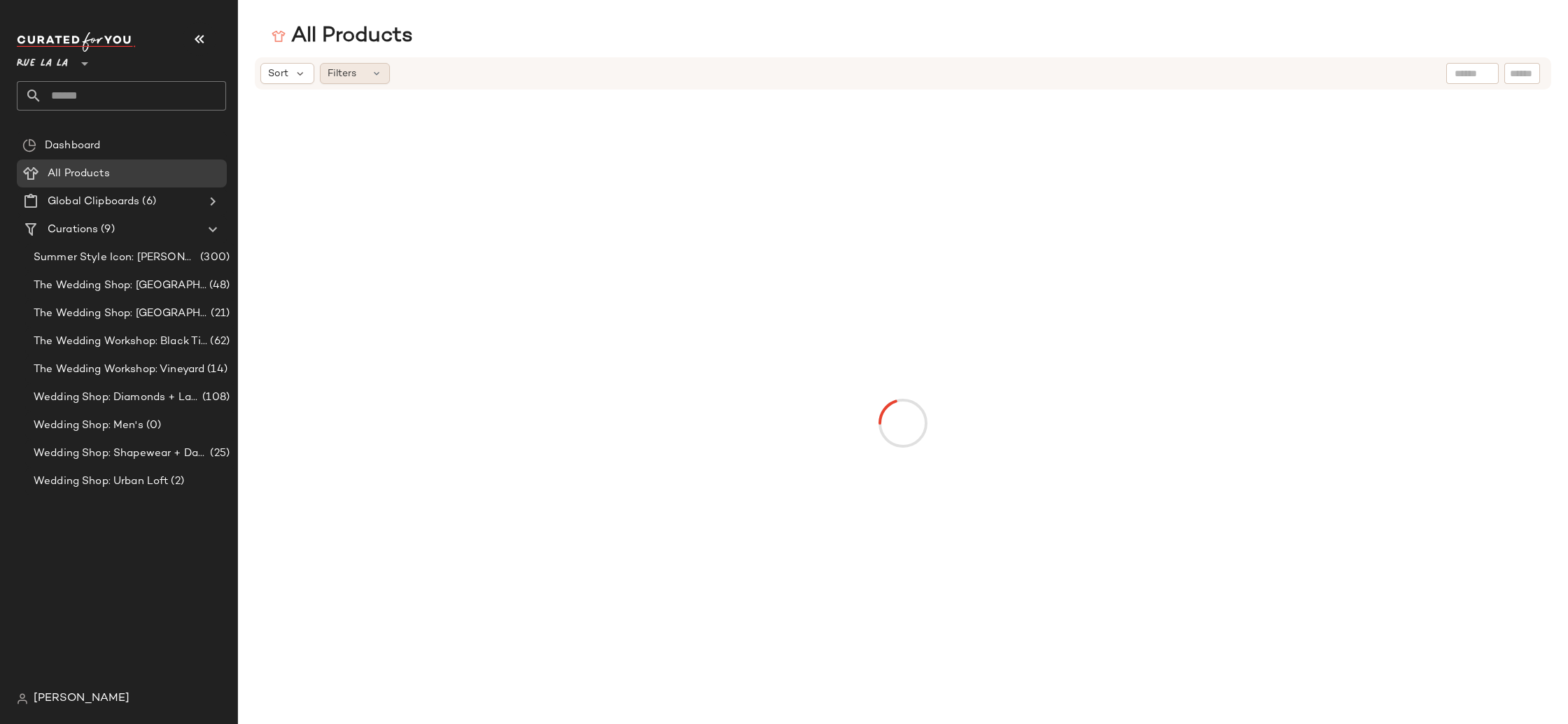
click at [379, 77] on icon at bounding box center [376, 73] width 11 height 11
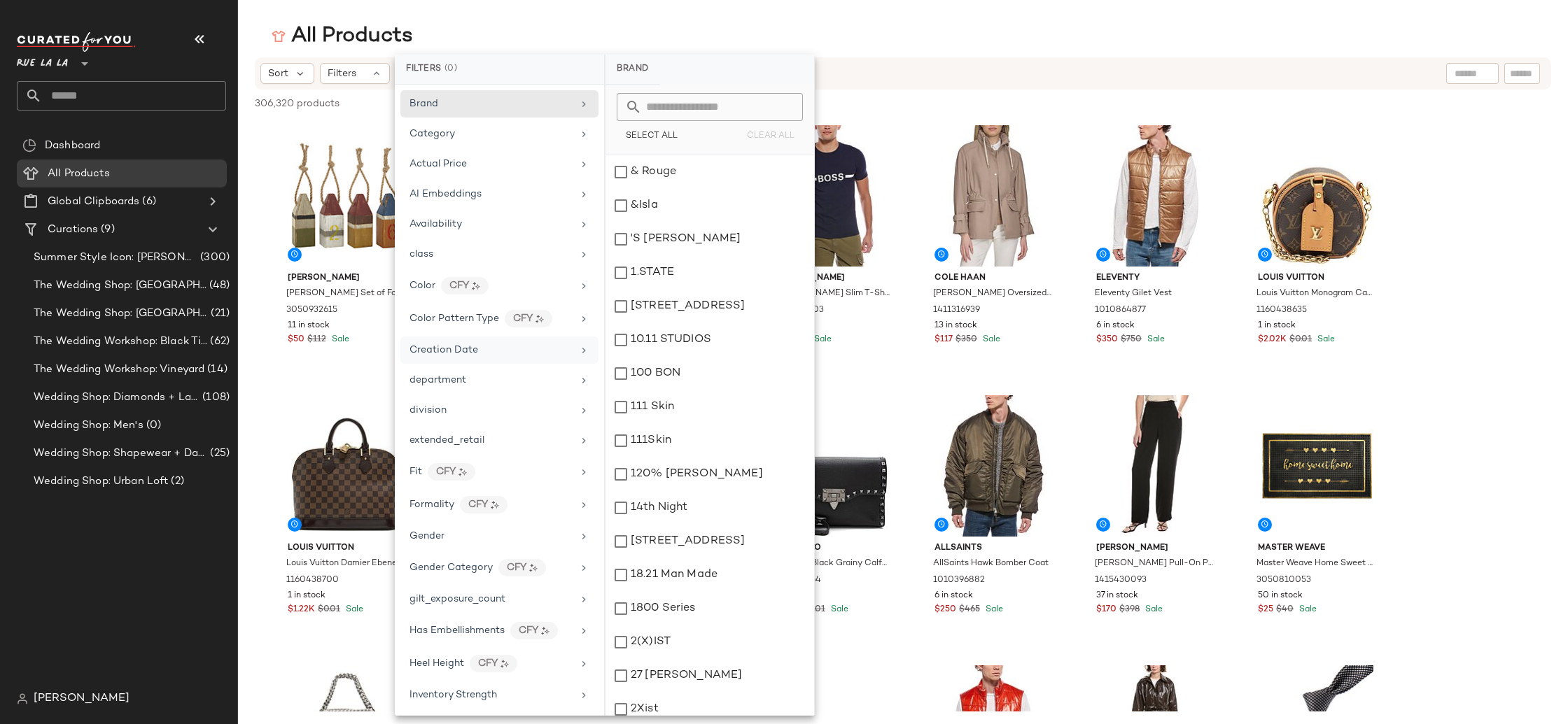
click at [505, 357] on div "Creation Date" at bounding box center [491, 350] width 163 height 15
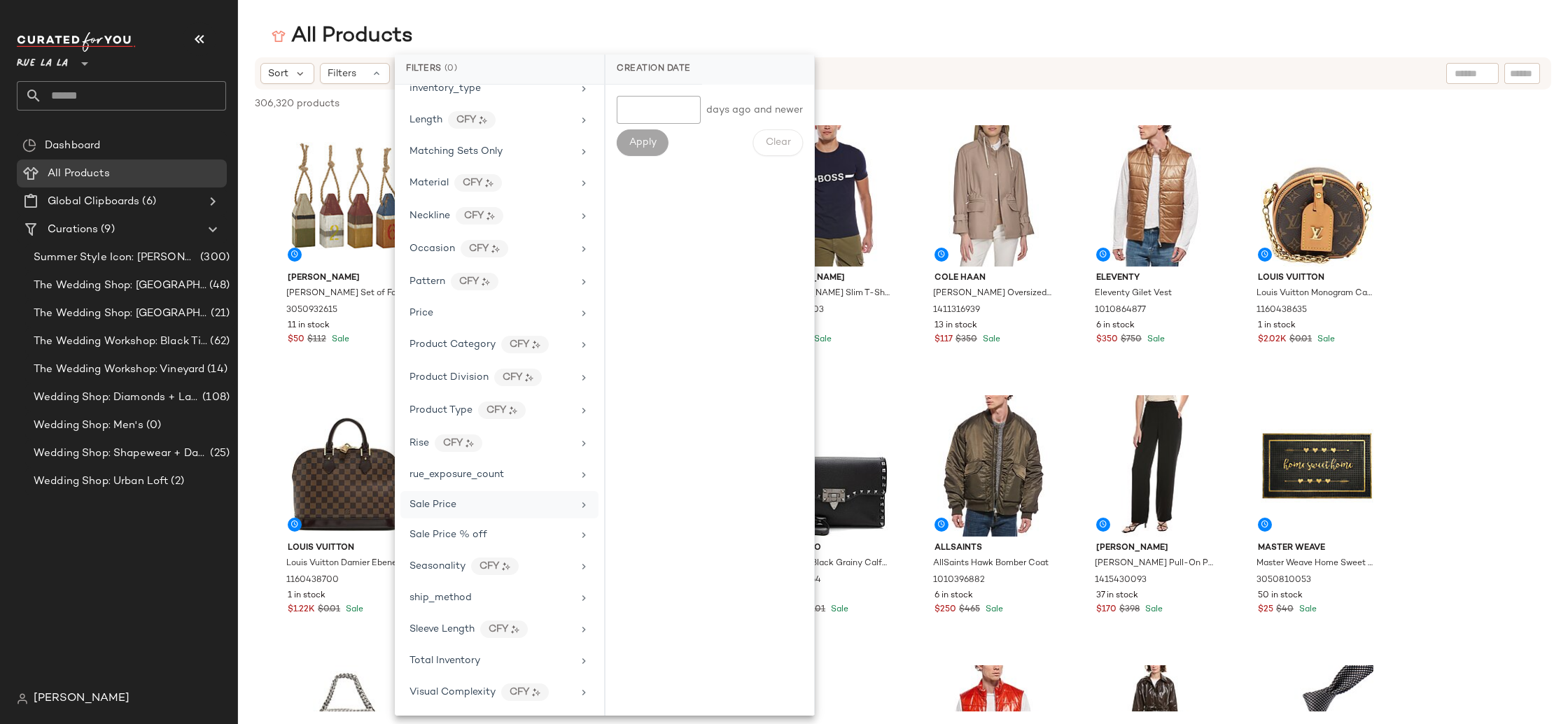
scroll to position [513, 0]
click at [503, 600] on span "rue_exposure_count" at bounding box center [456, 598] width 94 height 11
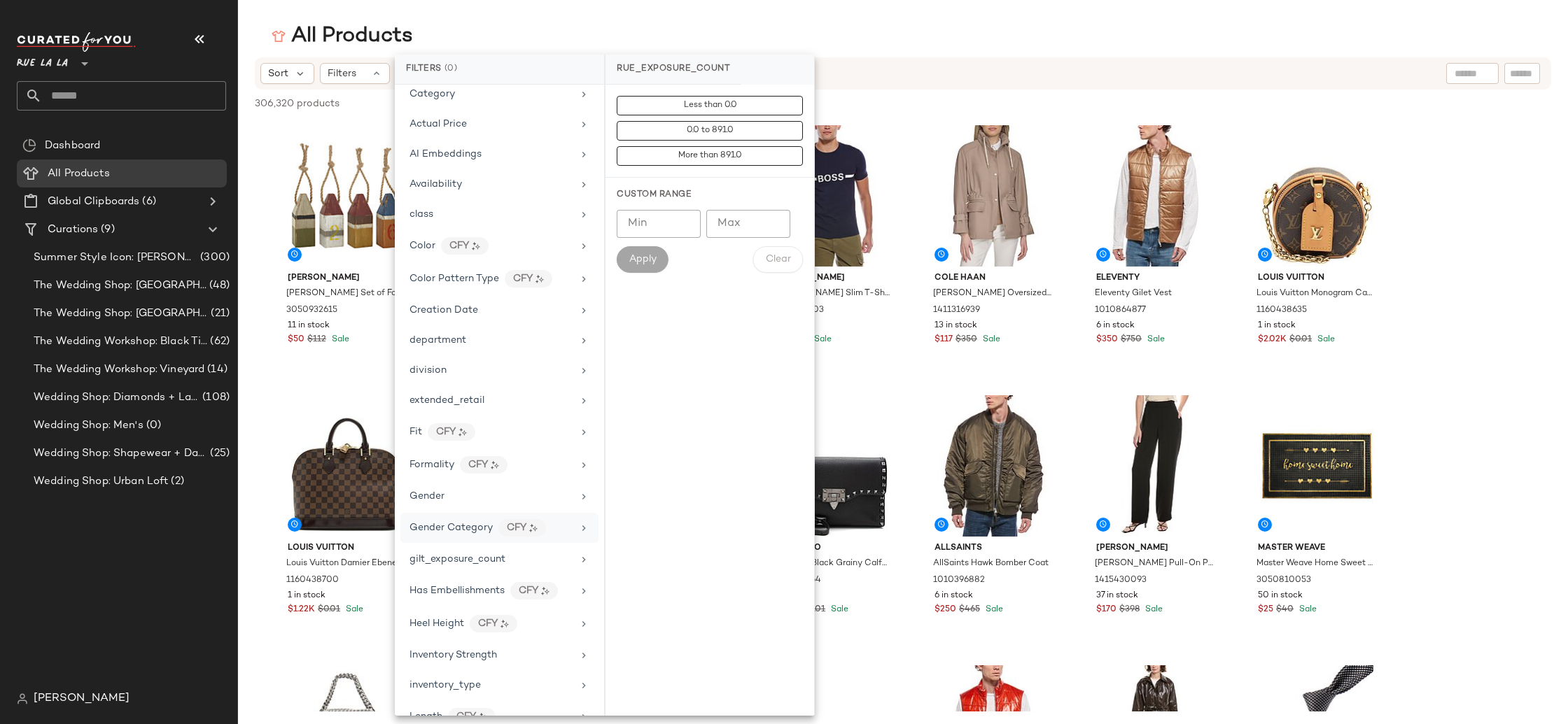
scroll to position [0, 0]
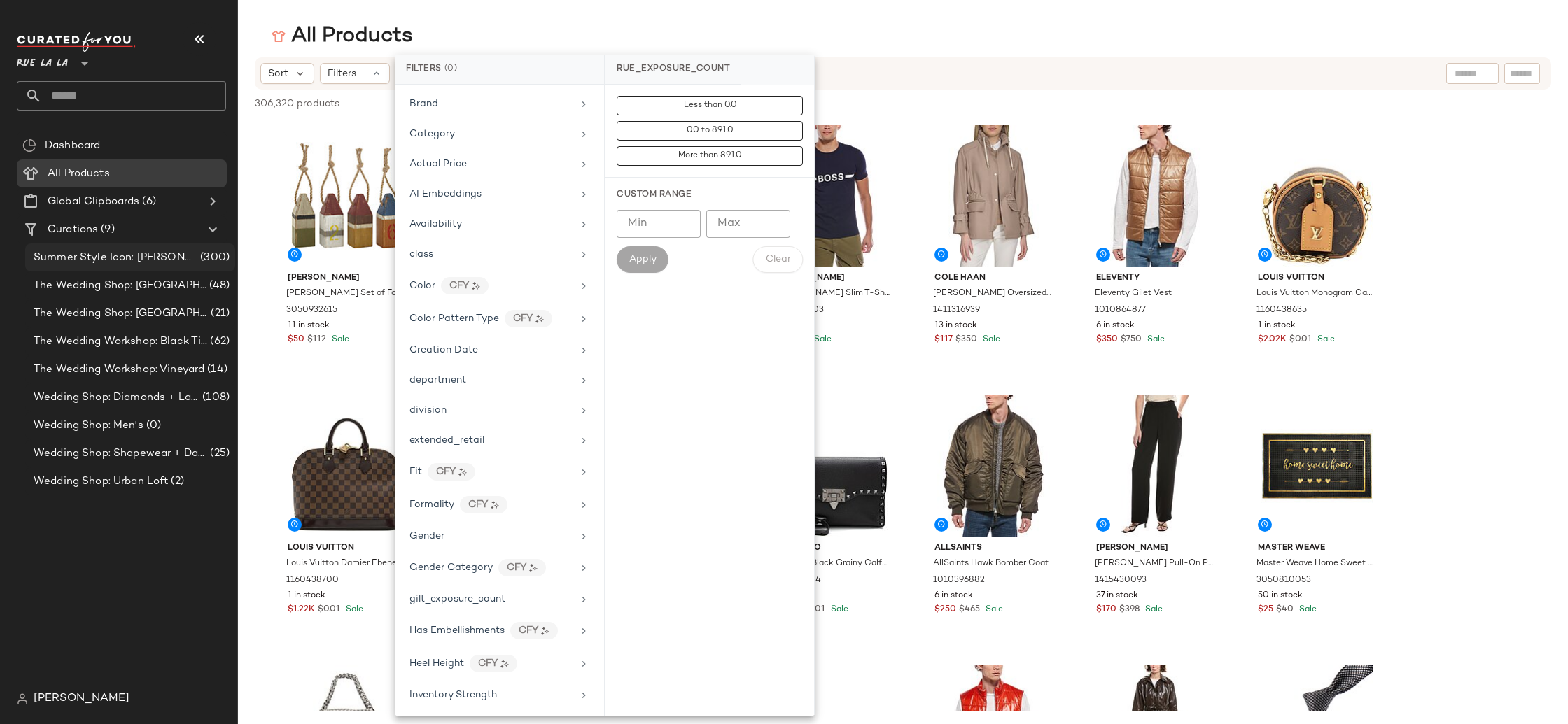
click at [145, 246] on div "Summer Style Icon: Jackie O (300)" at bounding box center [130, 257] width 210 height 28
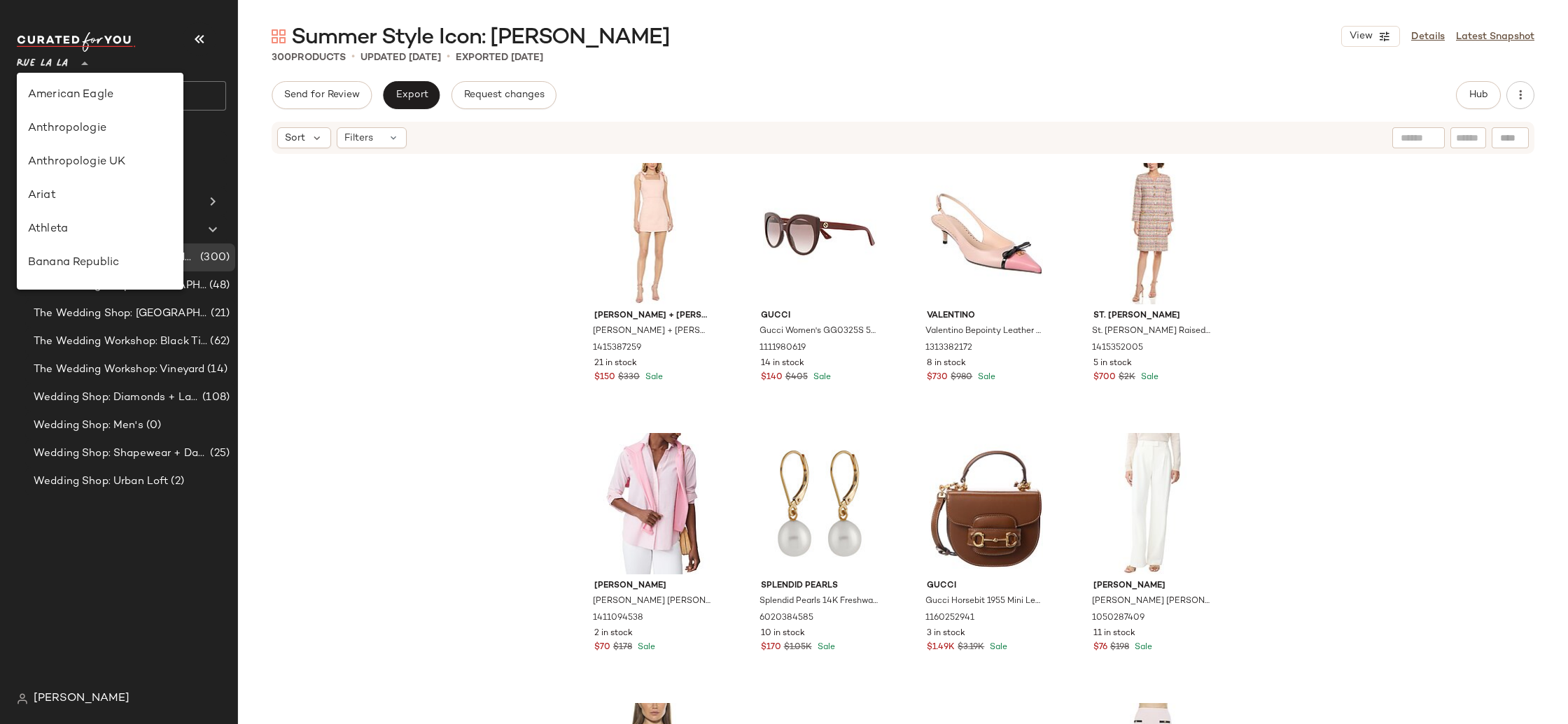
drag, startPoint x: 57, startPoint y: 67, endPoint x: 64, endPoint y: 92, distance: 26.0
click at [57, 67] on span "Rue La La" at bounding box center [42, 60] width 51 height 25
click at [69, 99] on div "Gilt" at bounding box center [100, 96] width 144 height 17
type input "**"
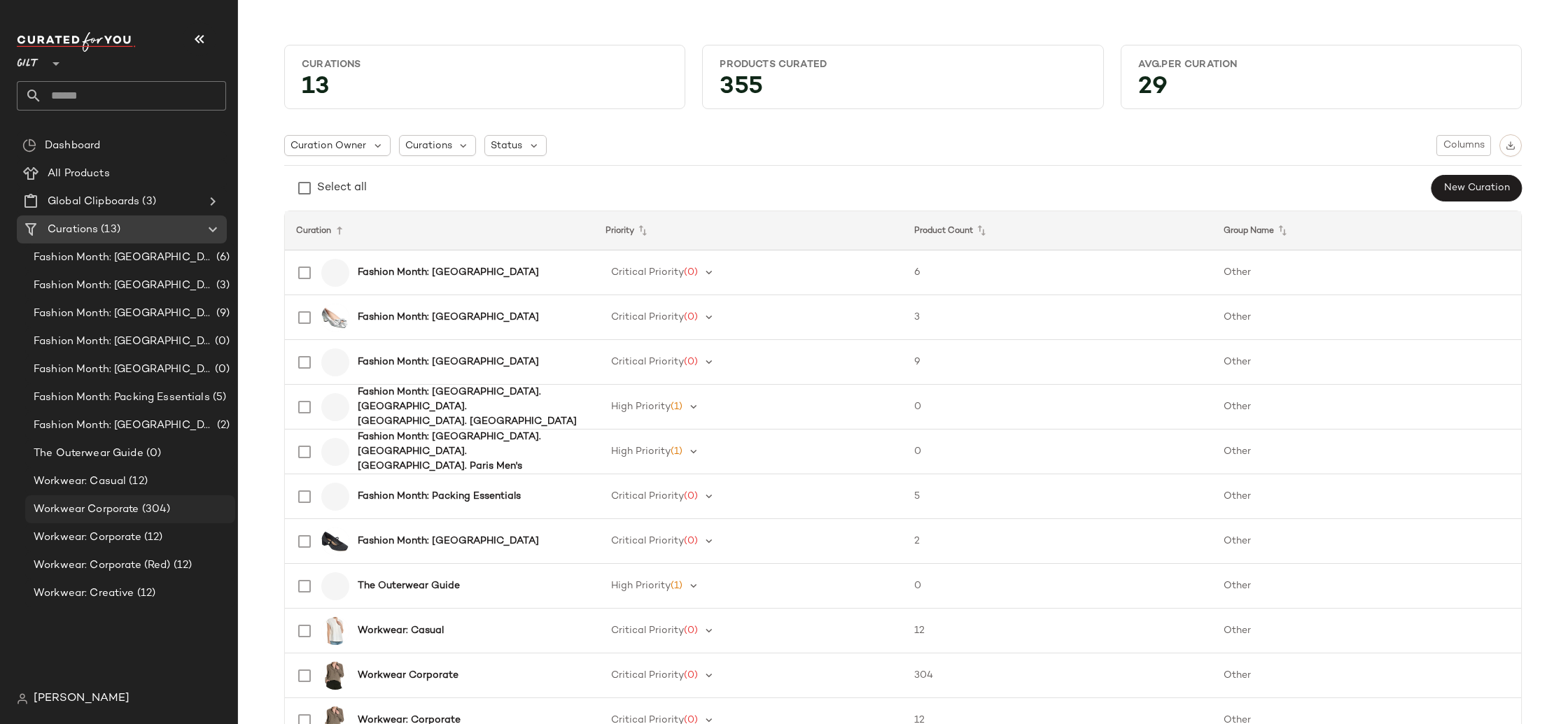
click at [130, 514] on span "Workwear Corporate" at bounding box center [87, 509] width 106 height 16
